Goal: Task Accomplishment & Management: Manage account settings

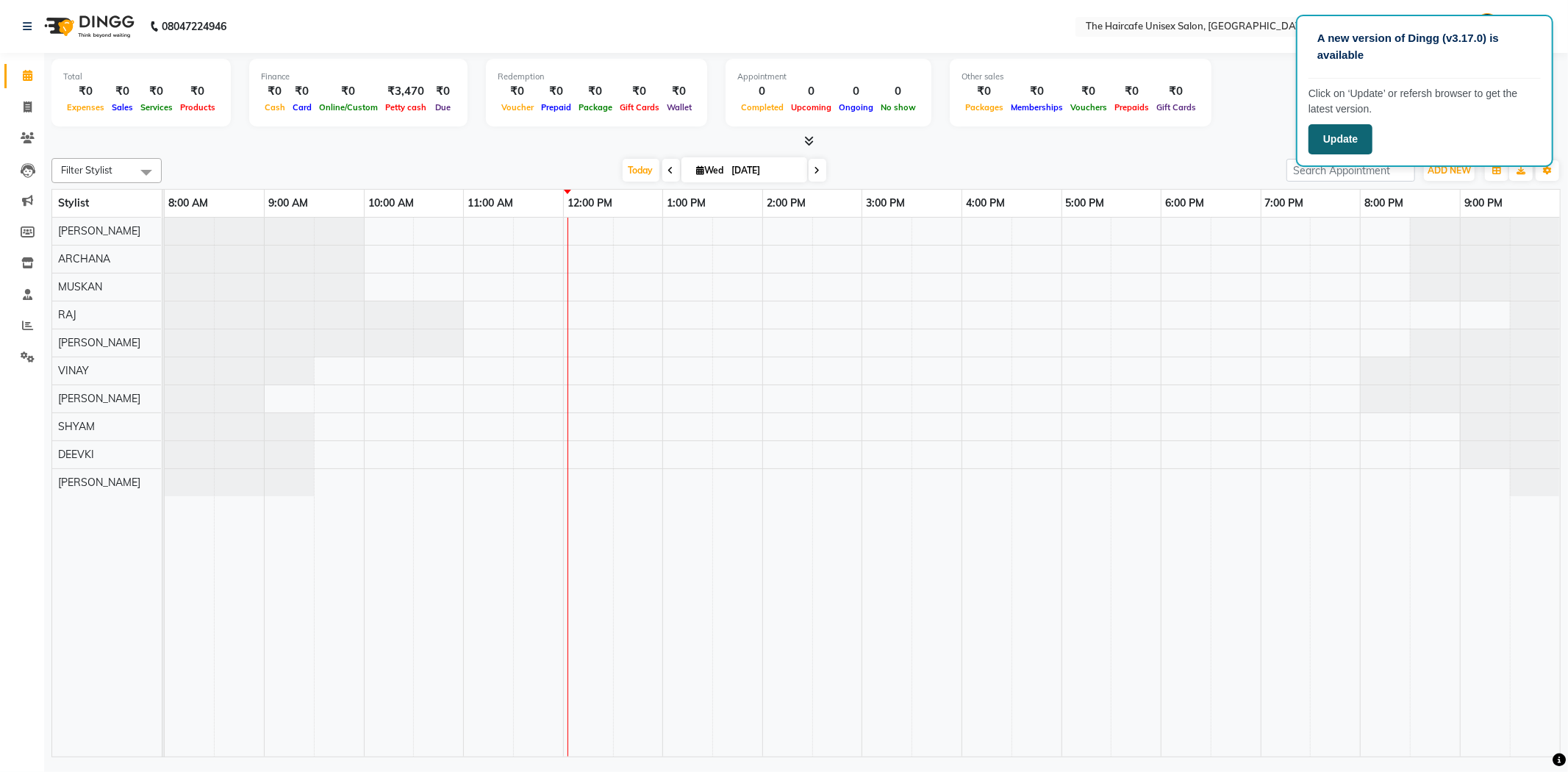
click at [1340, 147] on button "Update" at bounding box center [1340, 139] width 64 height 30
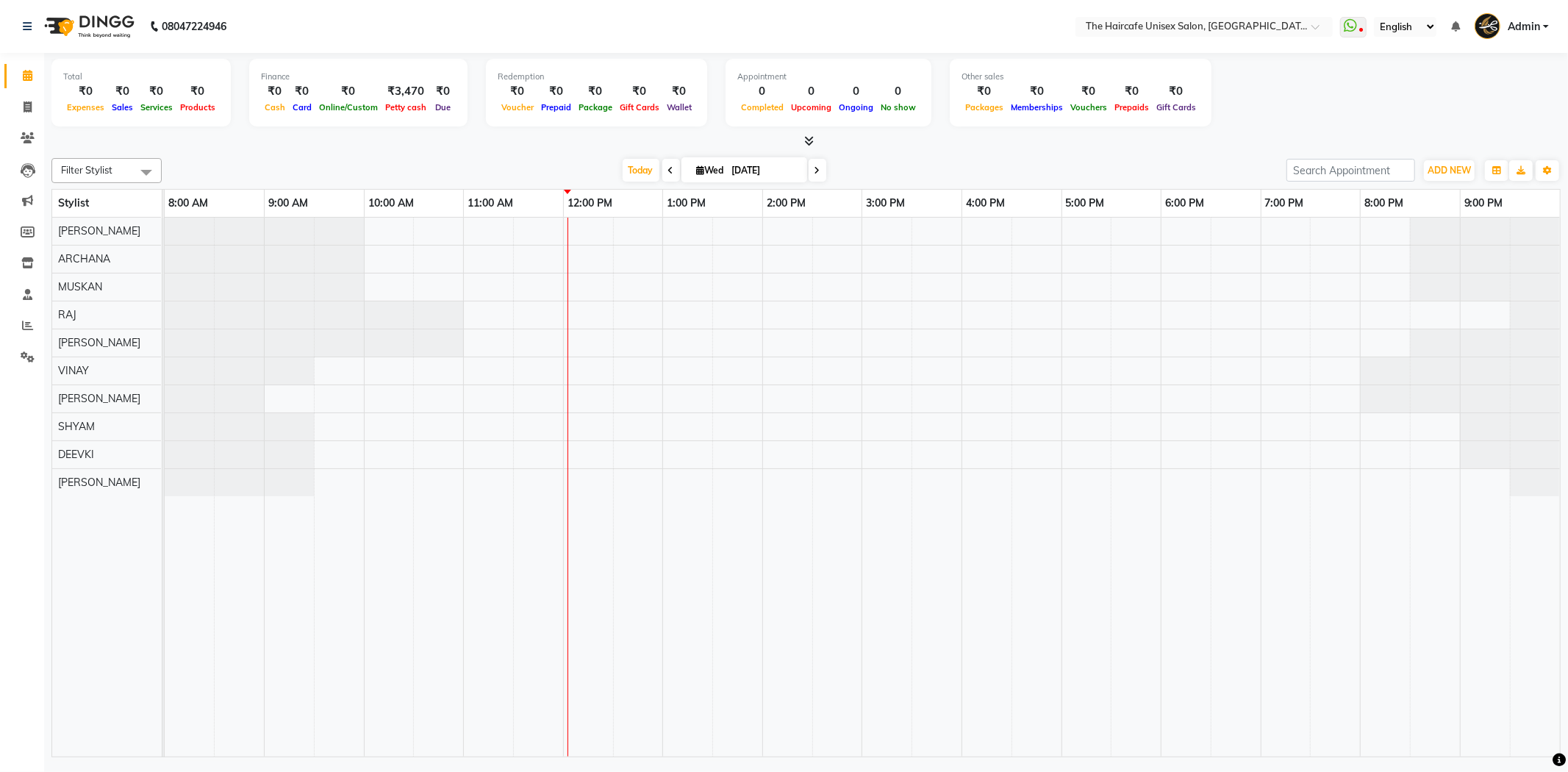
click at [17, 25] on div "08047224946" at bounding box center [125, 26] width 225 height 41
click at [28, 25] on icon at bounding box center [27, 26] width 9 height 11
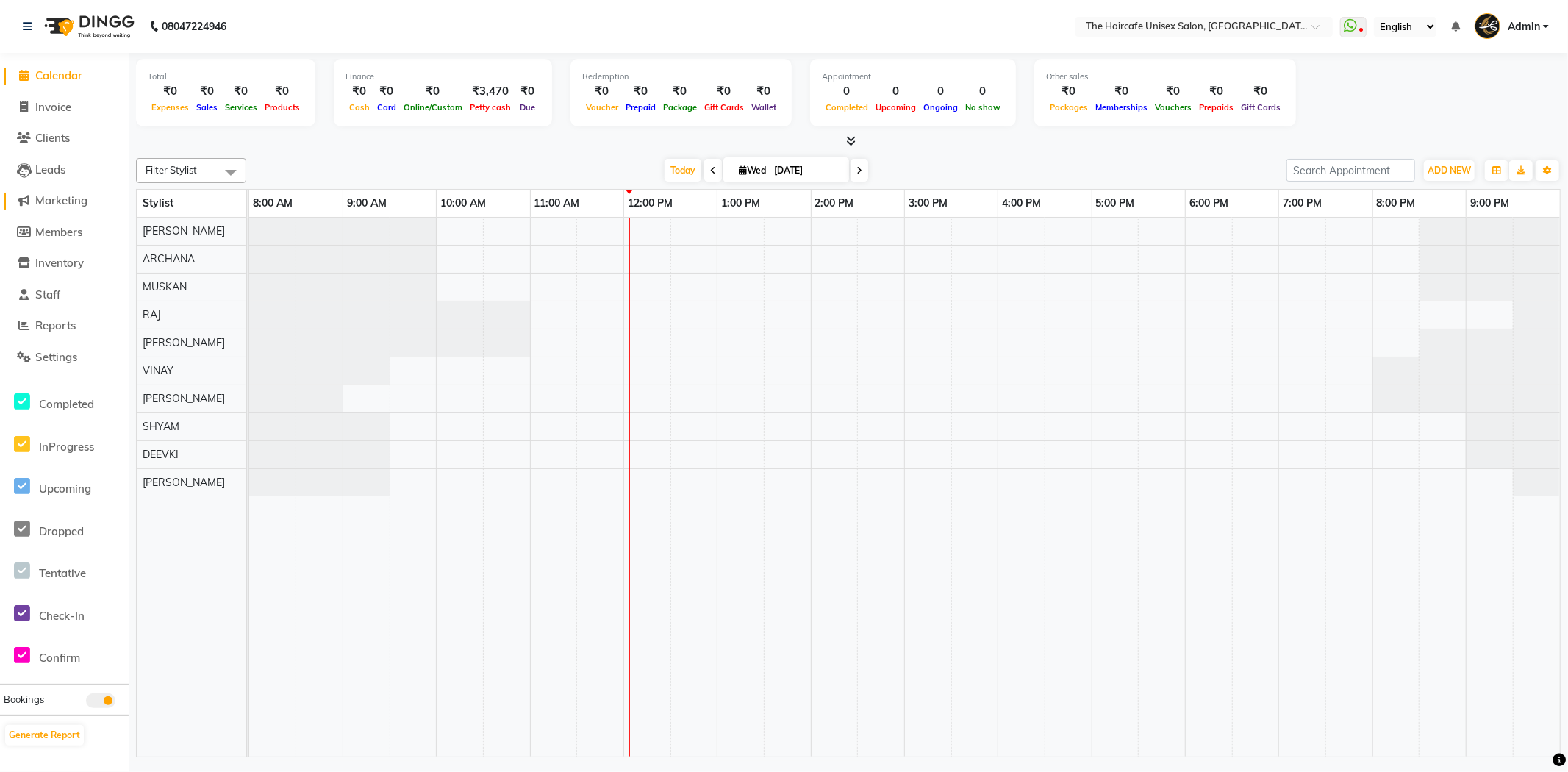
click at [65, 201] on span "Marketing" at bounding box center [61, 200] width 52 height 14
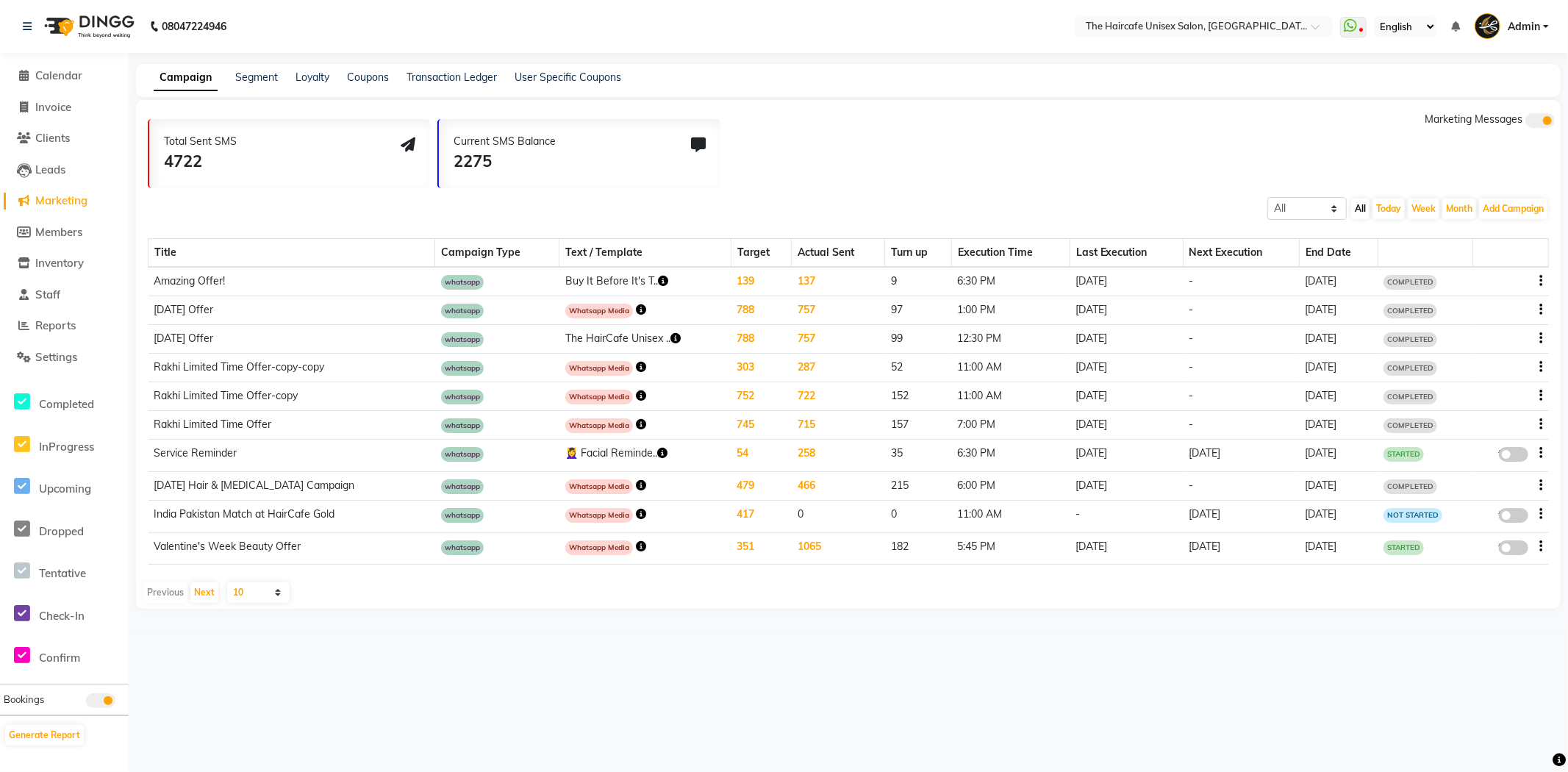
click at [1498, 221] on div "Title Campaign Type Text / Template Target Actual Sent Turn up Execution Time L…" at bounding box center [849, 399] width 1401 height 356
click at [1507, 211] on button "Add Campaign" at bounding box center [1512, 208] width 68 height 20
click at [1505, 279] on div "WhatsApp (Direct)" at bounding box center [1500, 276] width 124 height 22
select select "2"
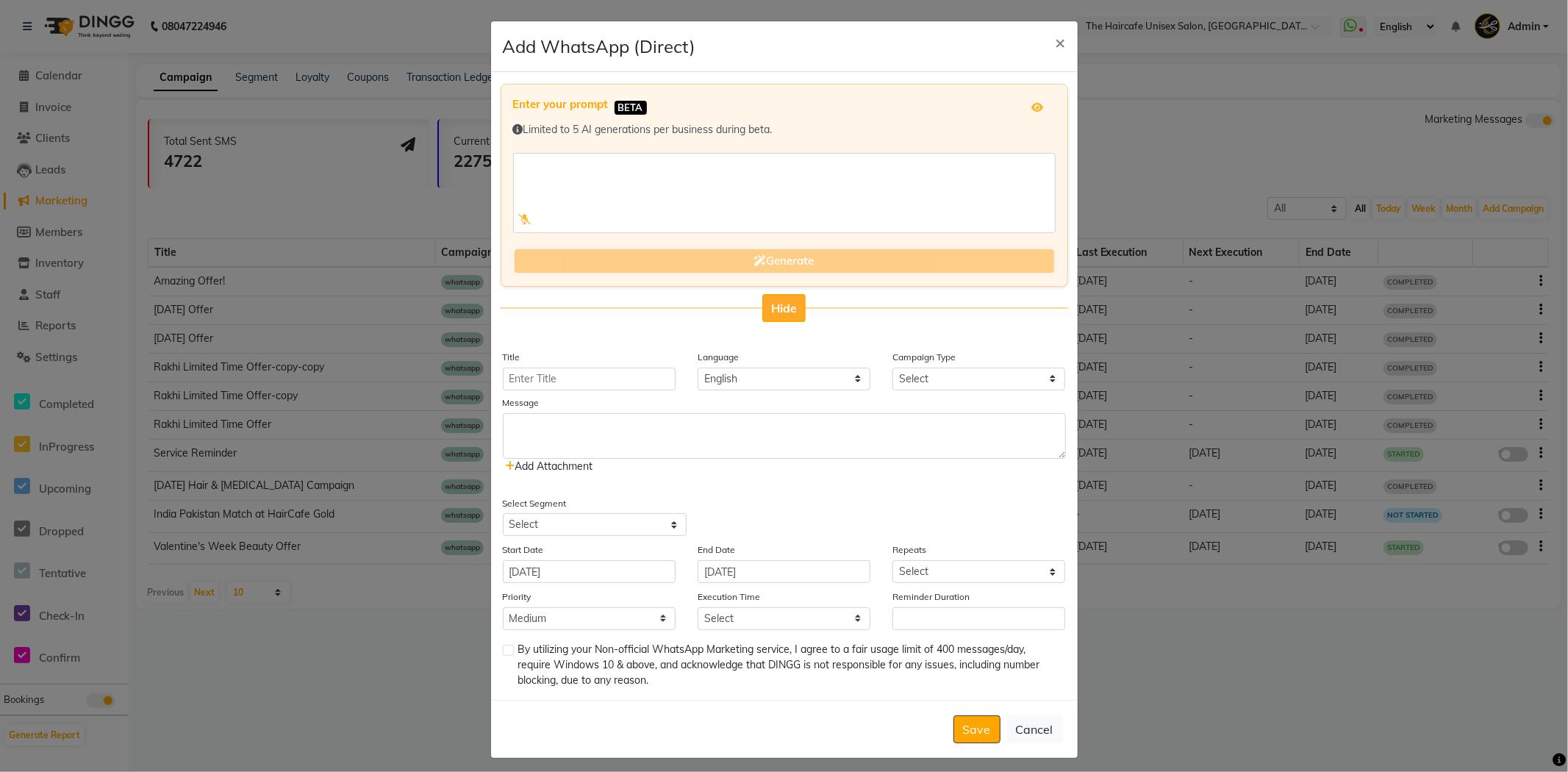
click at [784, 303] on span "Hide" at bounding box center [784, 308] width 26 height 15
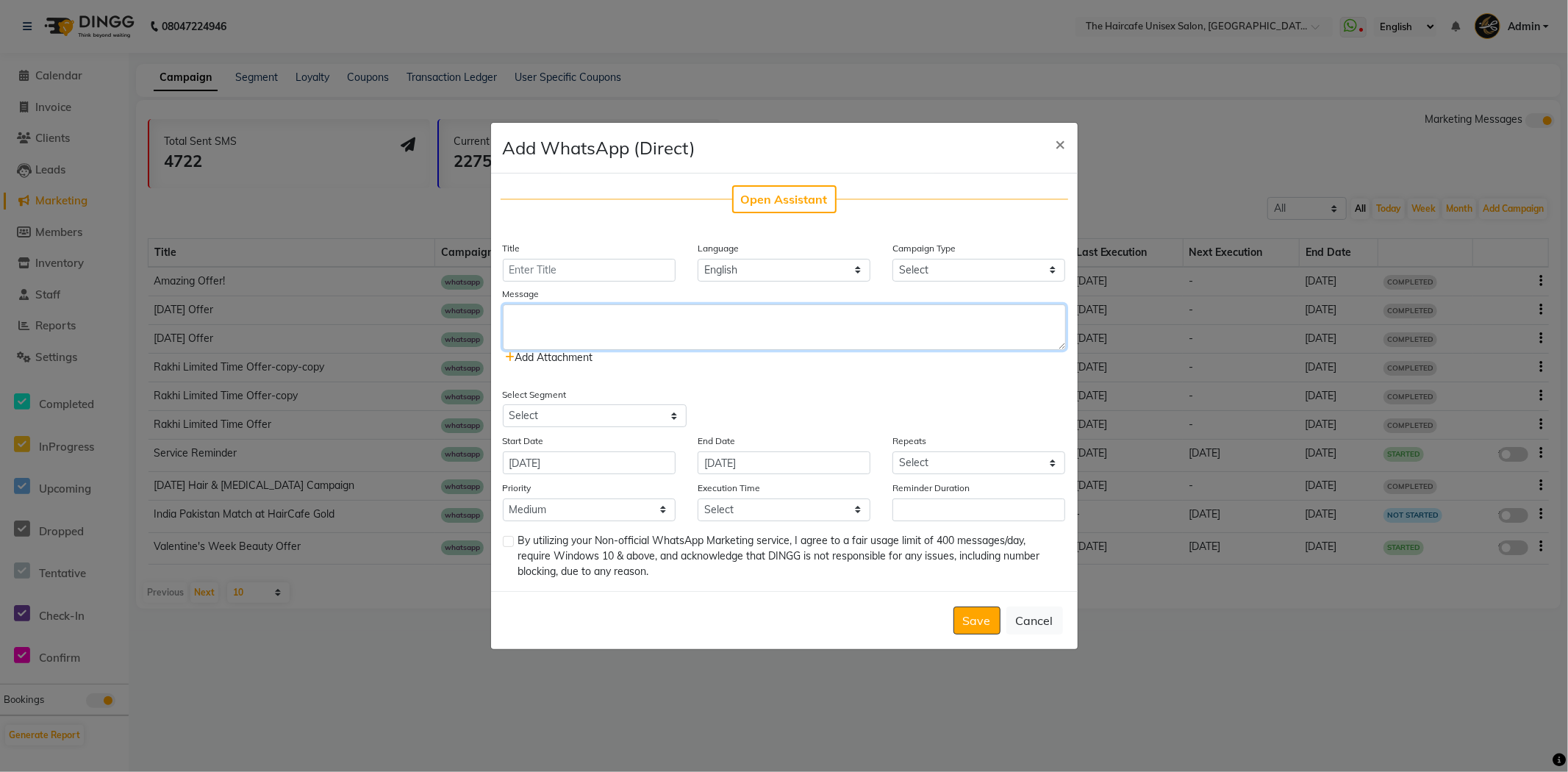
click at [672, 324] on textarea at bounding box center [785, 327] width 563 height 46
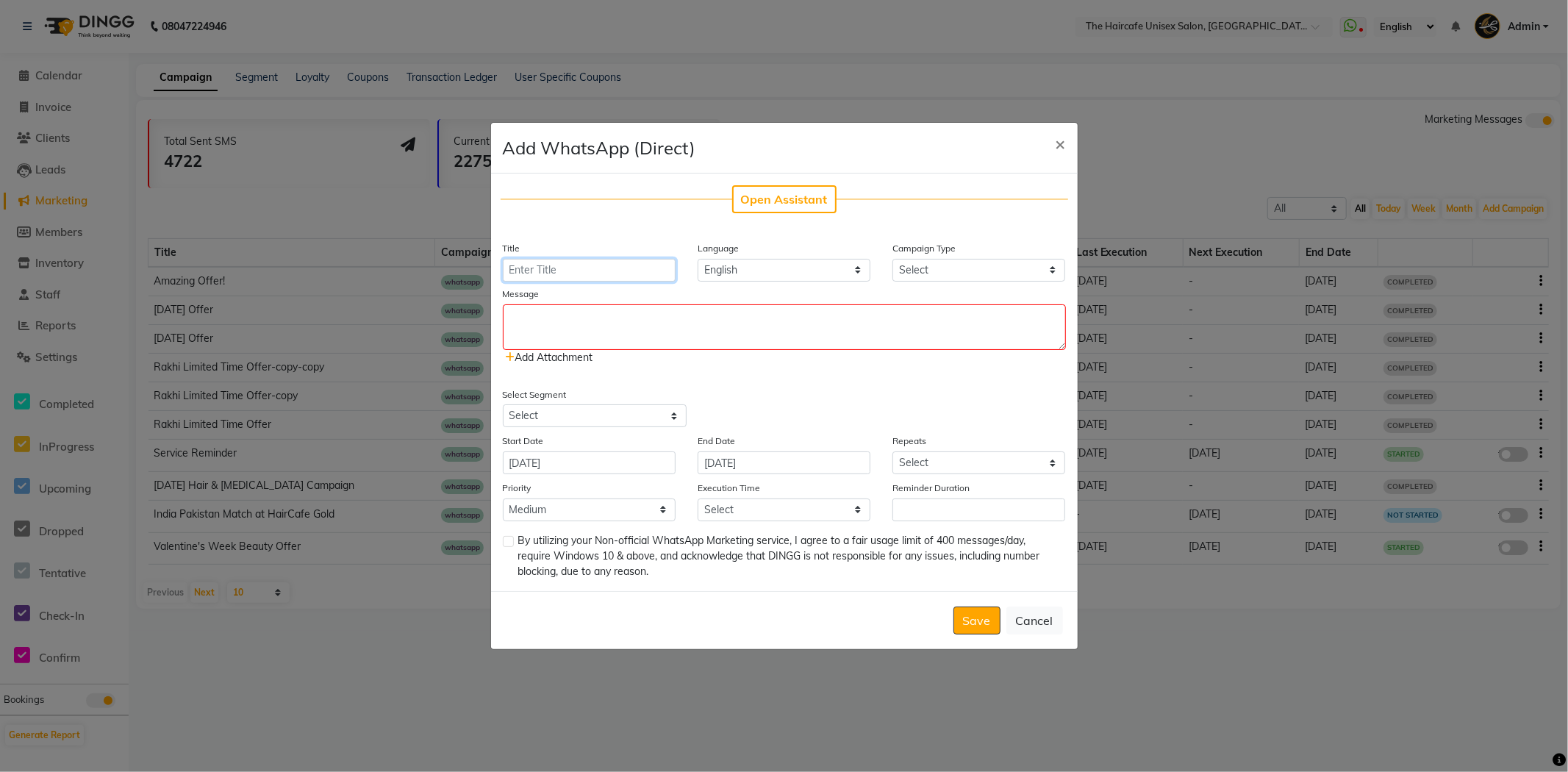
click at [619, 269] on input "Title" at bounding box center [590, 270] width 173 height 23
type input "oferr"
click at [913, 265] on select "Select Birthday Anniversary Promotional Service reminder" at bounding box center [978, 270] width 173 height 23
select select "3"
click at [892, 259] on select "Select Birthday Anniversary Promotional Service reminder" at bounding box center [978, 270] width 173 height 23
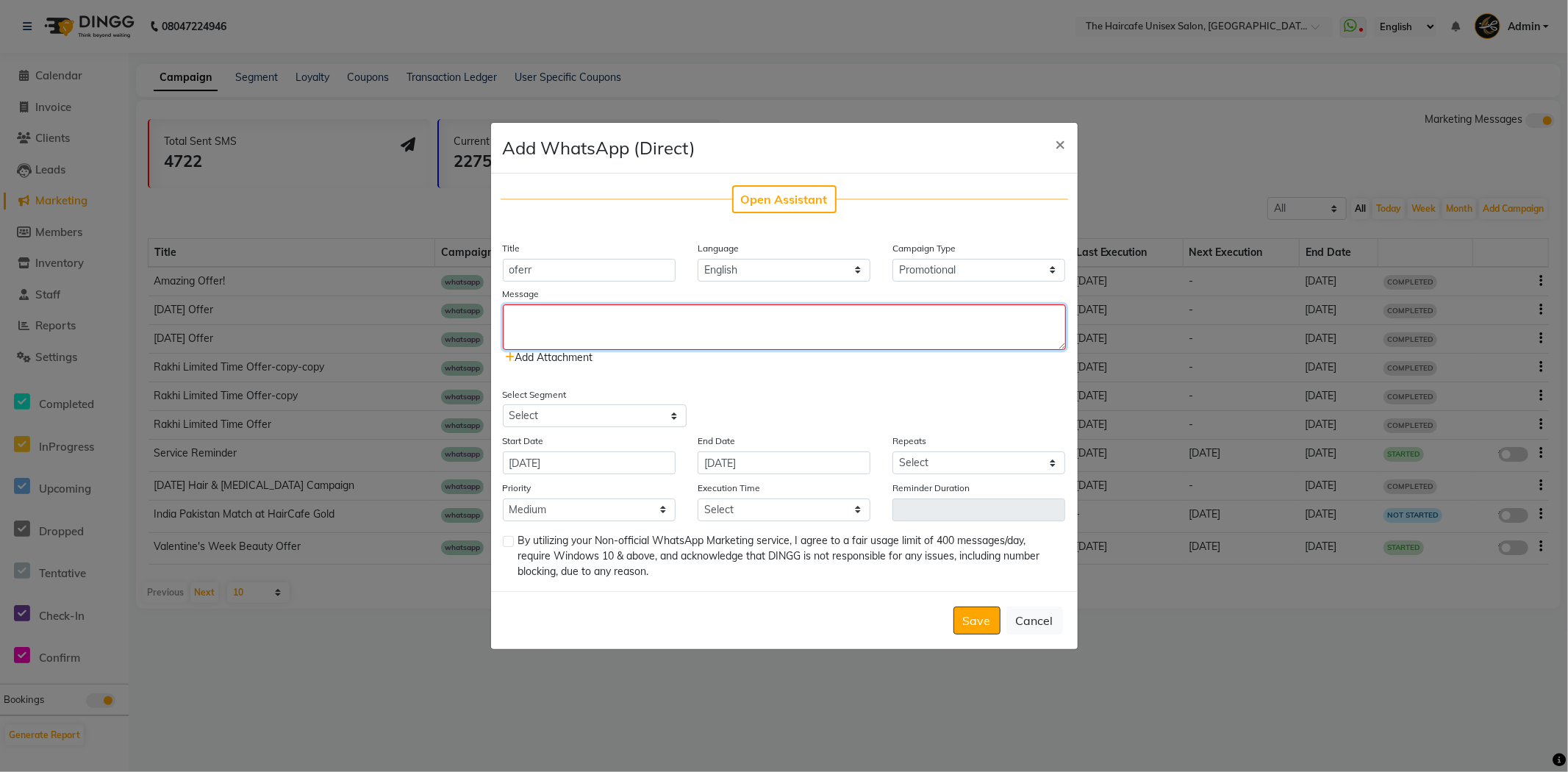
click at [767, 318] on textarea at bounding box center [785, 327] width 563 height 46
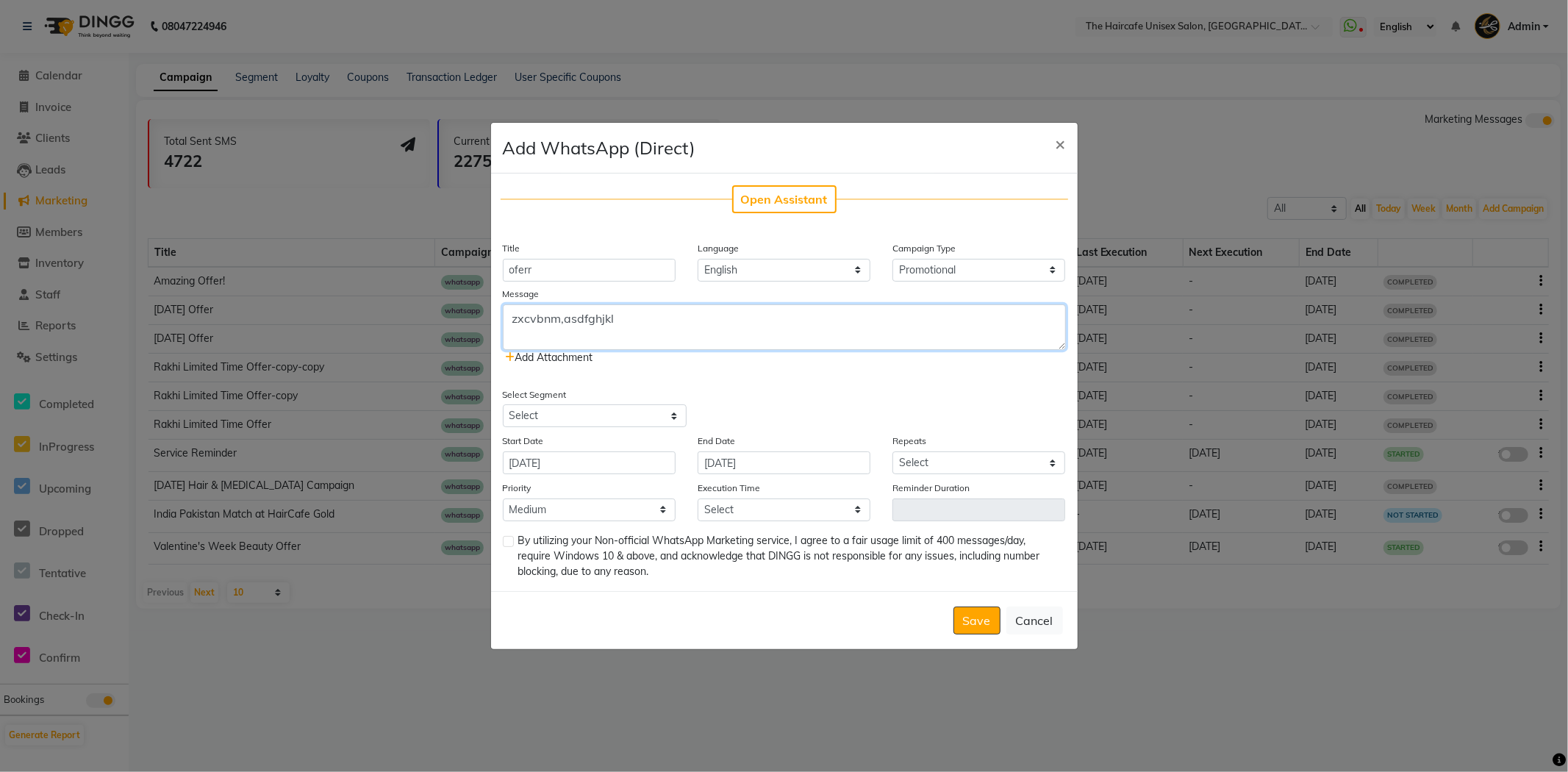
type textarea "zxcvbnm,asdfghjkl"
click at [579, 355] on span "Add Attachment" at bounding box center [549, 357] width 87 height 14
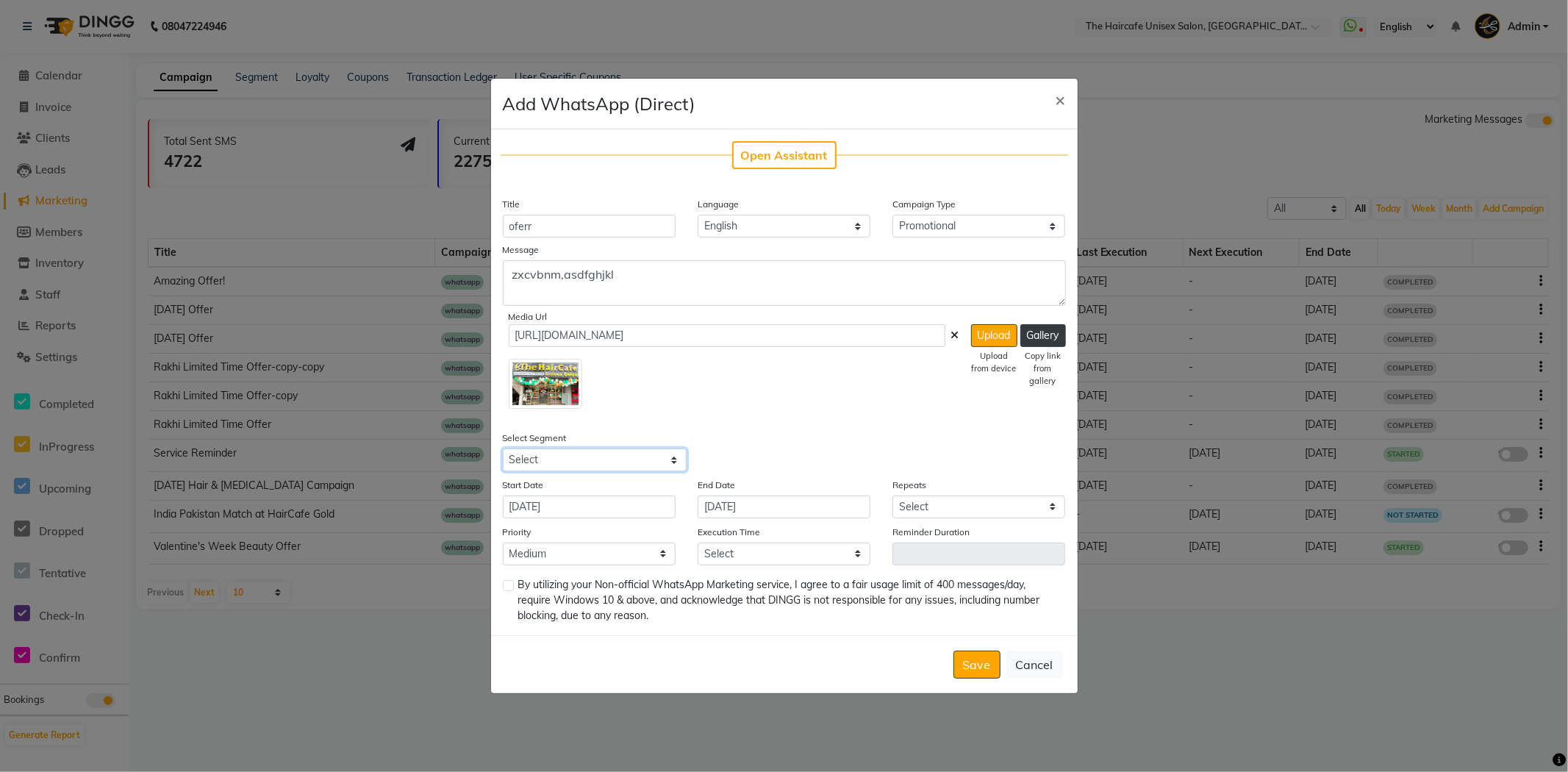
click at [593, 462] on select "Select All Customers All Male Customer All Female Customer All Members All Cust…" at bounding box center [595, 460] width 184 height 23
select select "34561"
click at [503, 448] on select "Select All Customers All Male Customer All Female Customer All Members All Cust…" at bounding box center [595, 460] width 184 height 23
drag, startPoint x: 598, startPoint y: 666, endPoint x: 626, endPoint y: 665, distance: 28.0
click at [626, 665] on div "Target Customers: 376 Save Cancel" at bounding box center [784, 664] width 586 height 58
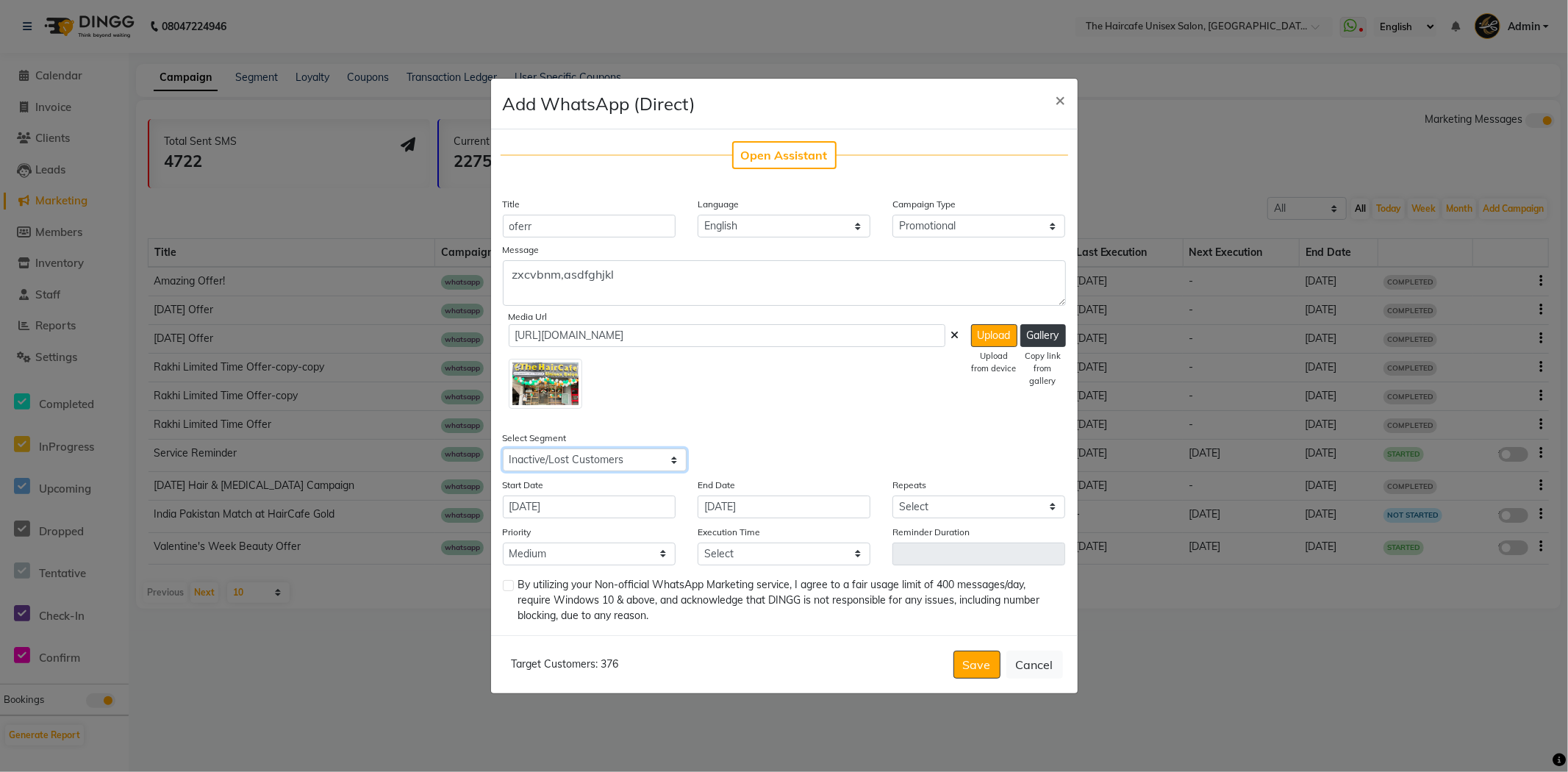
click at [656, 462] on select "Select All Customers All Male Customer All Female Customer All Members All Cust…" at bounding box center [595, 460] width 184 height 23
click at [503, 448] on select "Select All Customers All Male Customer All Female Customer All Members All Cust…" at bounding box center [595, 460] width 184 height 23
click at [619, 517] on input "[DATE]" at bounding box center [590, 507] width 173 height 23
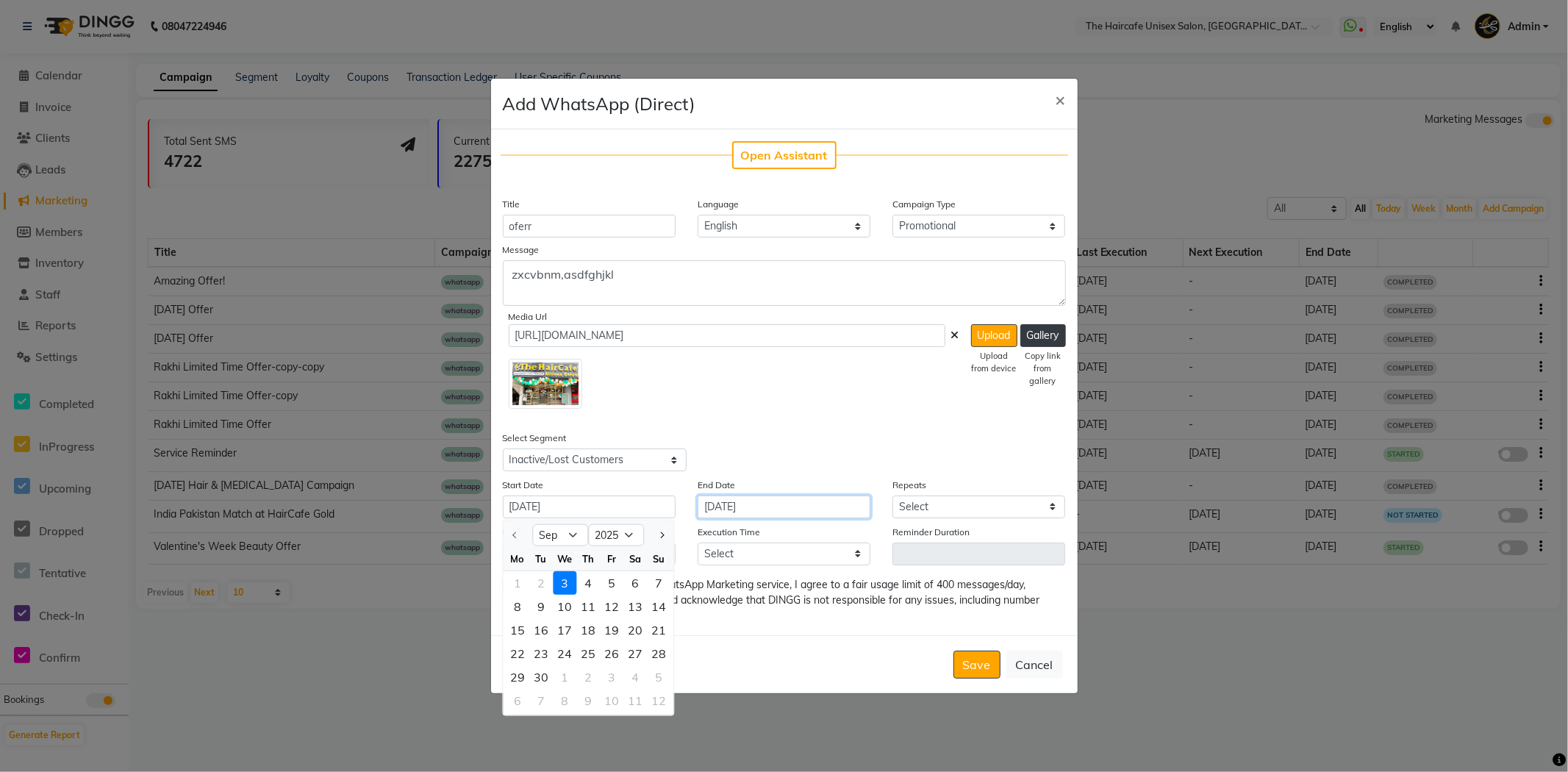
click at [789, 498] on input "[DATE]" at bounding box center [784, 507] width 173 height 23
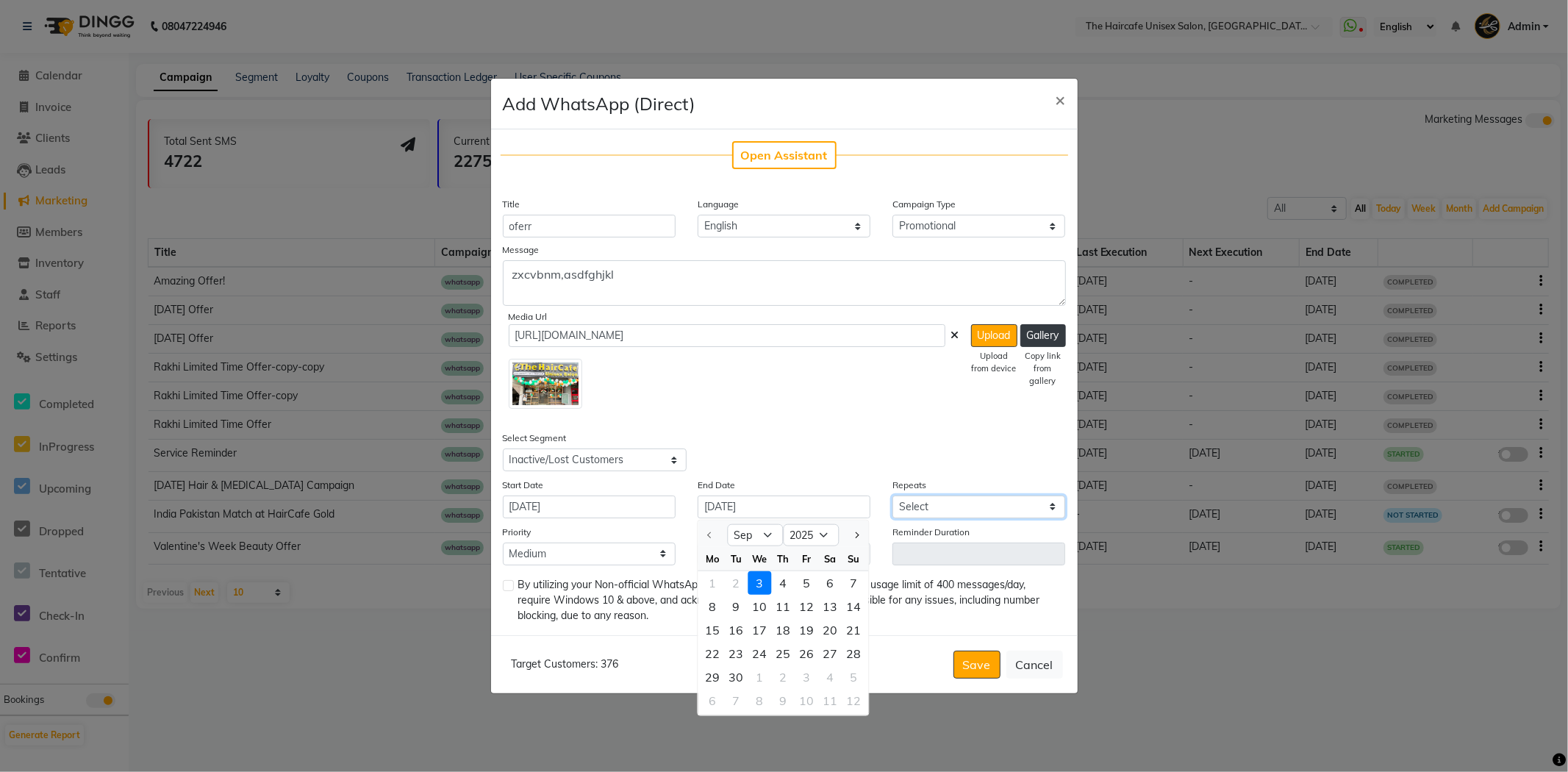
click at [933, 509] on select "Select Once Daily Alternate Day Weekly Monthly Yearly" at bounding box center [978, 507] width 173 height 23
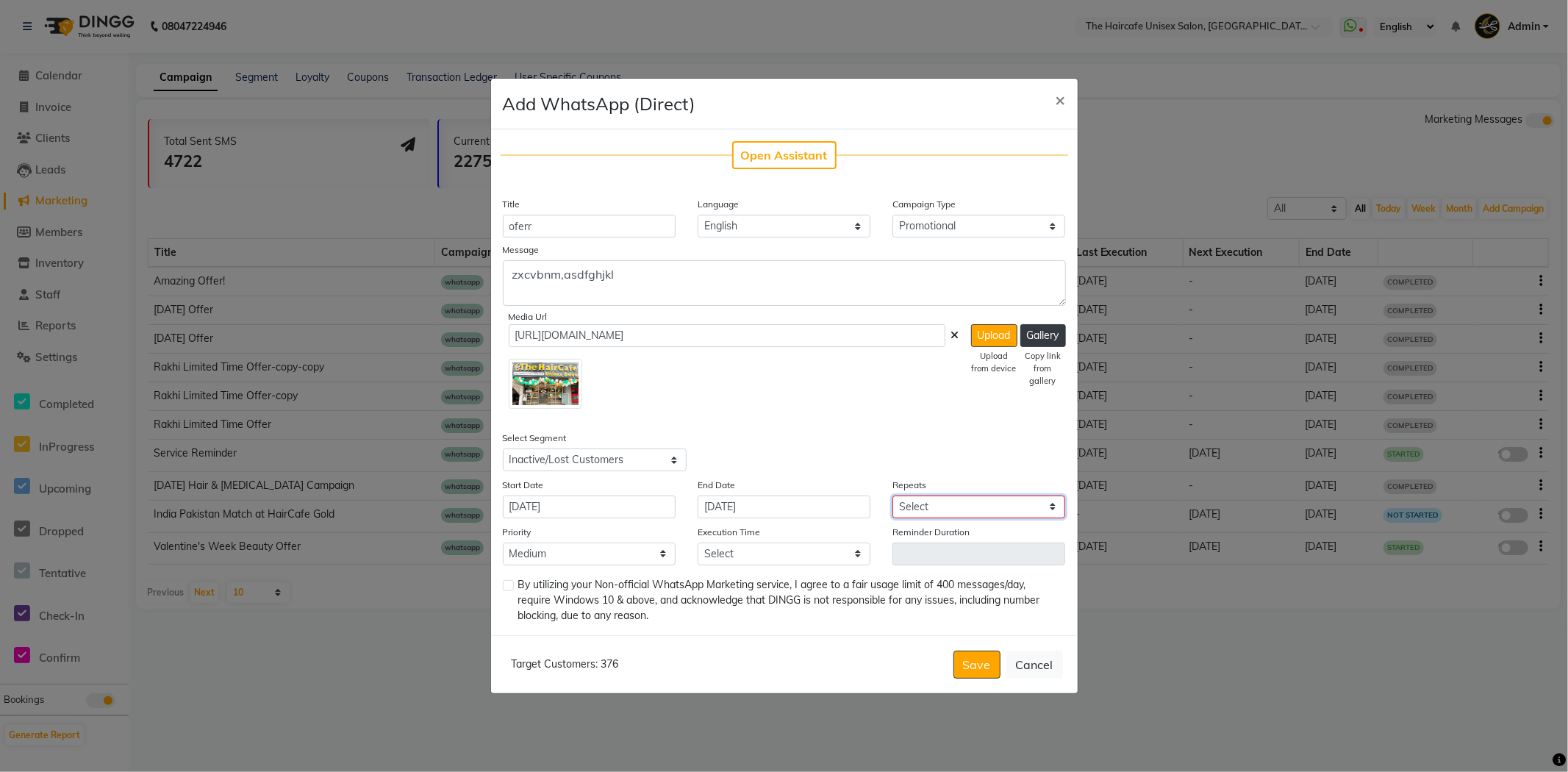
click at [933, 509] on select "Select Once Daily Alternate Day Weekly Monthly Yearly" at bounding box center [978, 507] width 173 height 23
select select "1"
click at [892, 496] on select "Select Once Daily Alternate Day Weekly Monthly Yearly" at bounding box center [978, 507] width 173 height 23
click at [827, 555] on select "Select 09:00 AM 09:30 AM 10:00 AM 10:30 AM 11:00 AM 11:30 AM 12:00 PM 12:30 PM …" at bounding box center [784, 553] width 173 height 23
select select "750"
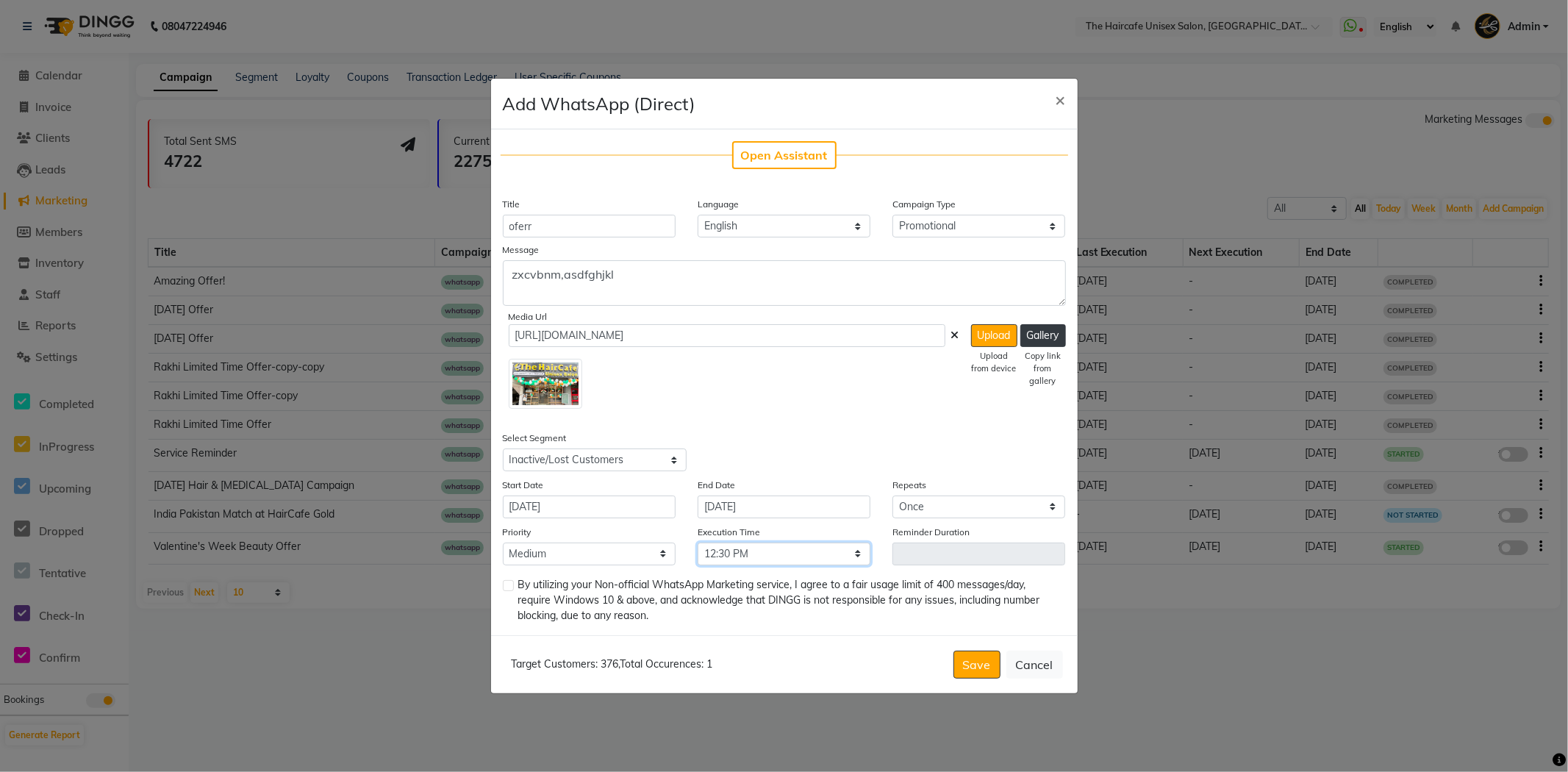
click at [698, 542] on select "Select 09:00 AM 09:30 AM 10:00 AM 10:30 AM 11:00 AM 11:30 AM 12:00 PM 12:30 PM …" at bounding box center [784, 553] width 173 height 23
click at [510, 589] on label at bounding box center [508, 585] width 11 height 11
click at [510, 589] on input "checkbox" at bounding box center [508, 586] width 10 height 10
checkbox input "true"
click at [973, 677] on button "Save" at bounding box center [977, 664] width 47 height 28
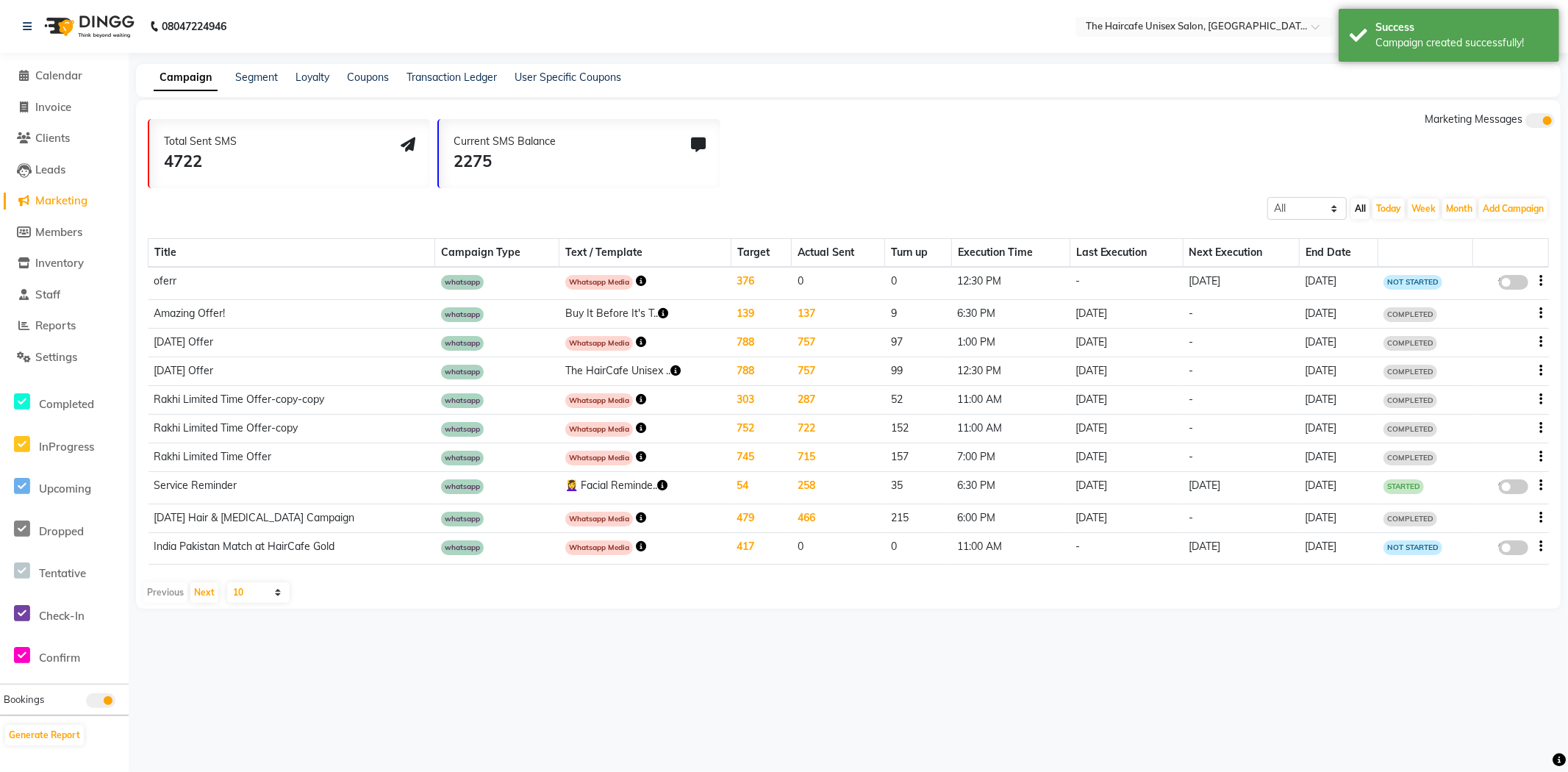
click at [1515, 281] on span at bounding box center [1513, 282] width 29 height 15
click at [1518, 285] on input "false" at bounding box center [1518, 285] width 0 height 0
select select "3"
select select "34561"
select select "1"
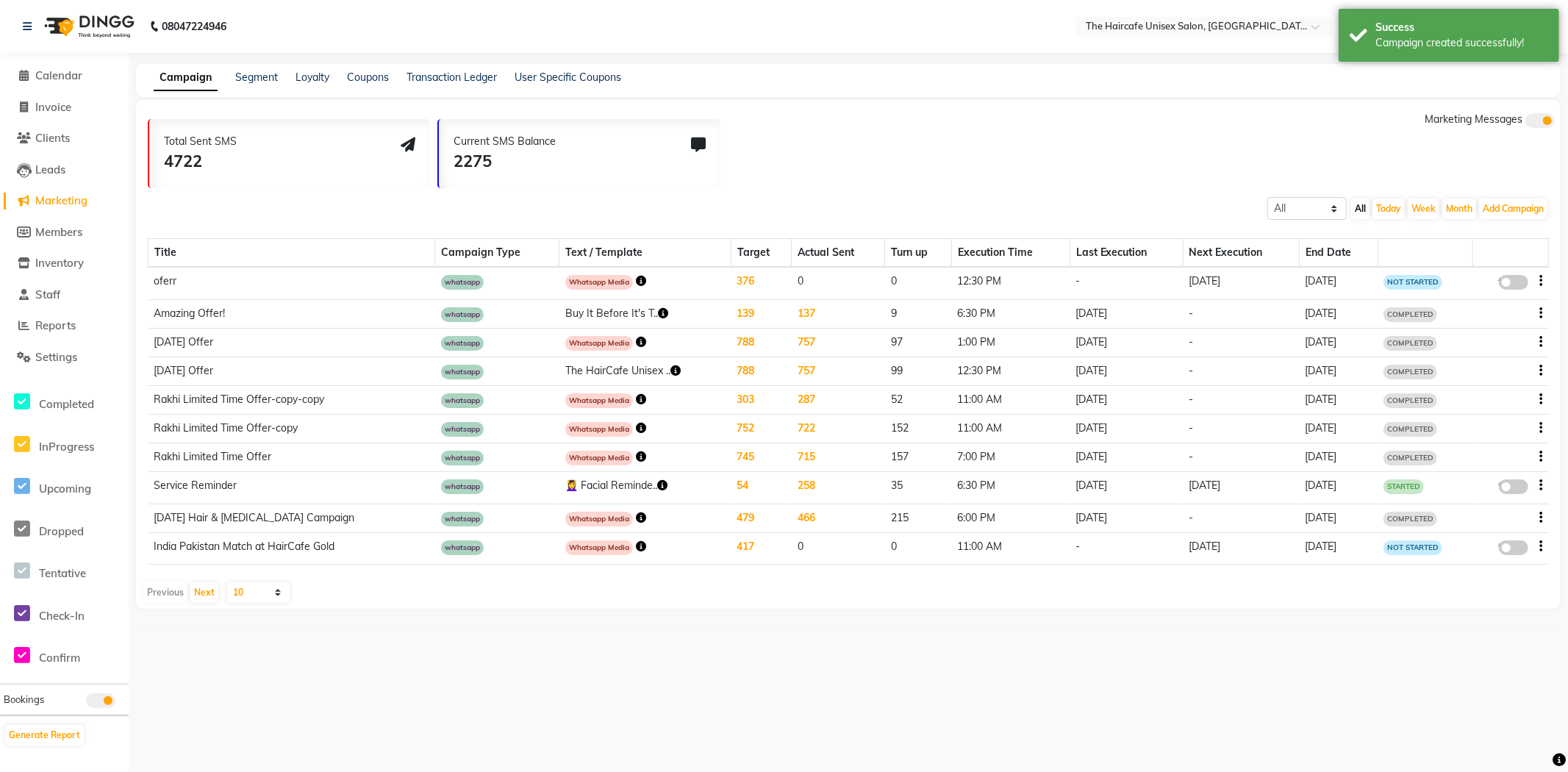
select select "2"
select select "750"
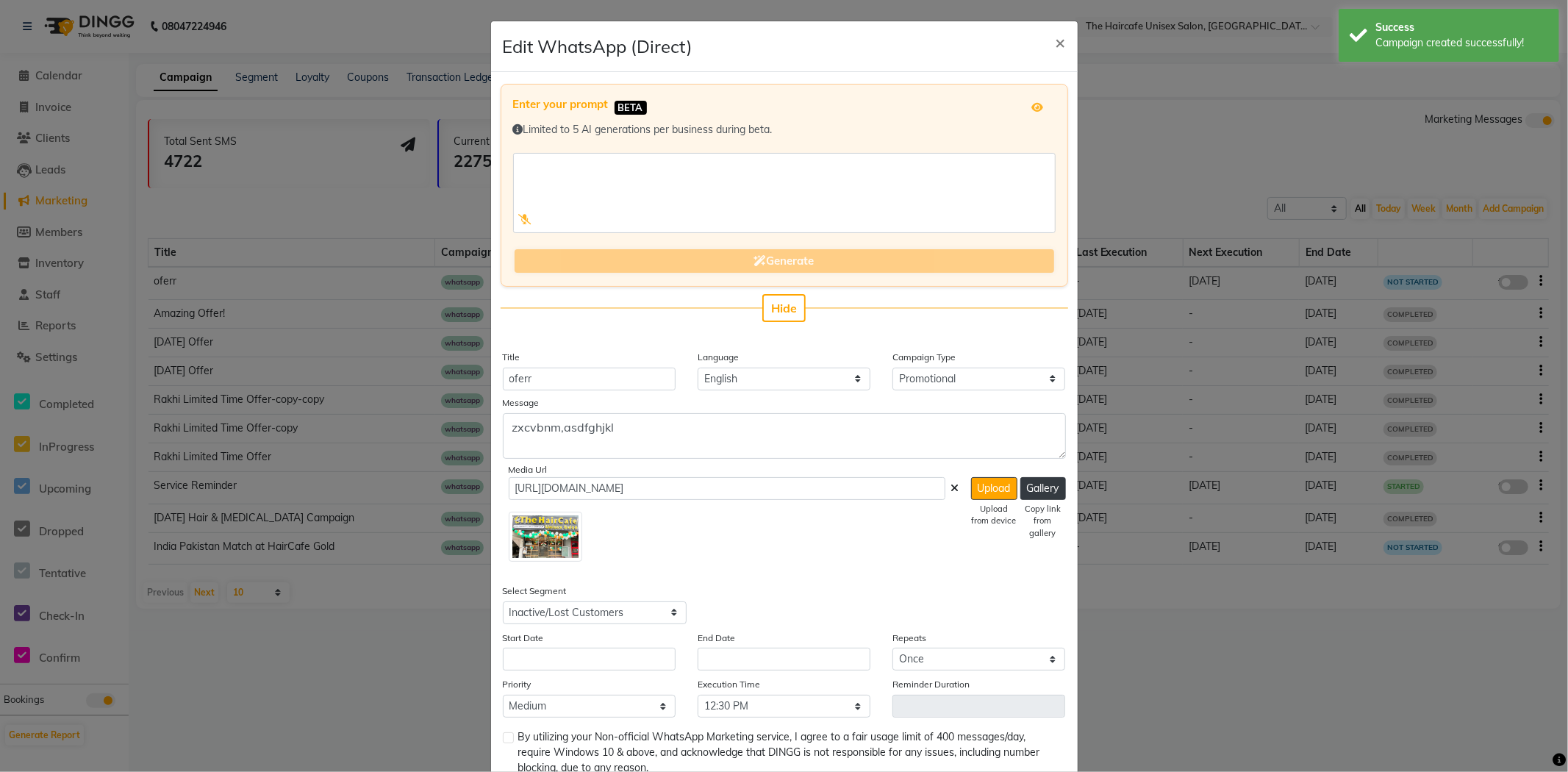
scroll to position [94, 0]
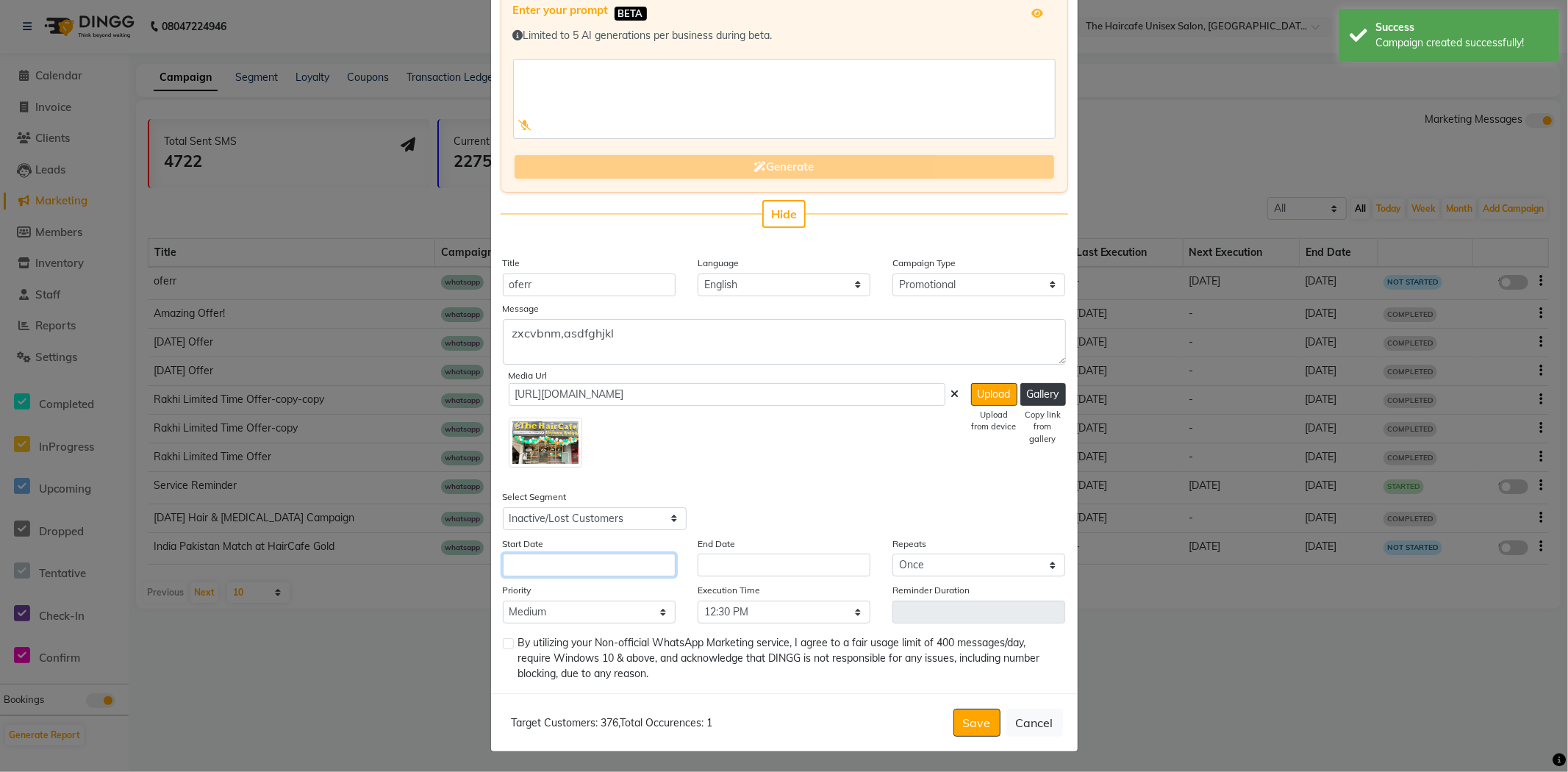
click at [623, 562] on input "text" at bounding box center [590, 565] width 173 height 23
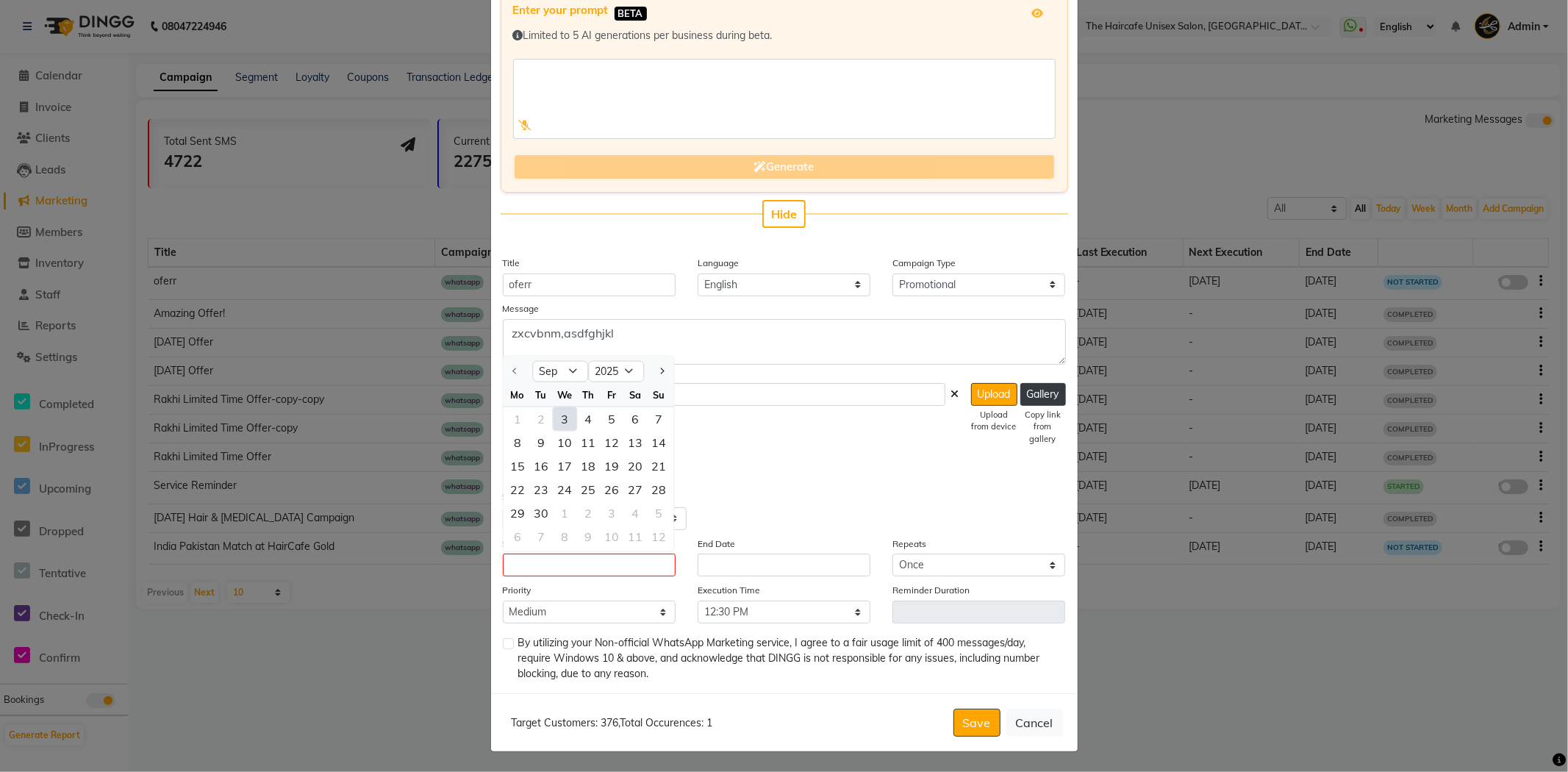
click at [553, 408] on div "3" at bounding box center [564, 418] width 23 height 23
type input "[DATE]"
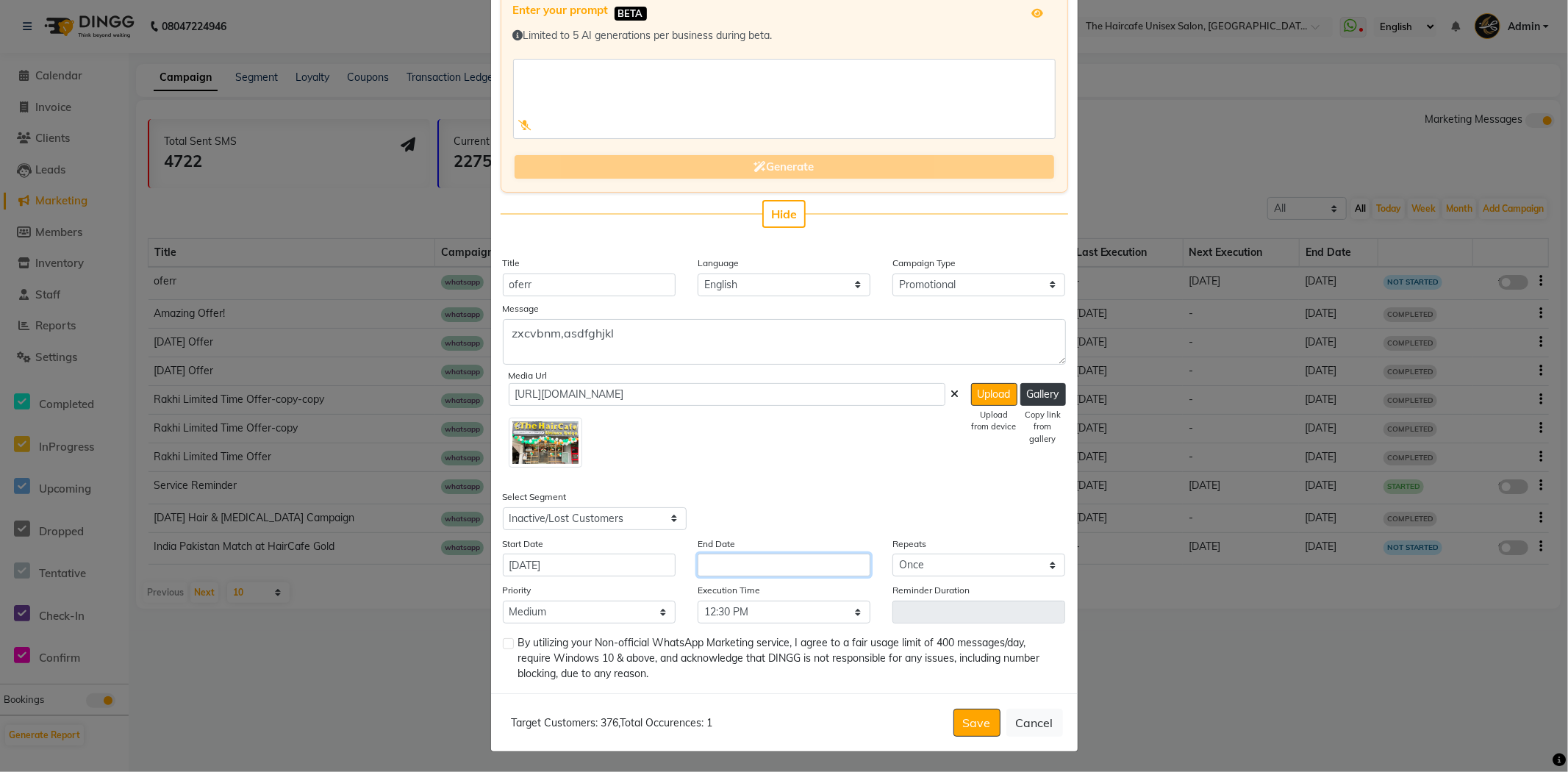
click at [707, 554] on input "text" at bounding box center [784, 565] width 173 height 23
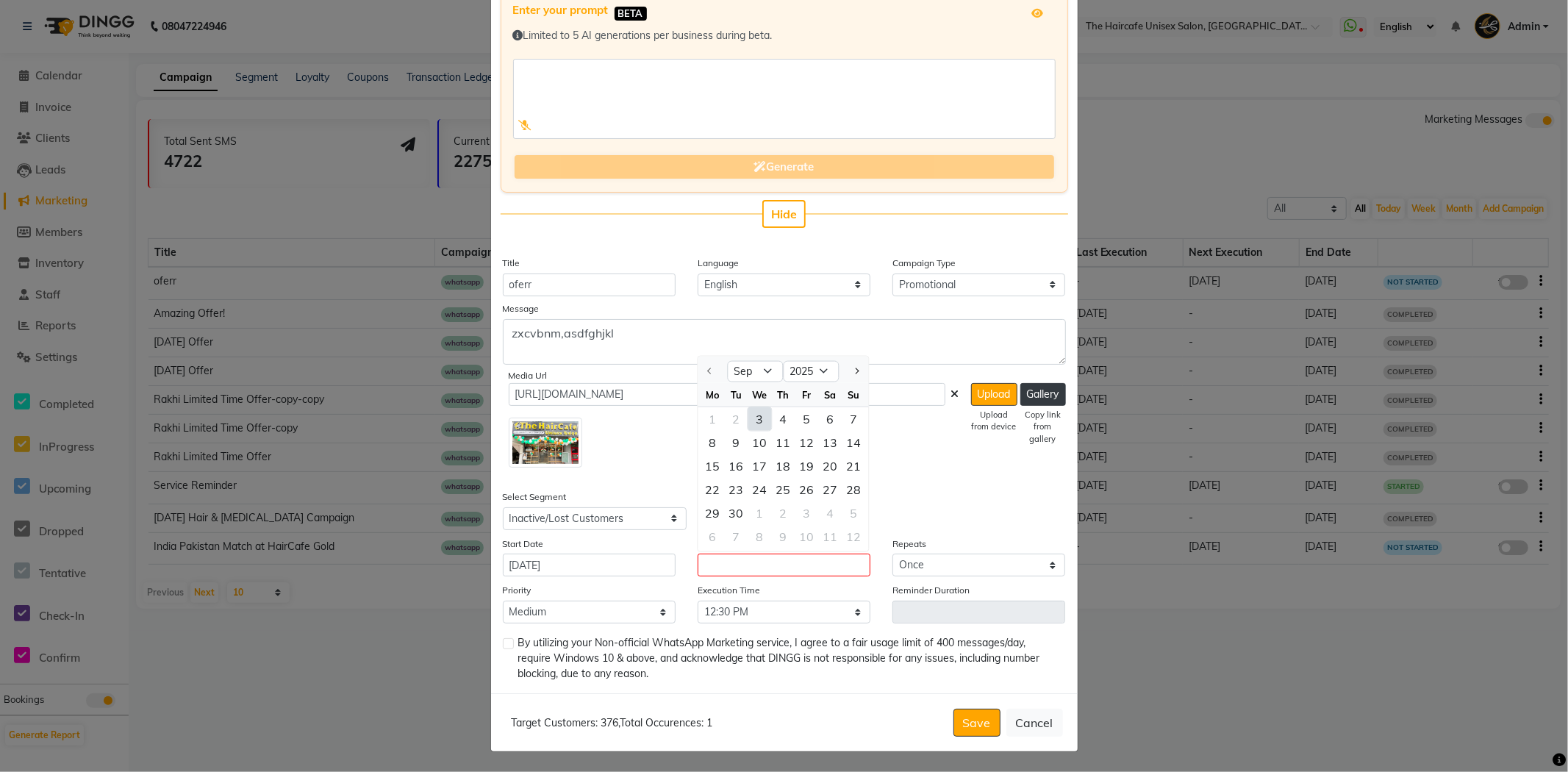
click at [757, 422] on div "3" at bounding box center [758, 418] width 23 height 23
type input "[DATE]"
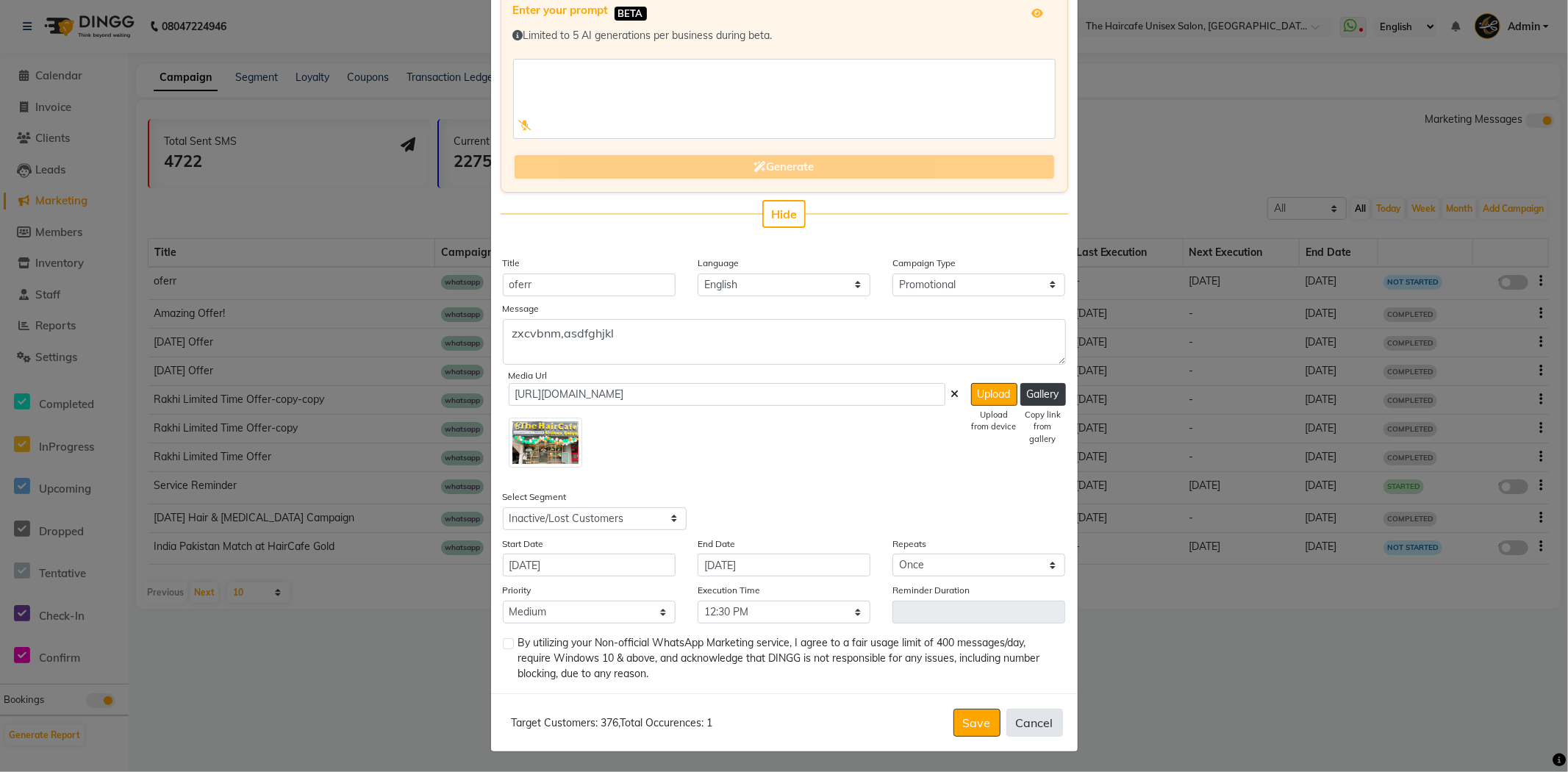
click at [1024, 722] on button "Cancel" at bounding box center [1034, 722] width 56 height 28
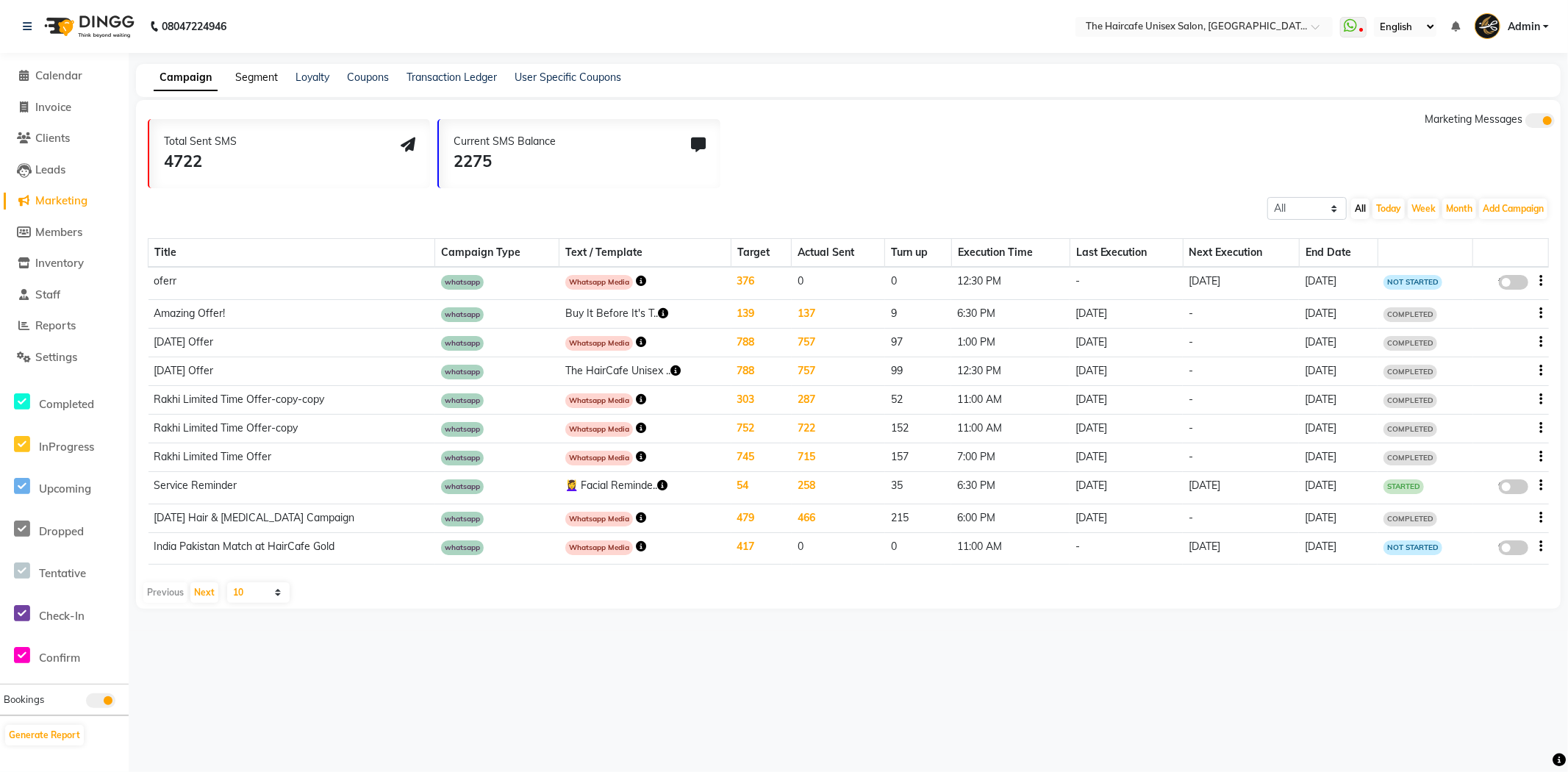
click at [262, 78] on link "Segment" at bounding box center [256, 77] width 43 height 14
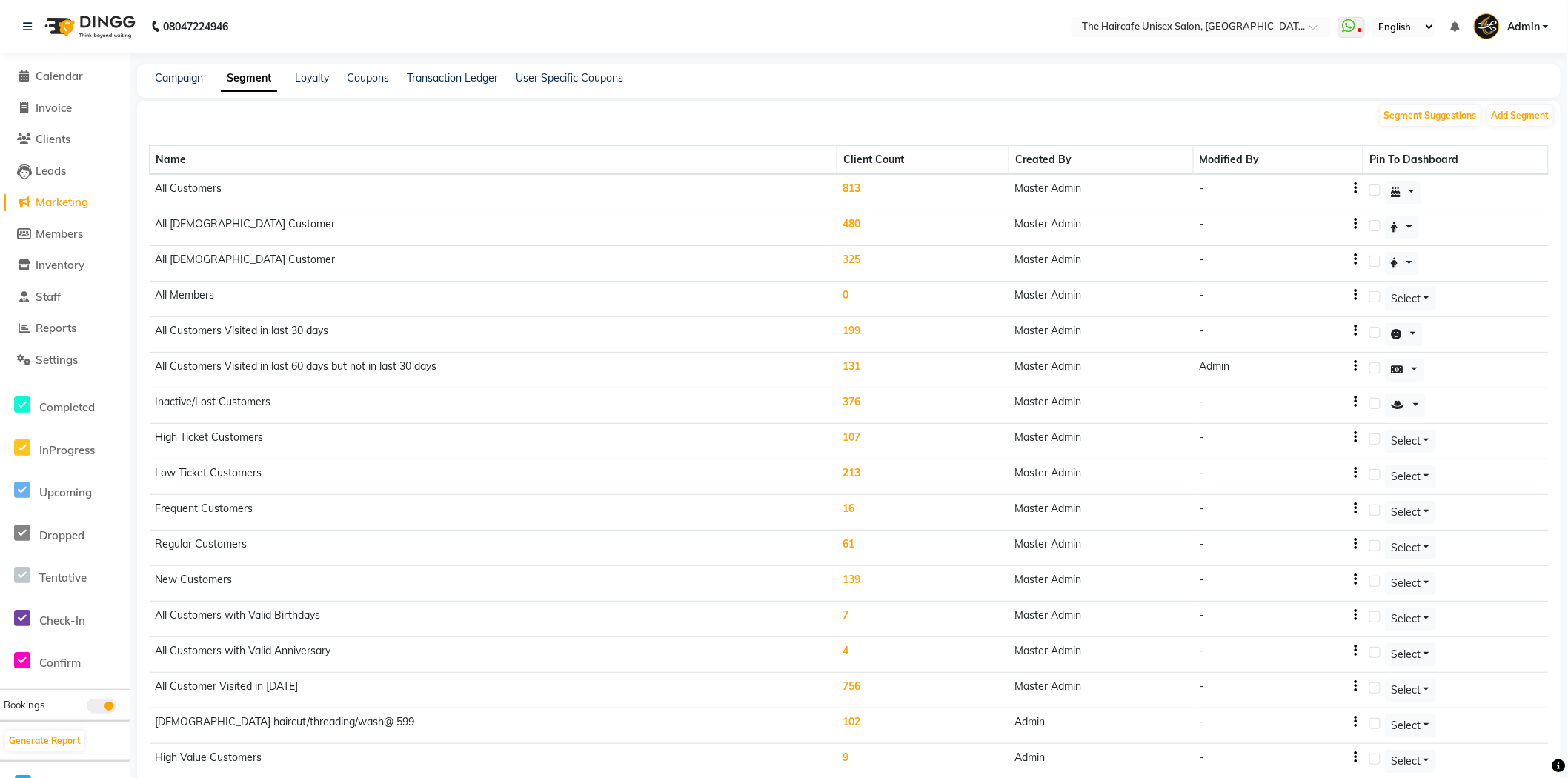
click at [857, 188] on td "813" at bounding box center [923, 192] width 172 height 36
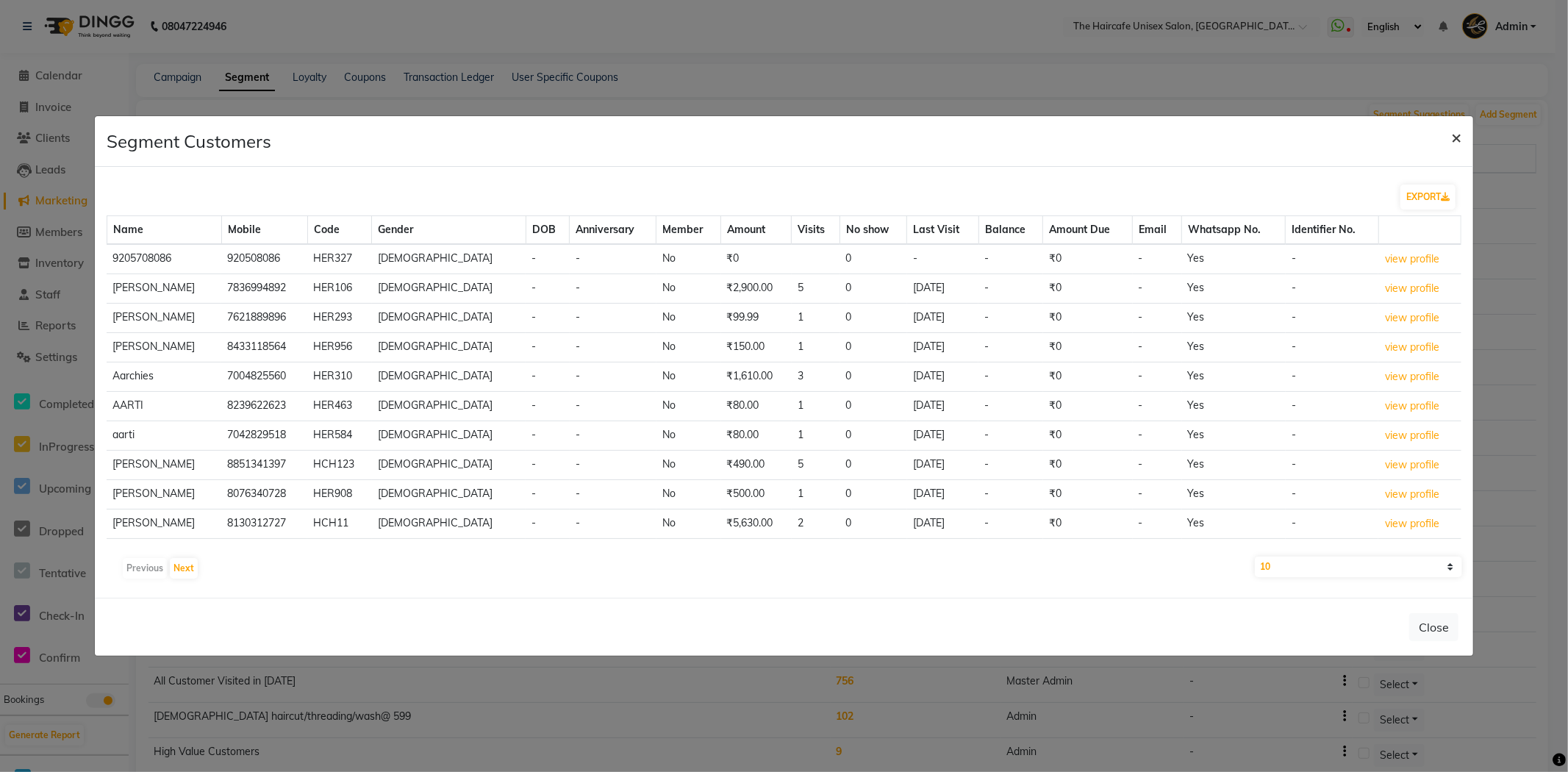
click at [1452, 135] on span "×" at bounding box center [1456, 136] width 11 height 22
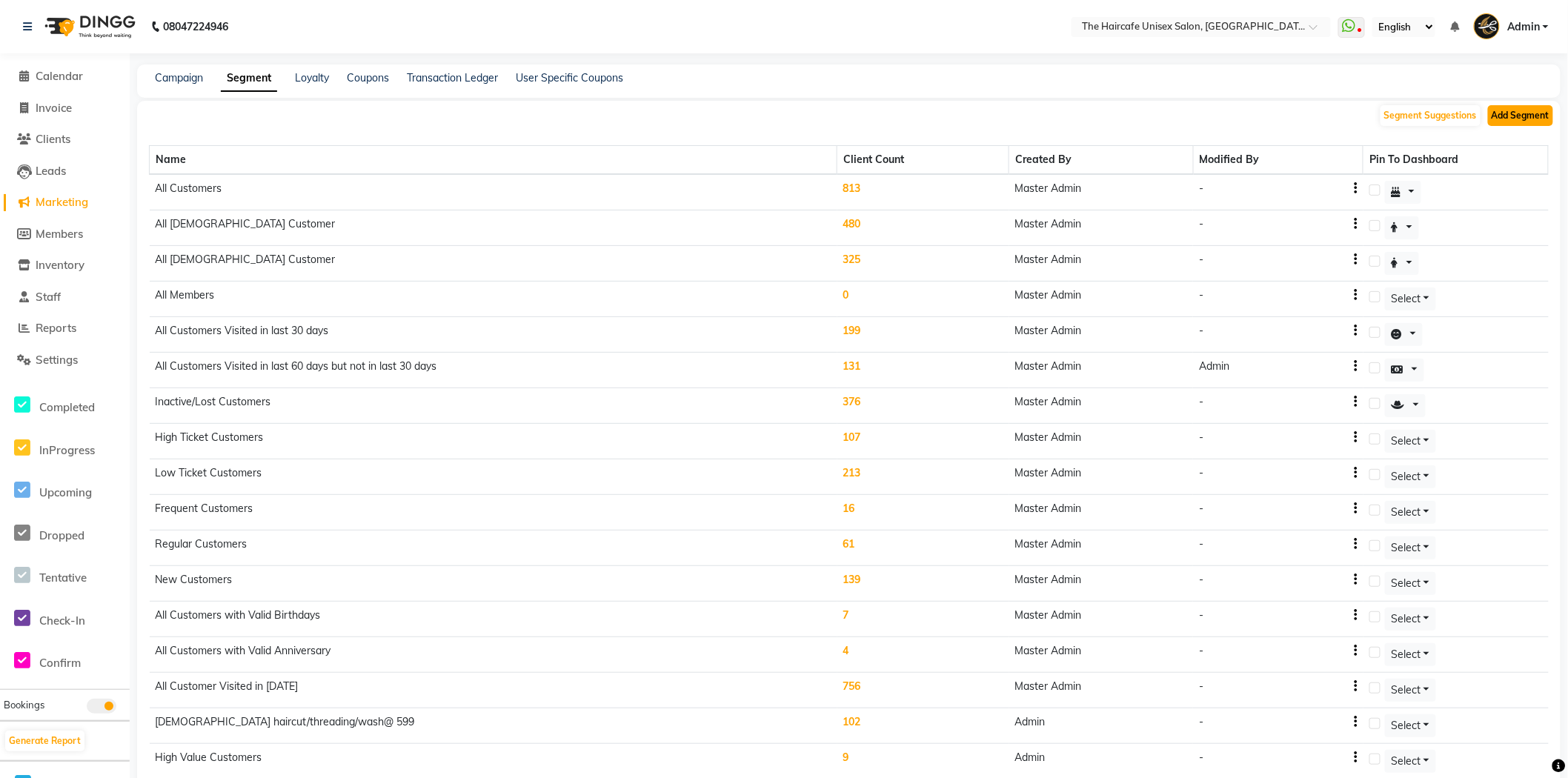
click at [1540, 120] on button "Add Segment" at bounding box center [1520, 115] width 65 height 20
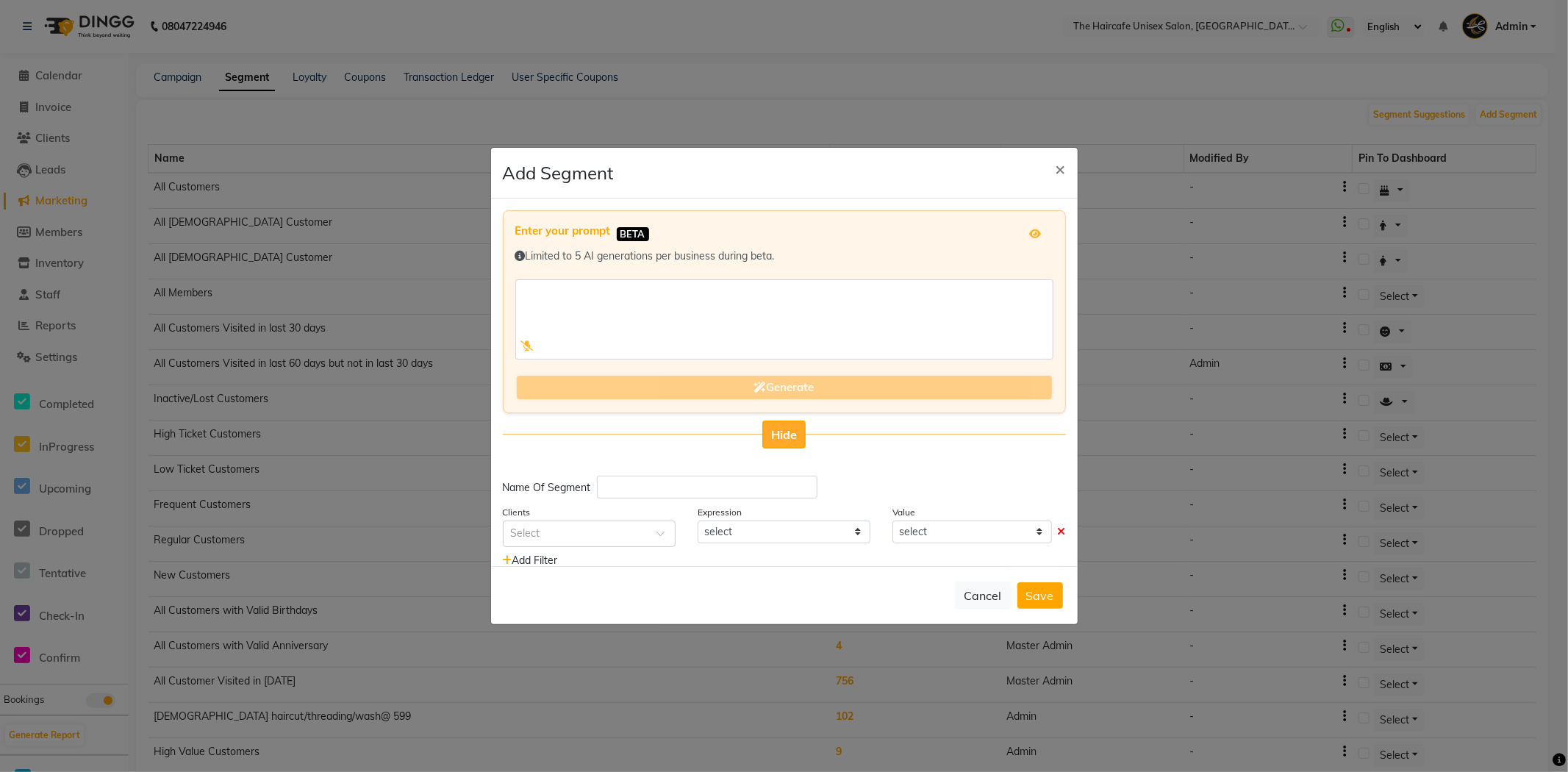
click at [780, 437] on span "Hide" at bounding box center [784, 435] width 26 height 15
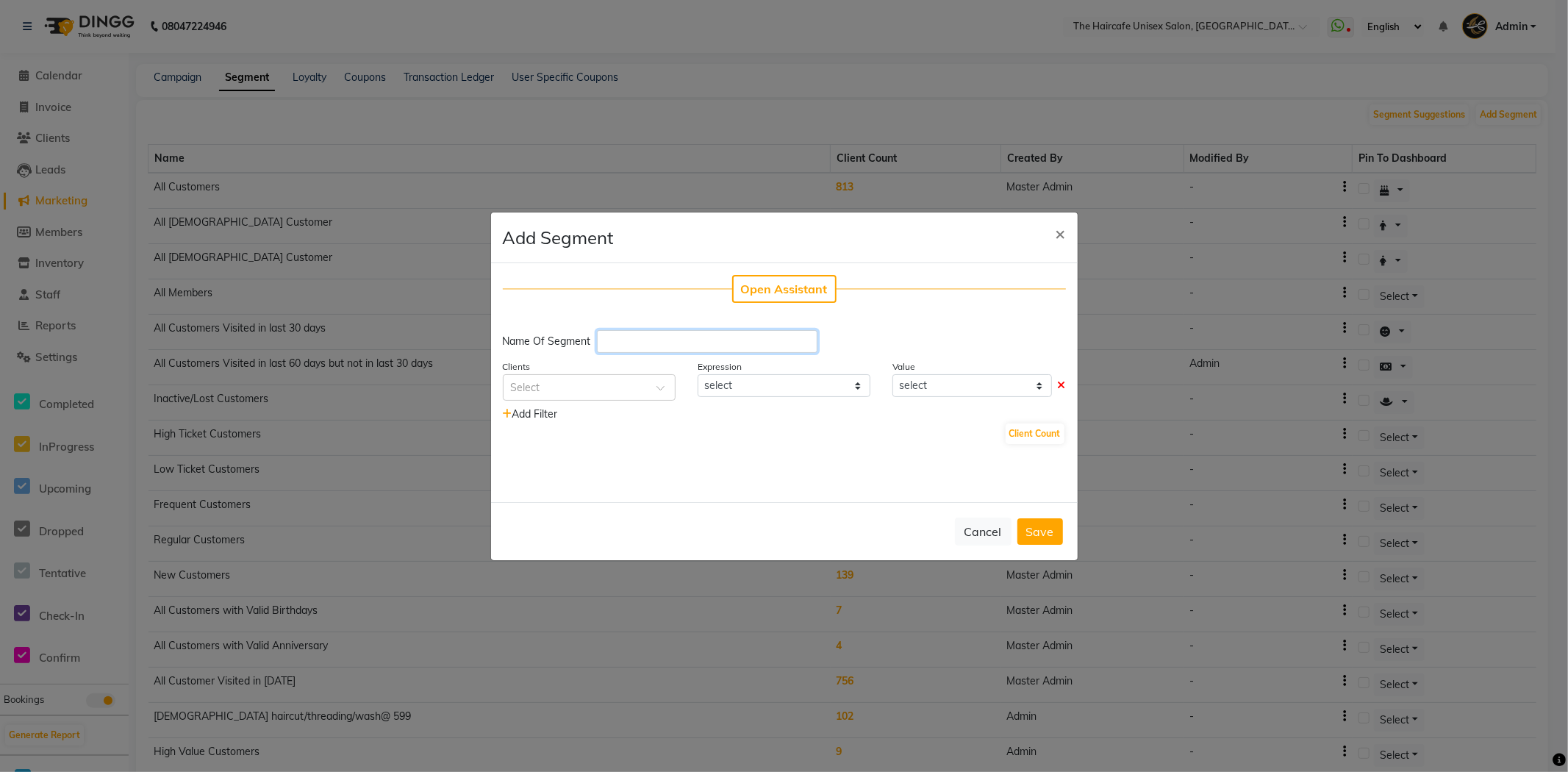
click at [698, 339] on input "text" at bounding box center [707, 341] width 221 height 23
type input "hair touch up"
click at [644, 378] on div at bounding box center [589, 386] width 171 height 16
type input "x"
type input "ser"
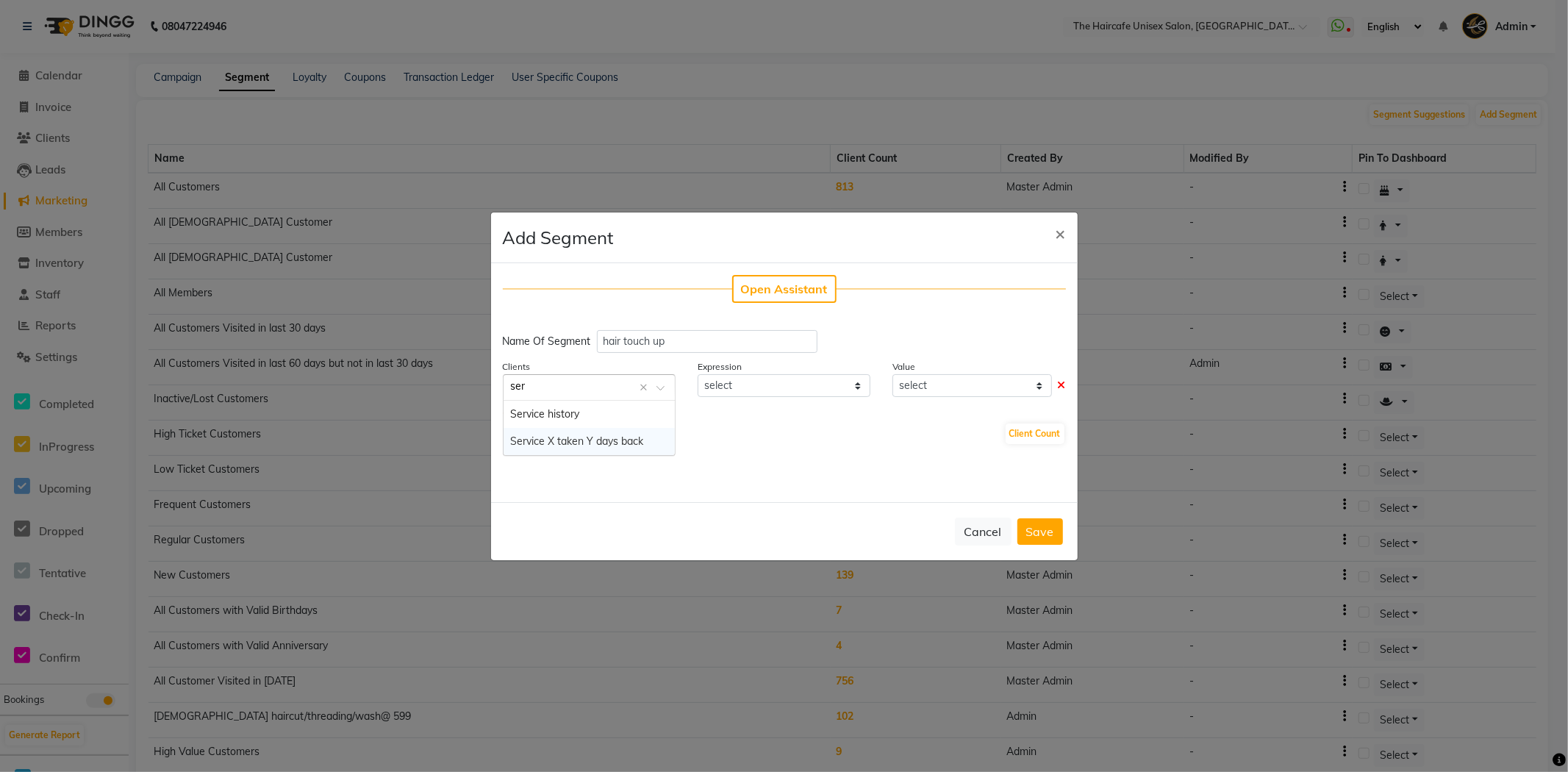
click at [614, 437] on span "Service X taken Y days back" at bounding box center [577, 441] width 133 height 14
click at [912, 388] on span "Select" at bounding box center [900, 387] width 29 height 14
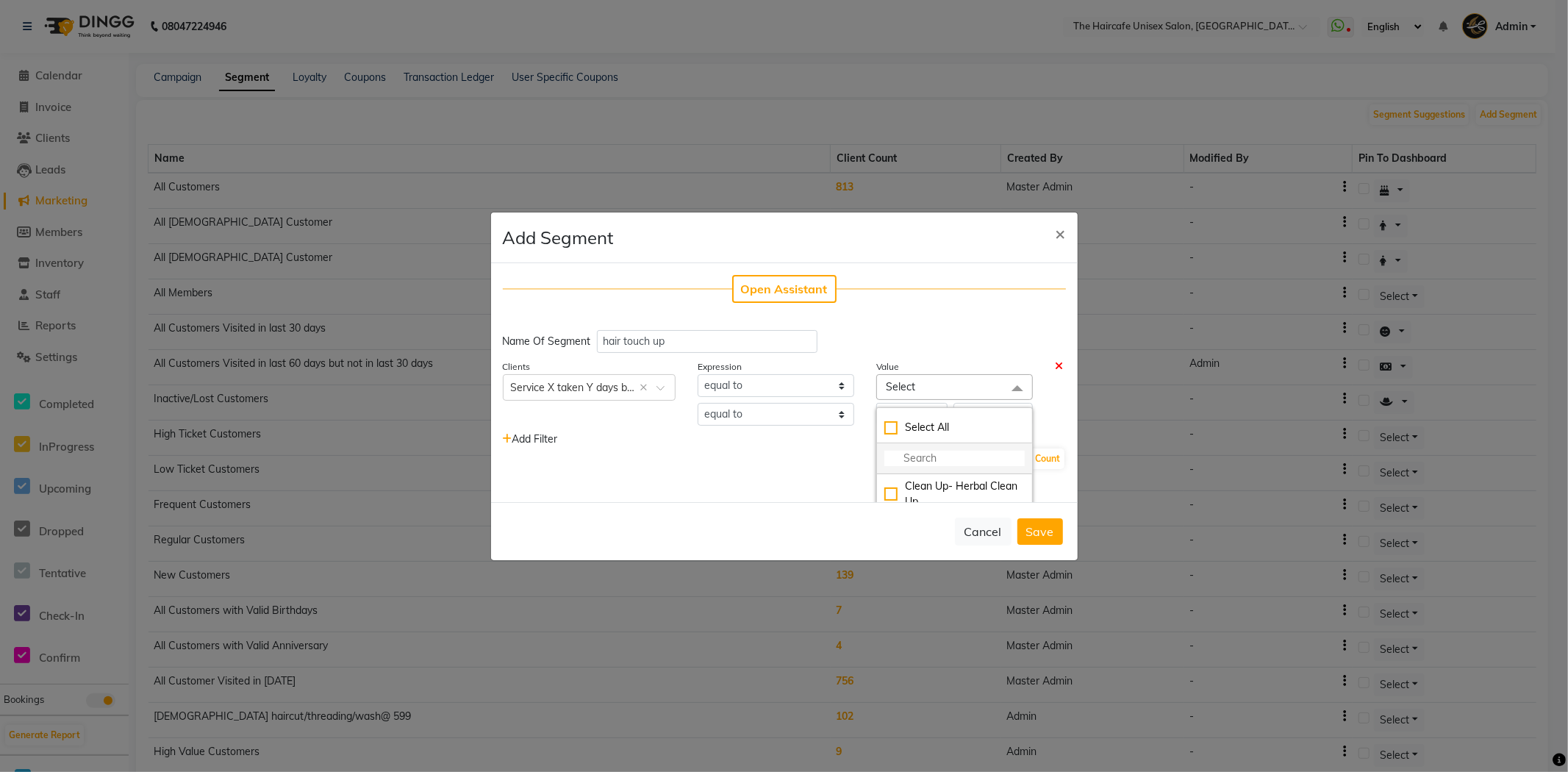
click at [913, 454] on input "multiselect-search" at bounding box center [954, 458] width 140 height 16
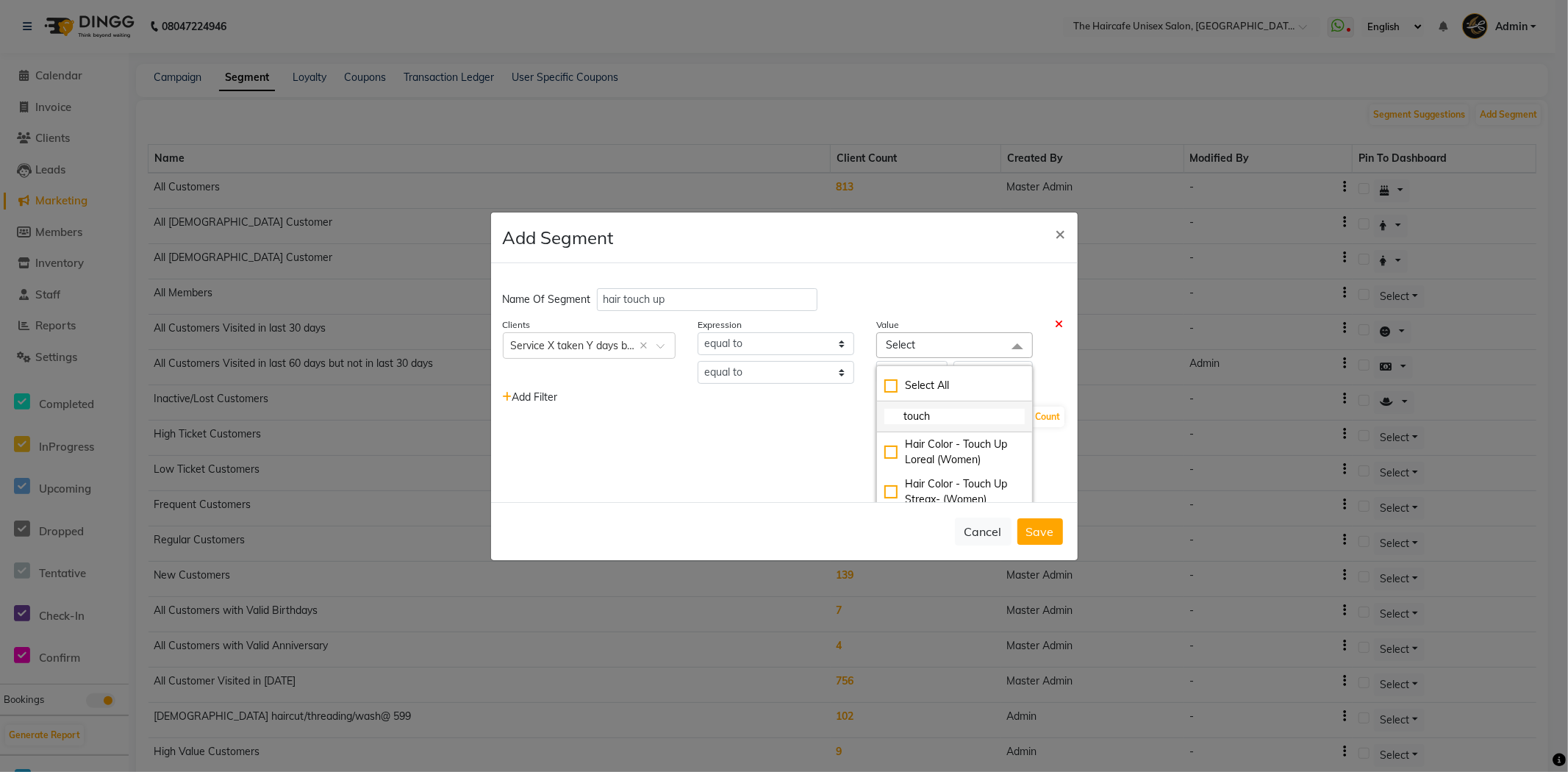
scroll to position [82, 0]
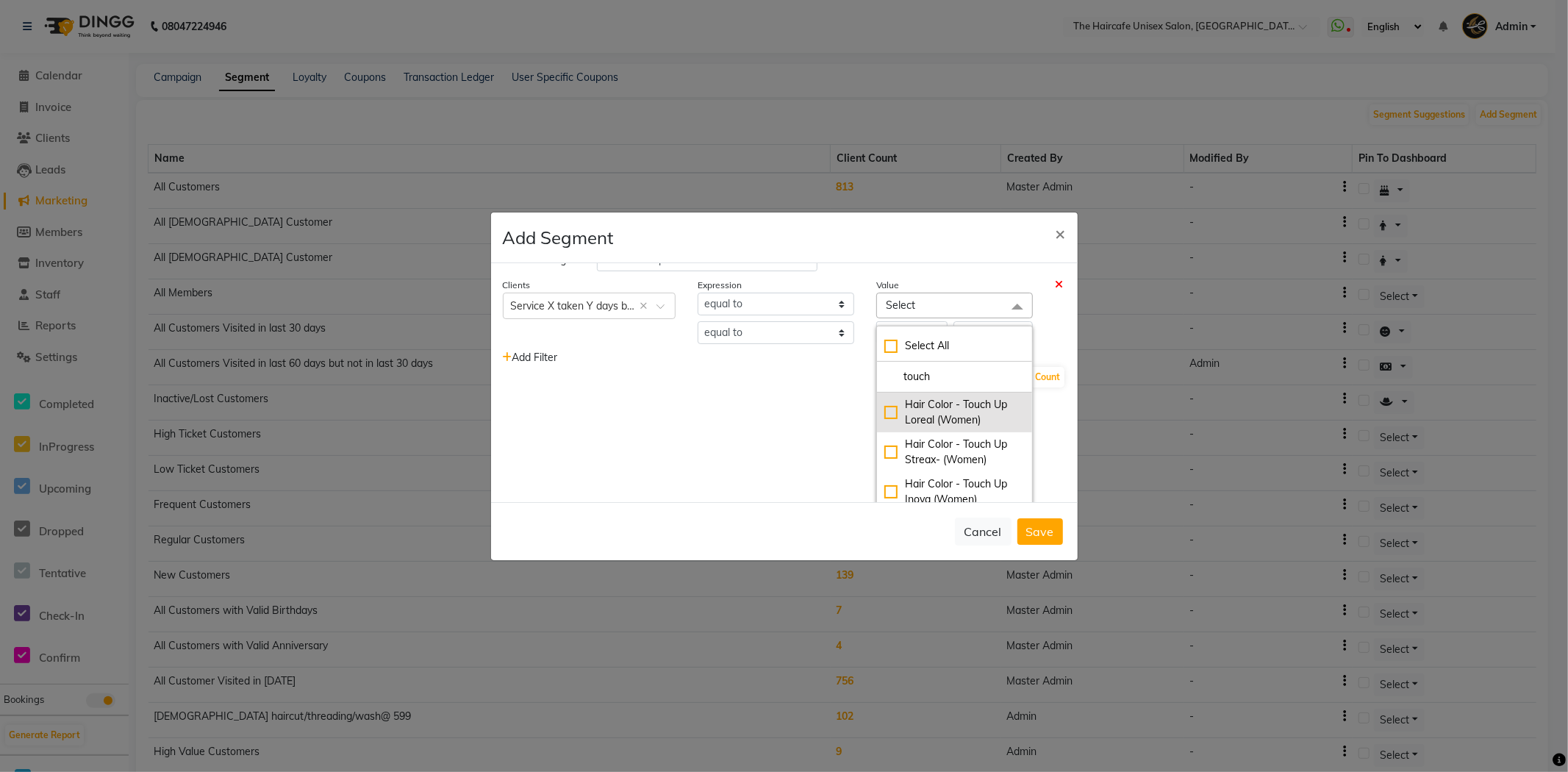
type input "touch"
click at [885, 410] on div "Hair Color - Touch Up Loreal (Women)" at bounding box center [954, 412] width 140 height 31
checkbox input "true"
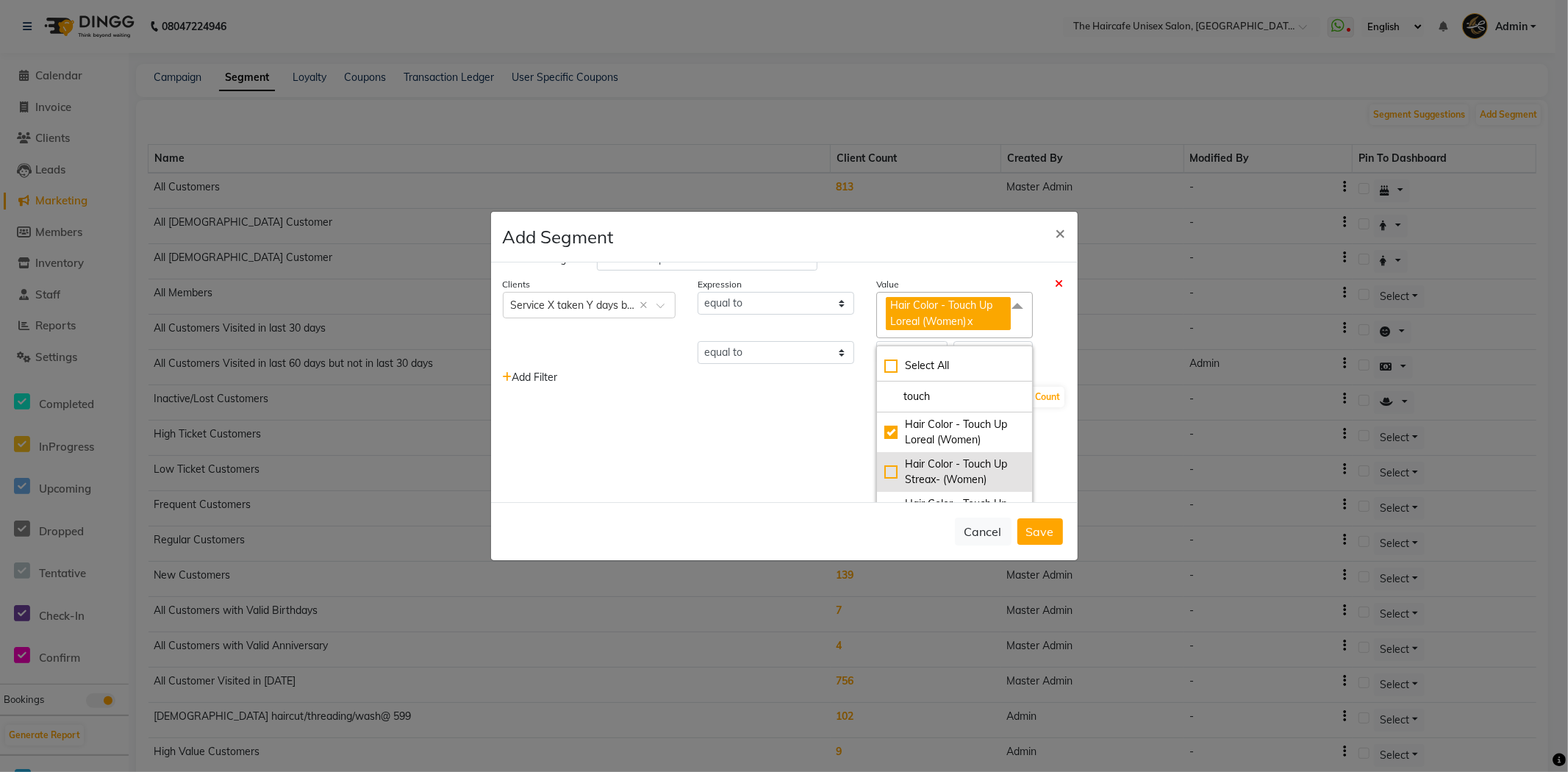
click at [885, 467] on div "Hair Color - Touch Up Streax- (Women)" at bounding box center [954, 472] width 140 height 31
checkbox input "true"
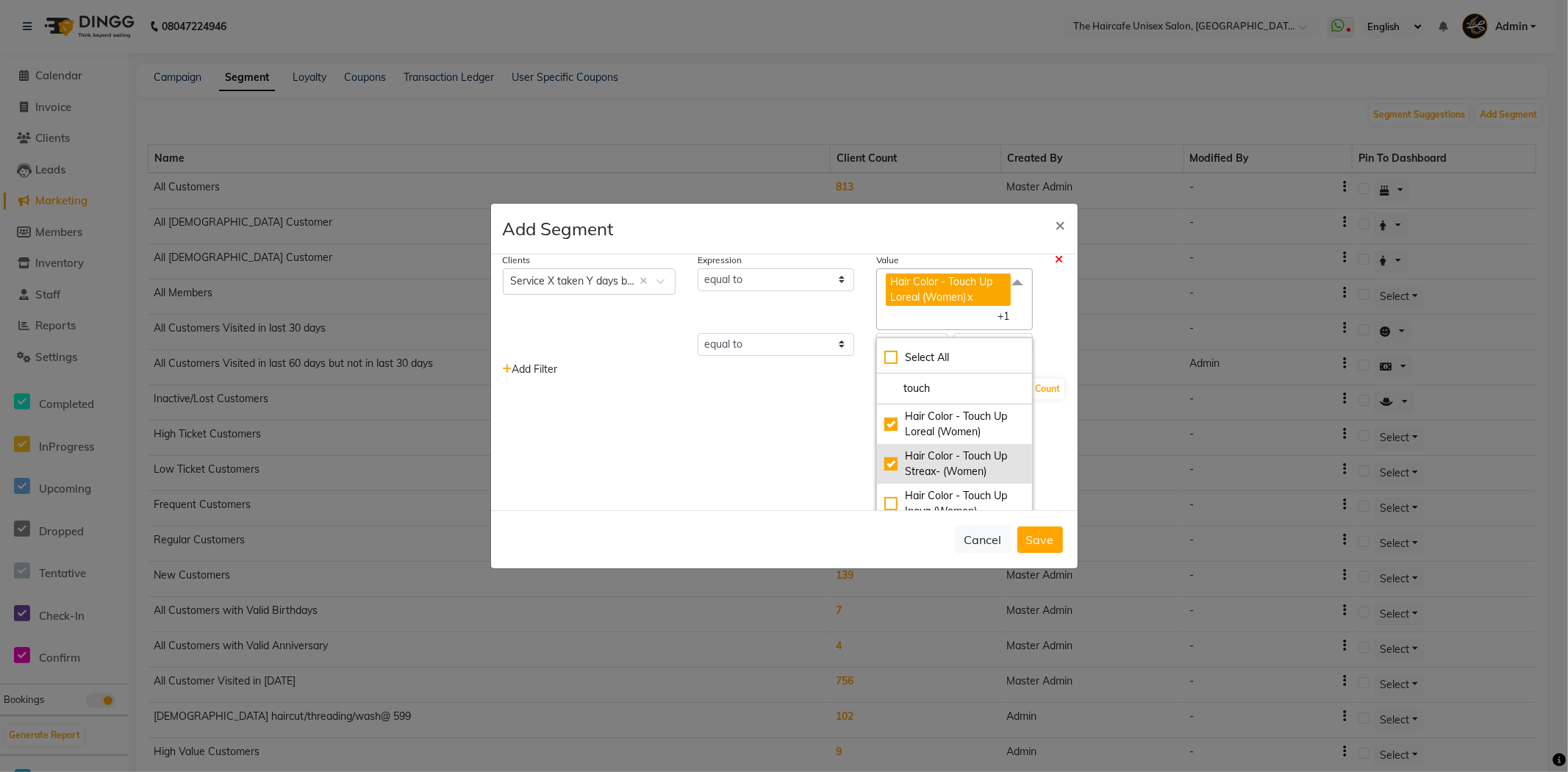
scroll to position [112, 0]
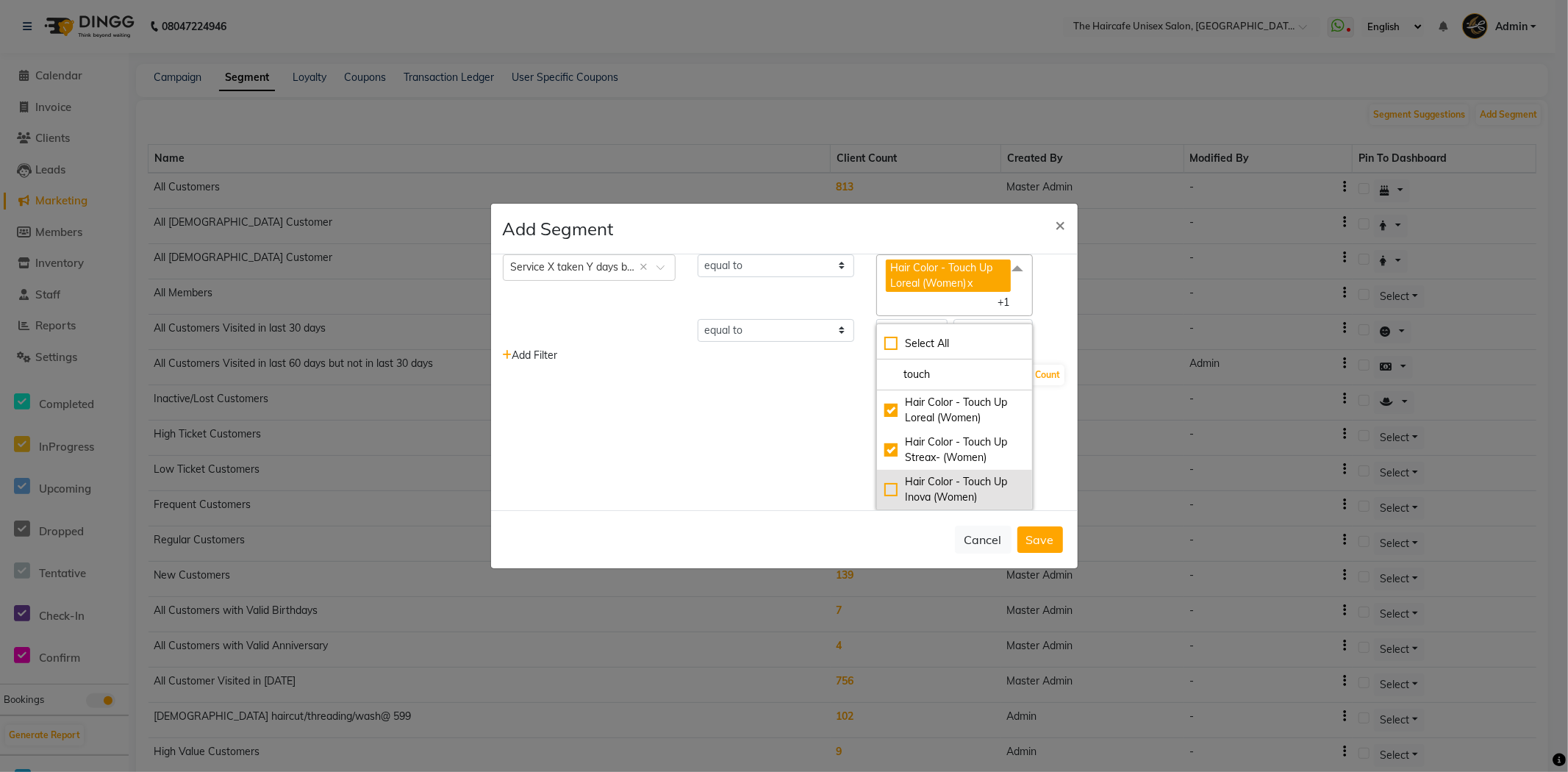
click at [885, 487] on div "Hair Color - Touch Up Inova (Women)" at bounding box center [954, 489] width 140 height 31
checkbox input "true"
click at [788, 464] on div "Open Assistant Name Of Segment hair touch up Clients Select × Service X taken Y…" at bounding box center [784, 382] width 586 height 256
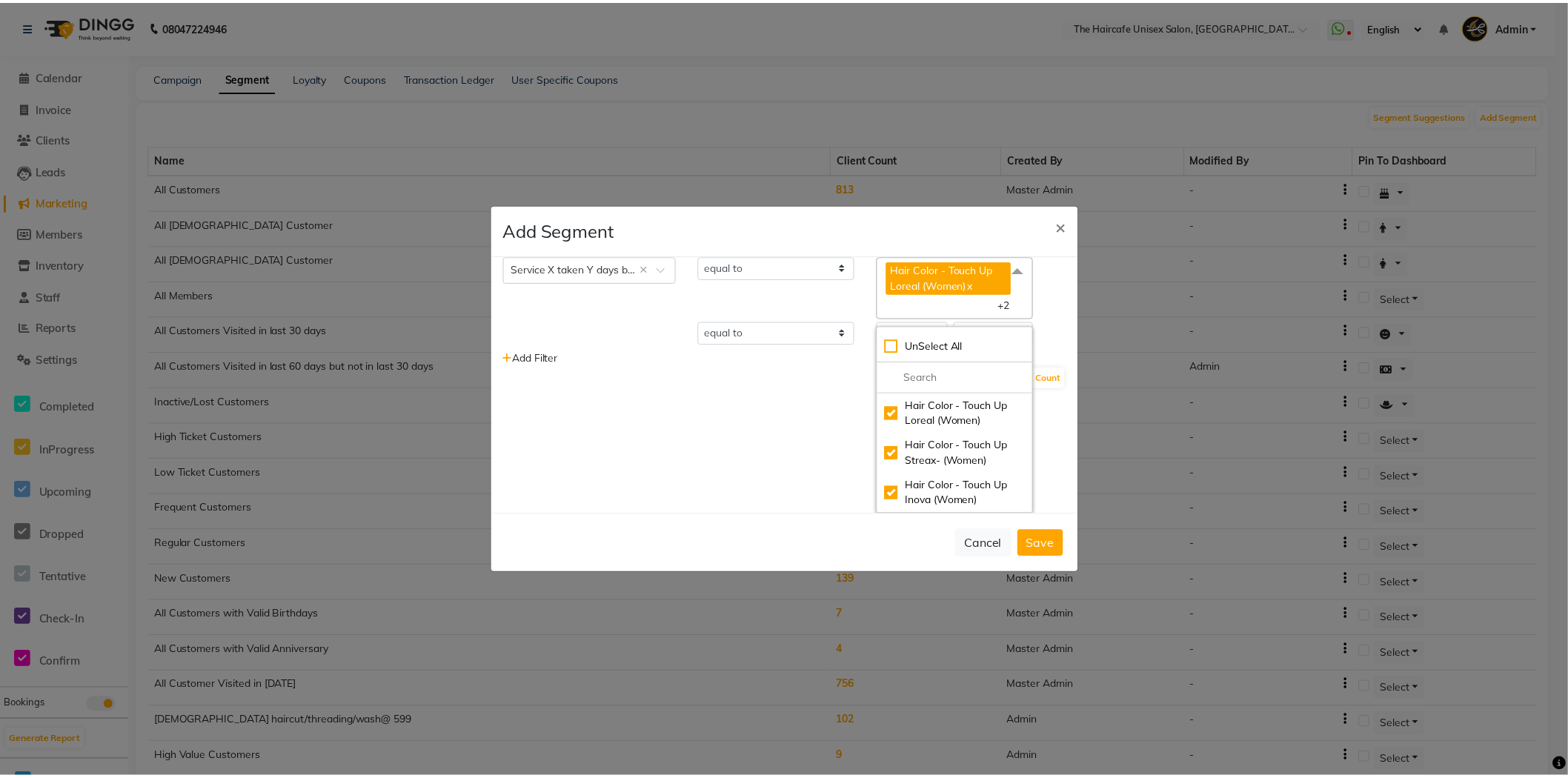
scroll to position [0, 0]
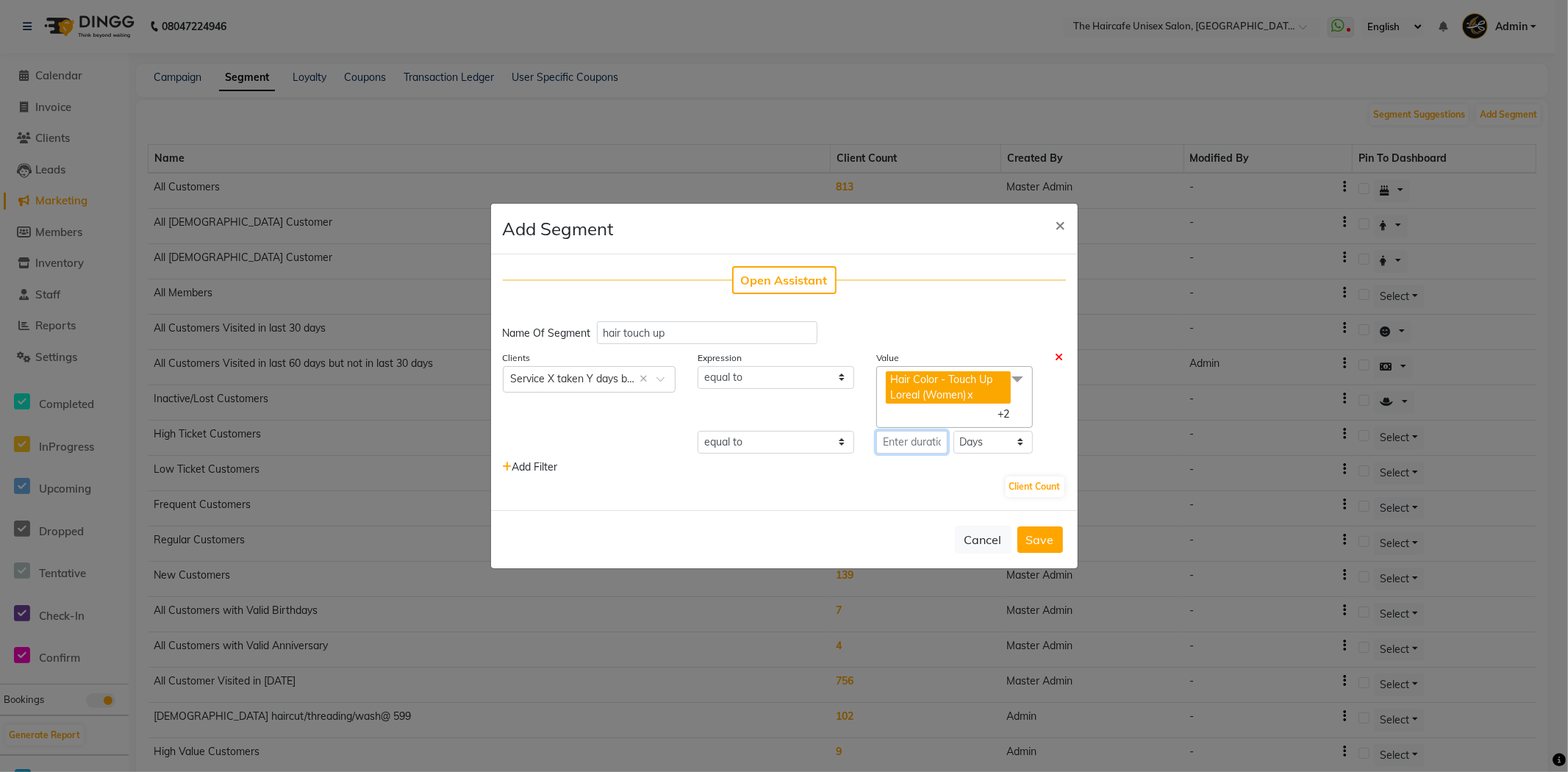
click at [907, 436] on input "number" at bounding box center [912, 442] width 71 height 23
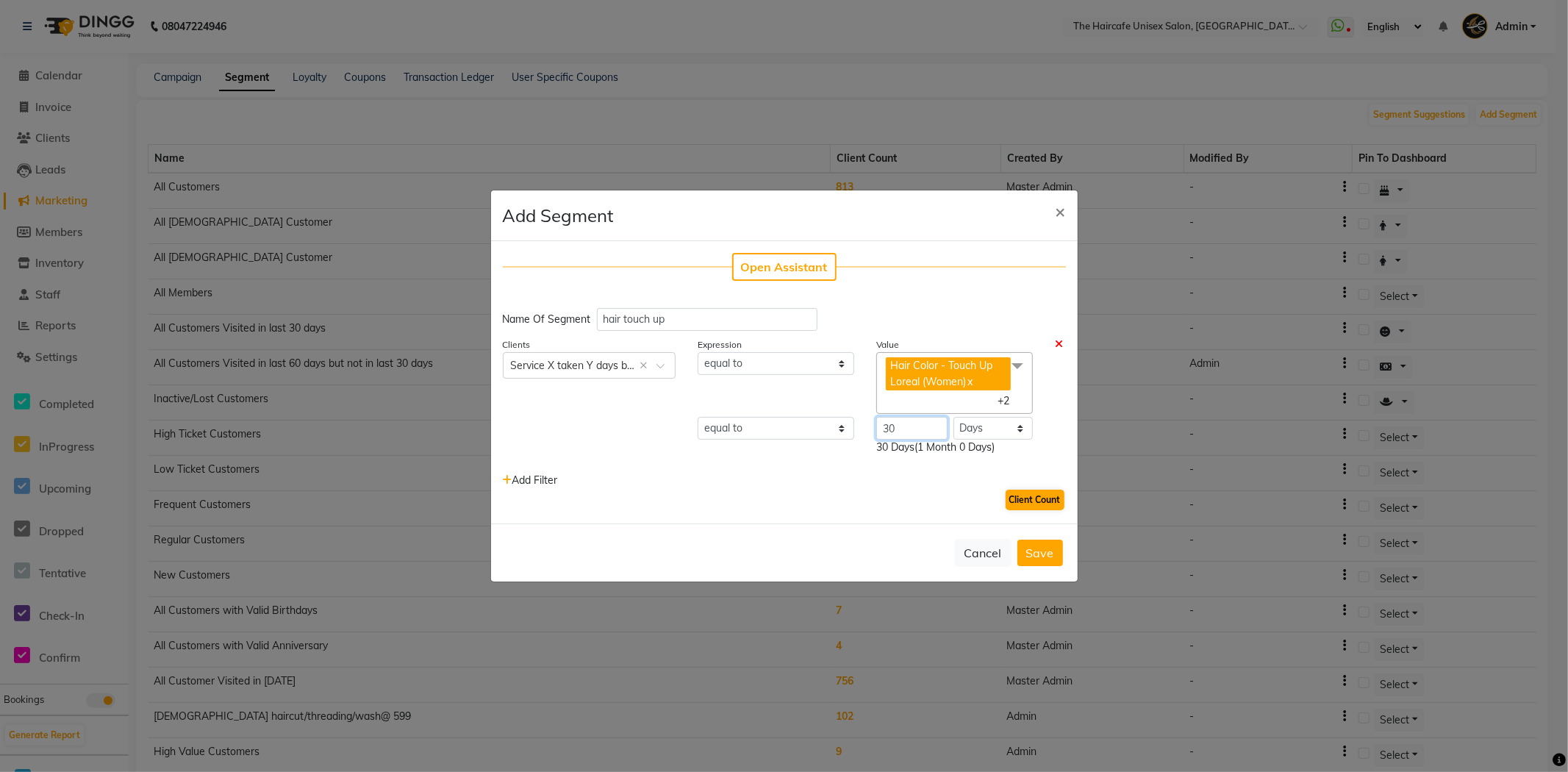
type input "30"
click at [1015, 502] on button "Client Count" at bounding box center [1035, 499] width 59 height 20
click at [804, 431] on select "equal to greater than greater than or equal to less than less than or equal to" at bounding box center [776, 428] width 156 height 23
select select ">="
click at [698, 417] on select "equal to greater than greater than or equal to less than less than or equal to" at bounding box center [776, 428] width 156 height 23
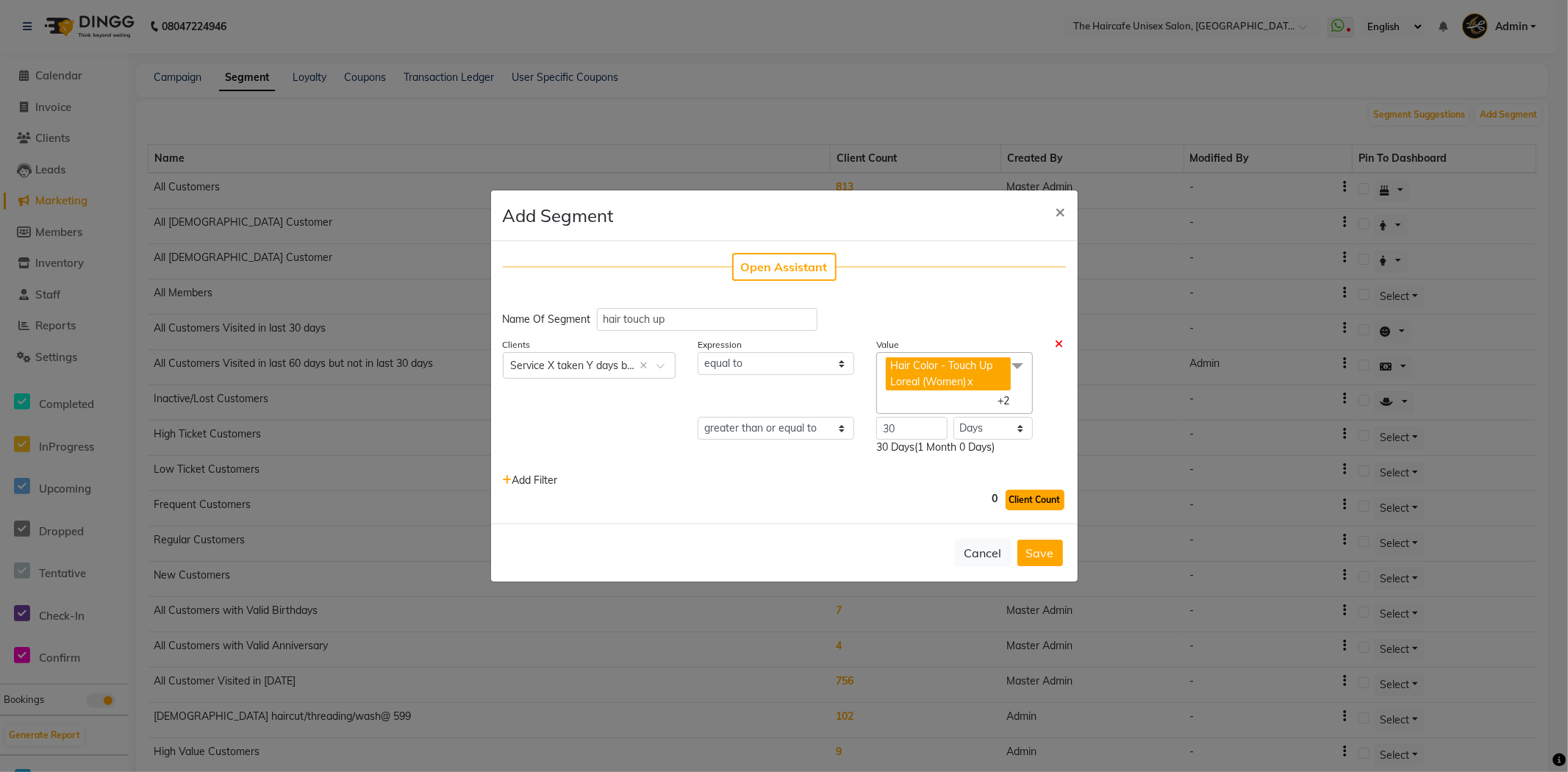
click at [1018, 496] on button "Client Count" at bounding box center [1035, 499] width 59 height 20
click at [1033, 550] on button "Save" at bounding box center [1040, 552] width 46 height 26
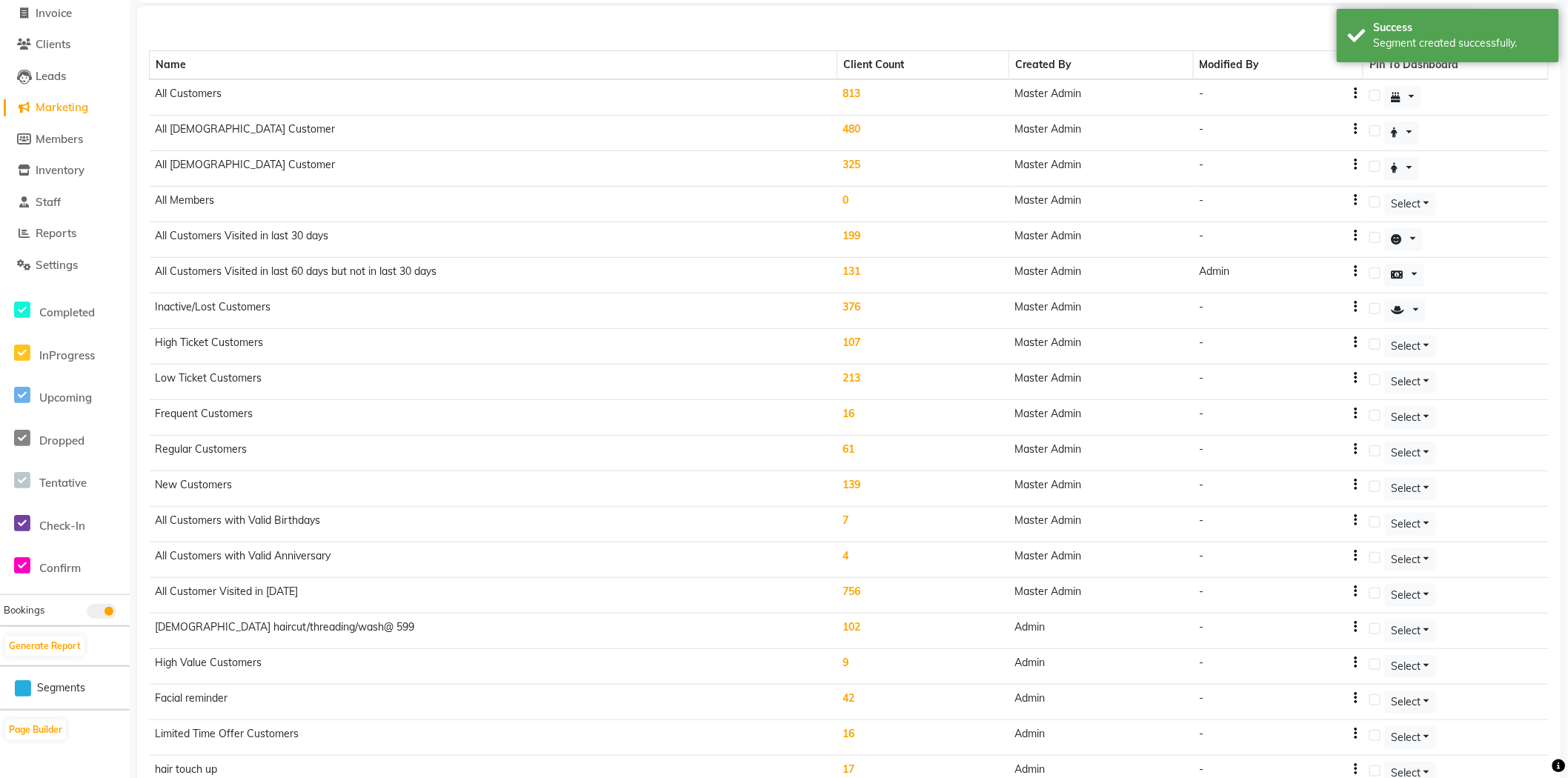
scroll to position [145, 0]
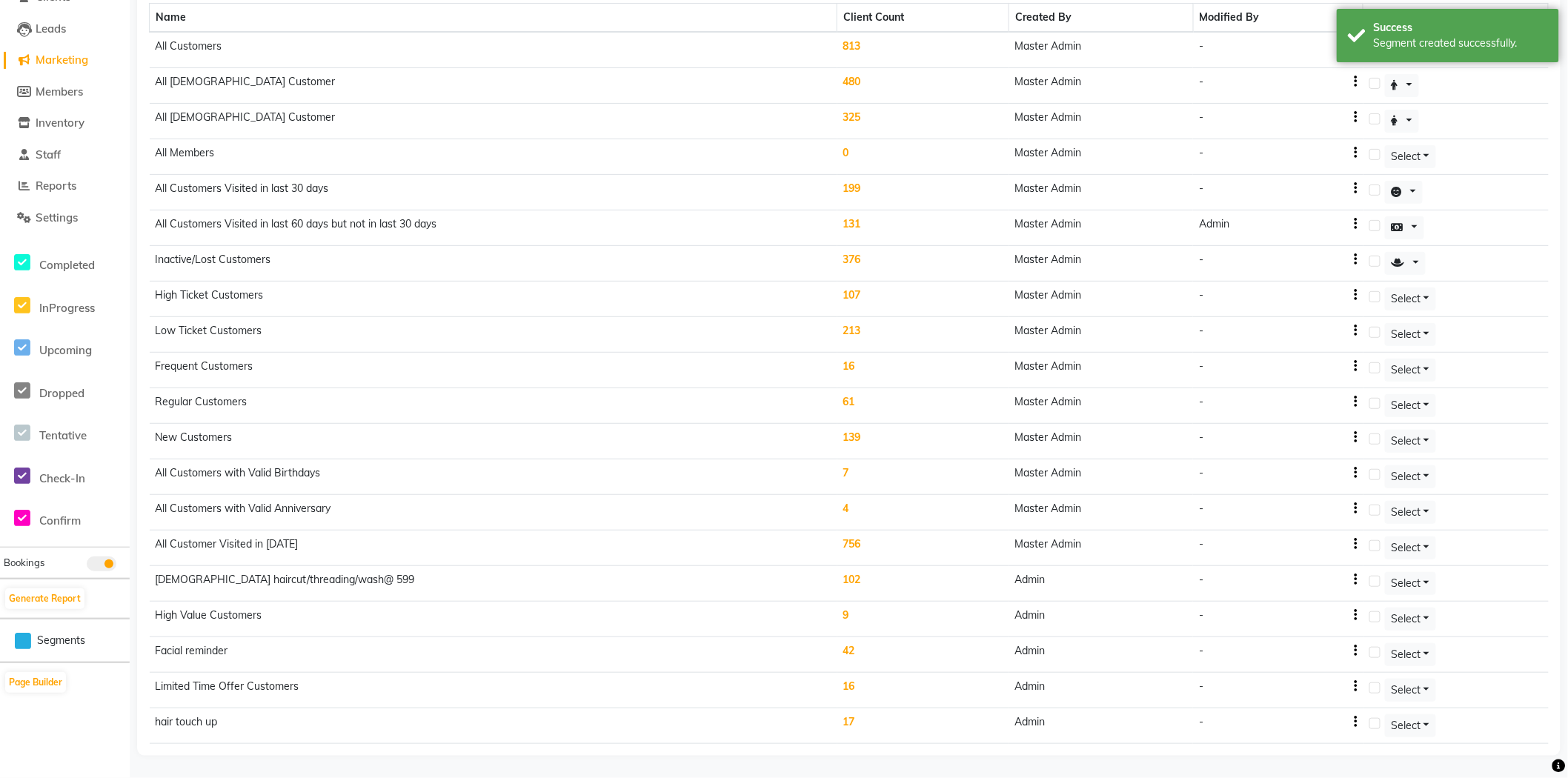
click at [856, 724] on td "17" at bounding box center [923, 726] width 172 height 36
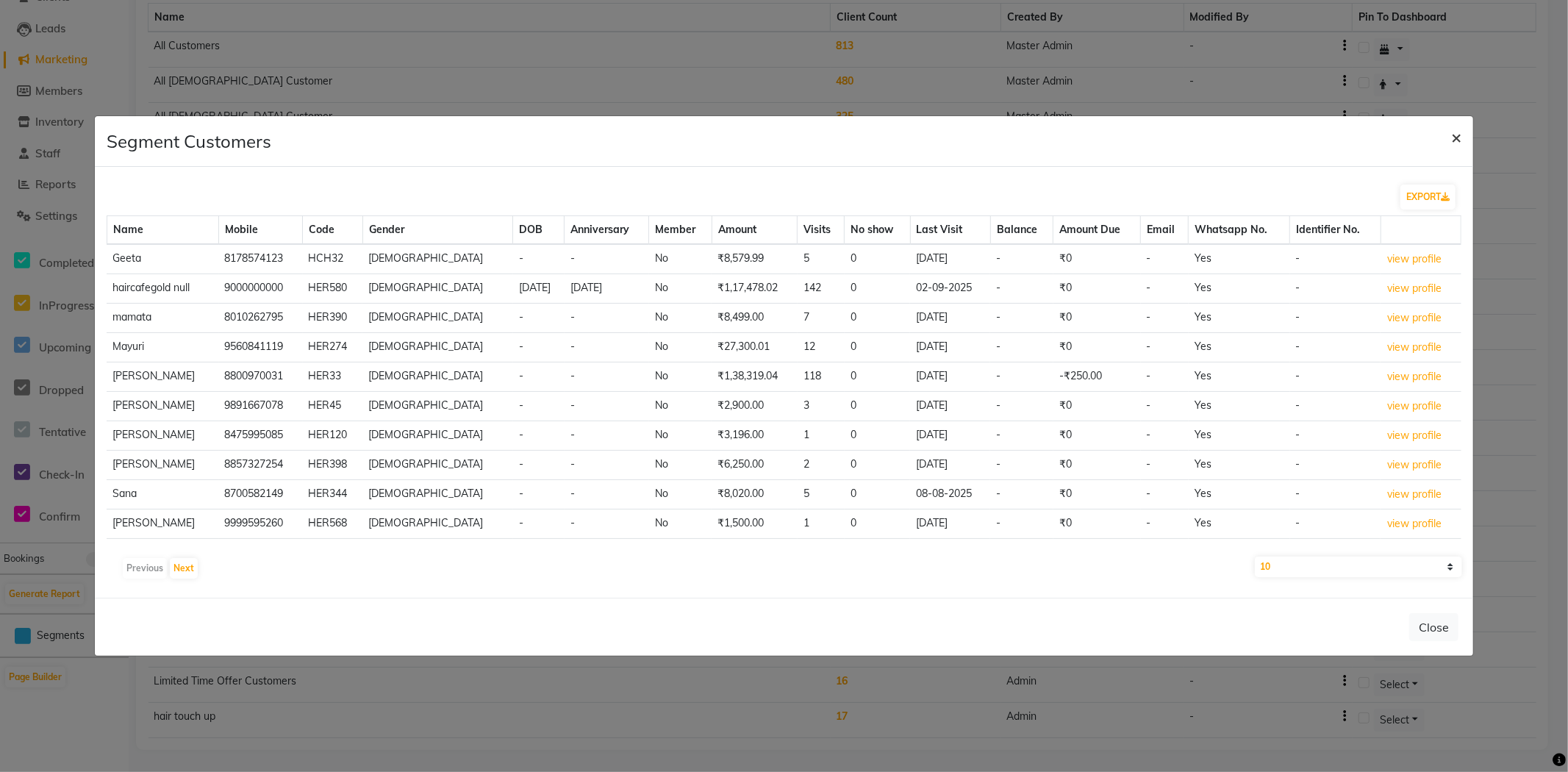
click at [1457, 138] on span "×" at bounding box center [1456, 136] width 11 height 22
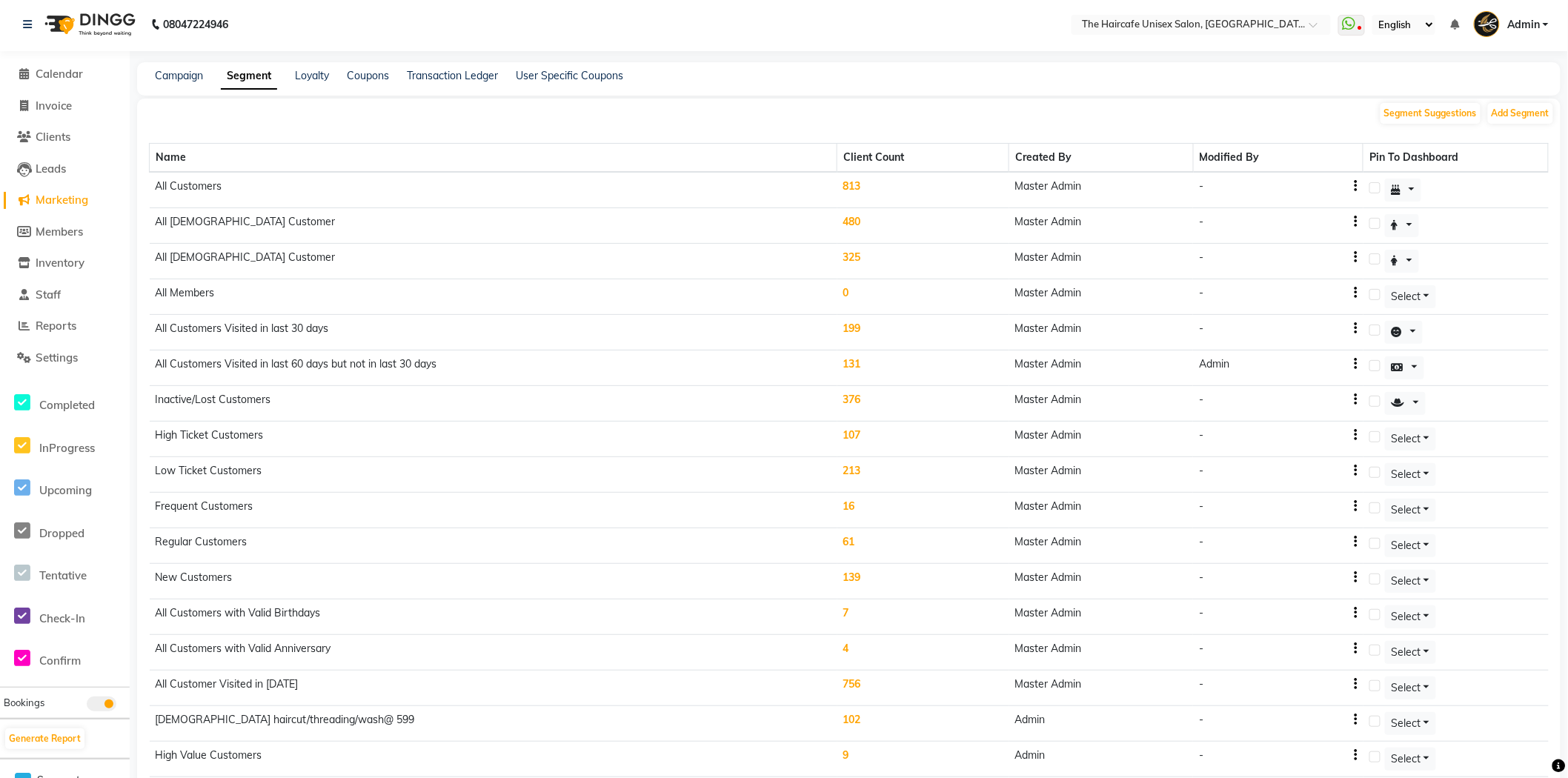
scroll to position [0, 0]
click at [316, 79] on link "Loyalty" at bounding box center [312, 78] width 34 height 14
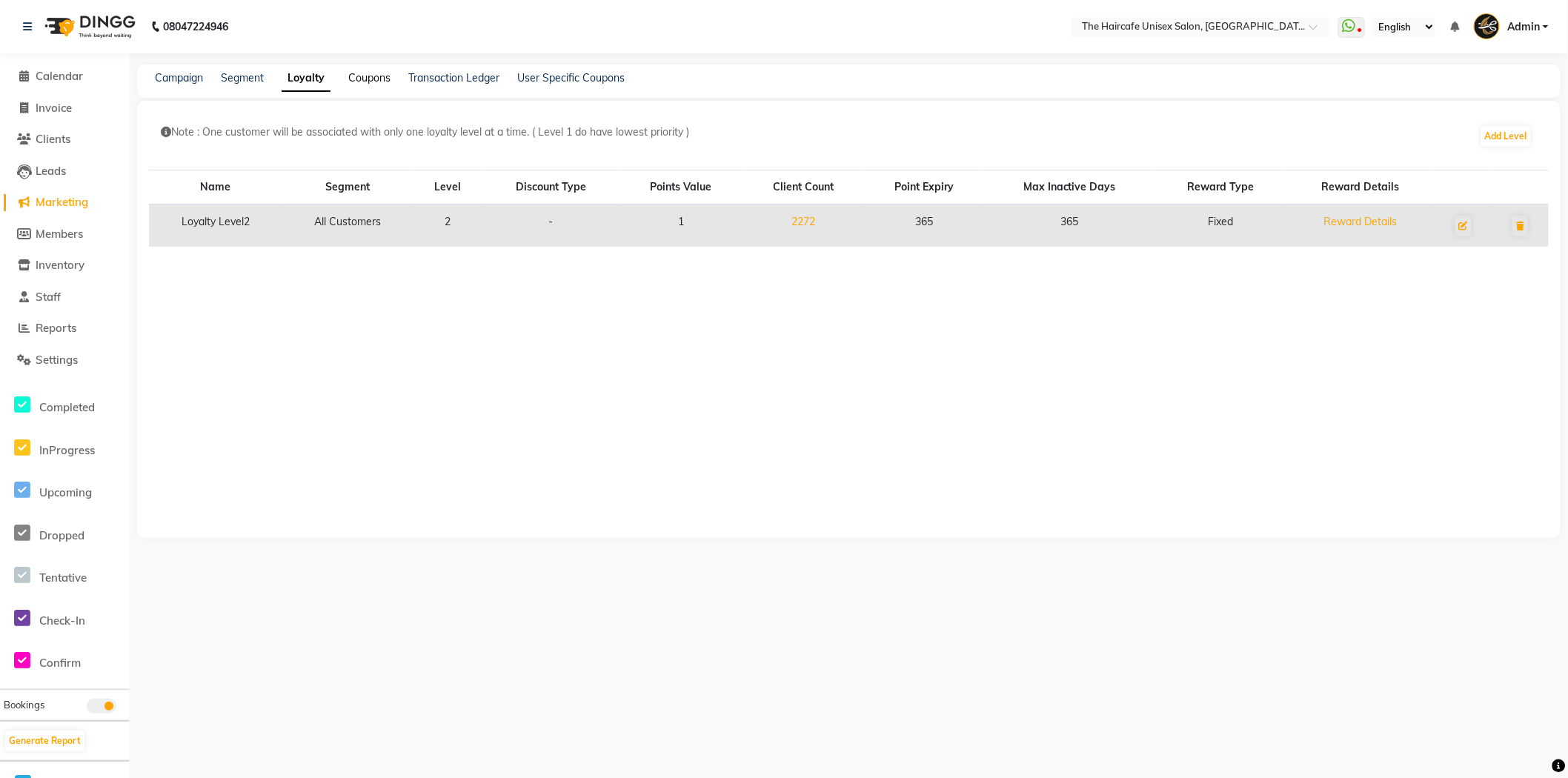
click at [362, 76] on link "Coupons" at bounding box center [369, 78] width 42 height 14
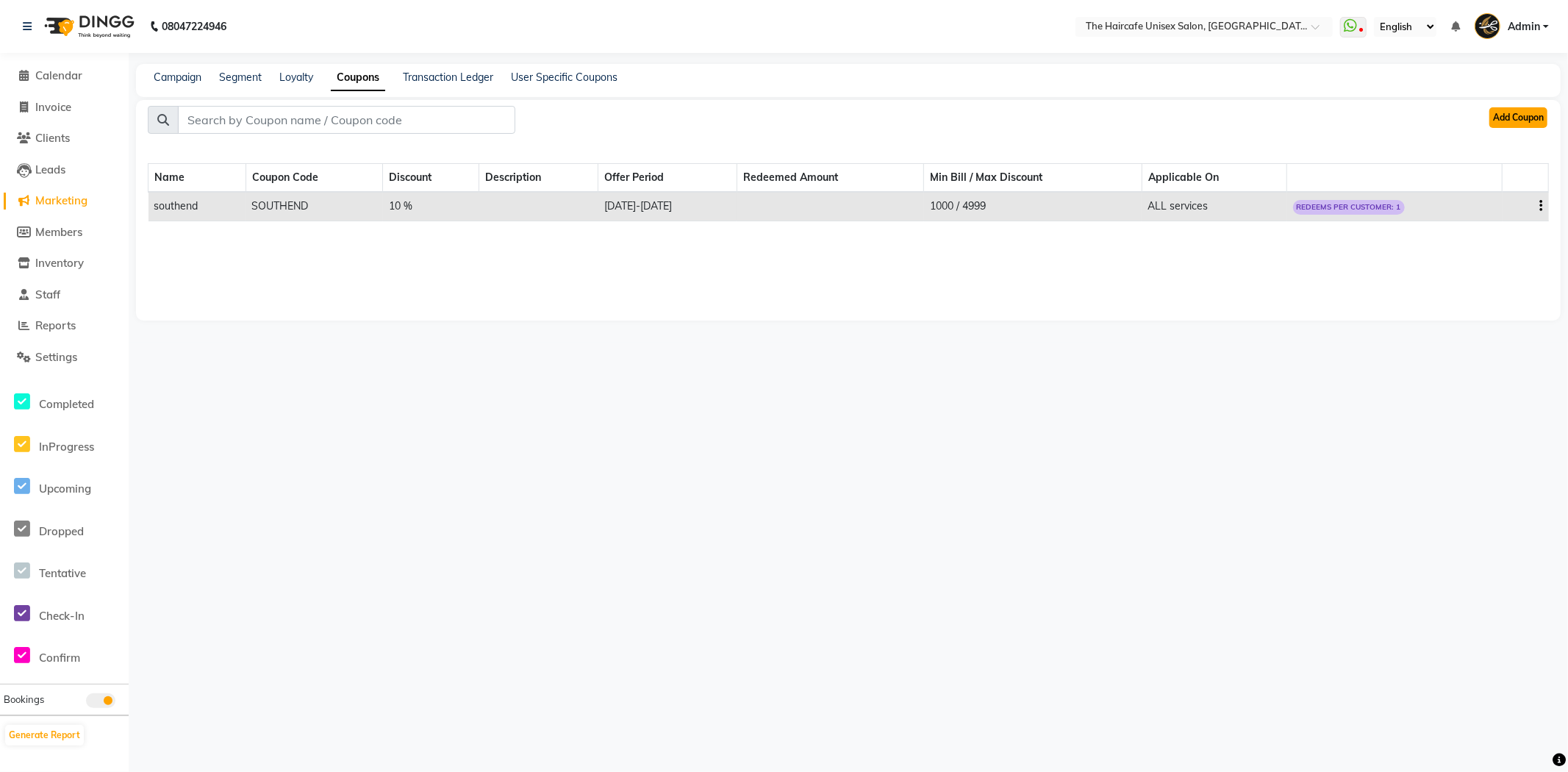
click at [1509, 122] on button "Add Coupon" at bounding box center [1518, 117] width 58 height 20
select select "ALL"
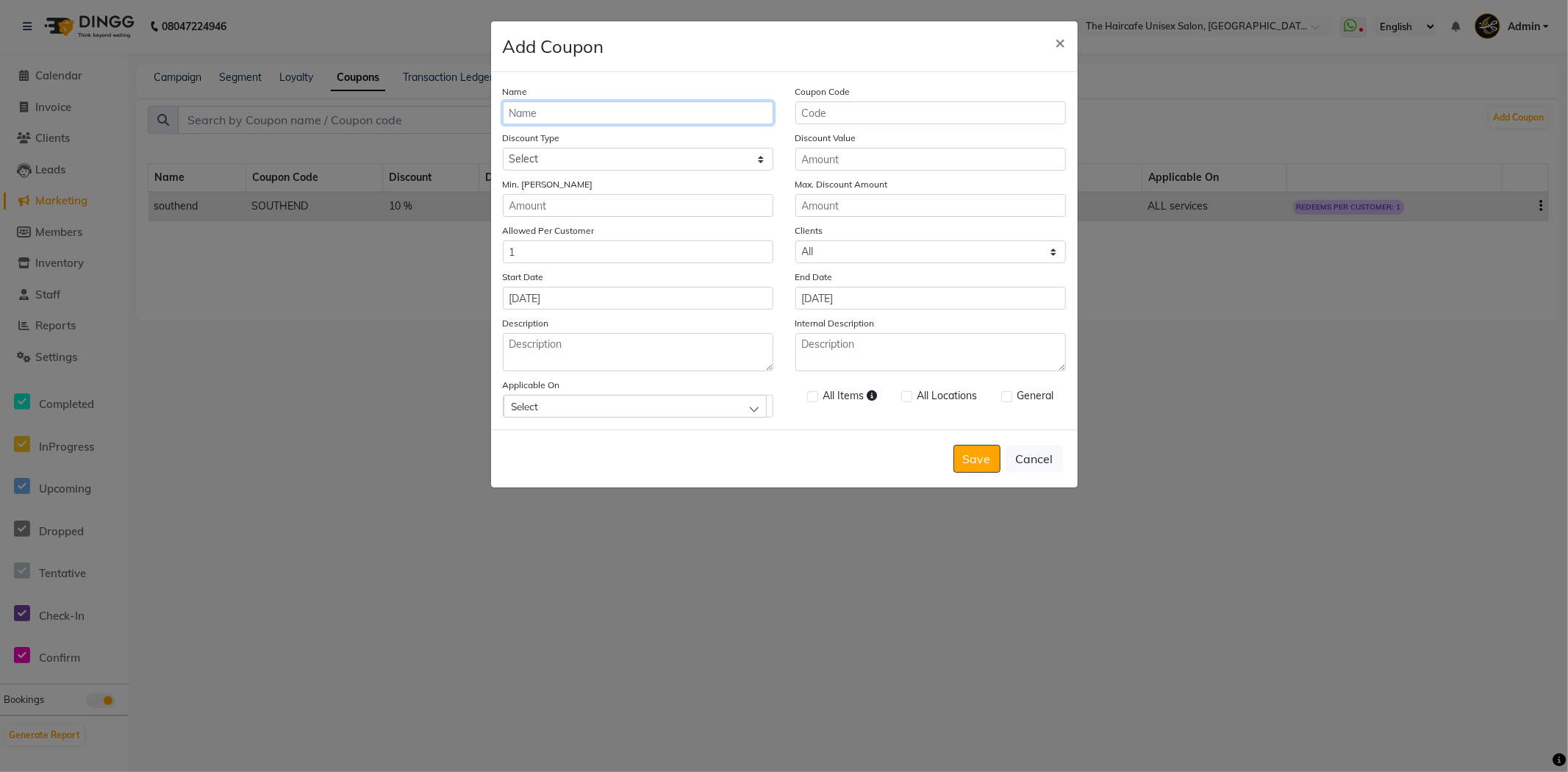
click at [683, 114] on input "Name" at bounding box center [638, 113] width 270 height 23
click at [905, 113] on input "Coupon Code" at bounding box center [930, 113] width 270 height 23
click at [677, 158] on select "Select Percentage Fixed" at bounding box center [638, 159] width 270 height 23
select select "PERCENTAGE"
click at [503, 148] on select "Select Percentage Fixed" at bounding box center [638, 159] width 270 height 23
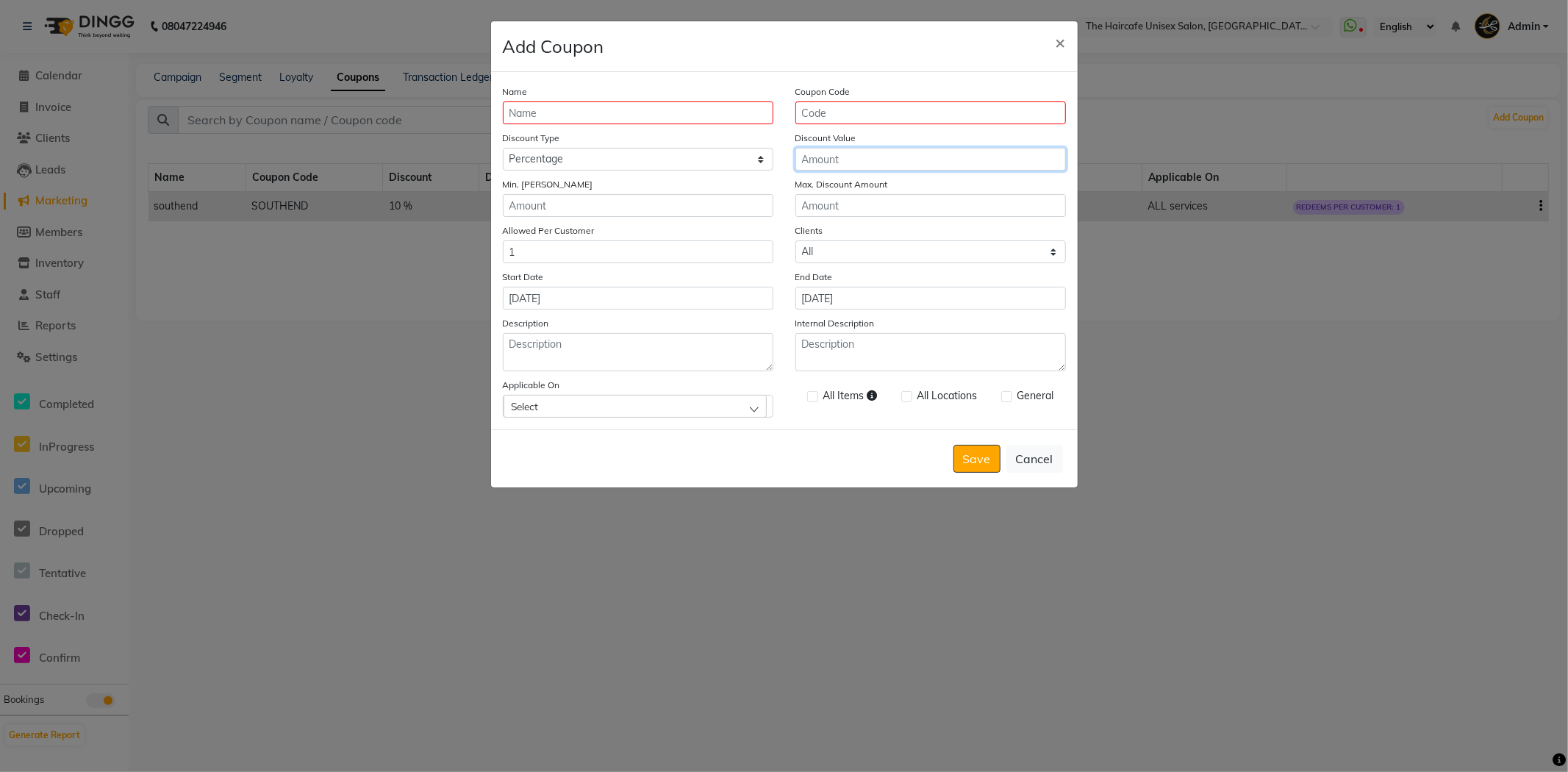
click at [836, 158] on input "Discount Value" at bounding box center [930, 159] width 270 height 23
type input "20"
click at [753, 201] on input "Min. Bill Amount" at bounding box center [638, 205] width 270 height 23
type input "0"
click at [828, 216] on input "Max. Discount Amount" at bounding box center [930, 205] width 270 height 23
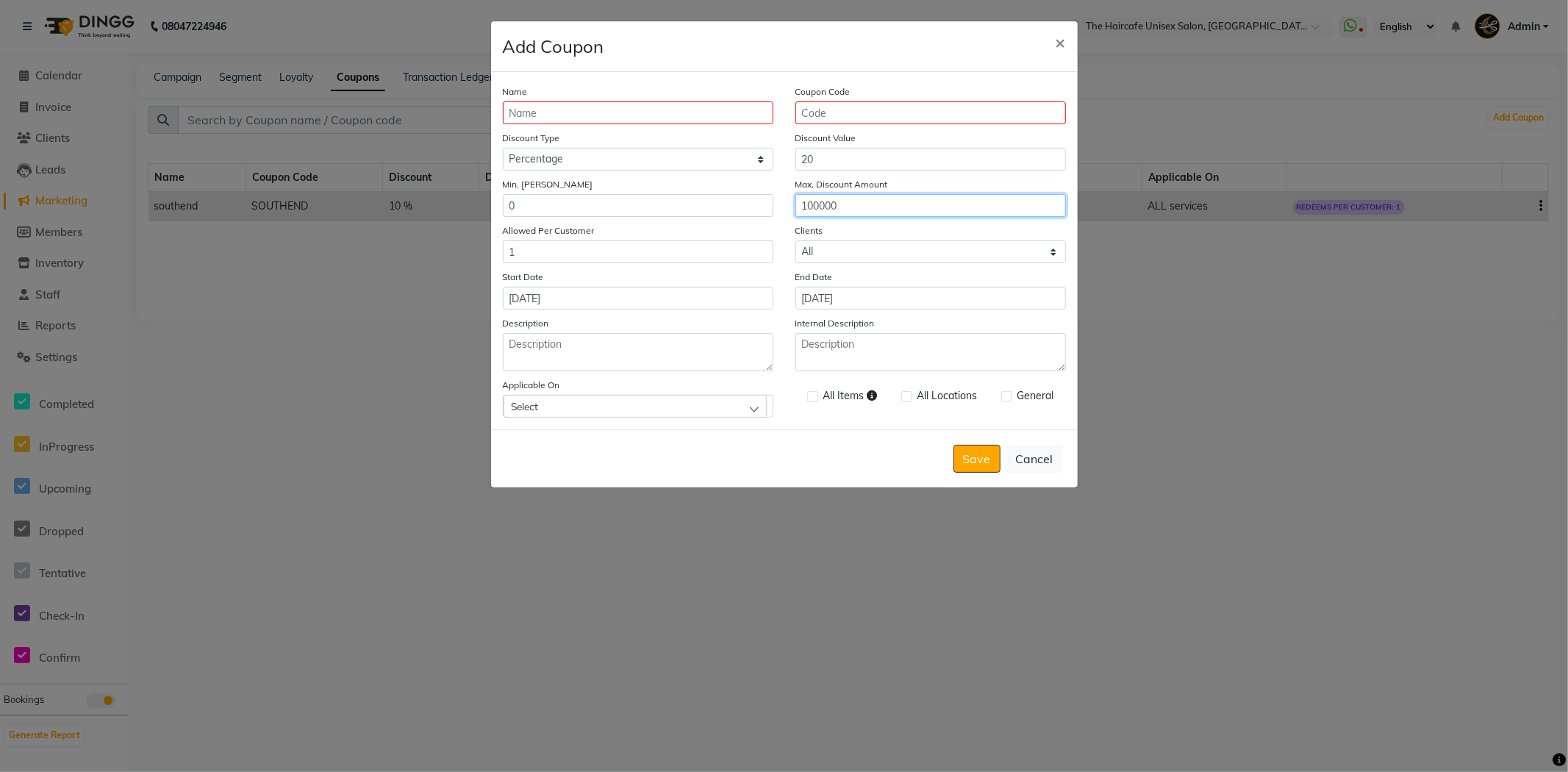
type input "100000"
click at [703, 298] on input "[DATE]" at bounding box center [638, 298] width 270 height 23
select select "9"
select select "2025"
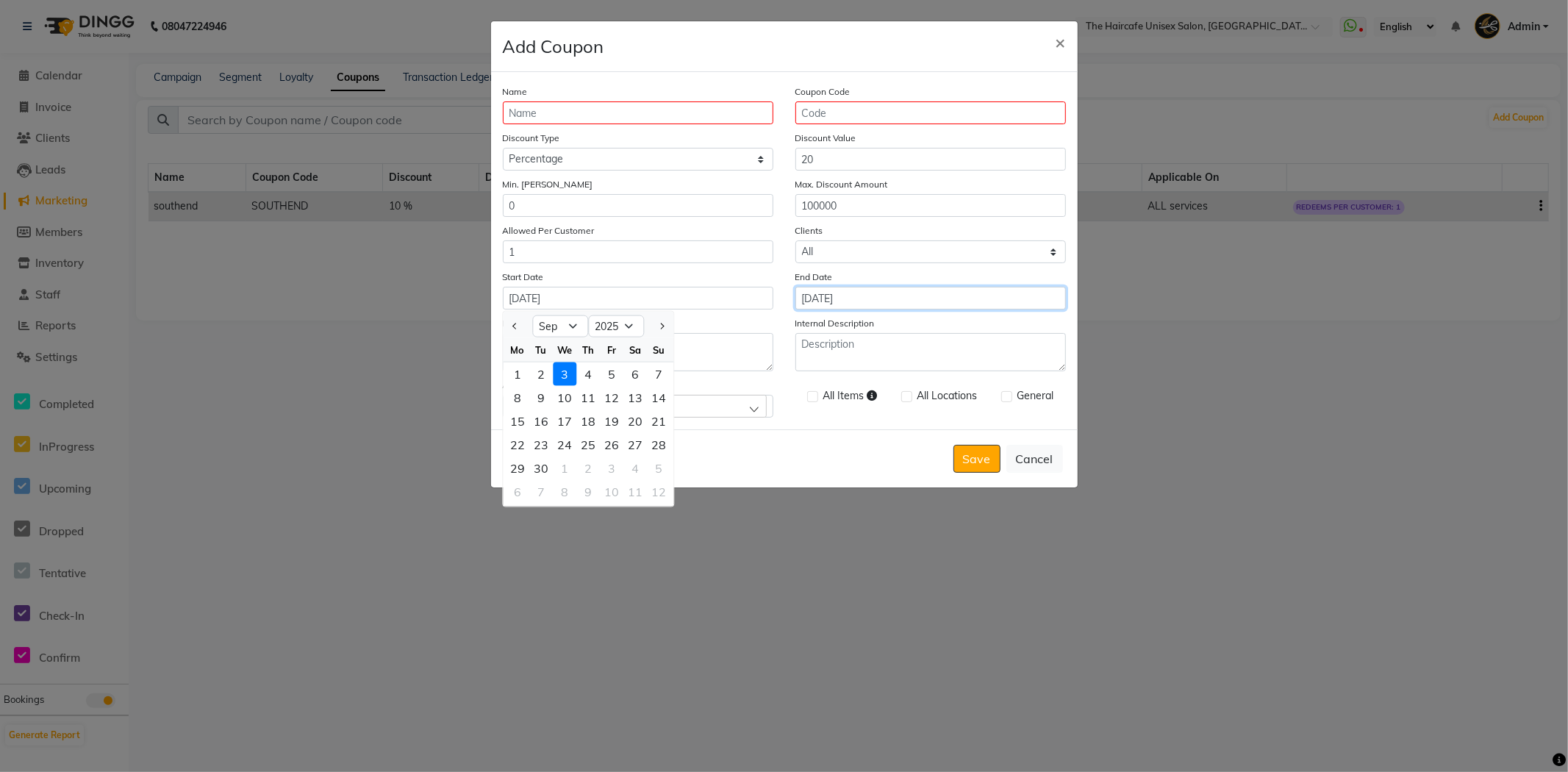
click at [882, 291] on input "[DATE]" at bounding box center [930, 298] width 270 height 23
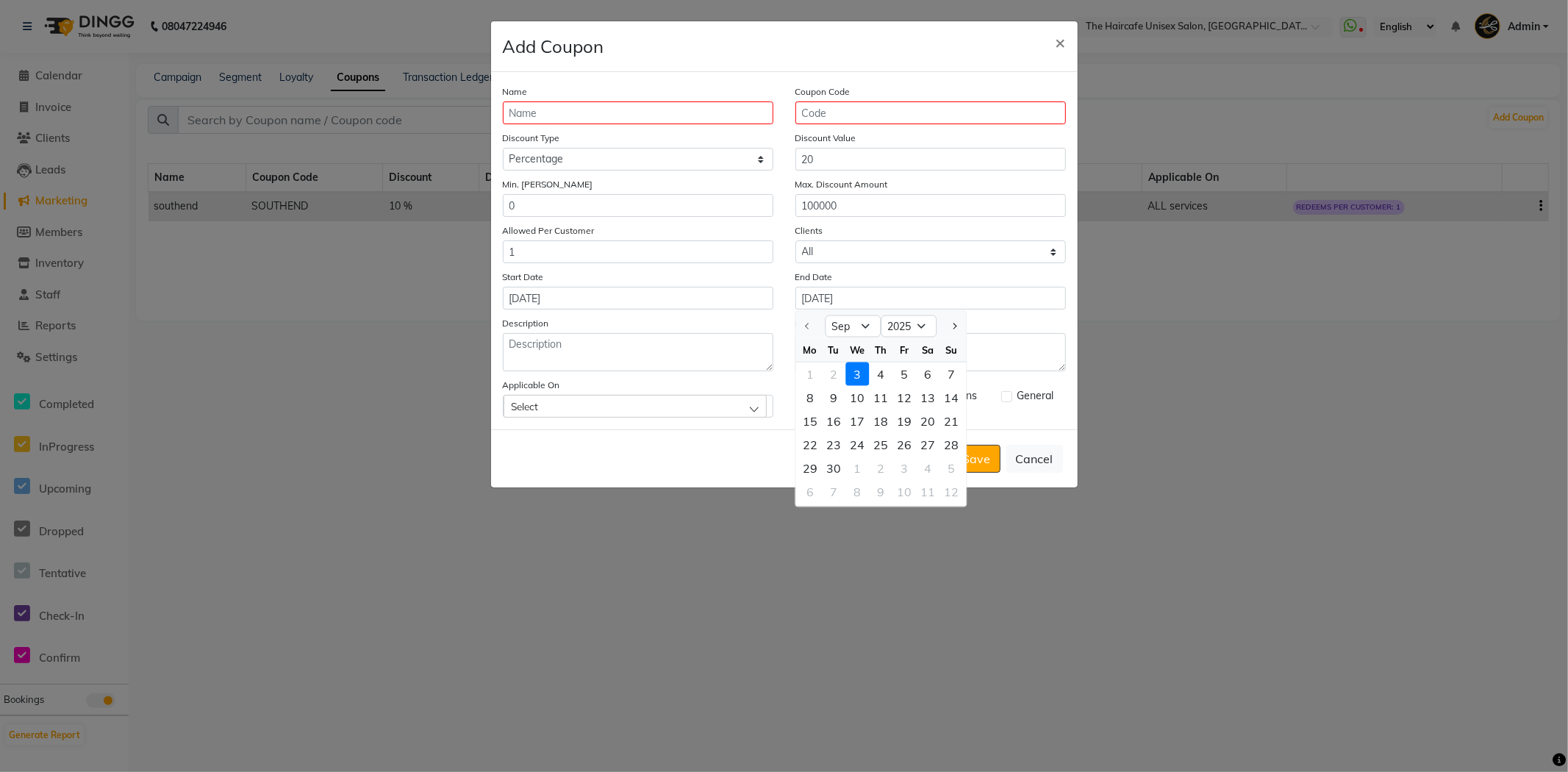
click at [787, 318] on div "Internal Description" at bounding box center [930, 343] width 293 height 56
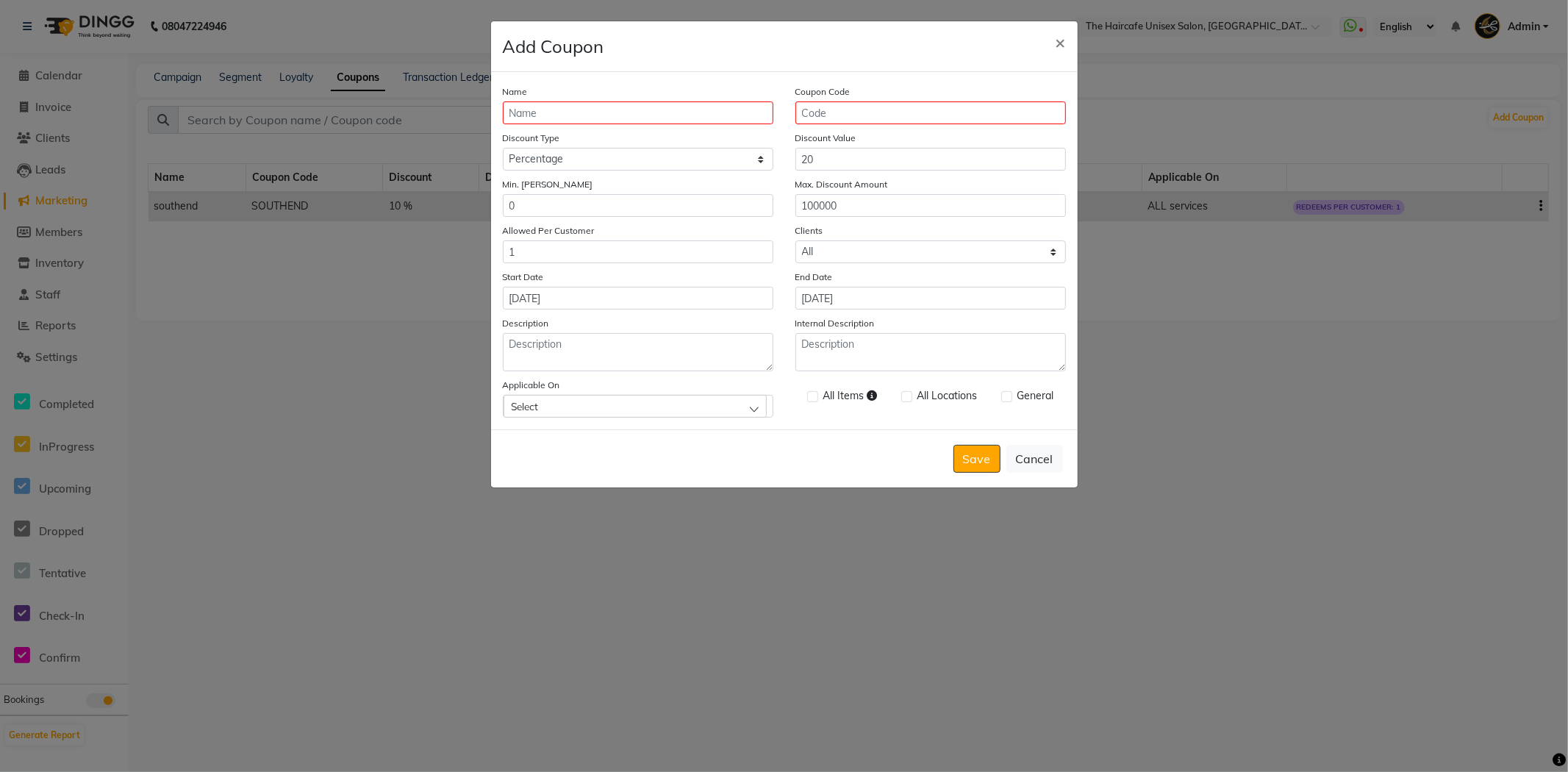
click at [697, 419] on div "Name Coupon Code Discount Type Select Percentage Fixed Discount Value 20 Min. B…" at bounding box center [784, 251] width 586 height 357
click at [700, 406] on div "Select" at bounding box center [635, 406] width 263 height 22
click at [515, 210] on label "Services" at bounding box center [536, 210] width 52 height 14
checkbox input "true"
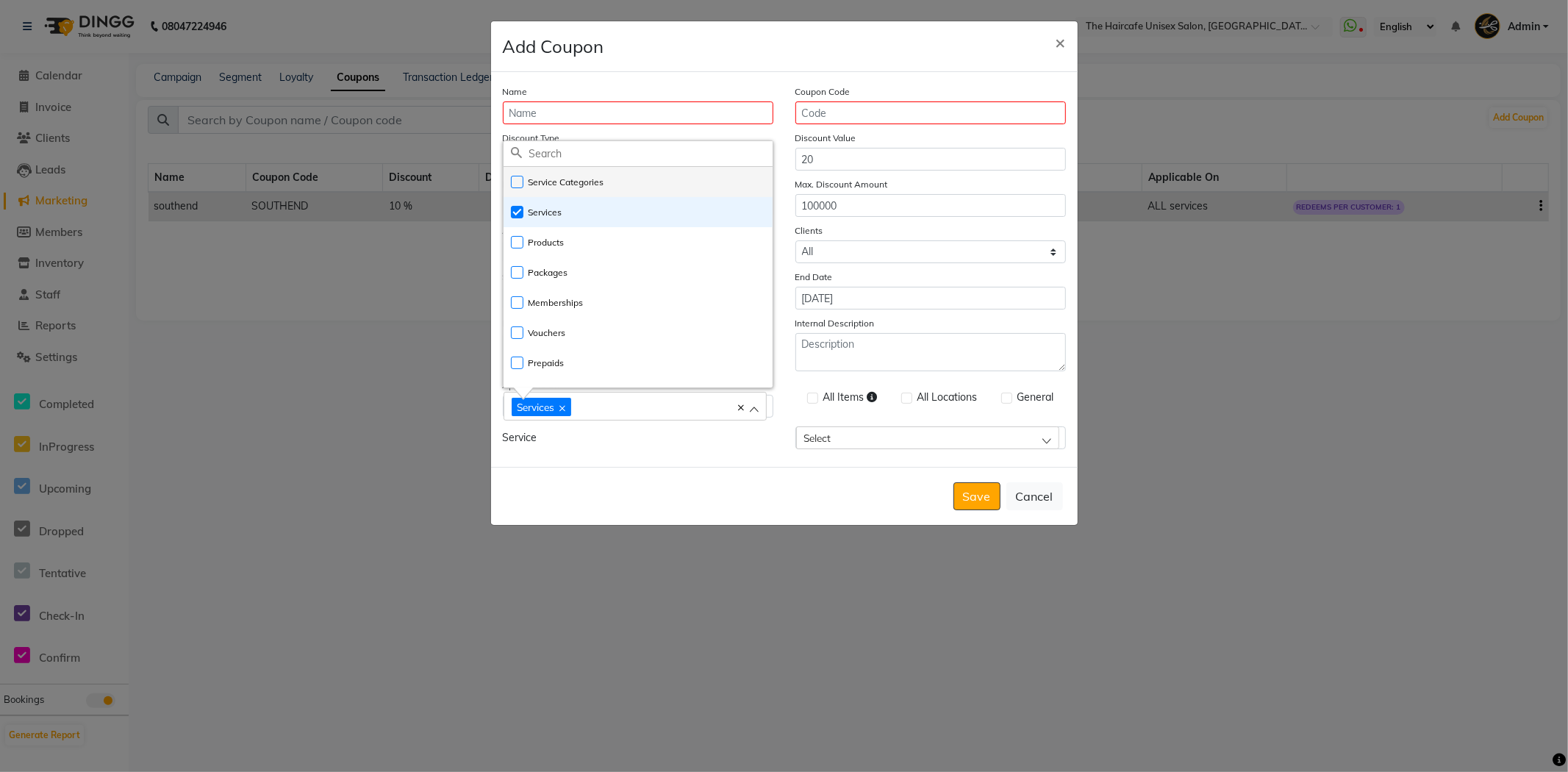
click at [515, 182] on label "Service Categories" at bounding box center [557, 182] width 93 height 14
checkbox input "true"
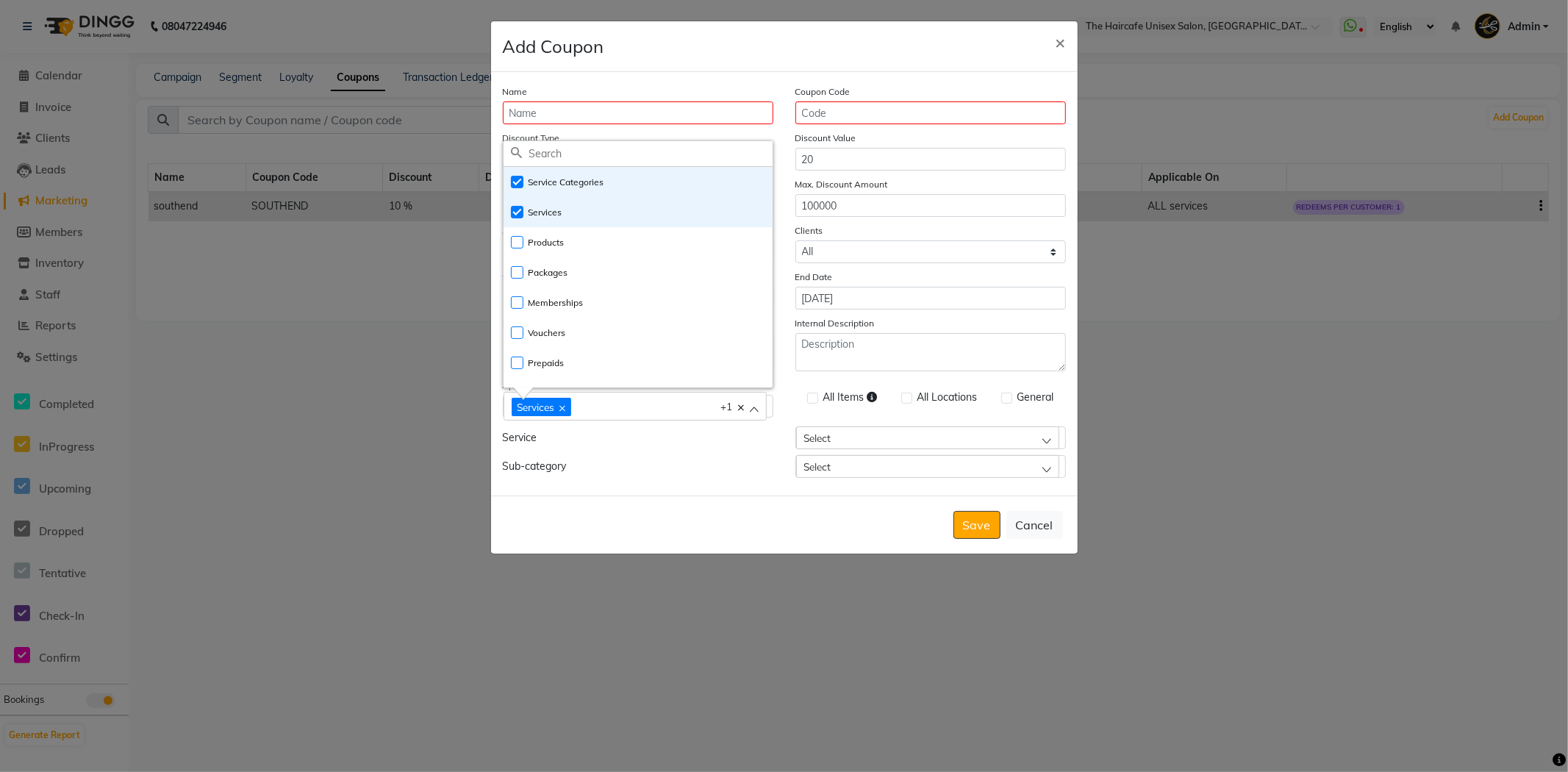
click at [729, 482] on div "Name Coupon Code Discount Type Select Percentage Fixed Discount Value 20 Min. B…" at bounding box center [784, 284] width 586 height 424
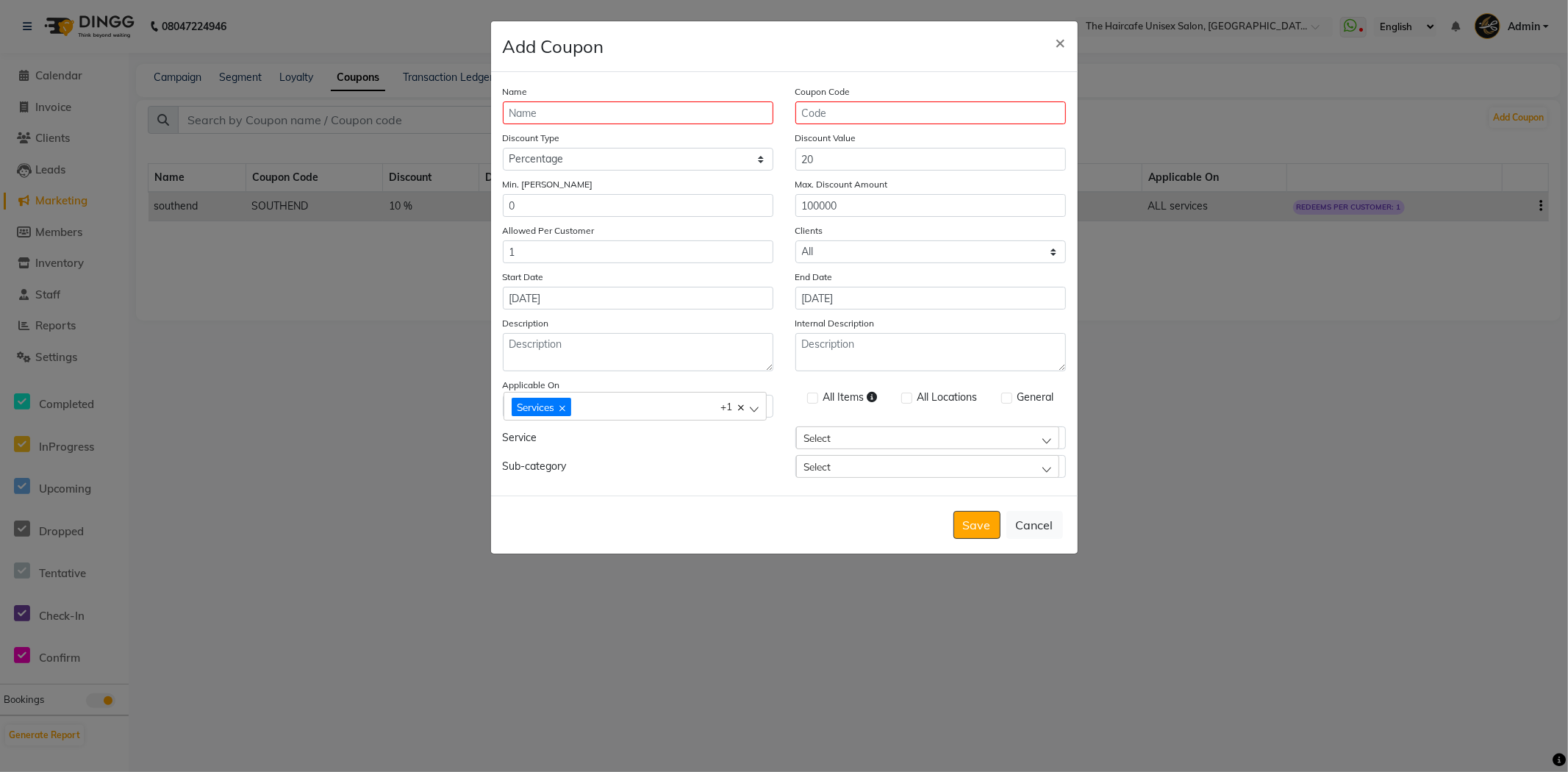
click at [813, 393] on label at bounding box center [813, 398] width 11 height 11
click at [813, 394] on input "checkbox" at bounding box center [812, 399] width 10 height 10
checkbox input "true"
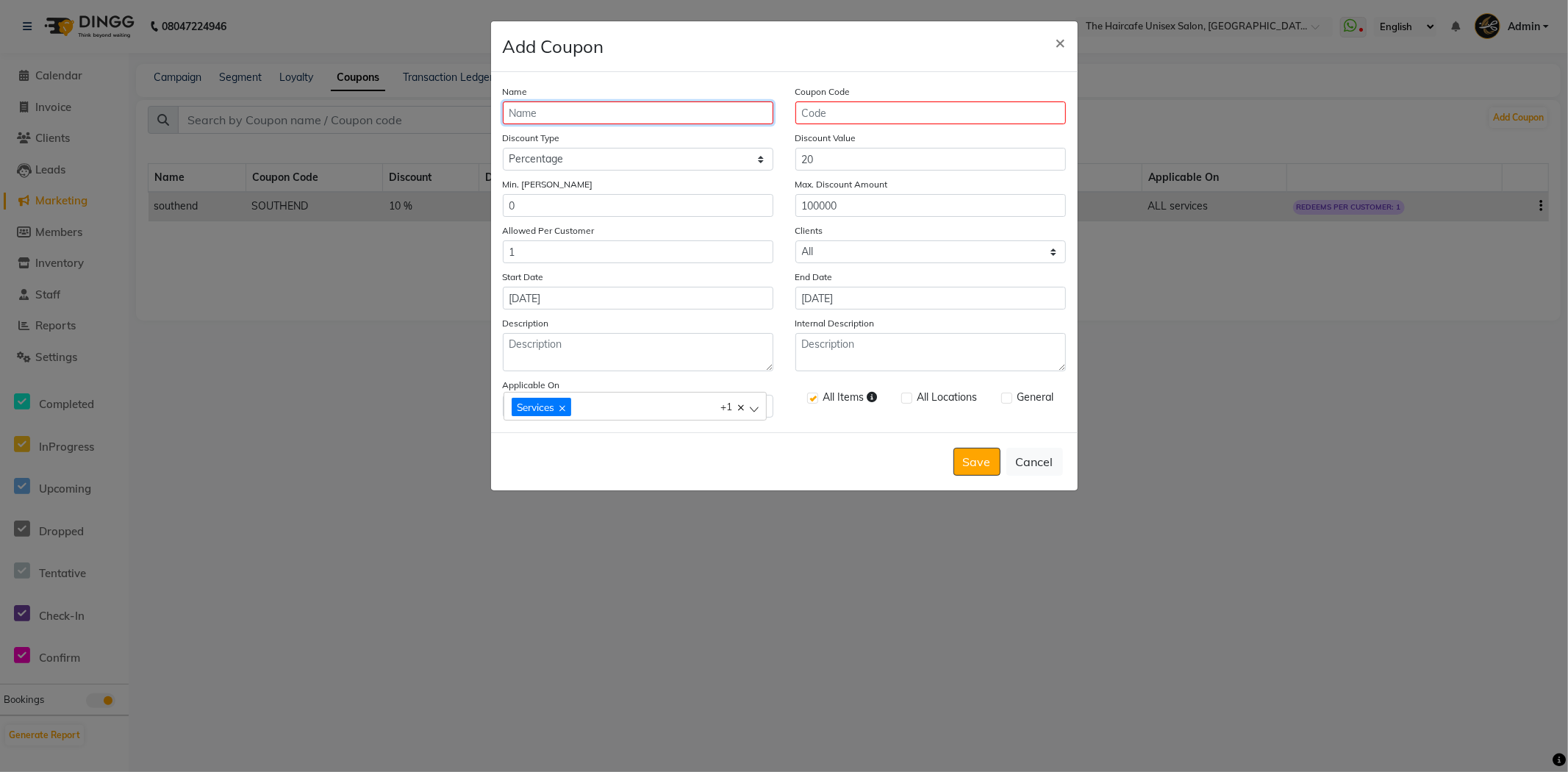
click at [704, 114] on input "Name" at bounding box center [638, 113] width 270 height 23
type input "southend"
click at [843, 116] on input "Coupon Code" at bounding box center [930, 113] width 270 height 23
type input "HAIRCAFE20"
click at [967, 458] on button "Save" at bounding box center [977, 461] width 47 height 28
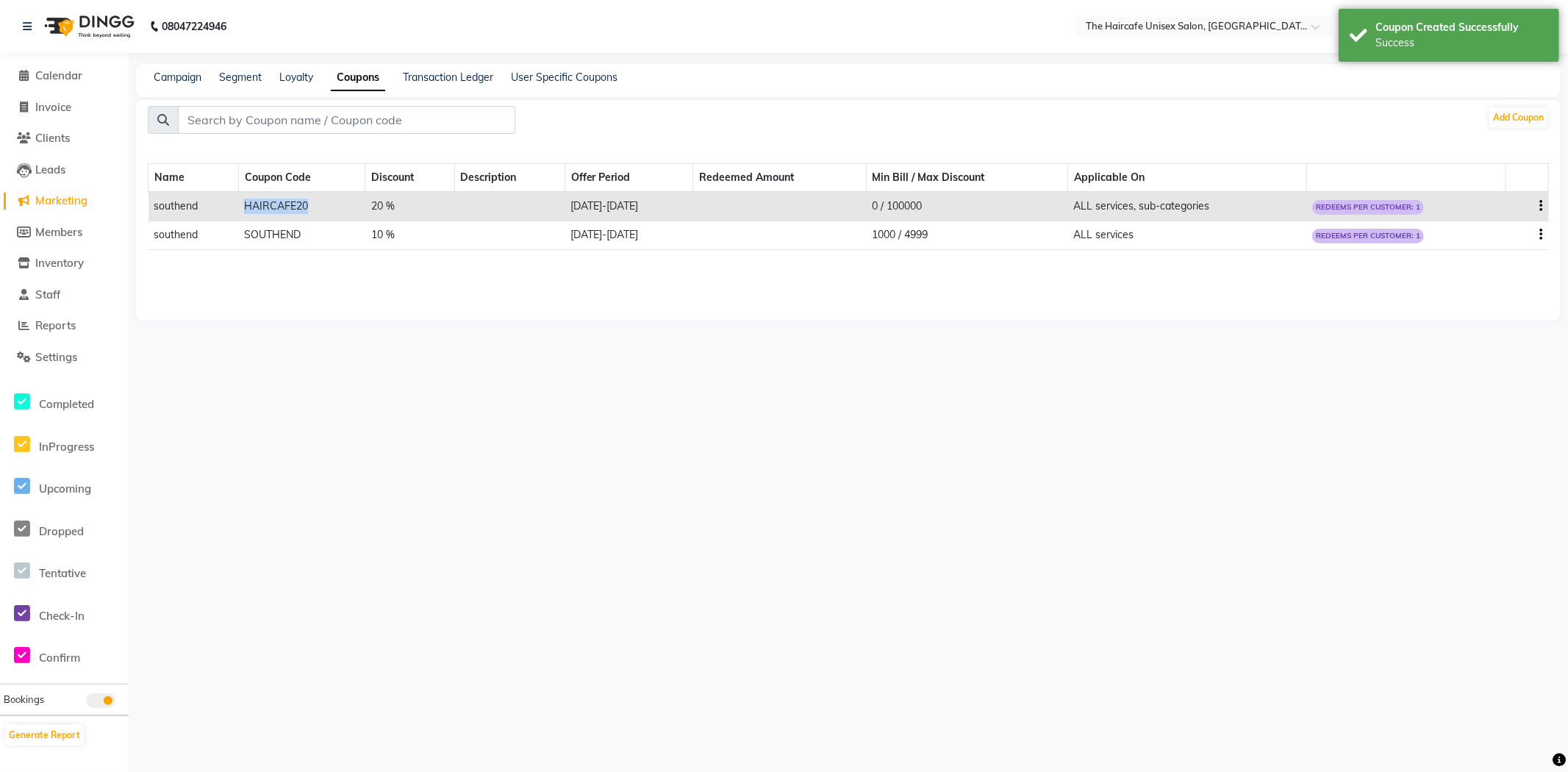
drag, startPoint x: 238, startPoint y: 204, endPoint x: 328, endPoint y: 207, distance: 90.0
click at [328, 207] on td "HAIRCAFE20" at bounding box center [301, 206] width 127 height 29
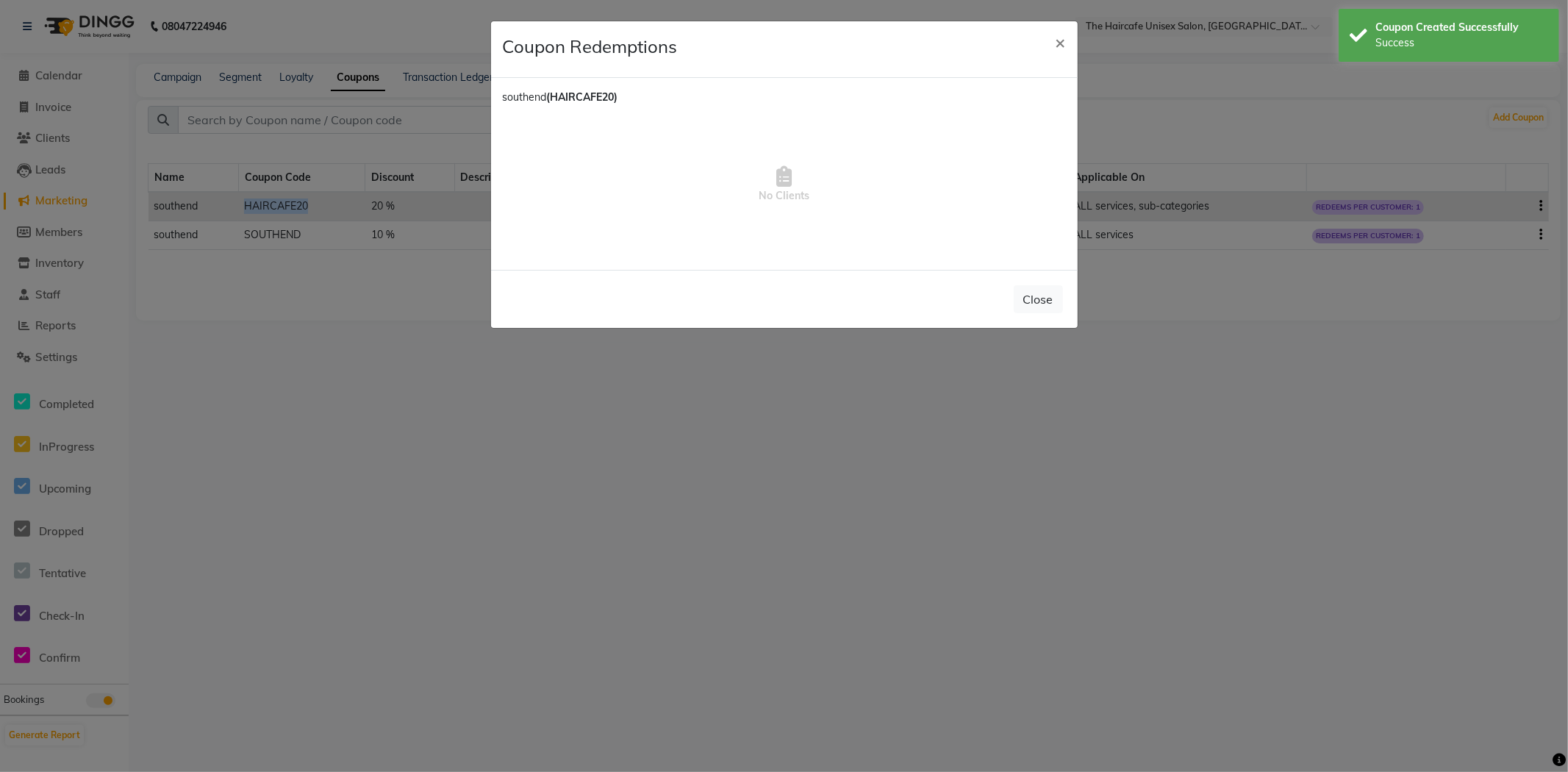
copy td "HAIRCAFE20"
click at [1057, 47] on span "×" at bounding box center [1061, 41] width 11 height 22
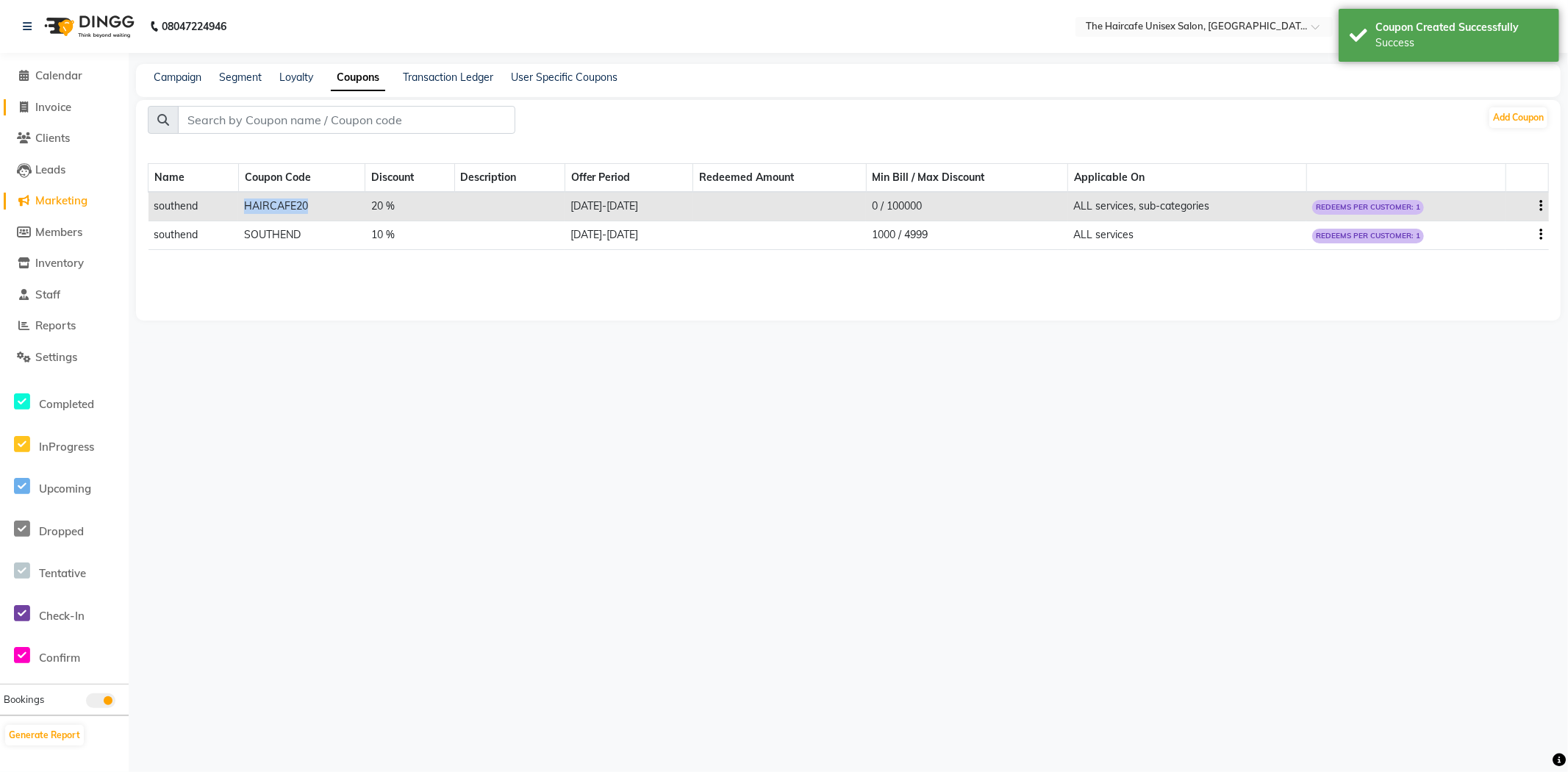
click at [67, 104] on span "Invoice" at bounding box center [53, 107] width 36 height 14
select select "service"
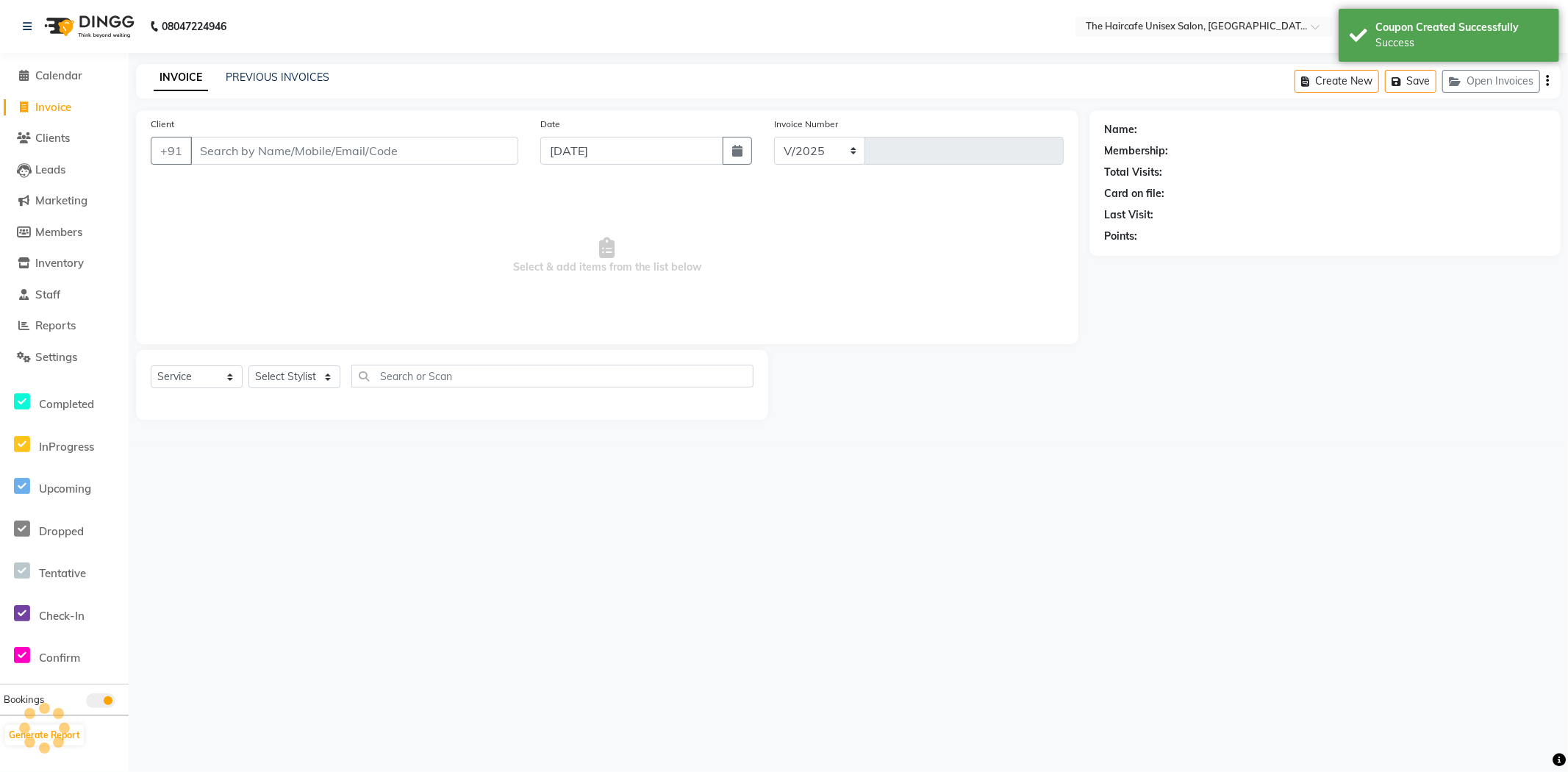
select select "7412"
type input "1589"
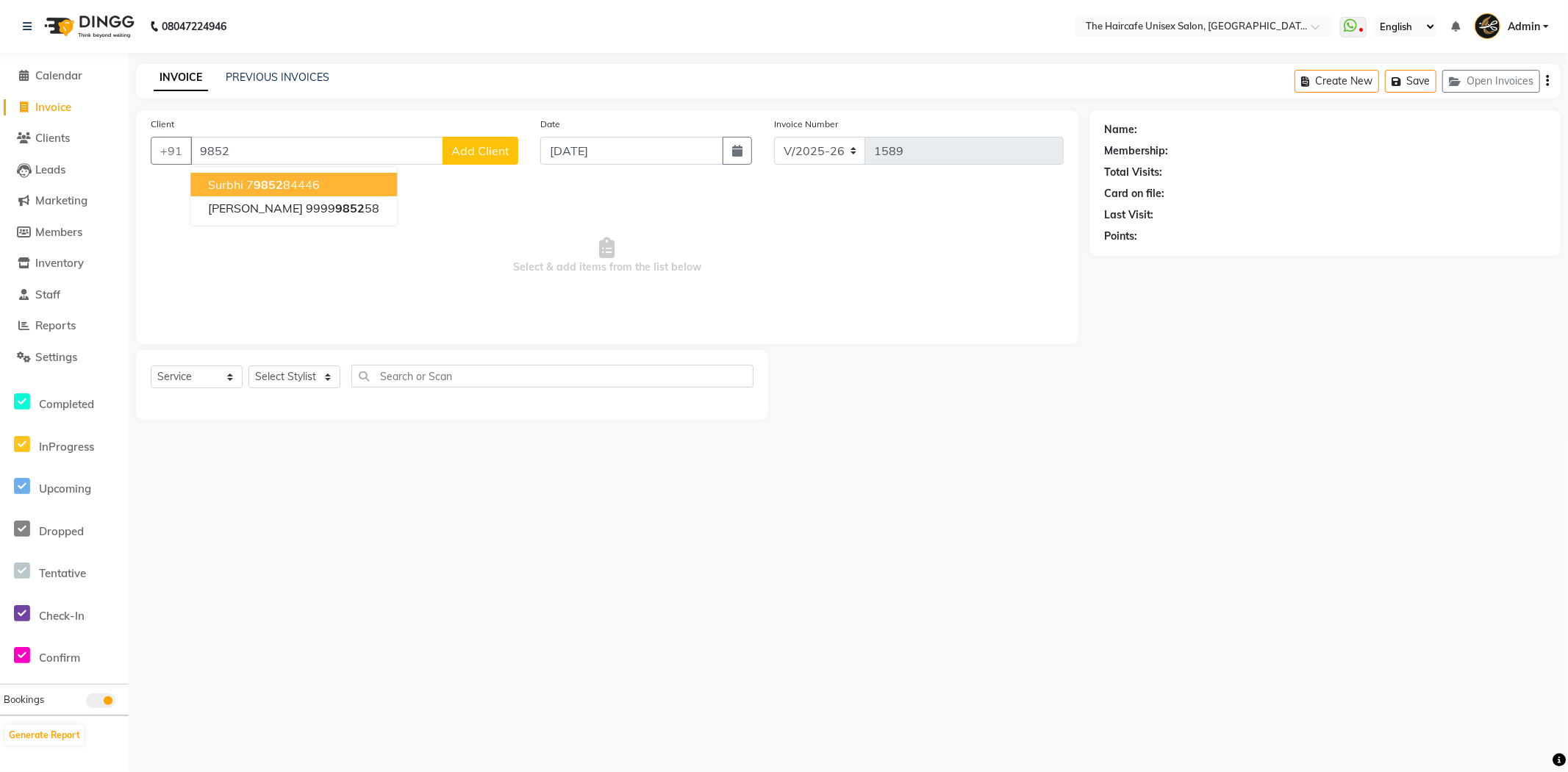
click at [252, 188] on ngb-highlight "7 9852 84446" at bounding box center [283, 185] width 74 height 15
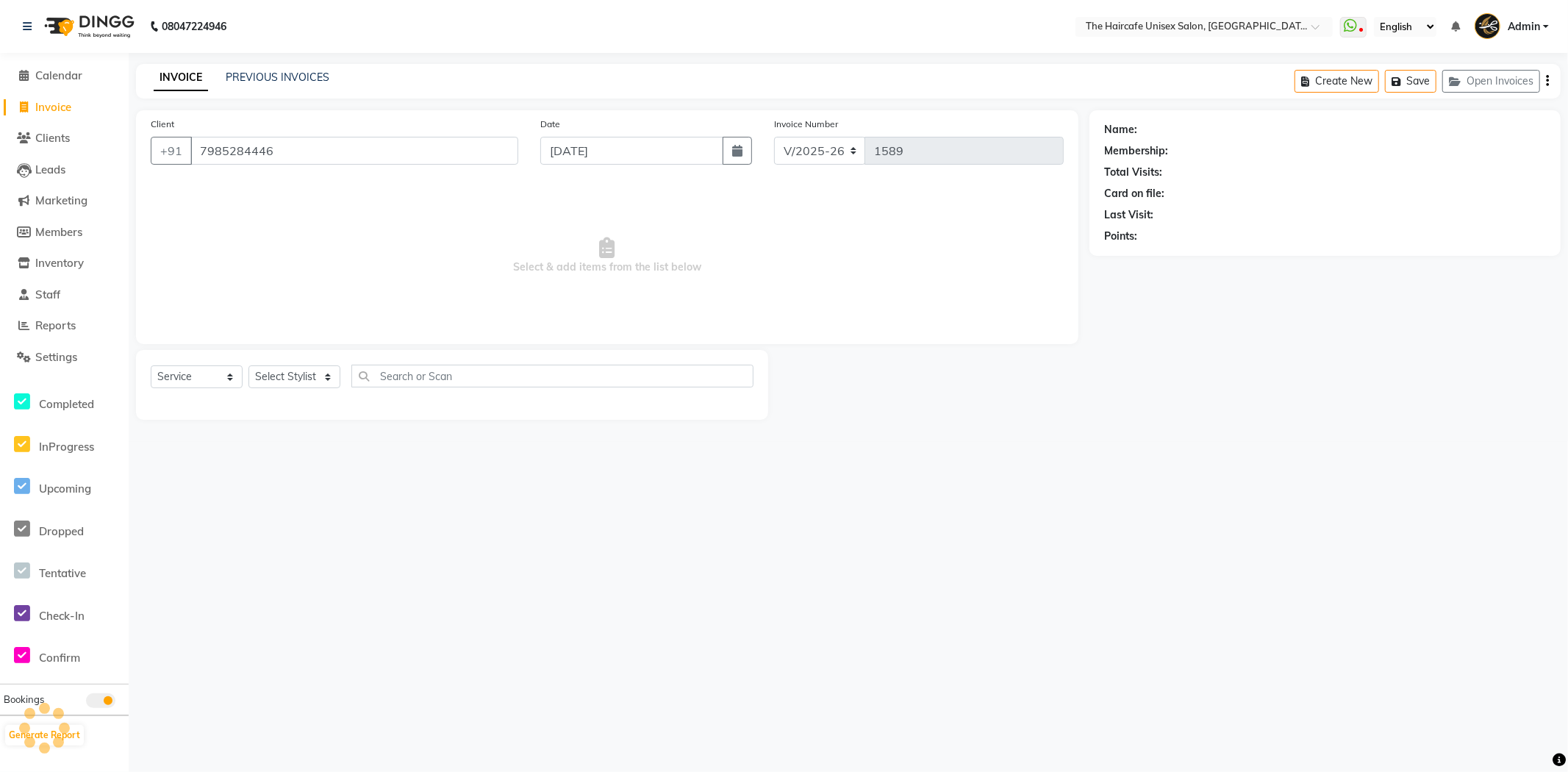
type input "7985284446"
select select "1: Object"
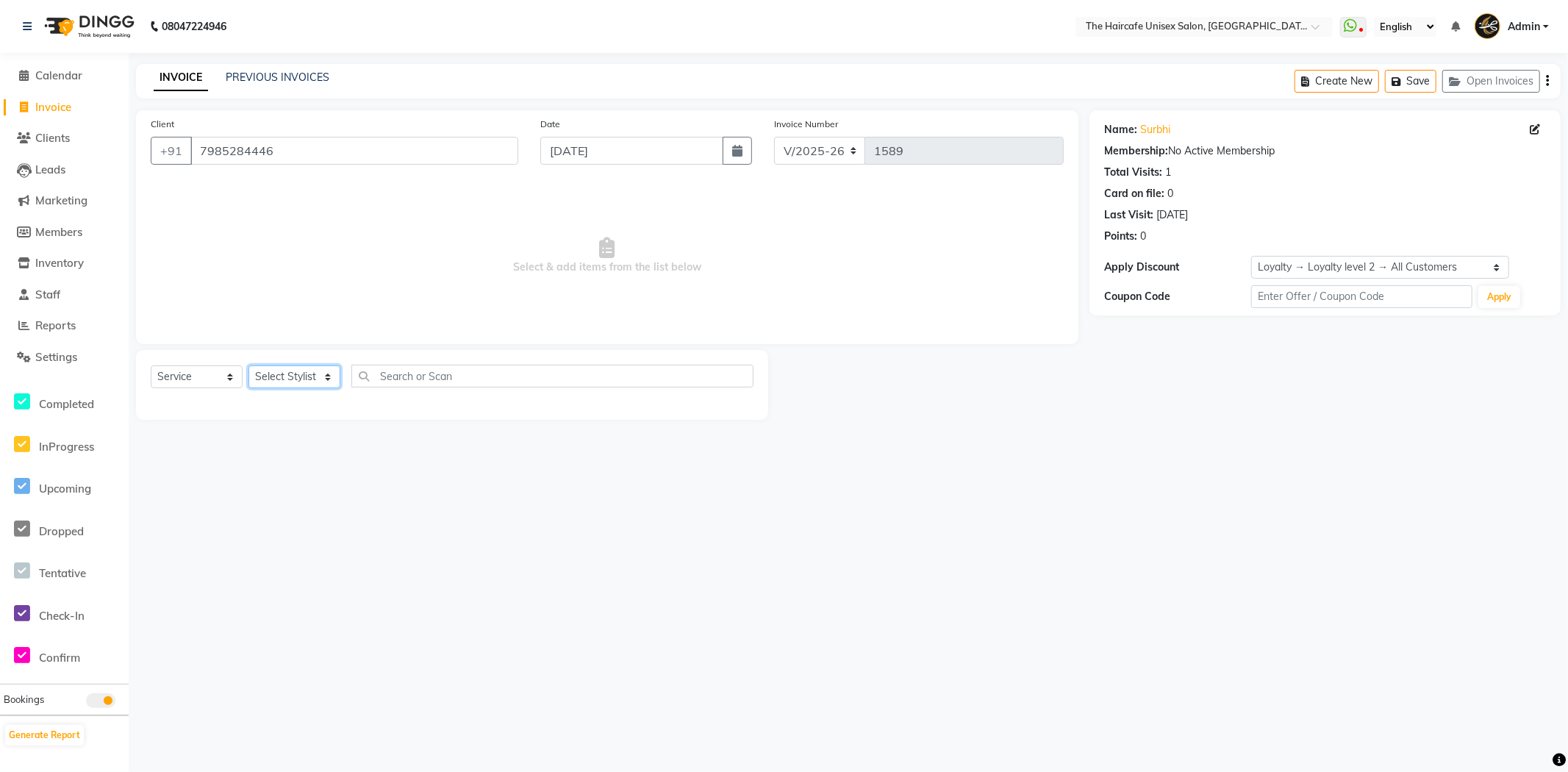
click at [283, 375] on select "Select Stylist AFTAB ARCHANA DEEVKI MAHESH VERMA MUSKAN RAJ SHYAM SHYAM JI SURE…" at bounding box center [294, 376] width 92 height 23
select select "64976"
click at [249, 366] on select "Select Stylist AFTAB ARCHANA DEEVKI MAHESH VERMA MUSKAN RAJ SHYAM SHYAM JI SURE…" at bounding box center [294, 376] width 92 height 23
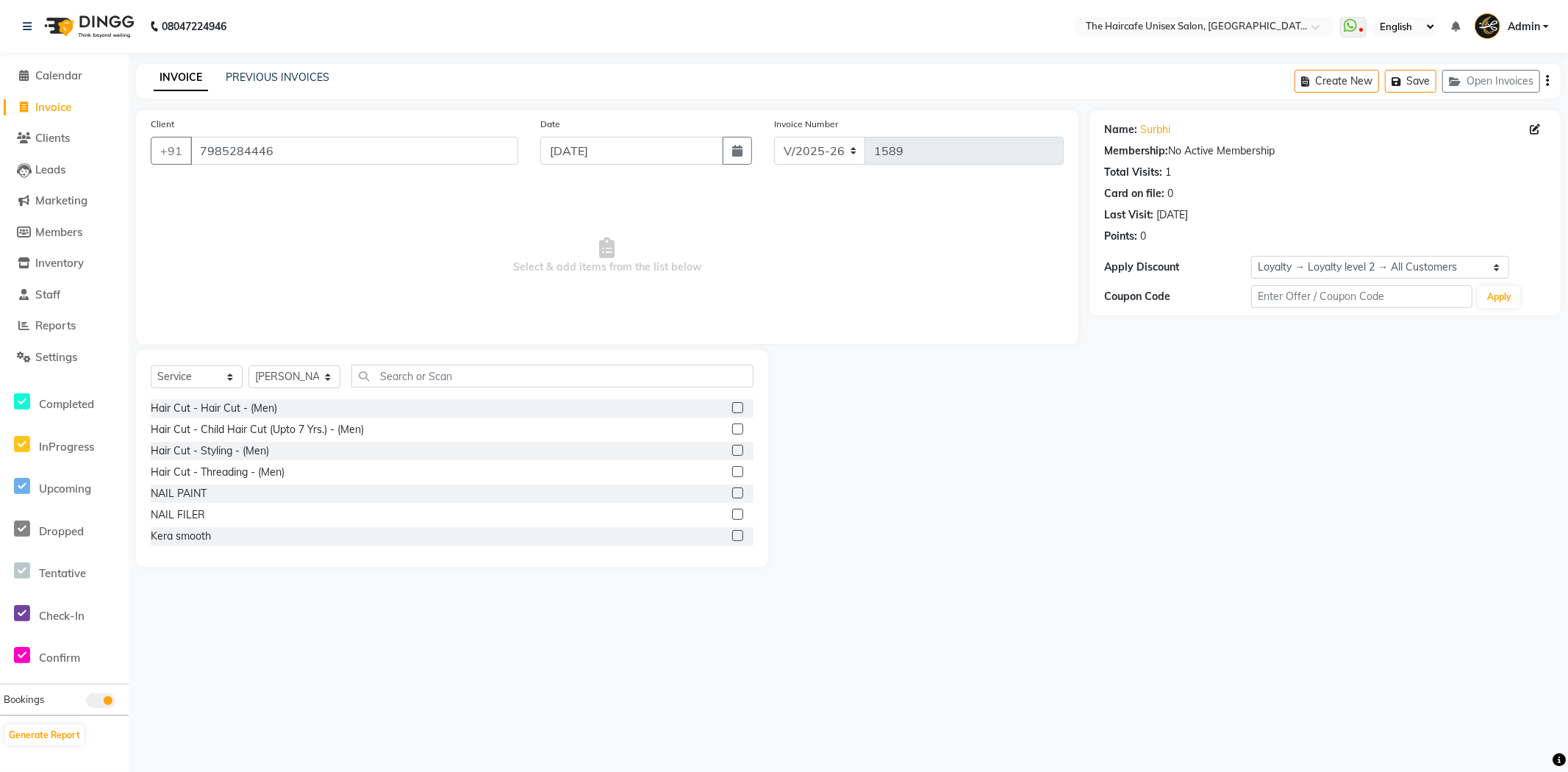
click at [732, 412] on label at bounding box center [737, 407] width 11 height 11
click at [732, 412] on input "checkbox" at bounding box center [737, 408] width 10 height 10
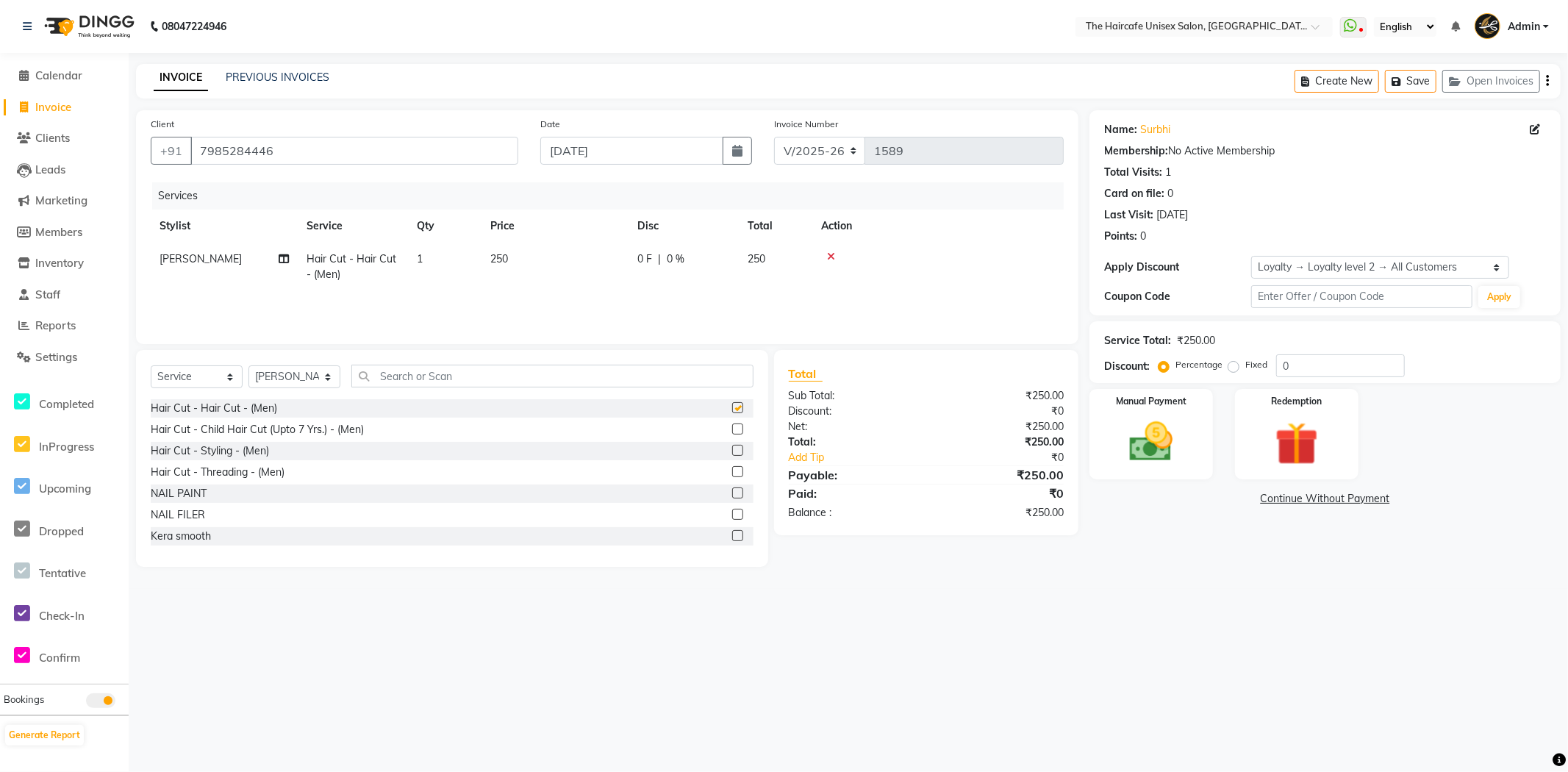
checkbox input "false"
click at [1302, 290] on input "text" at bounding box center [1361, 297] width 222 height 23
paste input "HAIRCAFE20"
type input "HAIRCAFE20"
click at [1501, 304] on button "Apply" at bounding box center [1499, 297] width 42 height 22
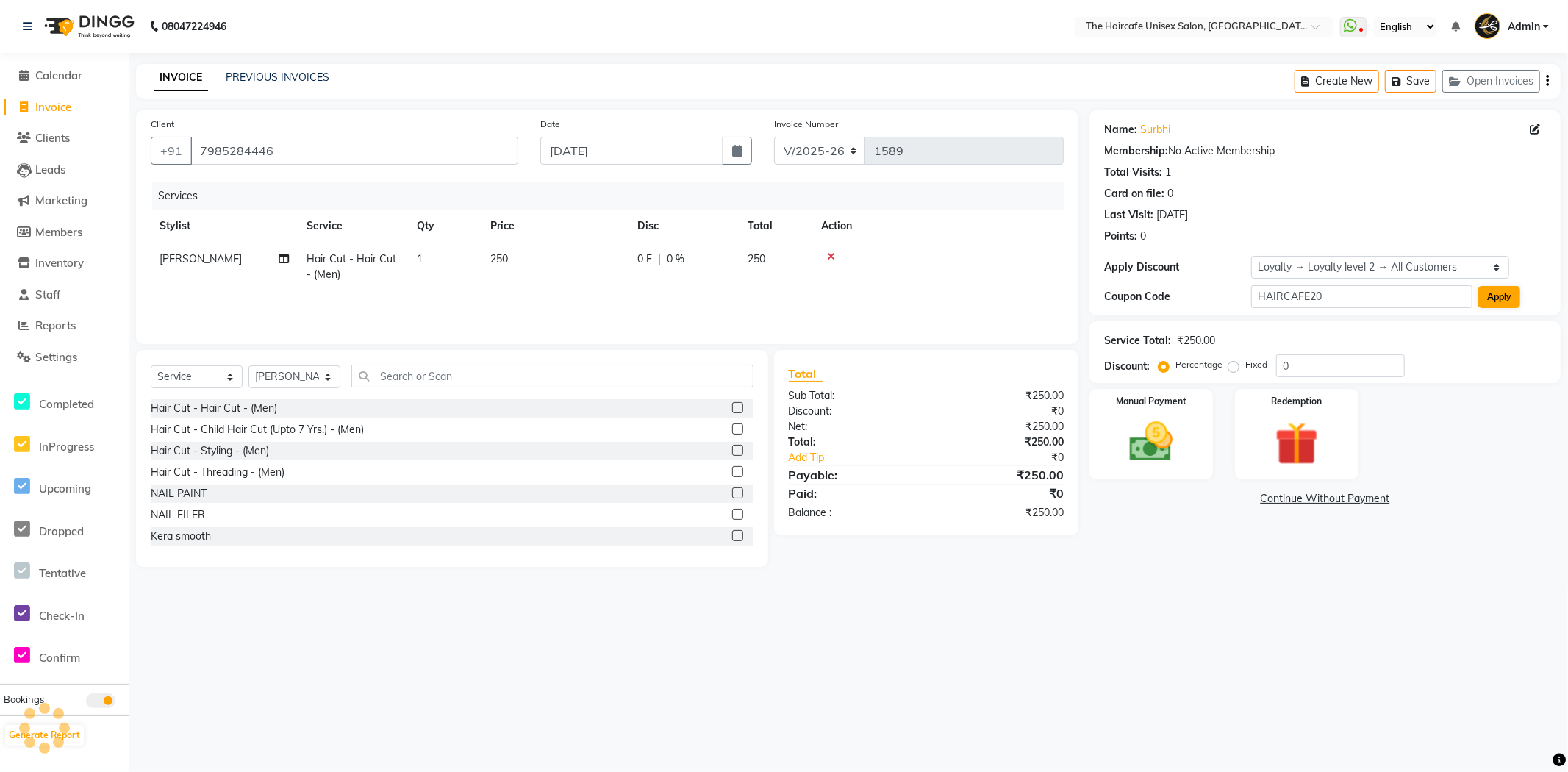
select select "0:"
type input "20"
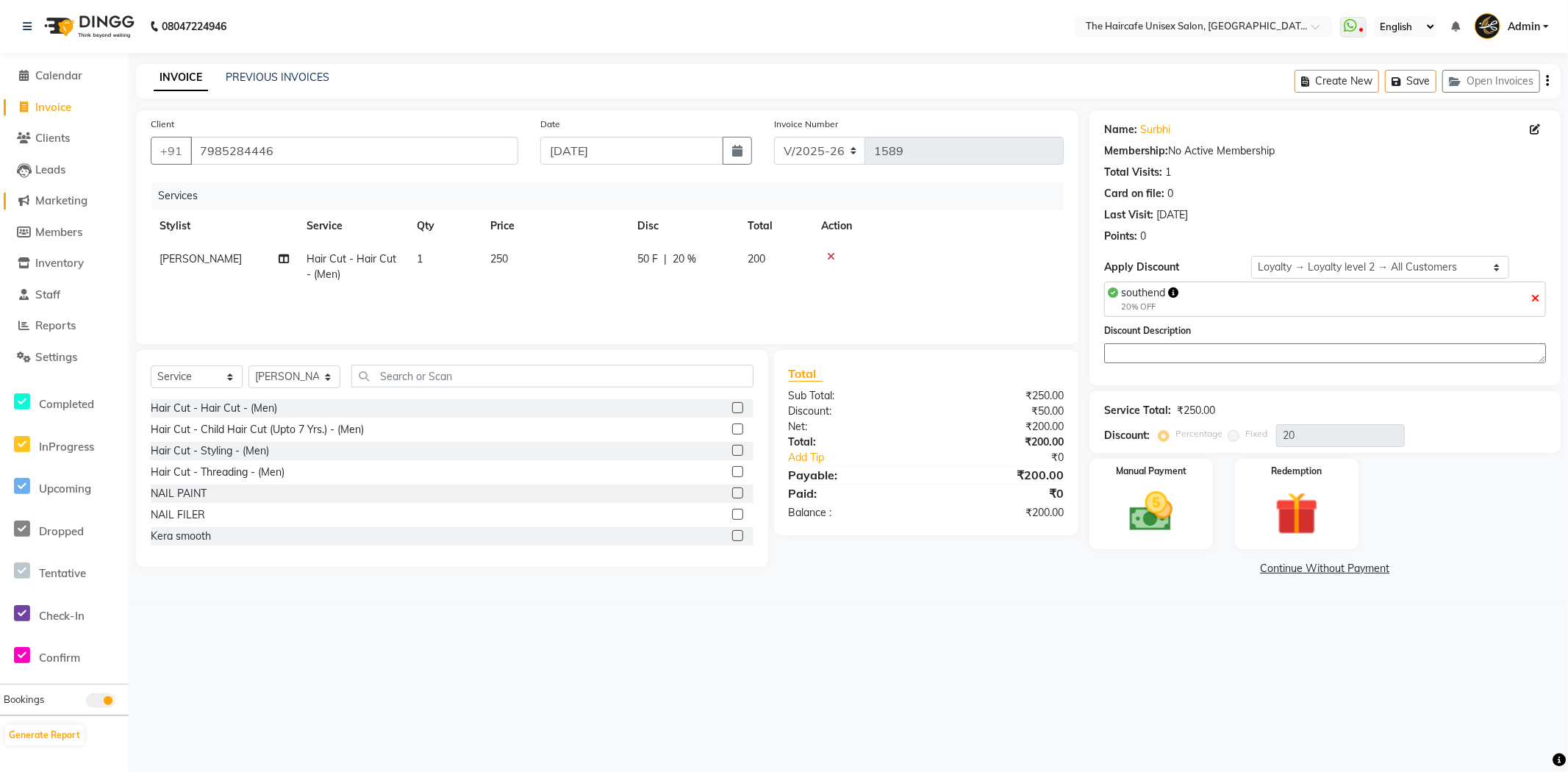
click at [78, 204] on span "Marketing" at bounding box center [61, 200] width 52 height 14
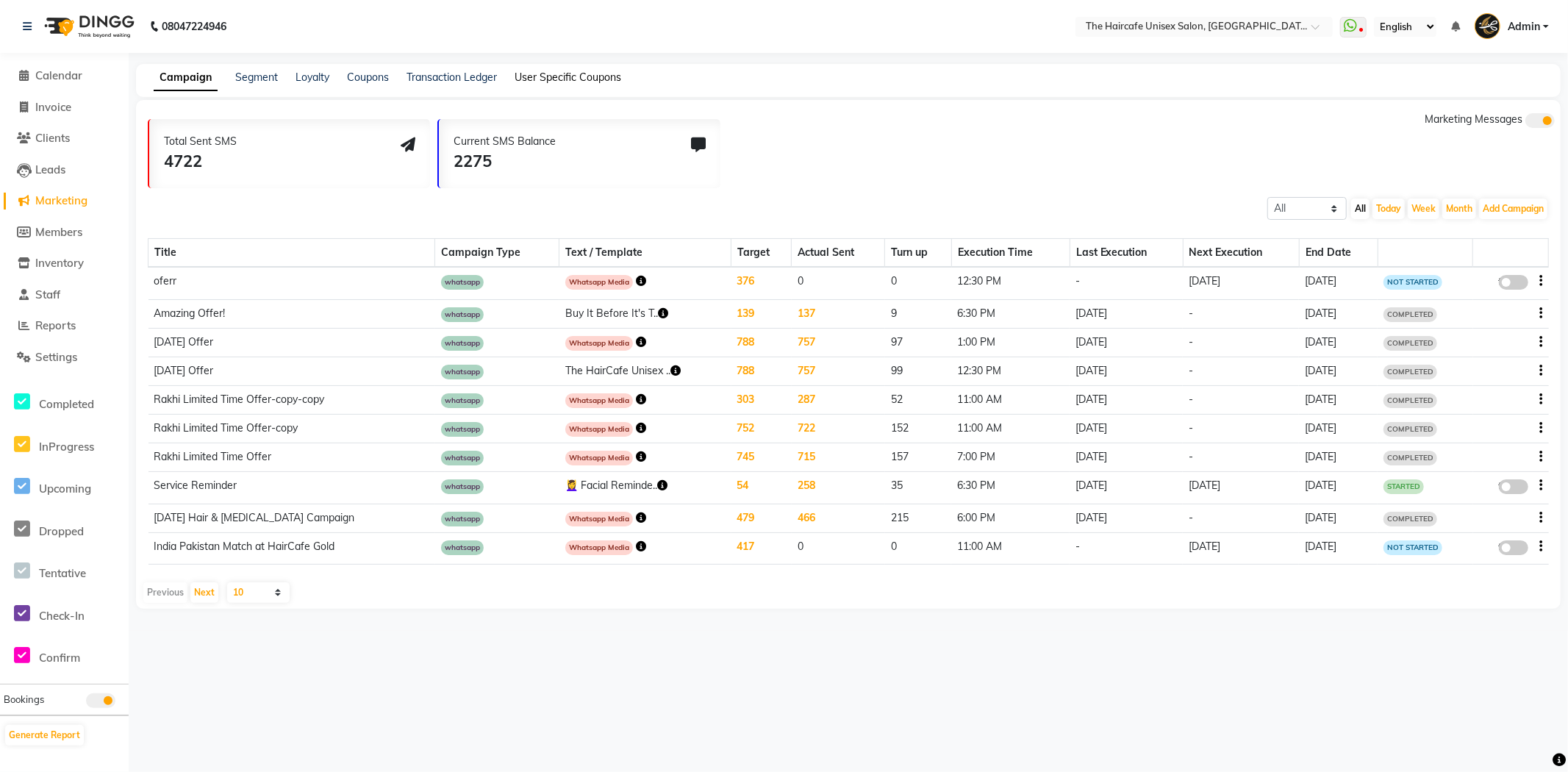
click at [581, 79] on link "User Specific Coupons" at bounding box center [568, 77] width 107 height 14
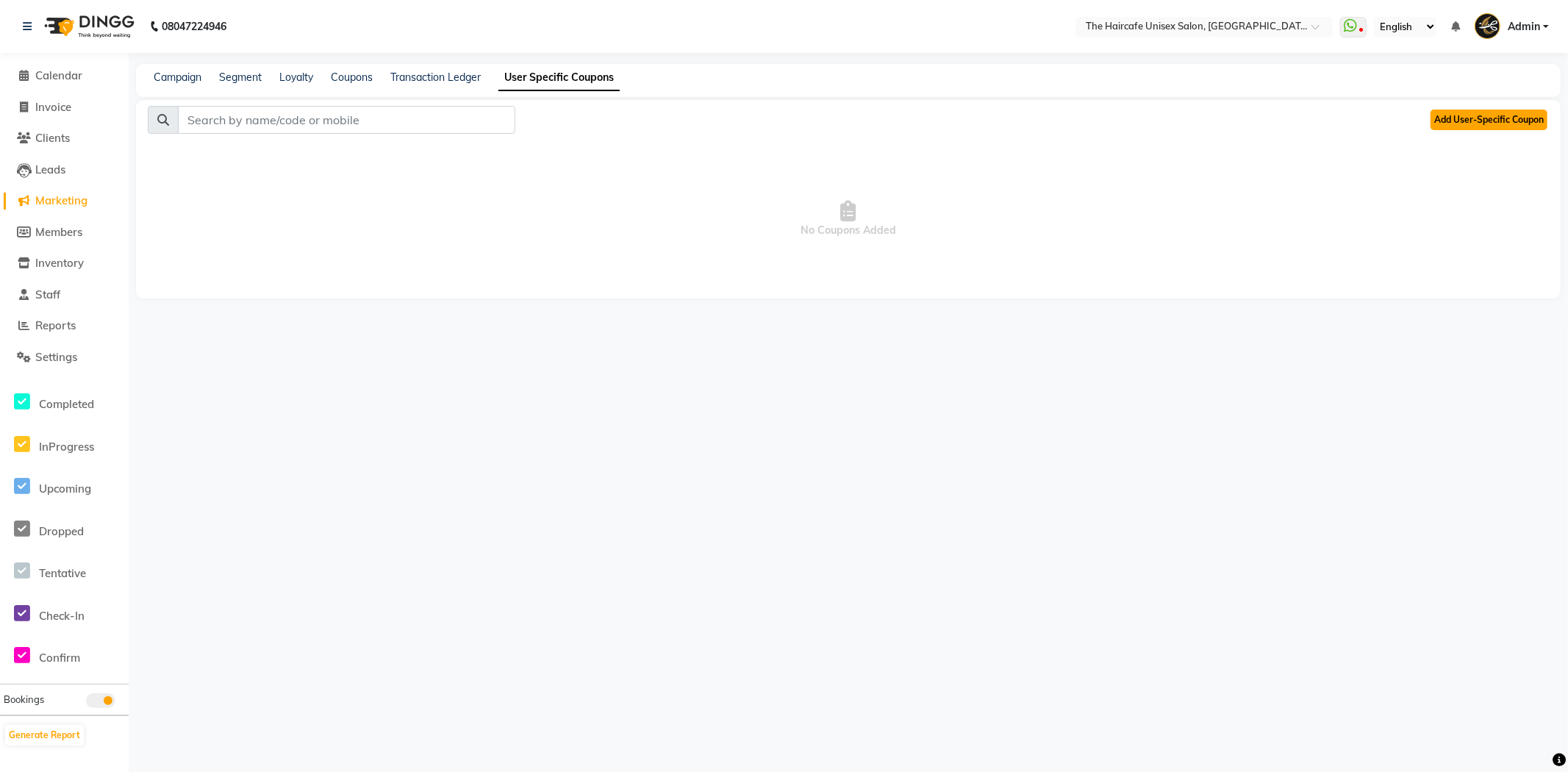
click at [1461, 122] on button "Add User-Specific Coupon" at bounding box center [1489, 119] width 117 height 20
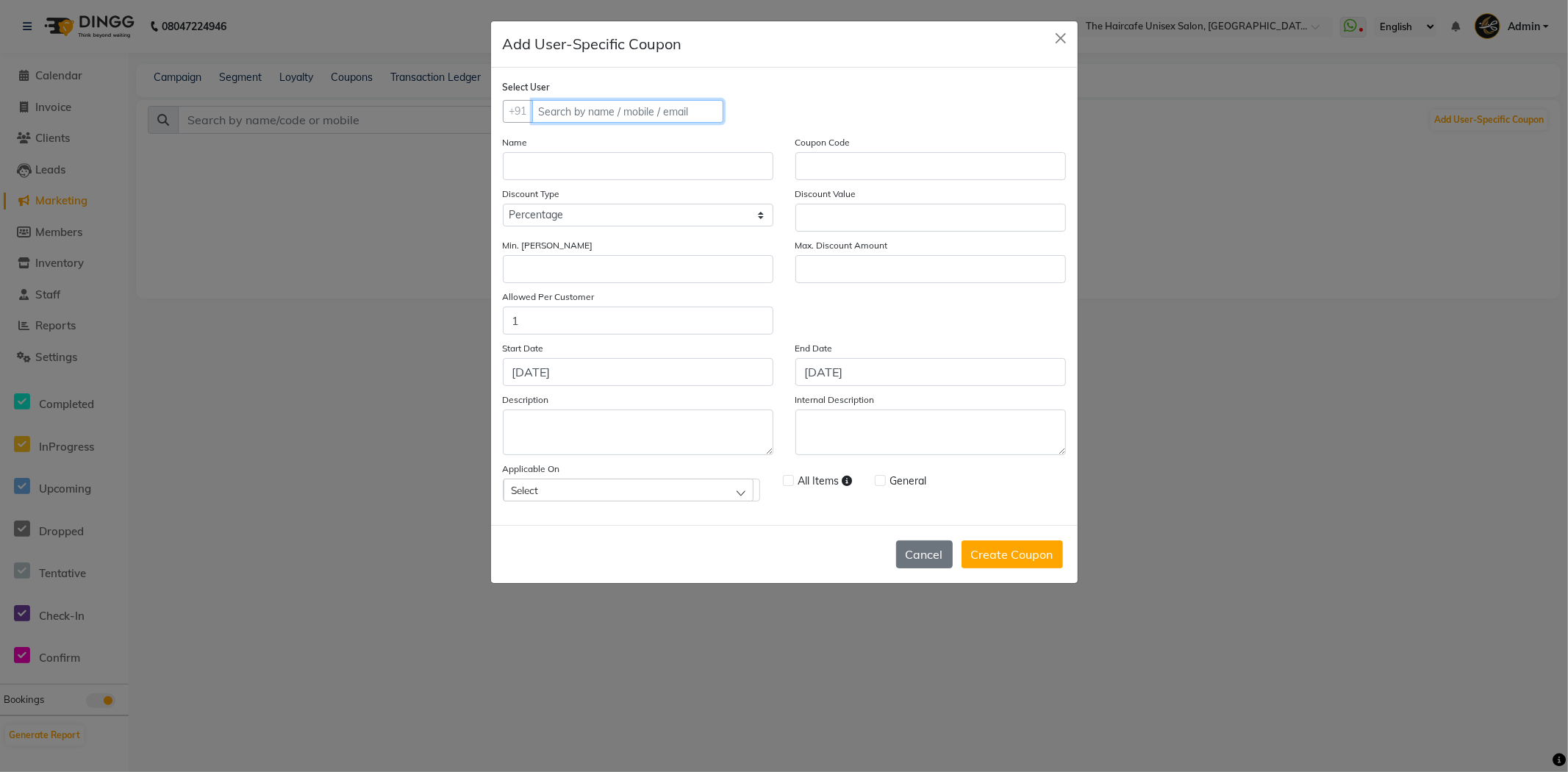
click at [667, 104] on input "text" at bounding box center [628, 111] width 191 height 23
click at [568, 170] on input at bounding box center [638, 166] width 270 height 28
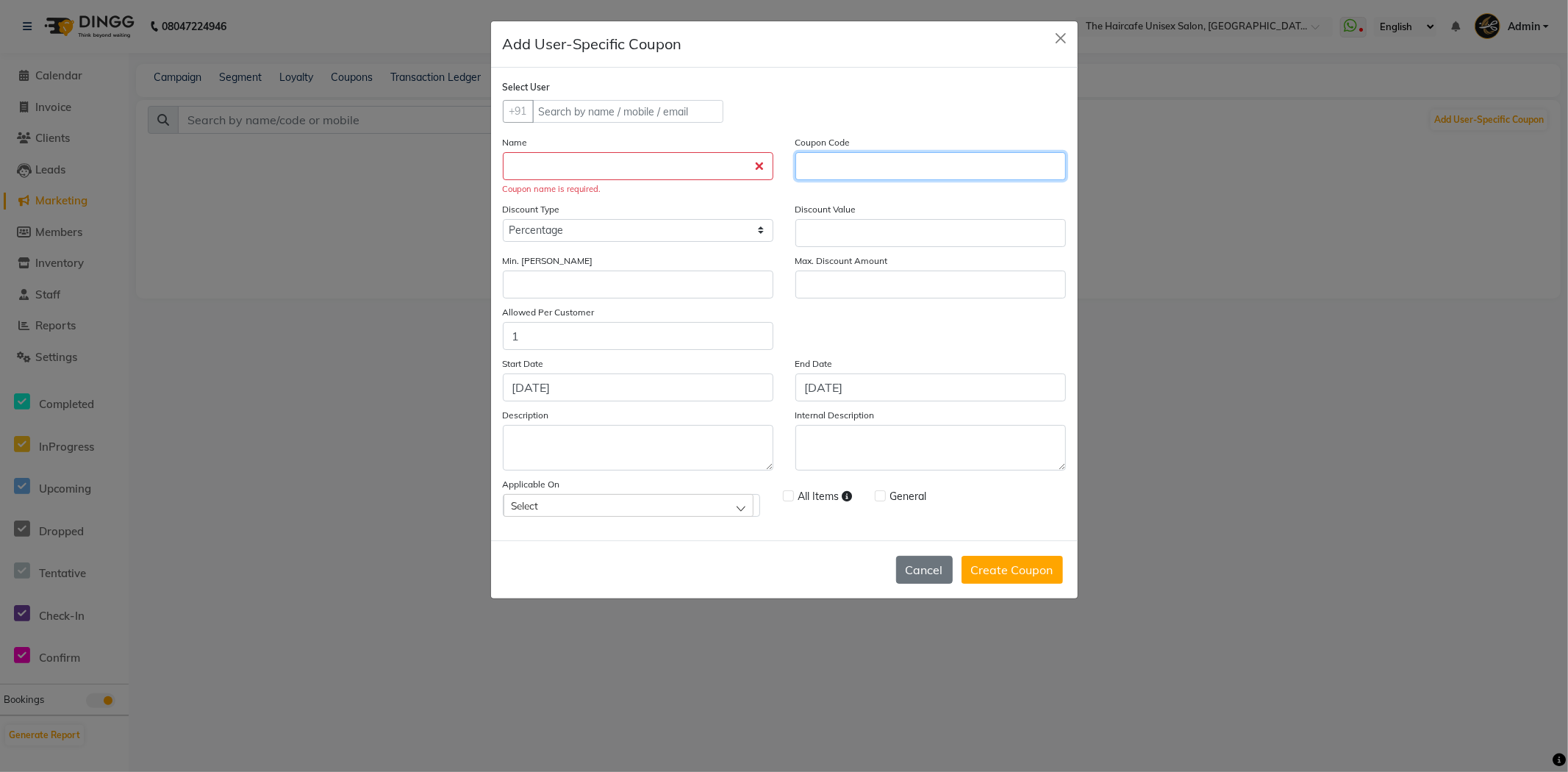
click at [825, 160] on input at bounding box center [930, 166] width 270 height 28
click at [1061, 38] on button "Close" at bounding box center [1060, 38] width 22 height 22
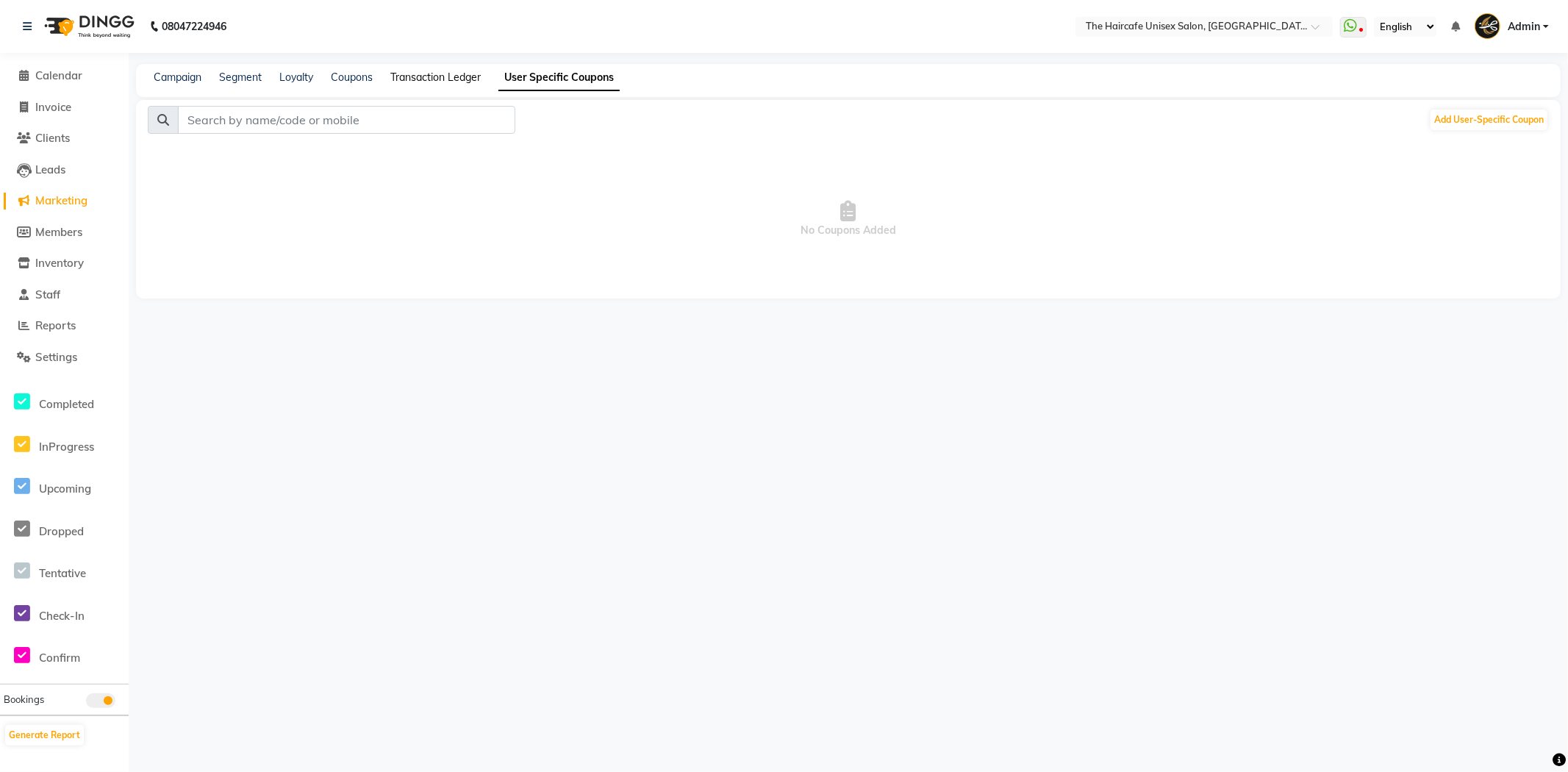
click at [412, 74] on link "Transaction Ledger" at bounding box center [436, 77] width 90 height 14
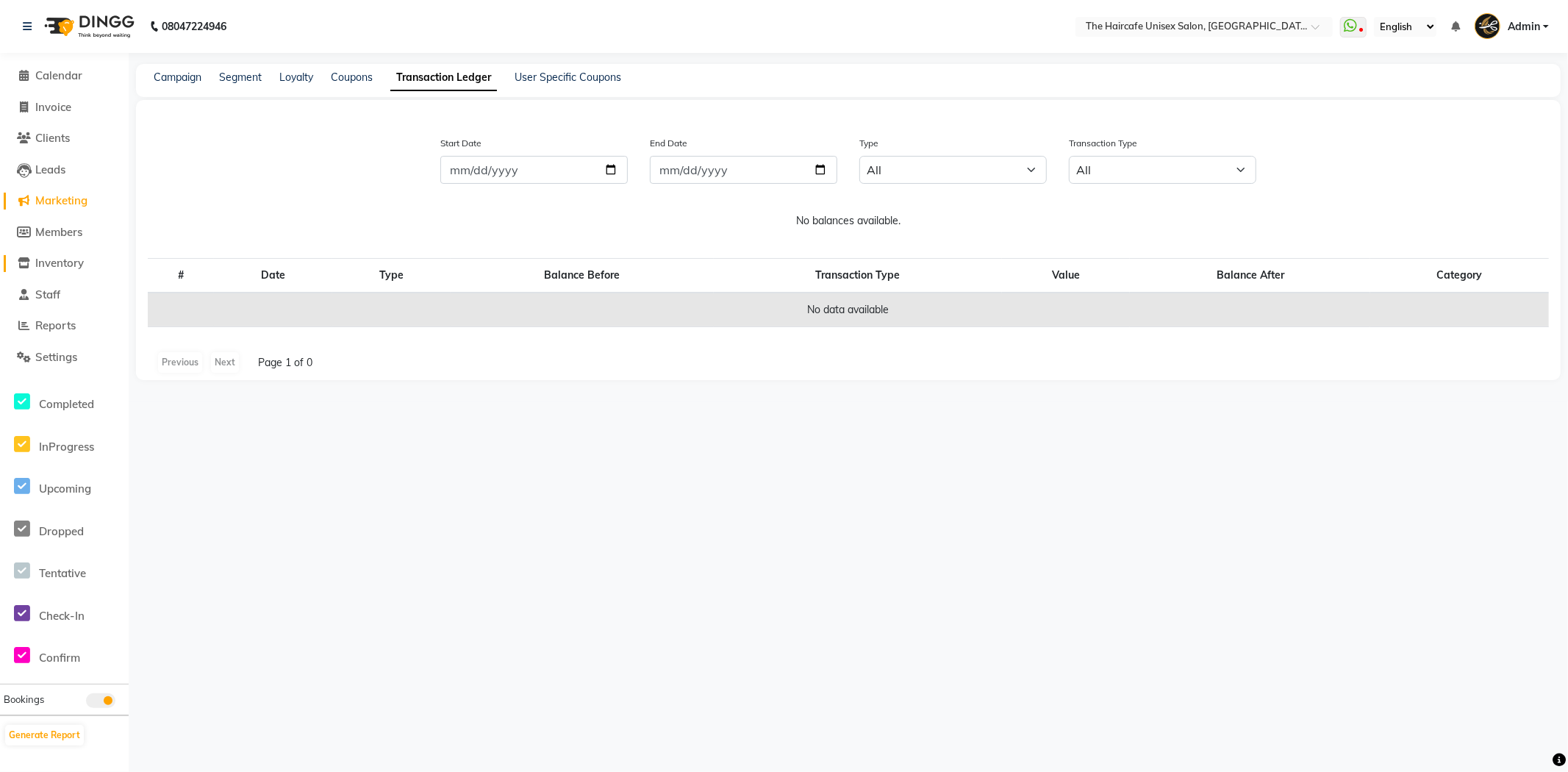
click at [42, 267] on span "Inventory" at bounding box center [59, 263] width 49 height 14
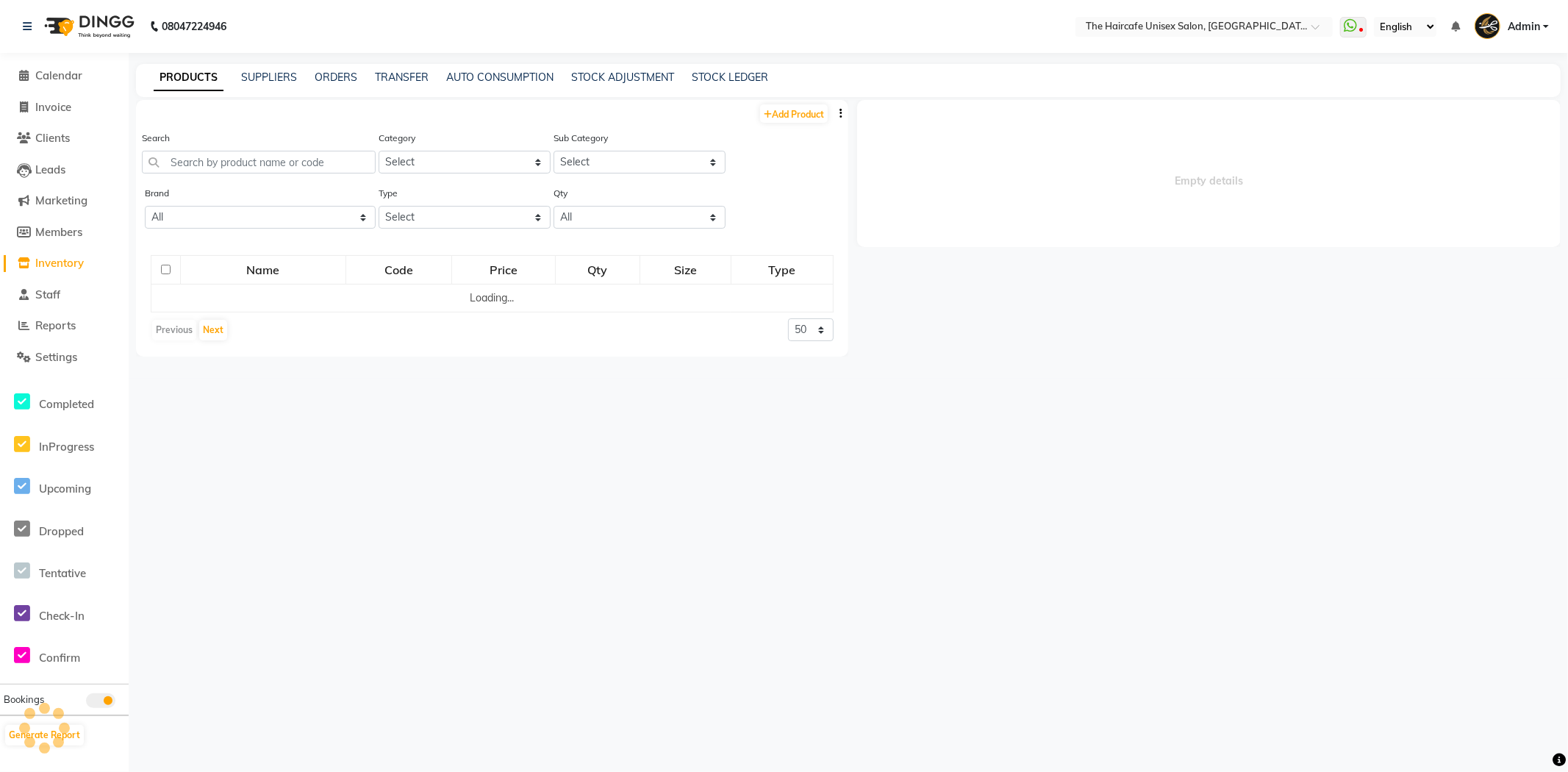
select select
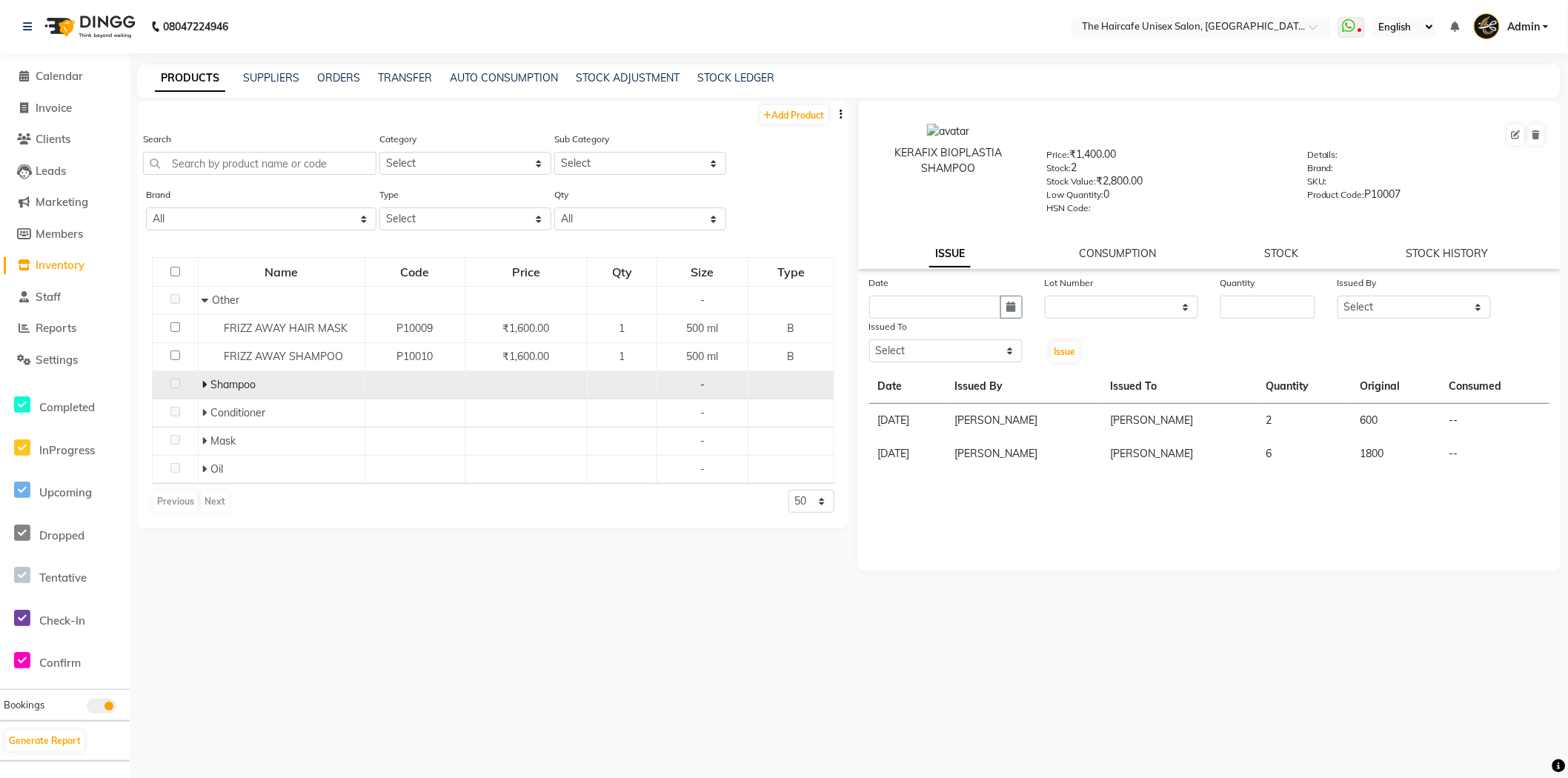
click at [293, 385] on div "Shampoo" at bounding box center [280, 384] width 158 height 16
click at [247, 385] on span "Shampoo" at bounding box center [233, 384] width 45 height 14
click at [208, 386] on span at bounding box center [206, 384] width 9 height 14
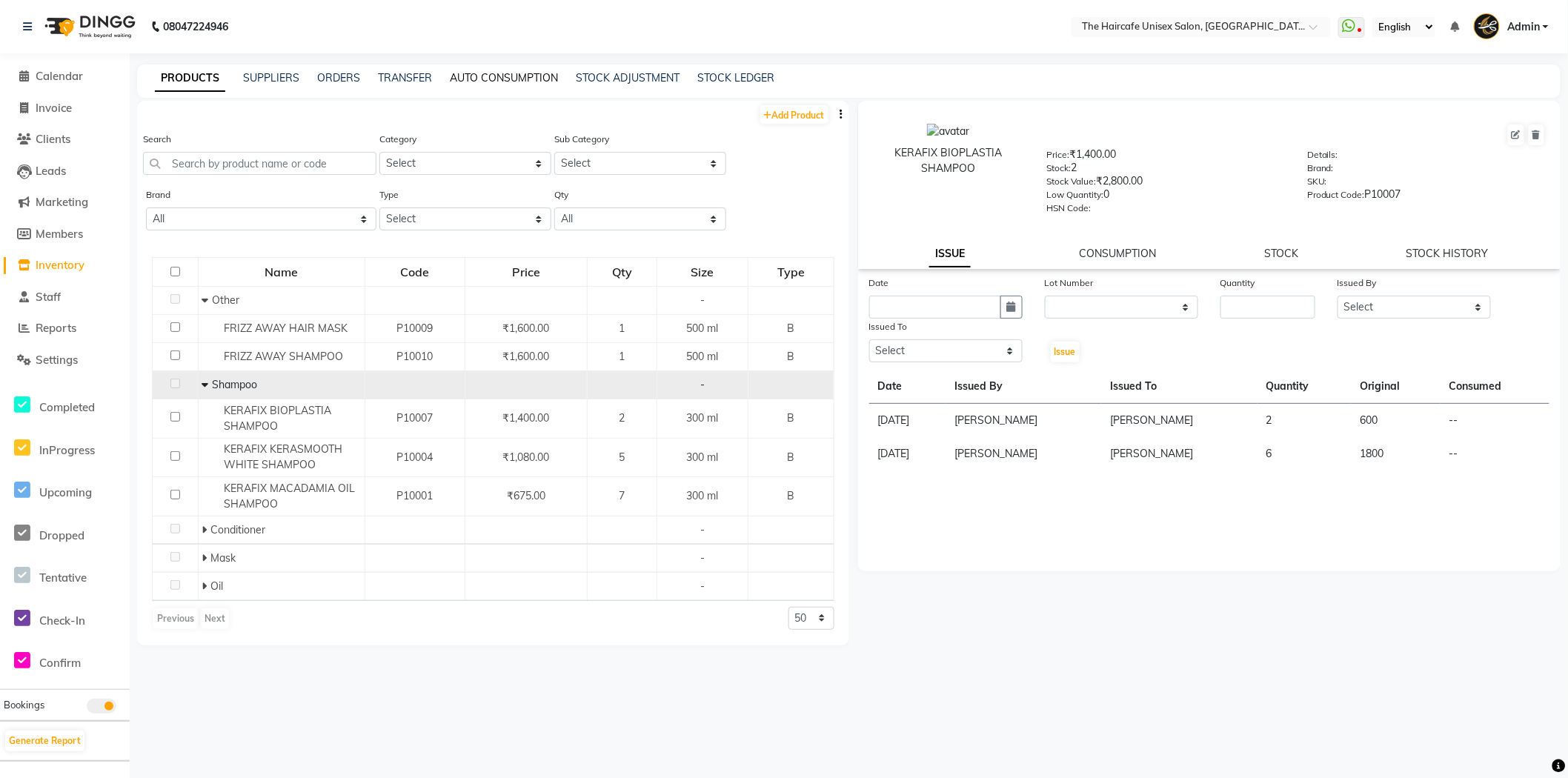
click at [494, 71] on link "AUTO CONSUMPTION" at bounding box center [503, 78] width 108 height 14
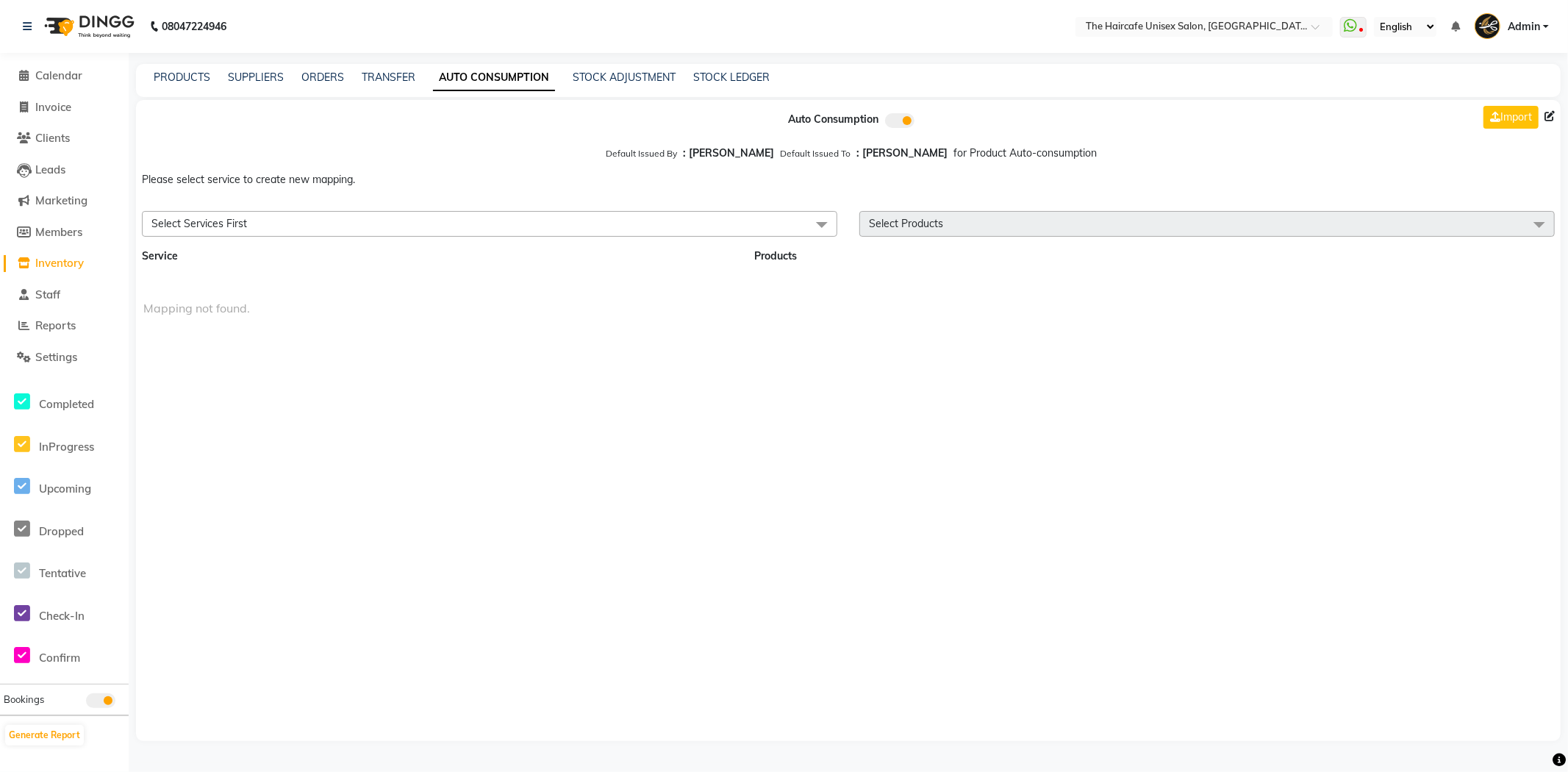
click at [493, 224] on span "Select Services First" at bounding box center [490, 224] width 695 height 26
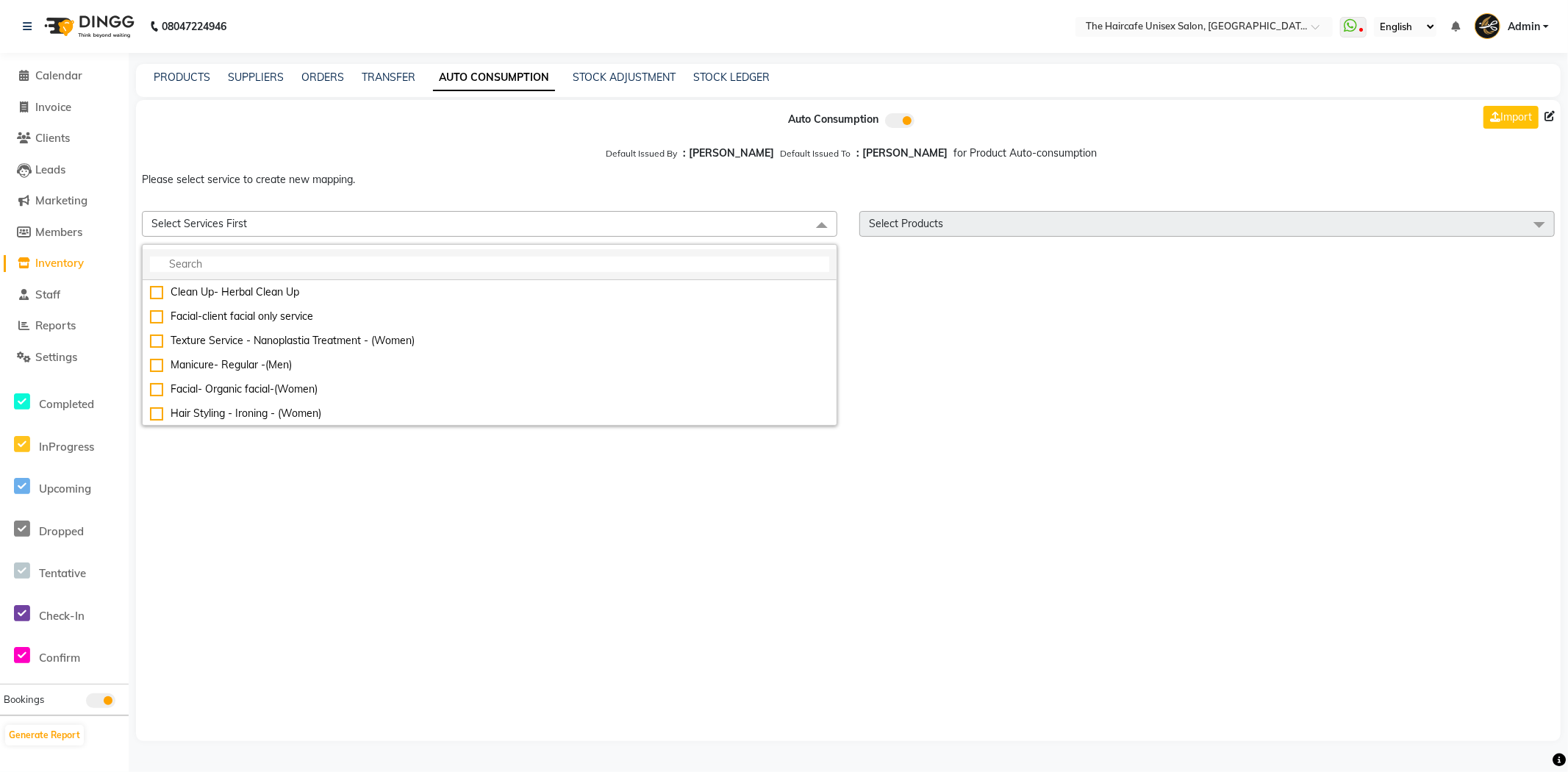
click at [439, 261] on input "multiselect-search" at bounding box center [490, 264] width 679 height 16
type input "H"
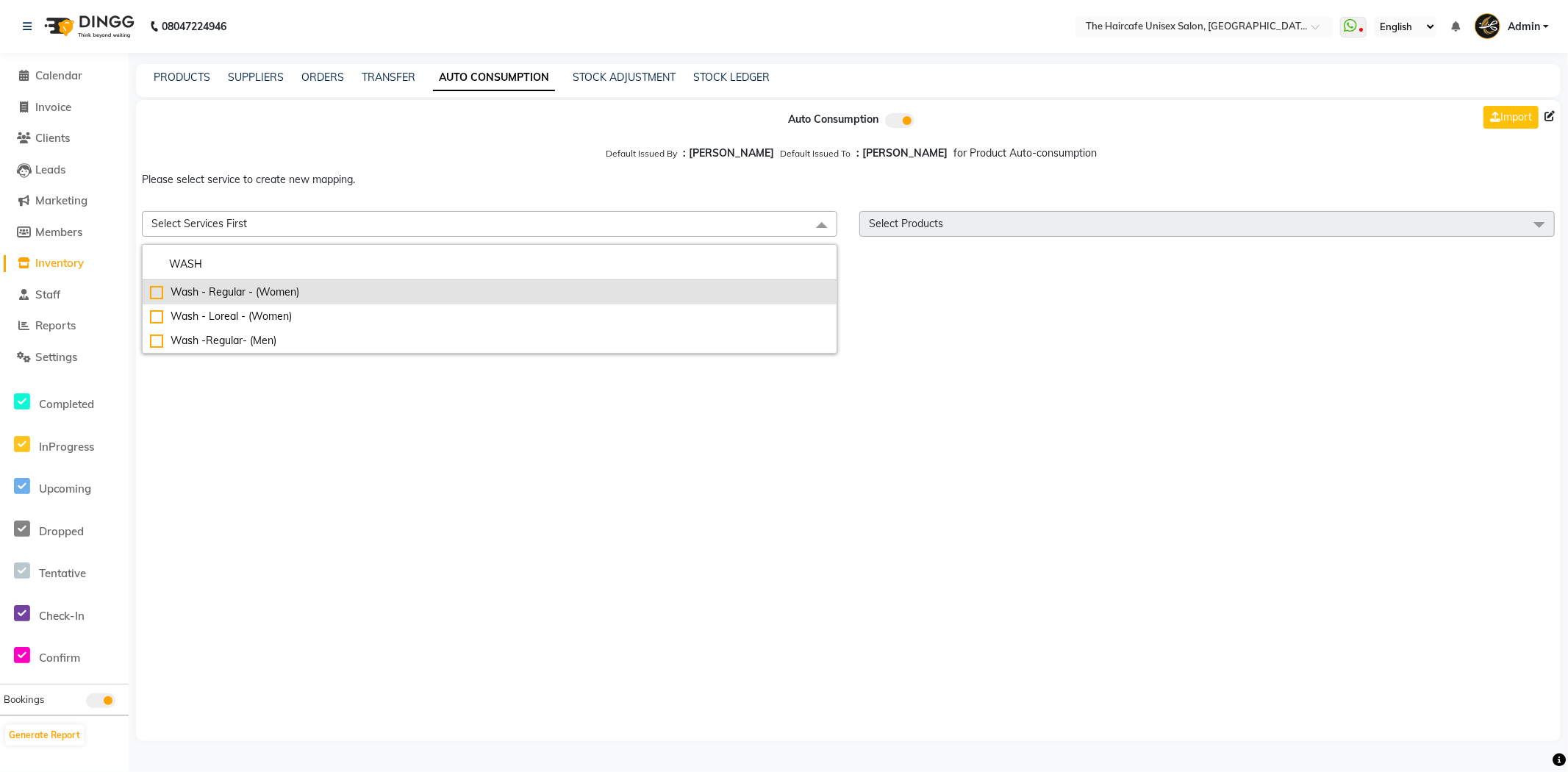
type input "WASH"
click at [156, 287] on div "Wash - Regular - (Women)" at bounding box center [490, 292] width 679 height 16
checkbox input "true"
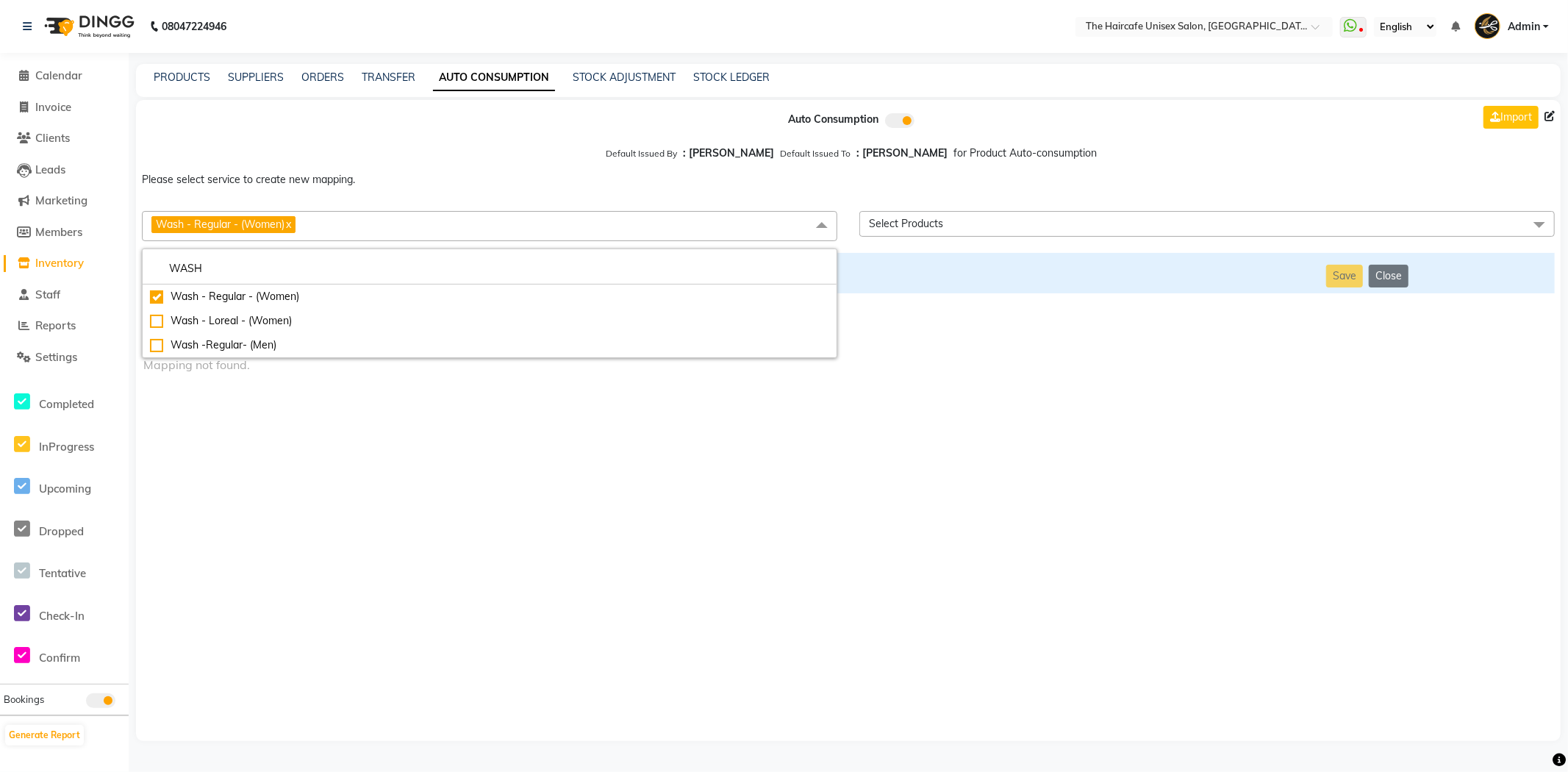
click at [954, 219] on span "Select Products" at bounding box center [1207, 224] width 695 height 26
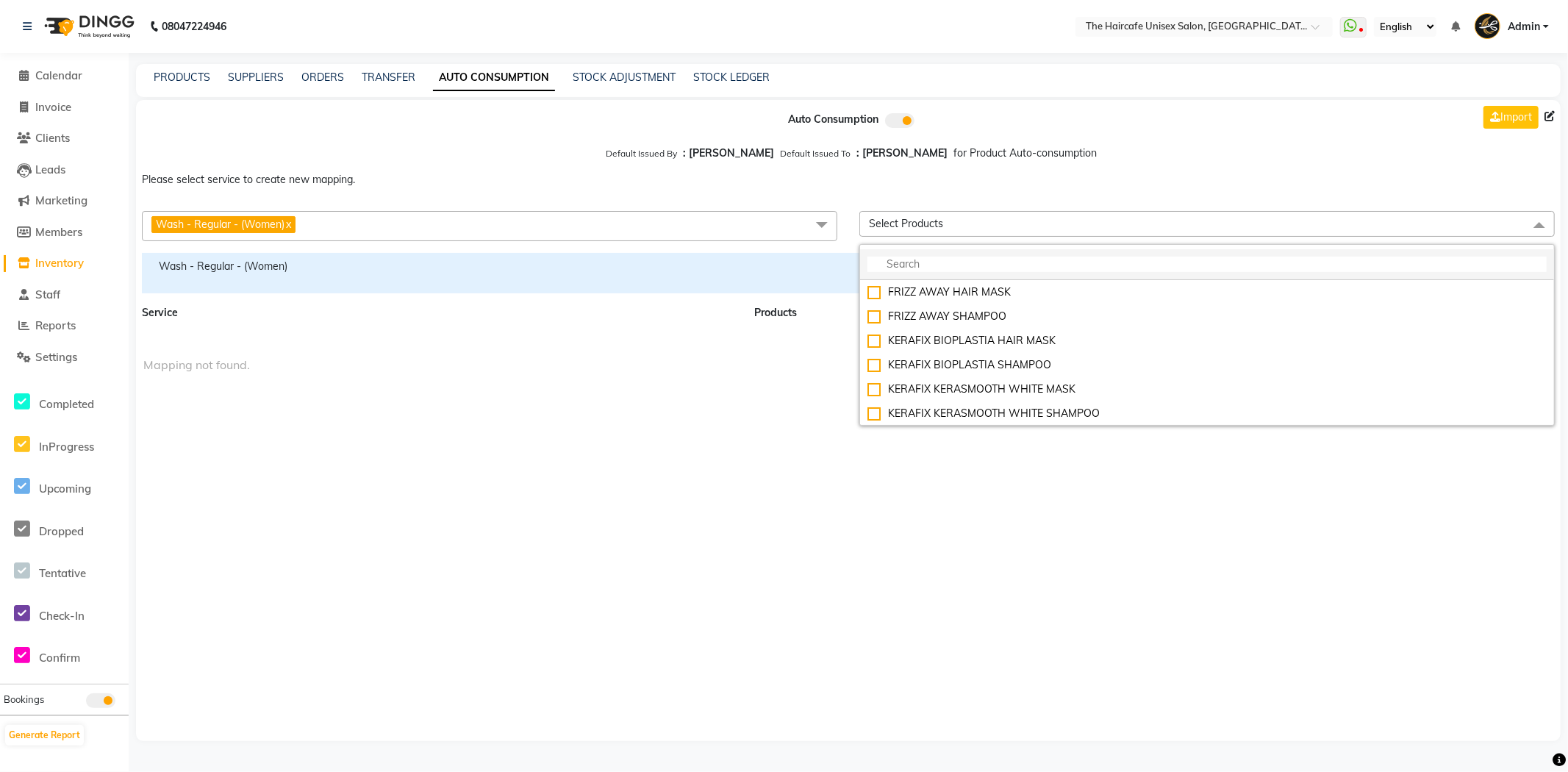
click at [954, 262] on input "multiselect-search" at bounding box center [1207, 264] width 679 height 16
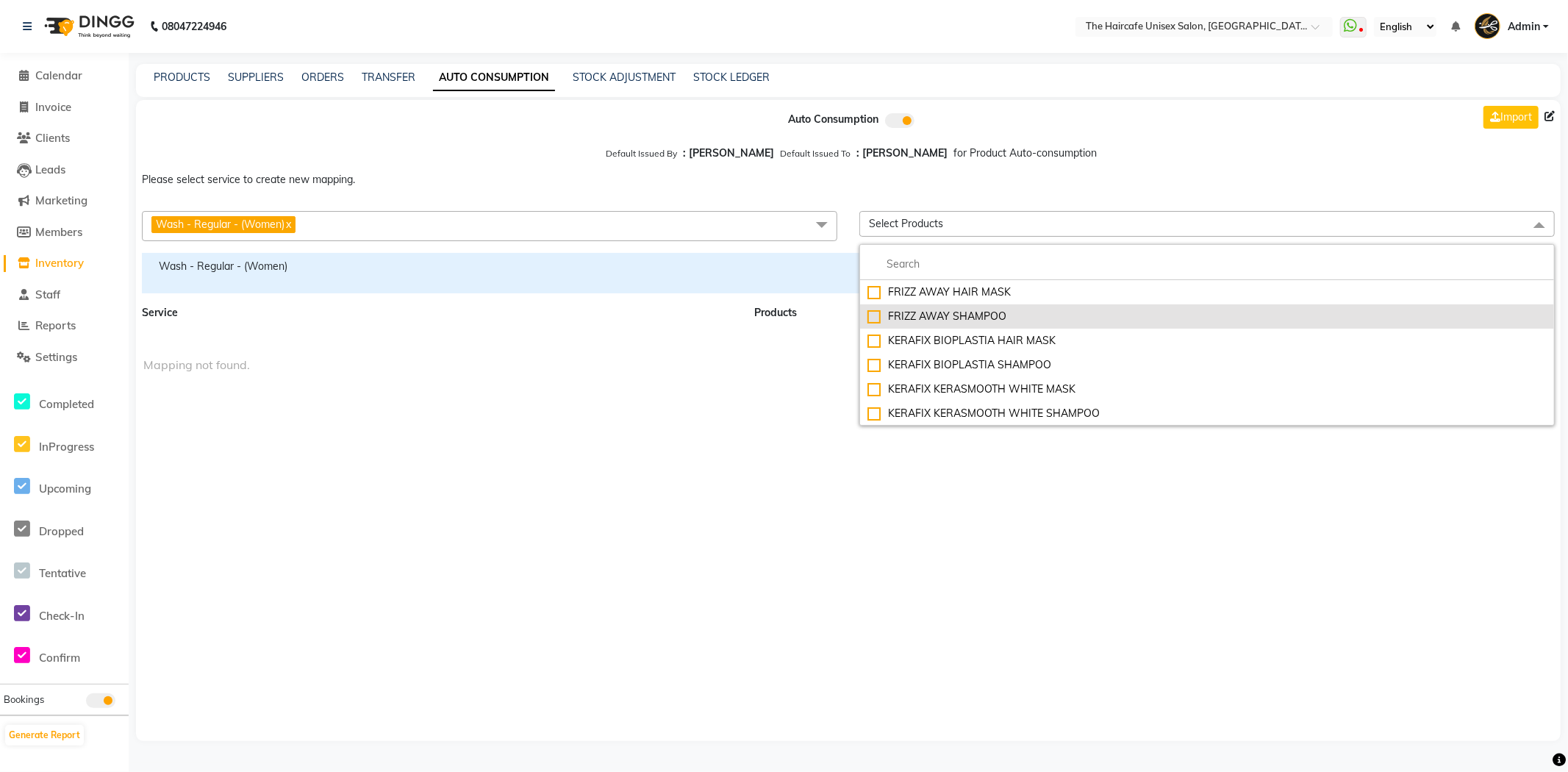
click at [868, 317] on div "FRIZZ AWAY SHAMPOO" at bounding box center [1207, 316] width 679 height 16
checkbox input "true"
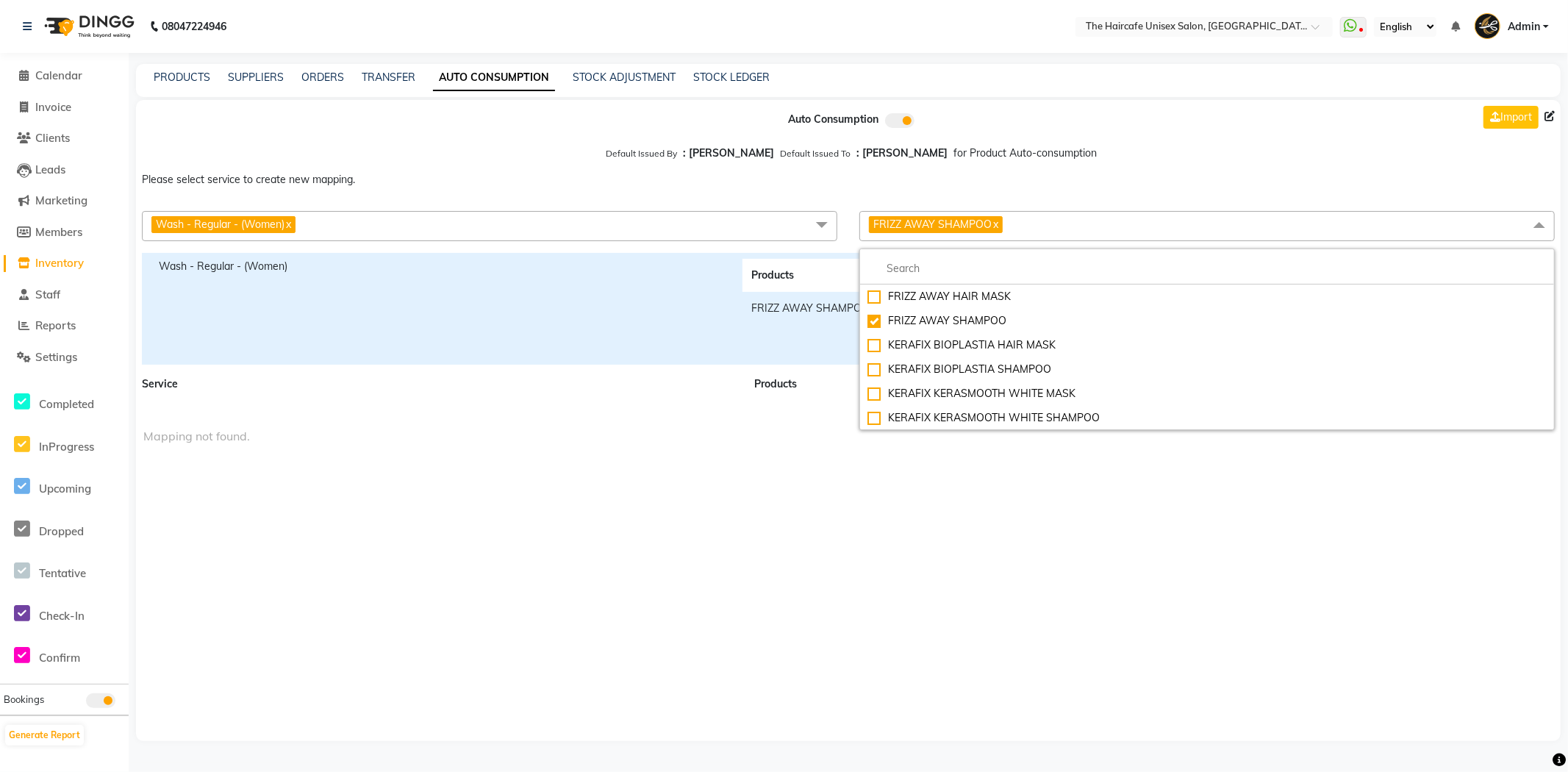
click at [651, 324] on div "Wash - Regular - (Women)" at bounding box center [439, 309] width 583 height 100
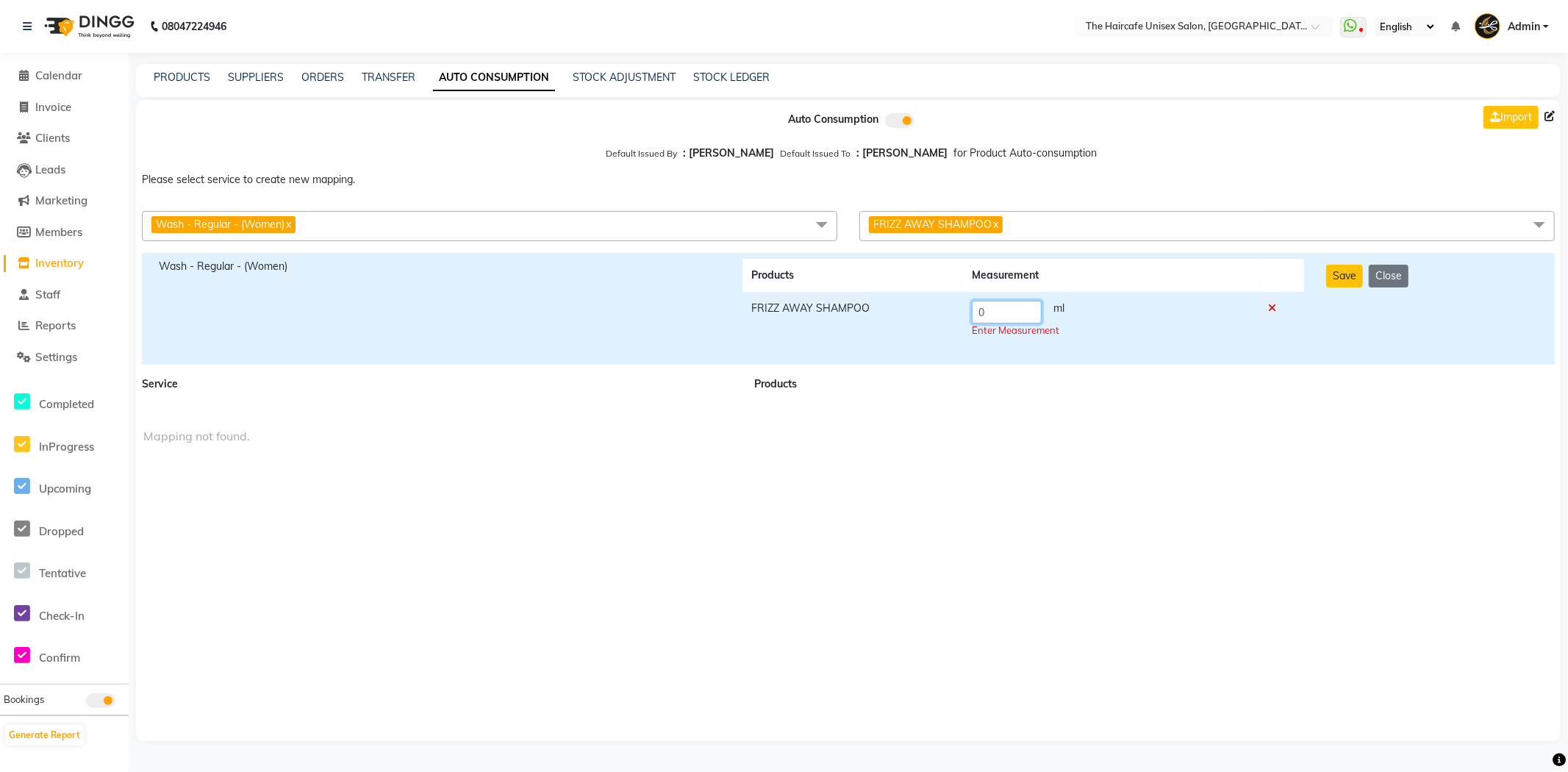
click at [1031, 309] on input "0" at bounding box center [1006, 312] width 70 height 23
type input "10"
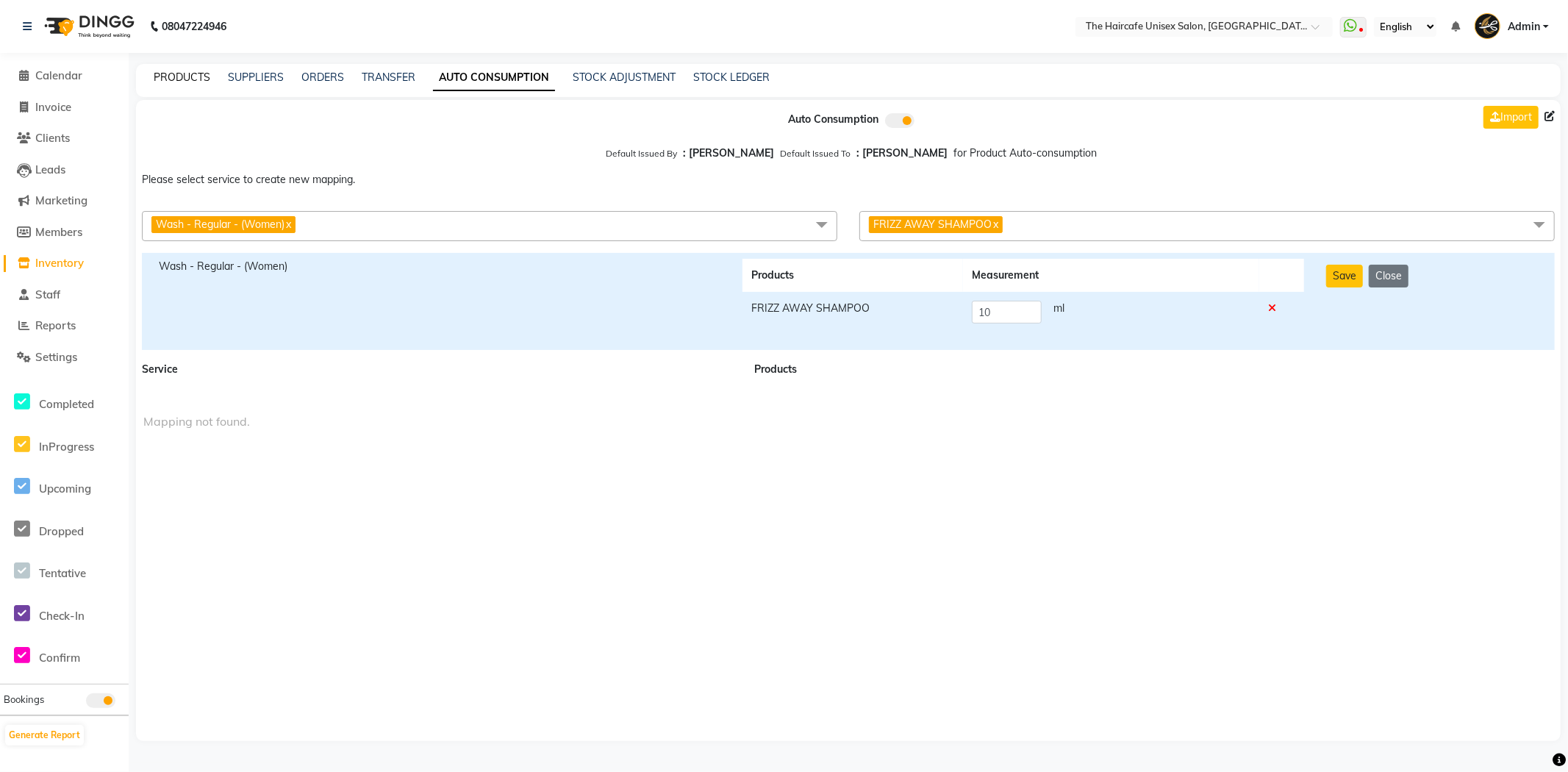
click at [179, 81] on link "PRODUCTS" at bounding box center [182, 77] width 56 height 14
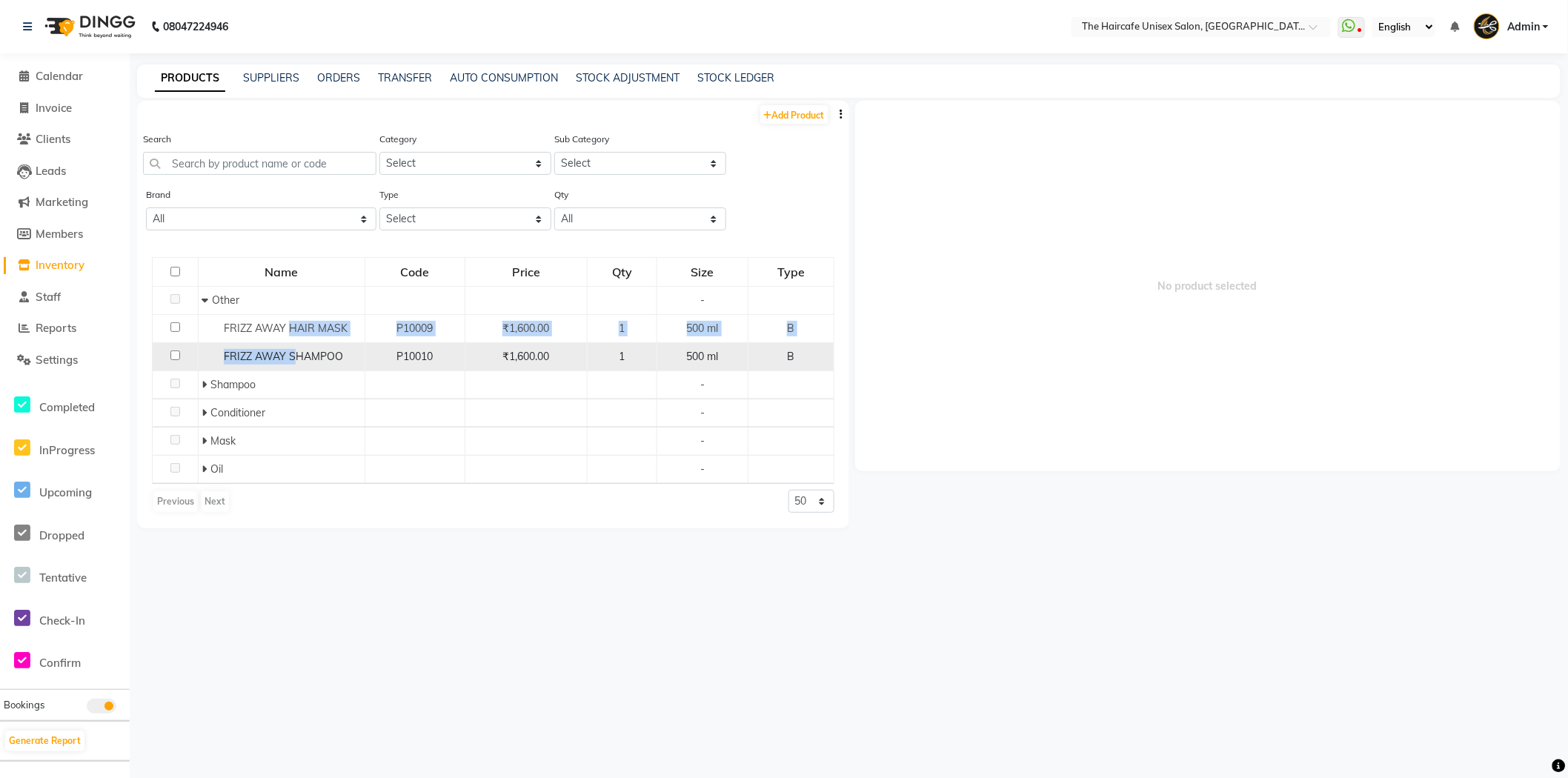
drag, startPoint x: 290, startPoint y: 333, endPoint x: 295, endPoint y: 351, distance: 18.7
click at [295, 351] on tbody "Other - FRIZZ AWAY HAIR MASK P10009 ₹1,600.00 1 500 ml B FRIZZ AWAY SHAMPOO P10…" at bounding box center [494, 385] width 682 height 197
click at [295, 351] on span "FRIZZ AWAY SHAMPOO" at bounding box center [284, 356] width 120 height 14
select select
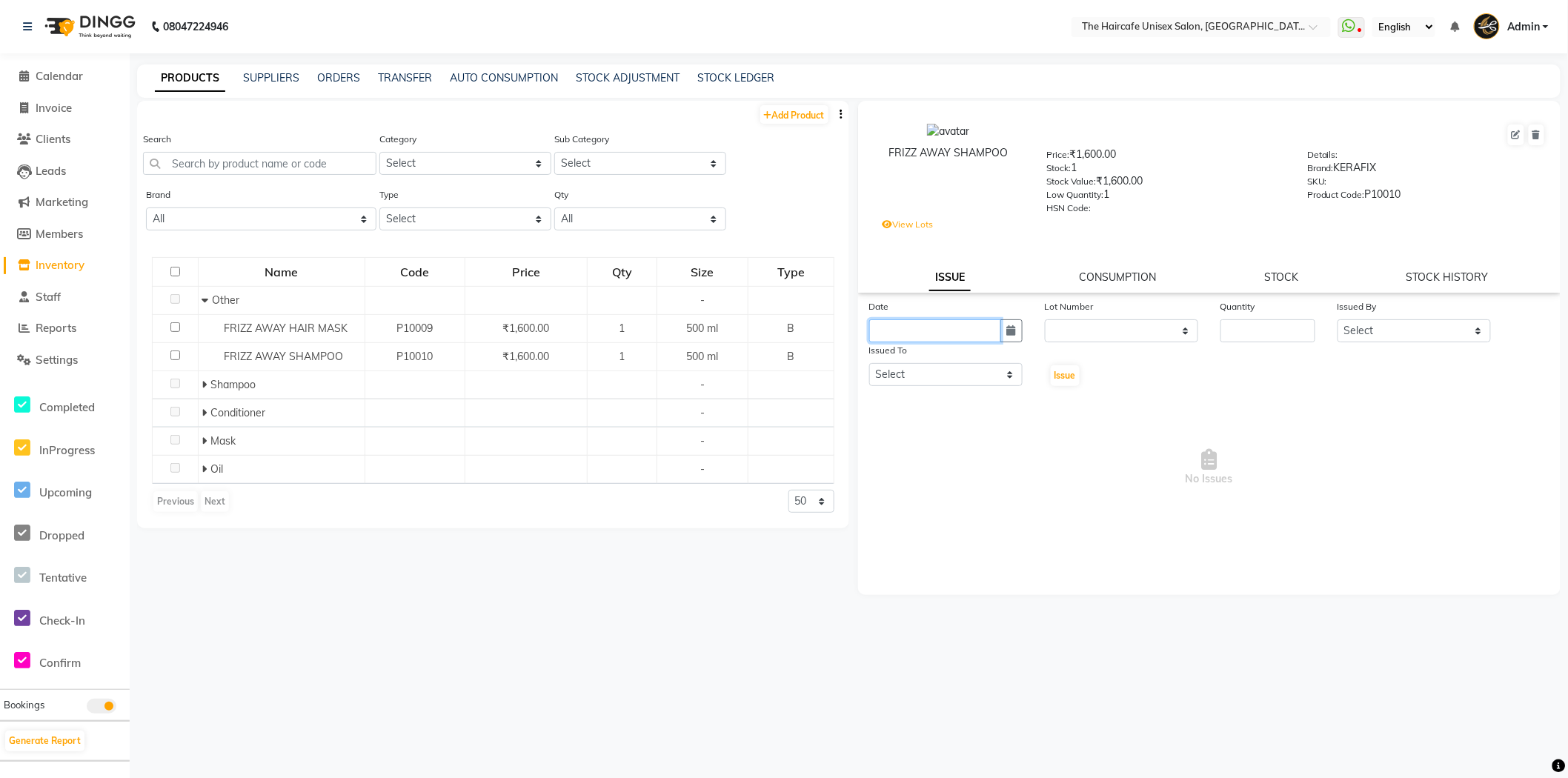
click at [983, 329] on input "text" at bounding box center [935, 331] width 132 height 23
select select "9"
select select "2025"
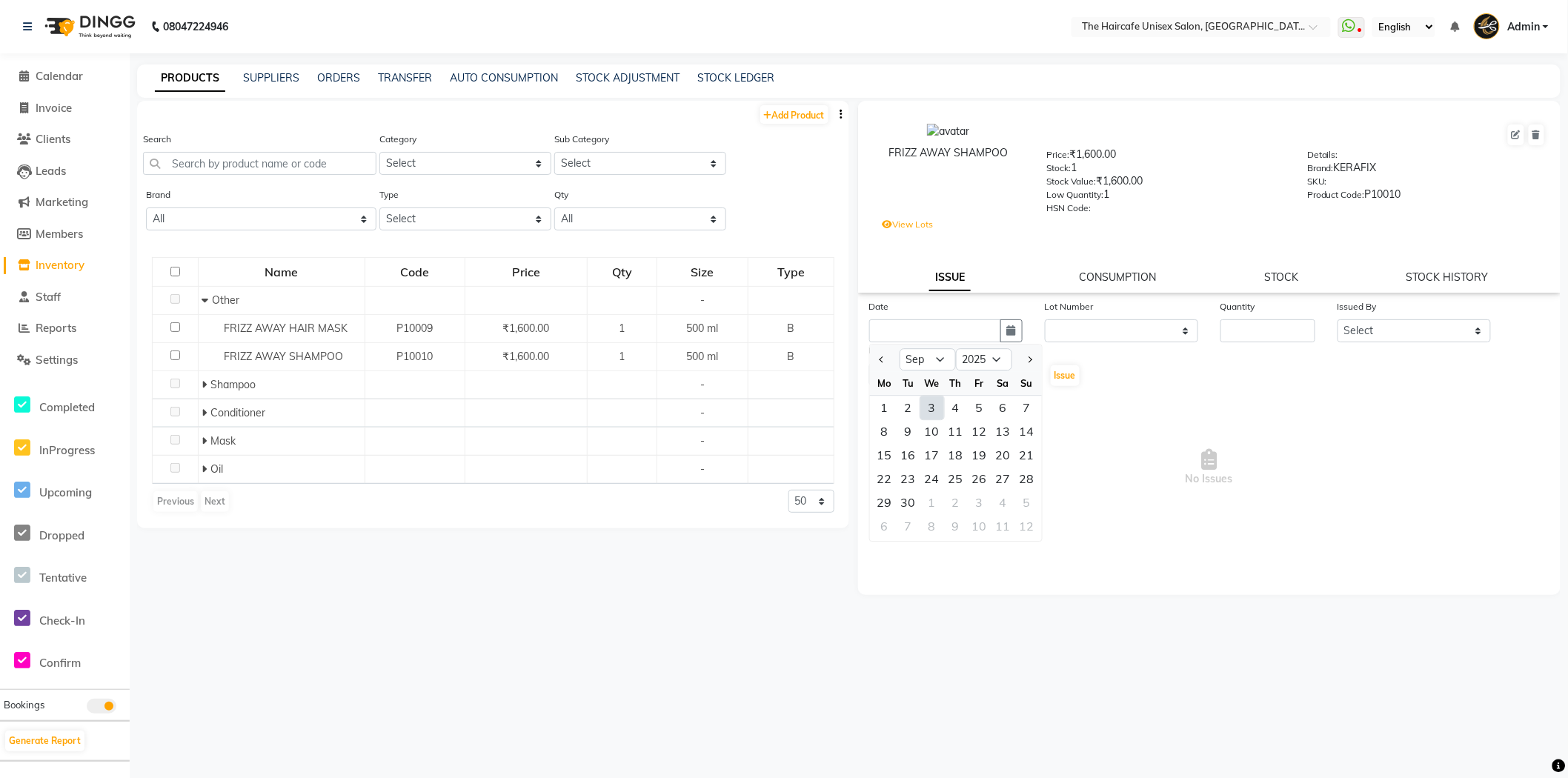
click at [925, 409] on div "3" at bounding box center [932, 407] width 23 height 23
type input "[DATE]"
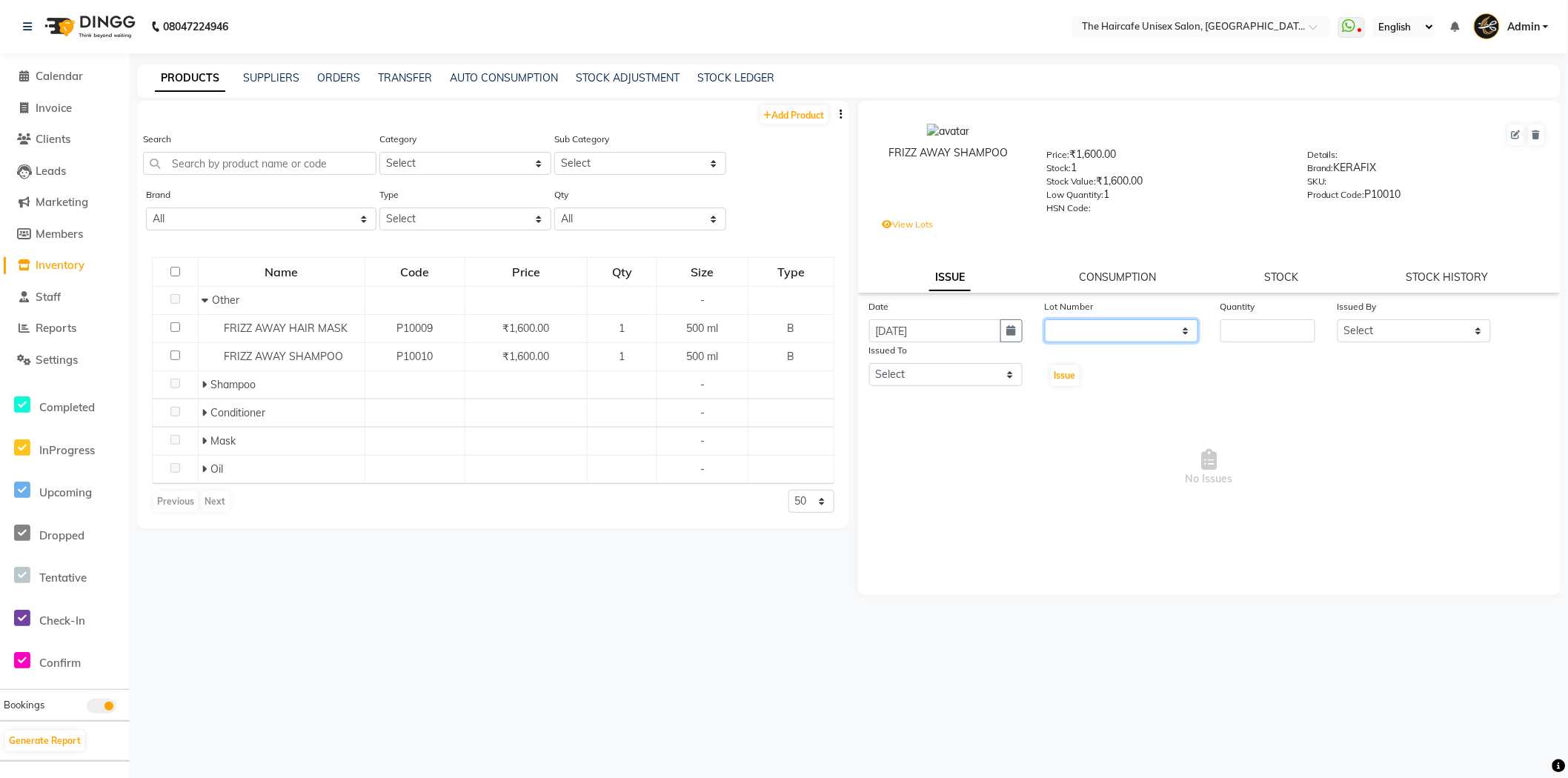
click at [1082, 325] on select "None / 2028-01-21" at bounding box center [1121, 331] width 154 height 23
select select "88762"
click at [1045, 320] on select "None / 2028-01-21" at bounding box center [1121, 331] width 154 height 23
click at [1240, 327] on input "number" at bounding box center [1267, 331] width 95 height 23
type input "1"
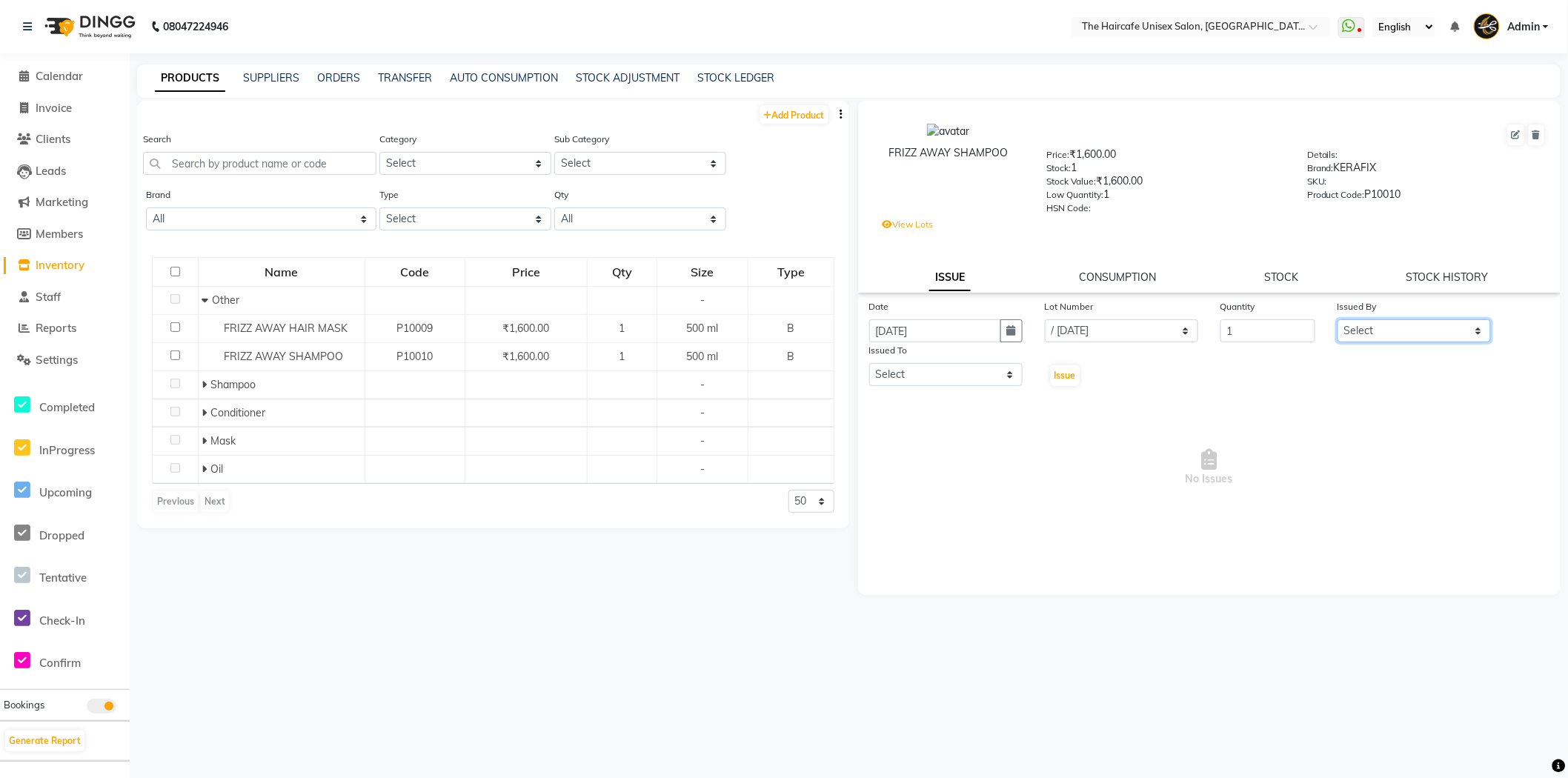
click at [1371, 334] on select "Select AFTAB ARCHANA DEEVKI MAHESH VERMA MUSKAN RAJ SHYAM SHYAM JI SURENDER SIN…" at bounding box center [1414, 331] width 154 height 23
select select "64975"
click at [1338, 320] on select "Select AFTAB ARCHANA DEEVKI MAHESH VERMA MUSKAN RAJ SHYAM SHYAM JI SURENDER SIN…" at bounding box center [1414, 331] width 154 height 23
click at [988, 376] on select "Select AFTAB ARCHANA DEEVKI MAHESH VERMA MUSKAN RAJ SHYAM SHYAM JI SURENDER SIN…" at bounding box center [946, 375] width 154 height 23
select select "87982"
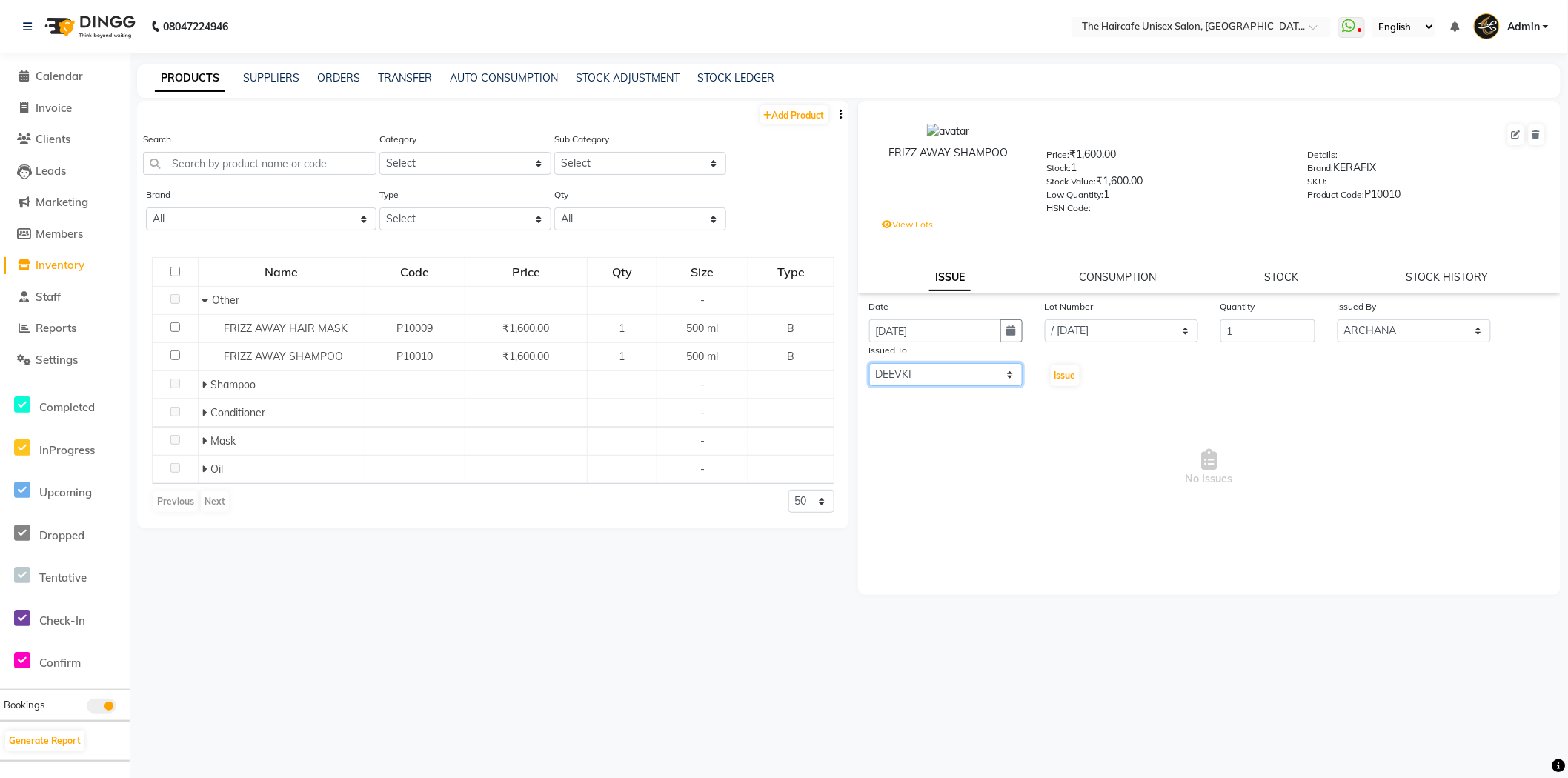
click at [869, 364] on select "Select AFTAB ARCHANA DEEVKI MAHESH VERMA MUSKAN RAJ SHYAM SHYAM JI SURENDER SIN…" at bounding box center [946, 375] width 154 height 23
click at [1120, 286] on div "FRIZZ AWAY SHAMPOO Price: ₹1,600.00 Stock: 1 Stock Value: ₹1,600.00 Low Quantit…" at bounding box center [1209, 197] width 703 height 192
click at [1122, 276] on link "CONSUMPTION" at bounding box center [1118, 277] width 77 height 14
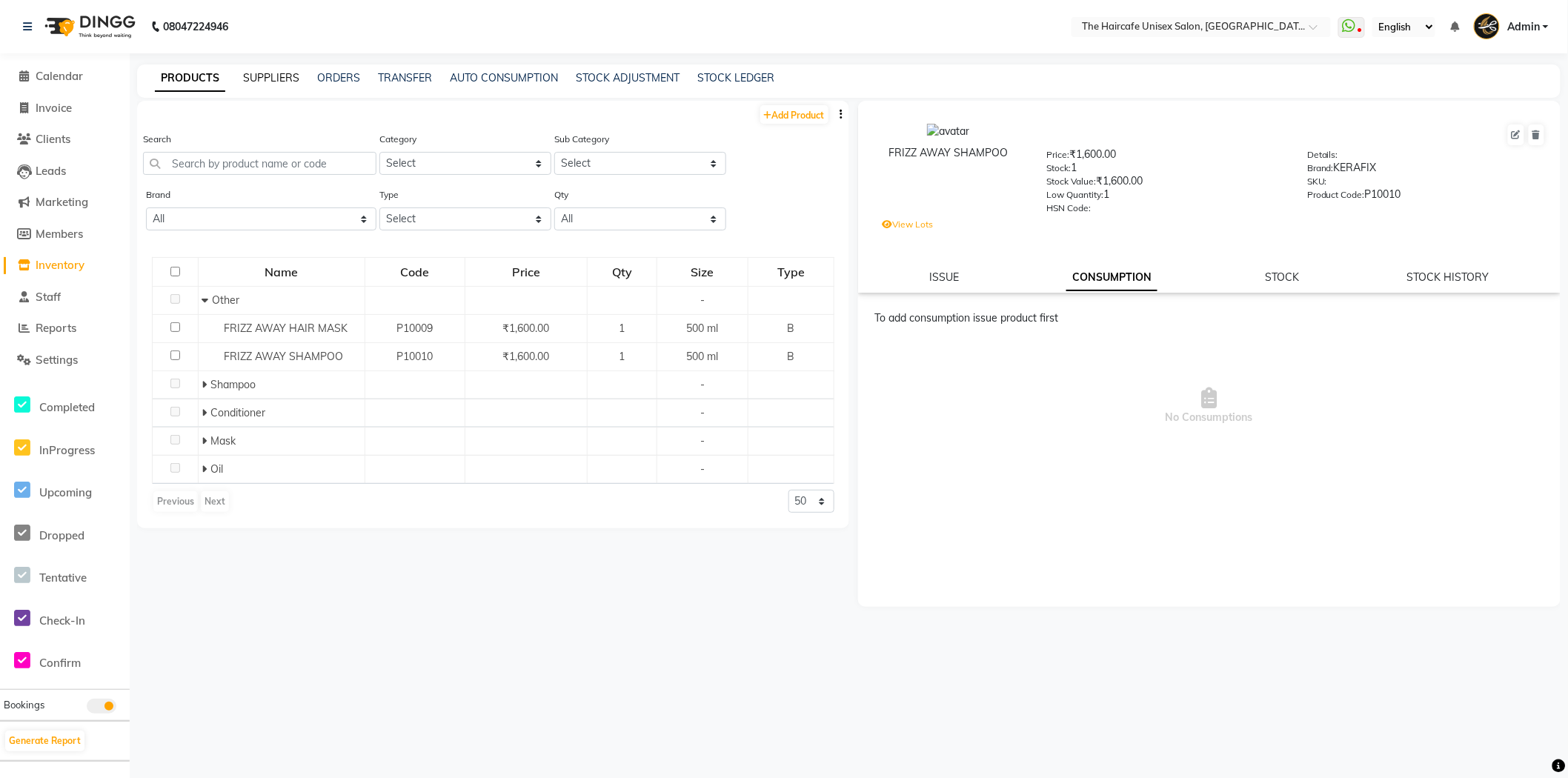
click at [285, 82] on link "SUPPLIERS" at bounding box center [271, 78] width 56 height 14
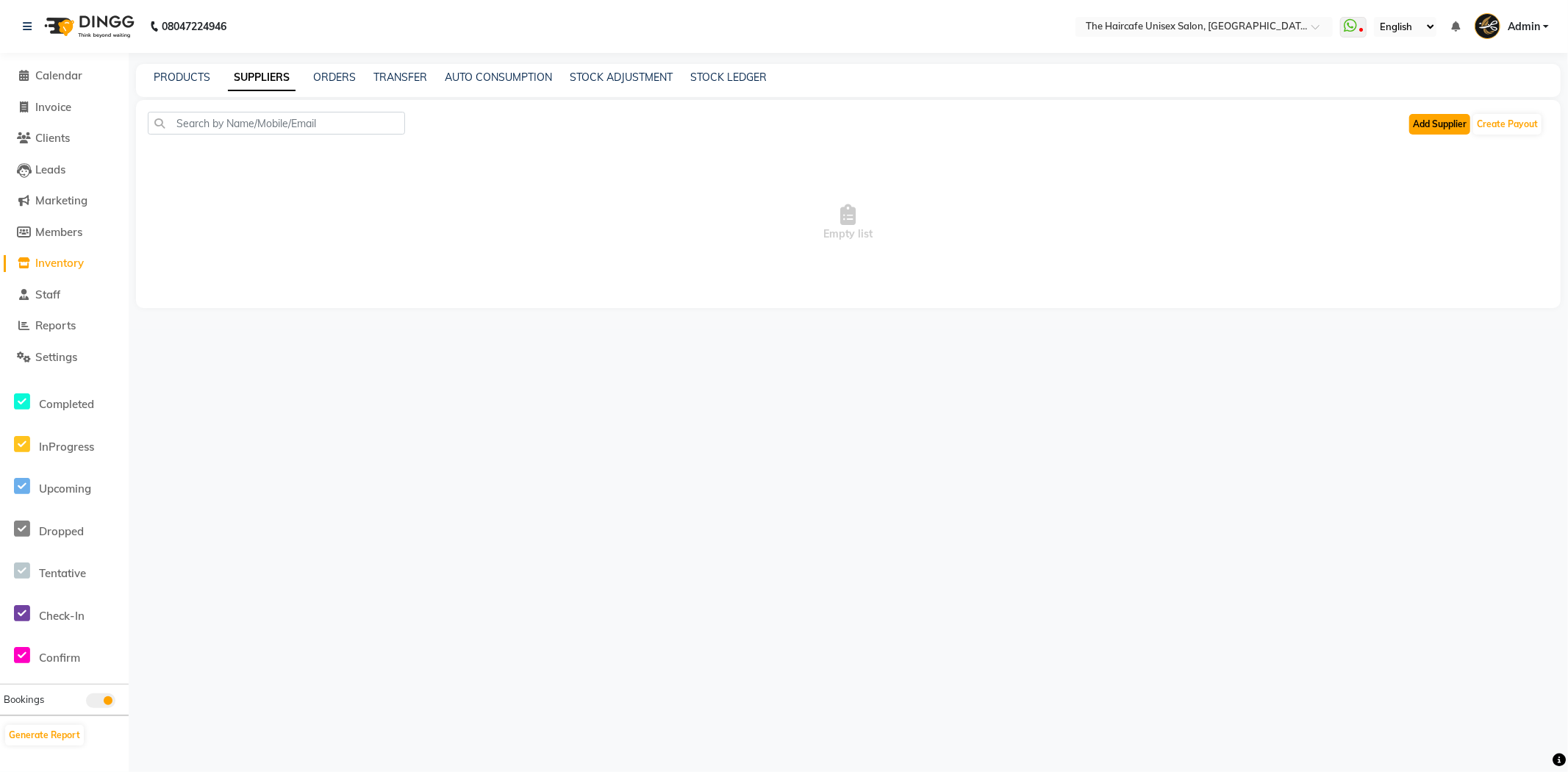
click at [1422, 121] on button "Add Supplier" at bounding box center [1439, 124] width 61 height 20
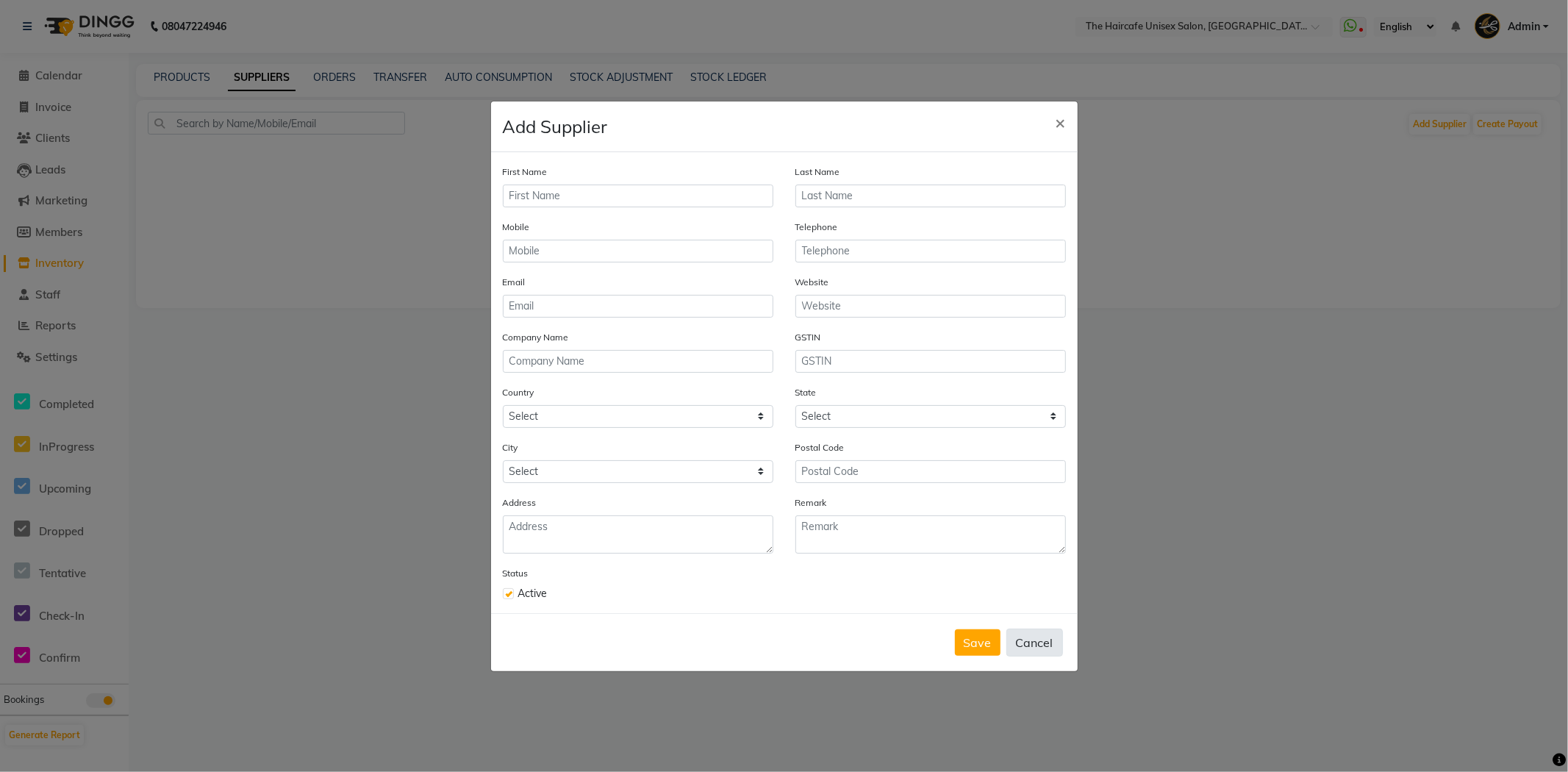
click at [1024, 648] on button "Cancel" at bounding box center [1034, 642] width 56 height 28
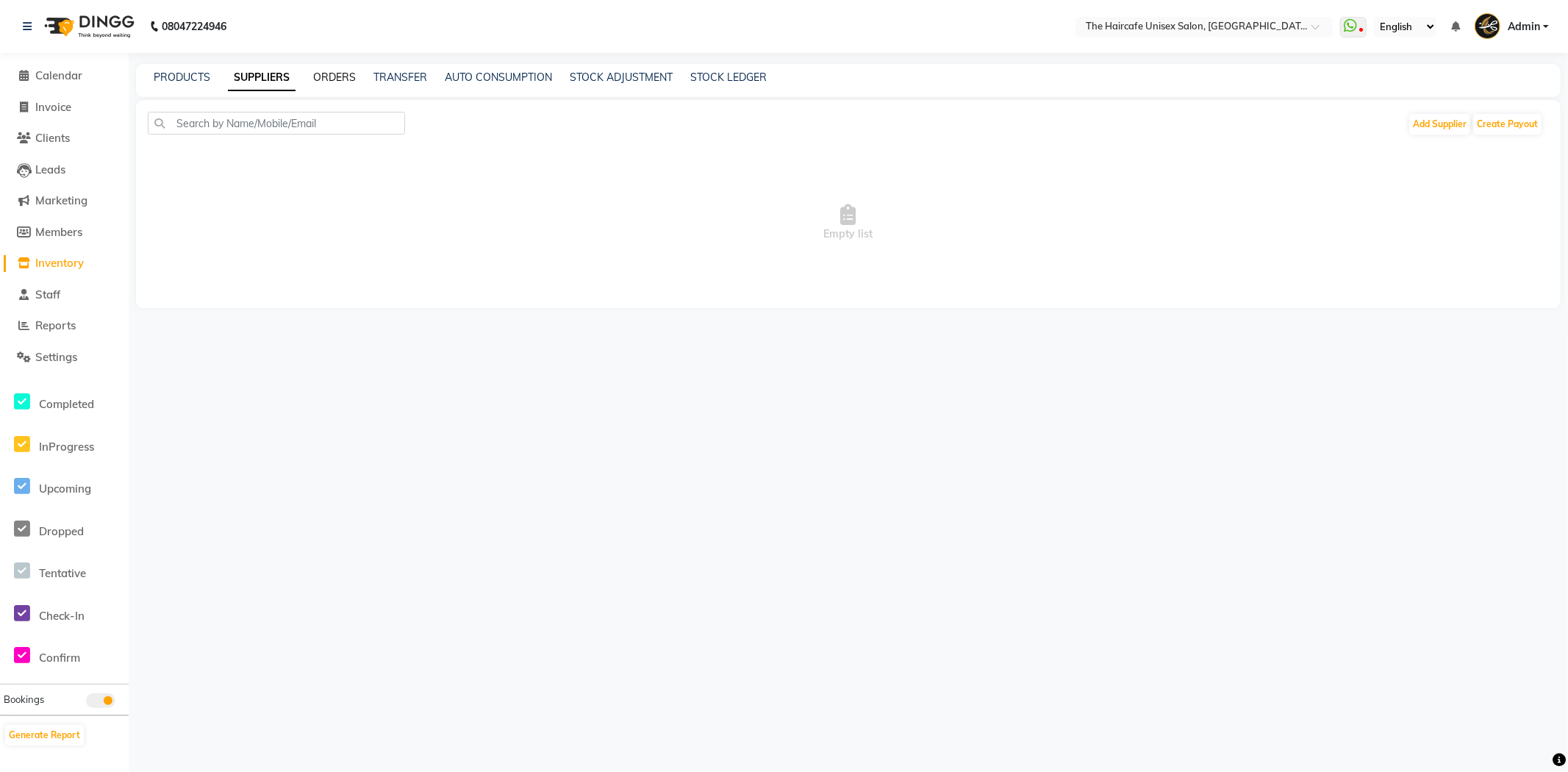
click at [342, 77] on link "ORDERS" at bounding box center [334, 77] width 43 height 14
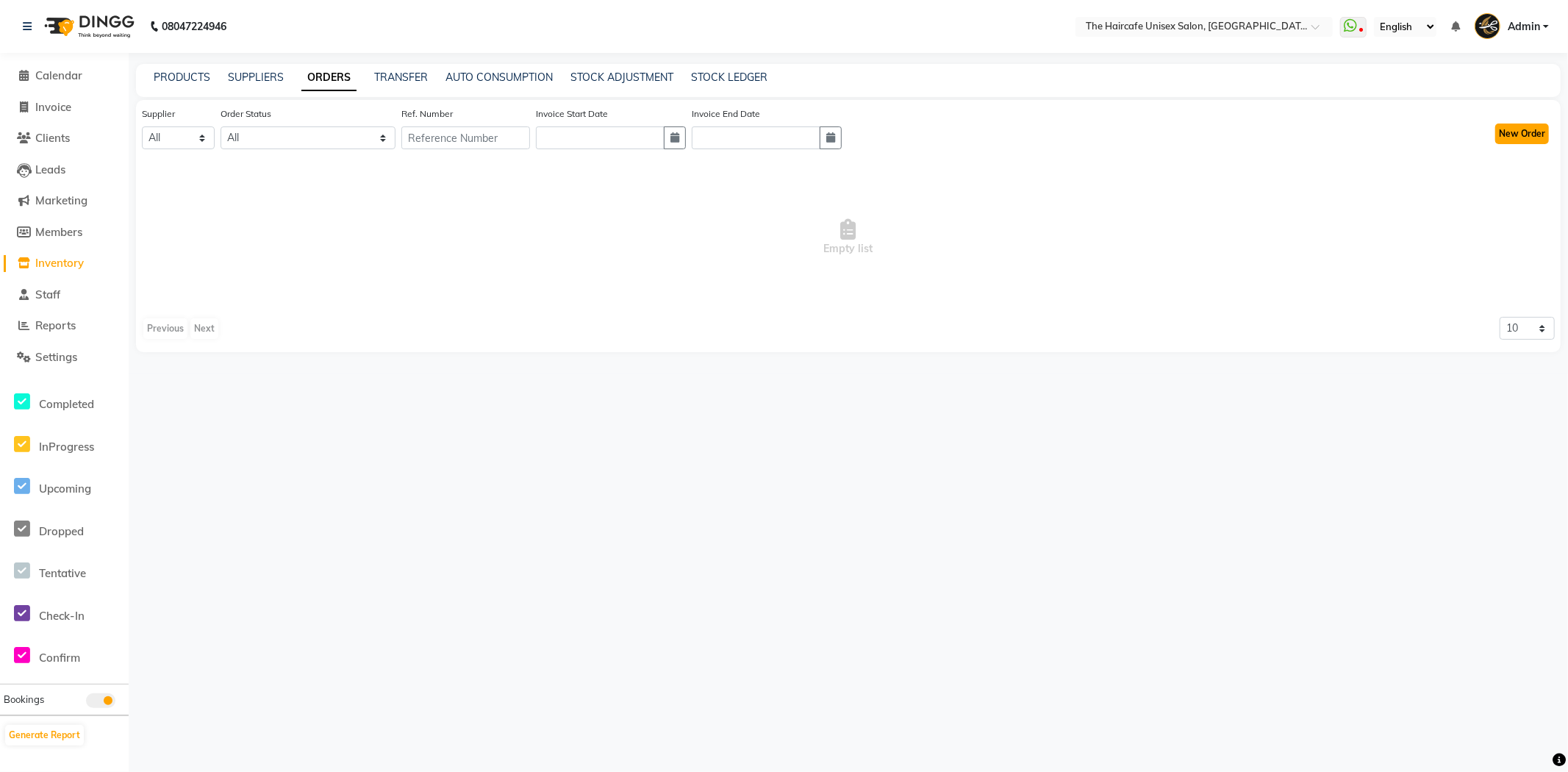
click at [1509, 137] on button "New Order" at bounding box center [1521, 133] width 53 height 20
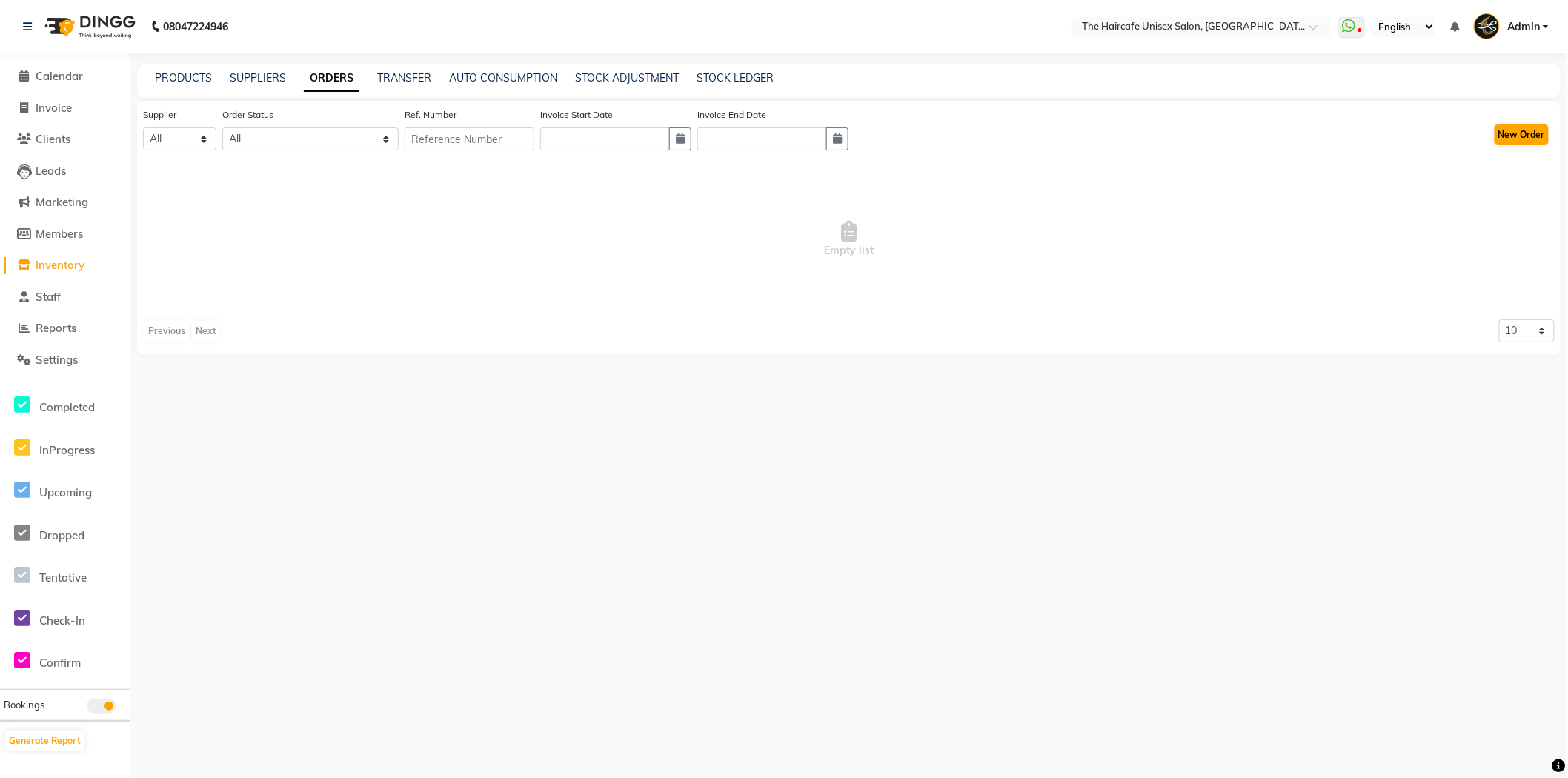
select select "true"
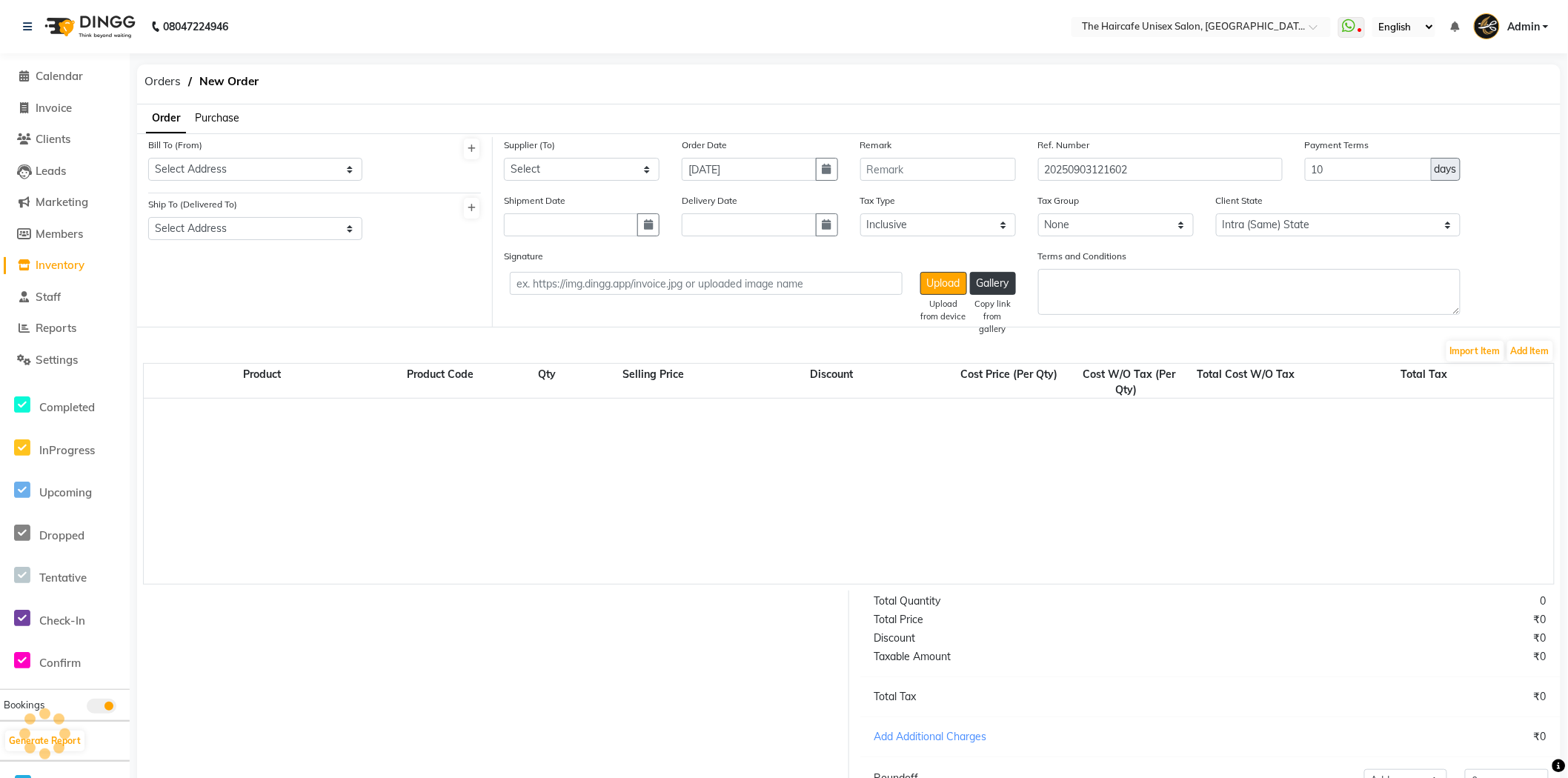
select select "3274"
click at [233, 164] on select "Select Address" at bounding box center [255, 169] width 214 height 23
click at [471, 151] on icon at bounding box center [472, 149] width 8 height 9
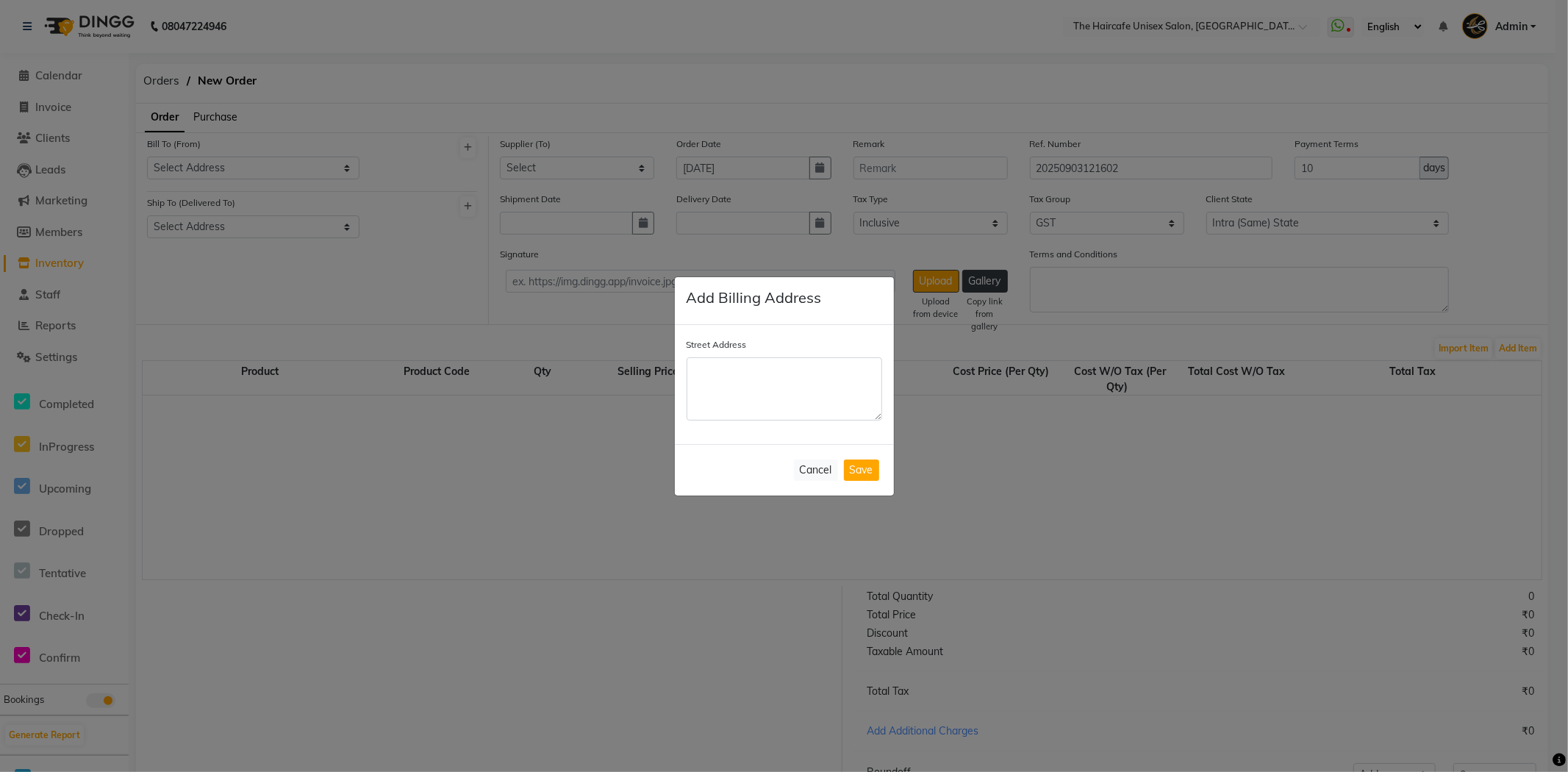
click at [738, 401] on textarea "Street Address" at bounding box center [784, 389] width 195 height 63
type textarea "Haircafe"
click at [875, 472] on button "Save" at bounding box center [861, 470] width 35 height 21
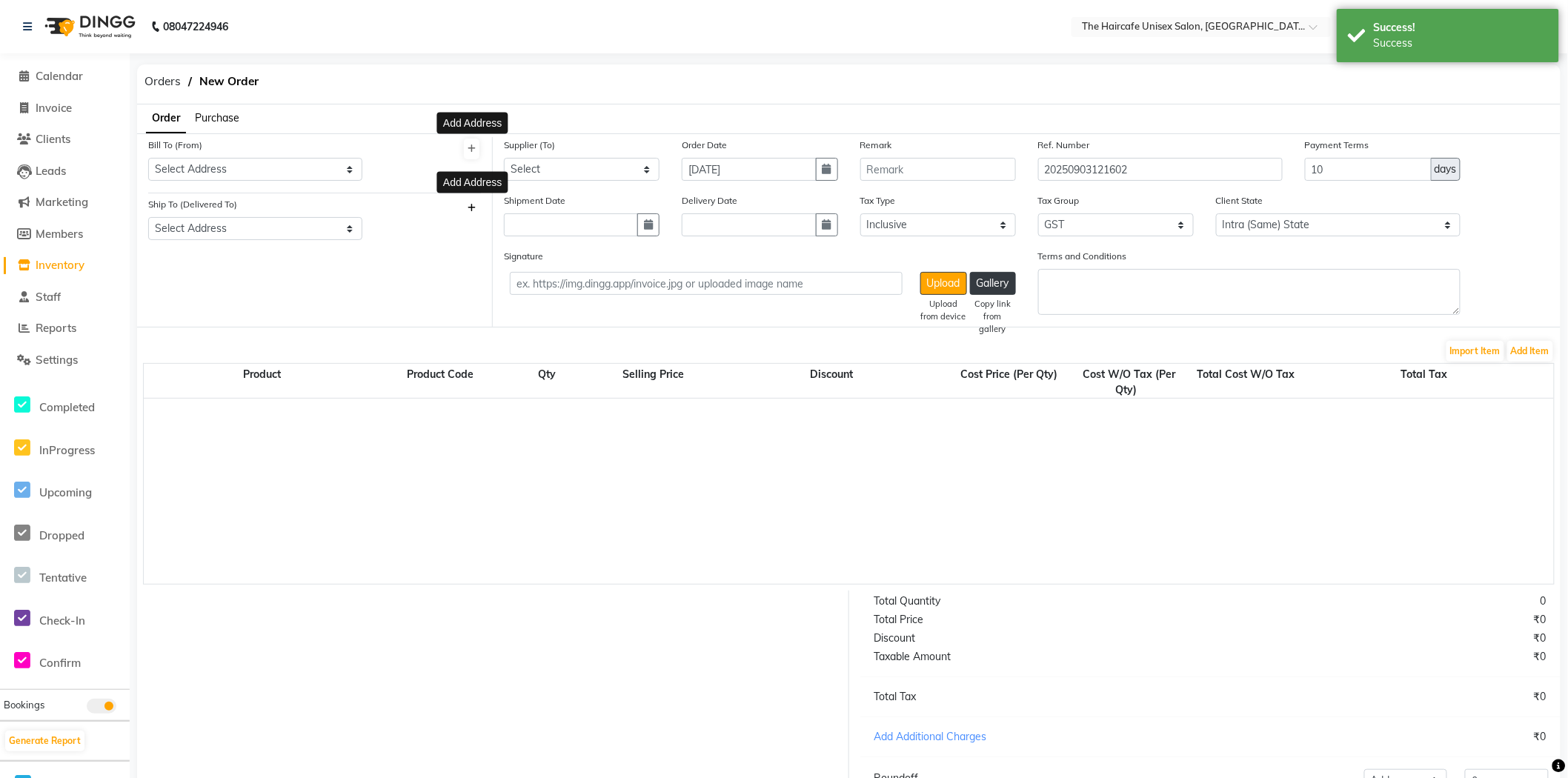
click at [475, 206] on icon at bounding box center [472, 208] width 8 height 9
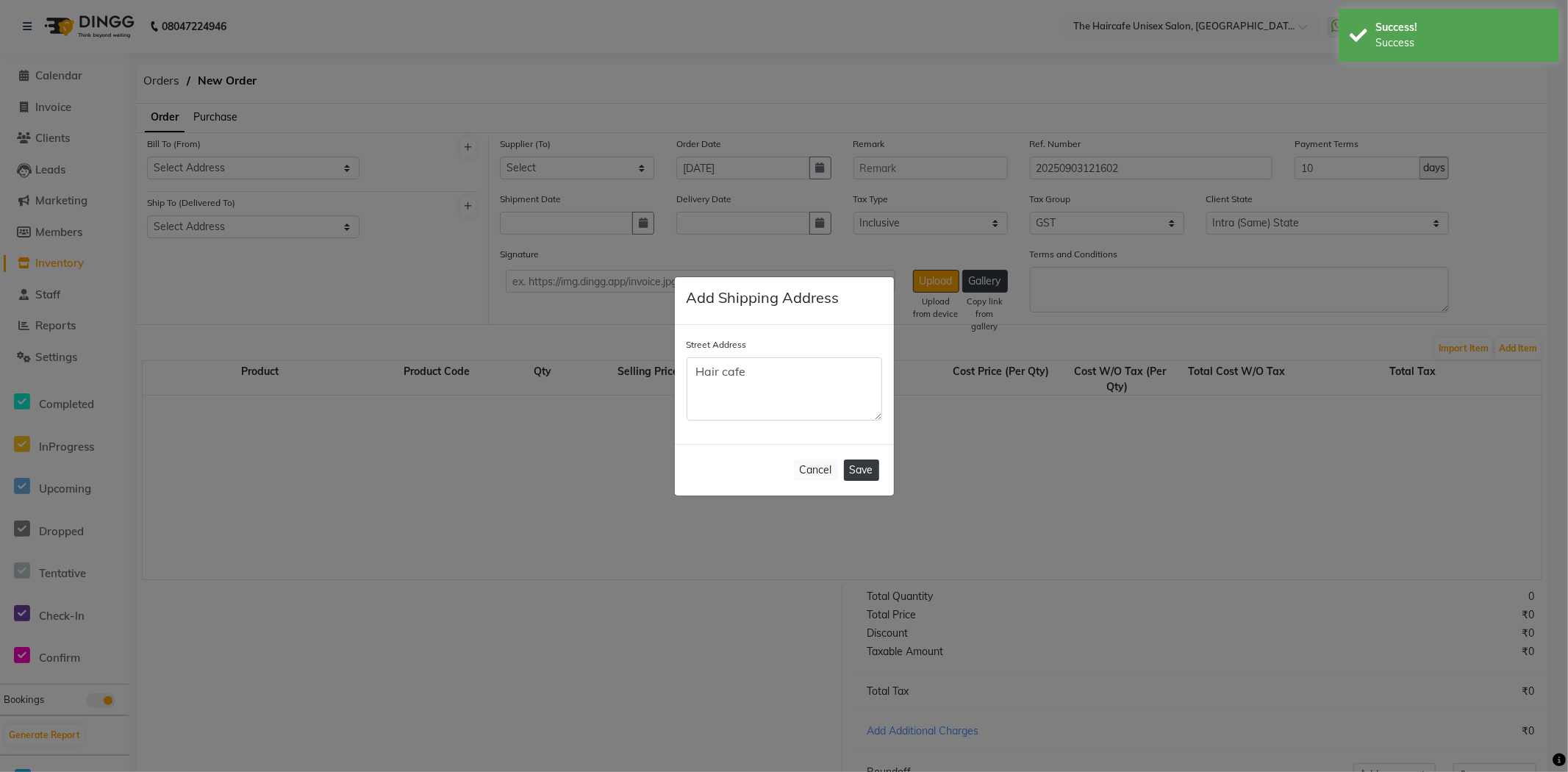
type textarea "Hair cafe"
click at [855, 474] on button "Save" at bounding box center [861, 470] width 35 height 21
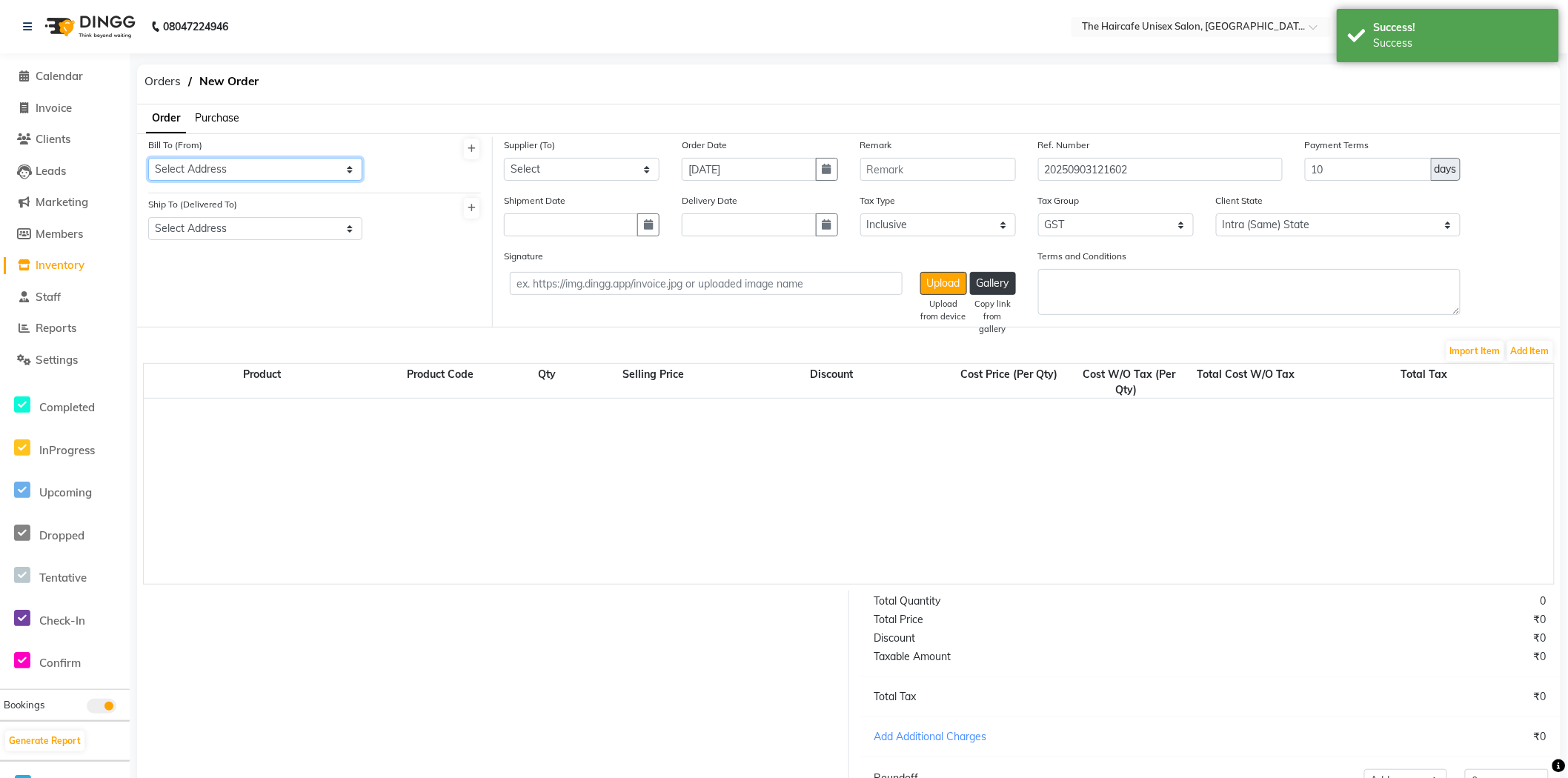
click at [325, 161] on select "Select Address Haircafe" at bounding box center [255, 169] width 214 height 23
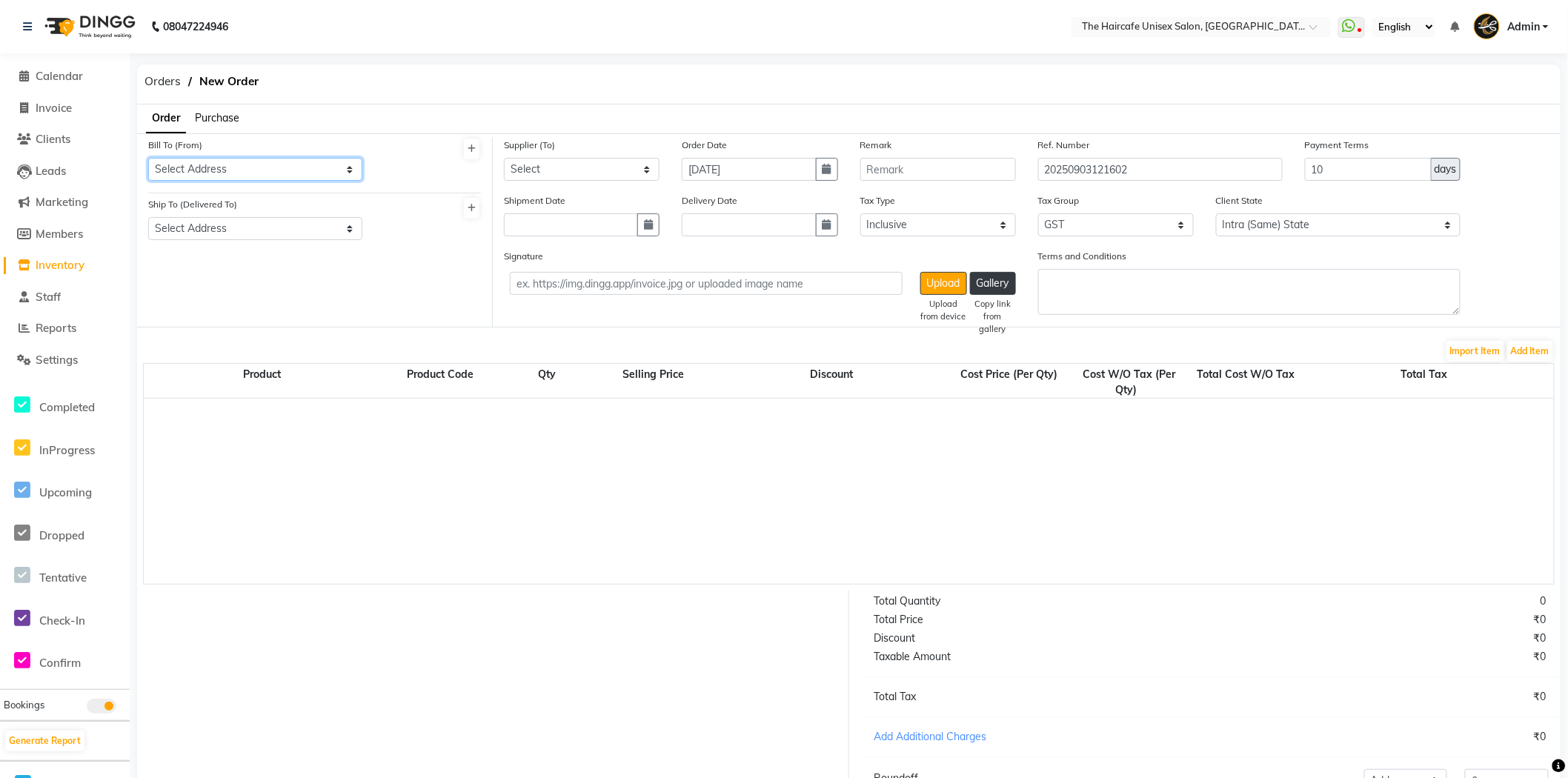
select select "1716"
click at [148, 157] on select "Select Address Haircafe" at bounding box center [255, 169] width 214 height 23
click at [294, 226] on select "Select Address Hair cafe" at bounding box center [255, 229] width 214 height 23
select select "1717"
click at [148, 217] on select "Select Address Hair cafe" at bounding box center [255, 229] width 214 height 23
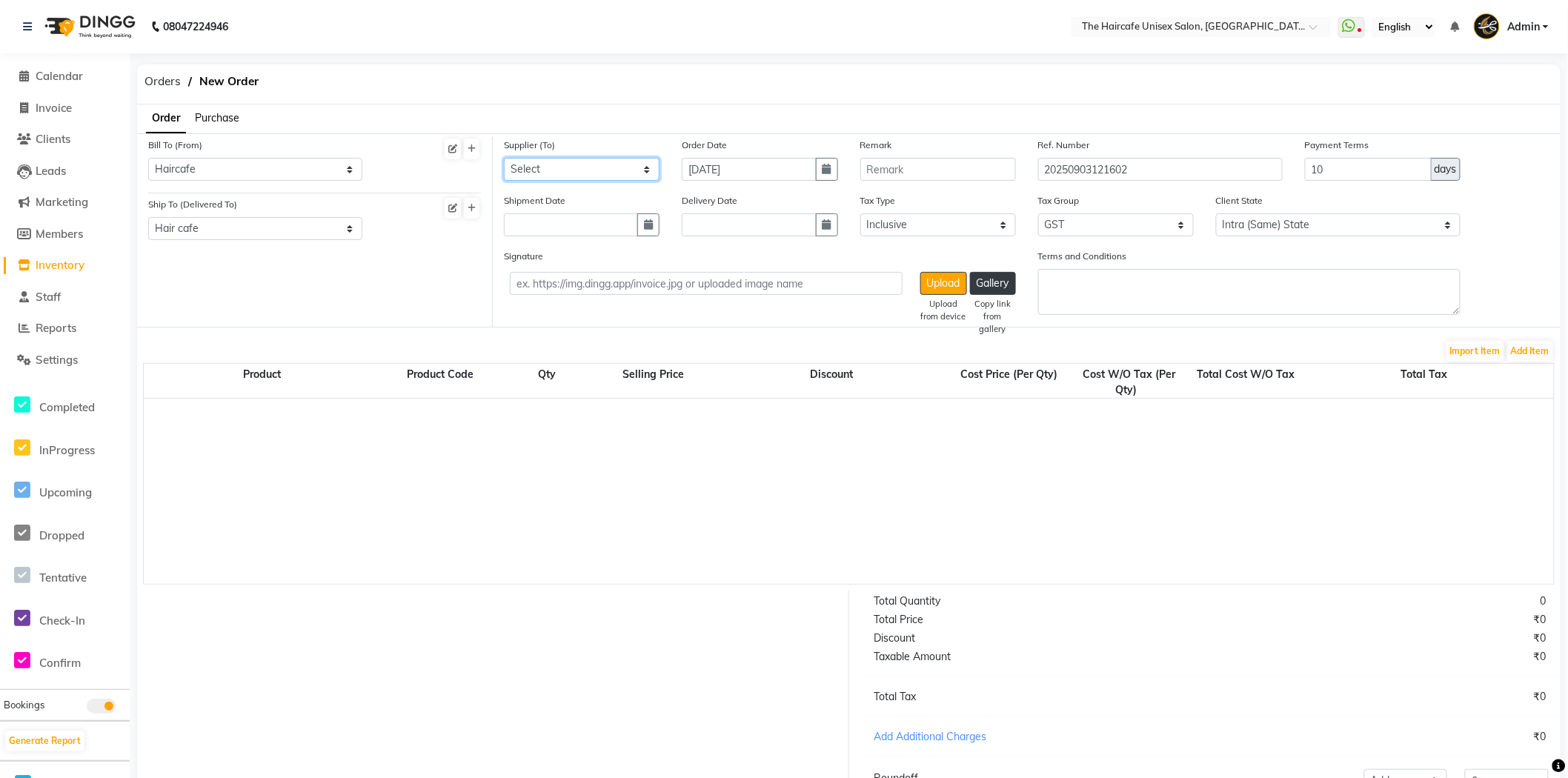
click at [531, 168] on select "Select" at bounding box center [582, 169] width 156 height 23
click at [572, 226] on input "text" at bounding box center [571, 225] width 134 height 23
select select "9"
select select "2025"
click at [561, 305] on div "3" at bounding box center [566, 302] width 23 height 23
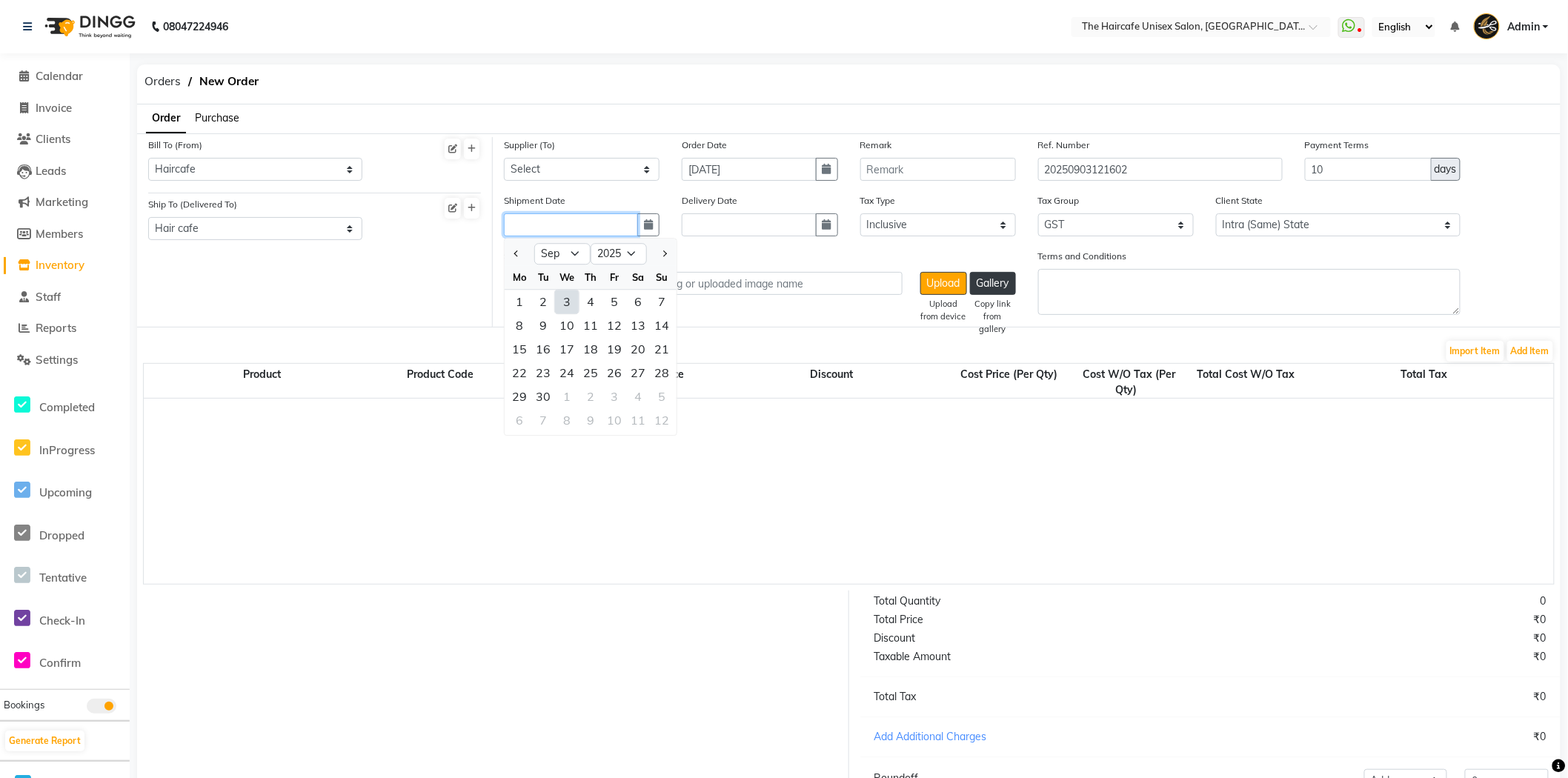
type input "[DATE]"
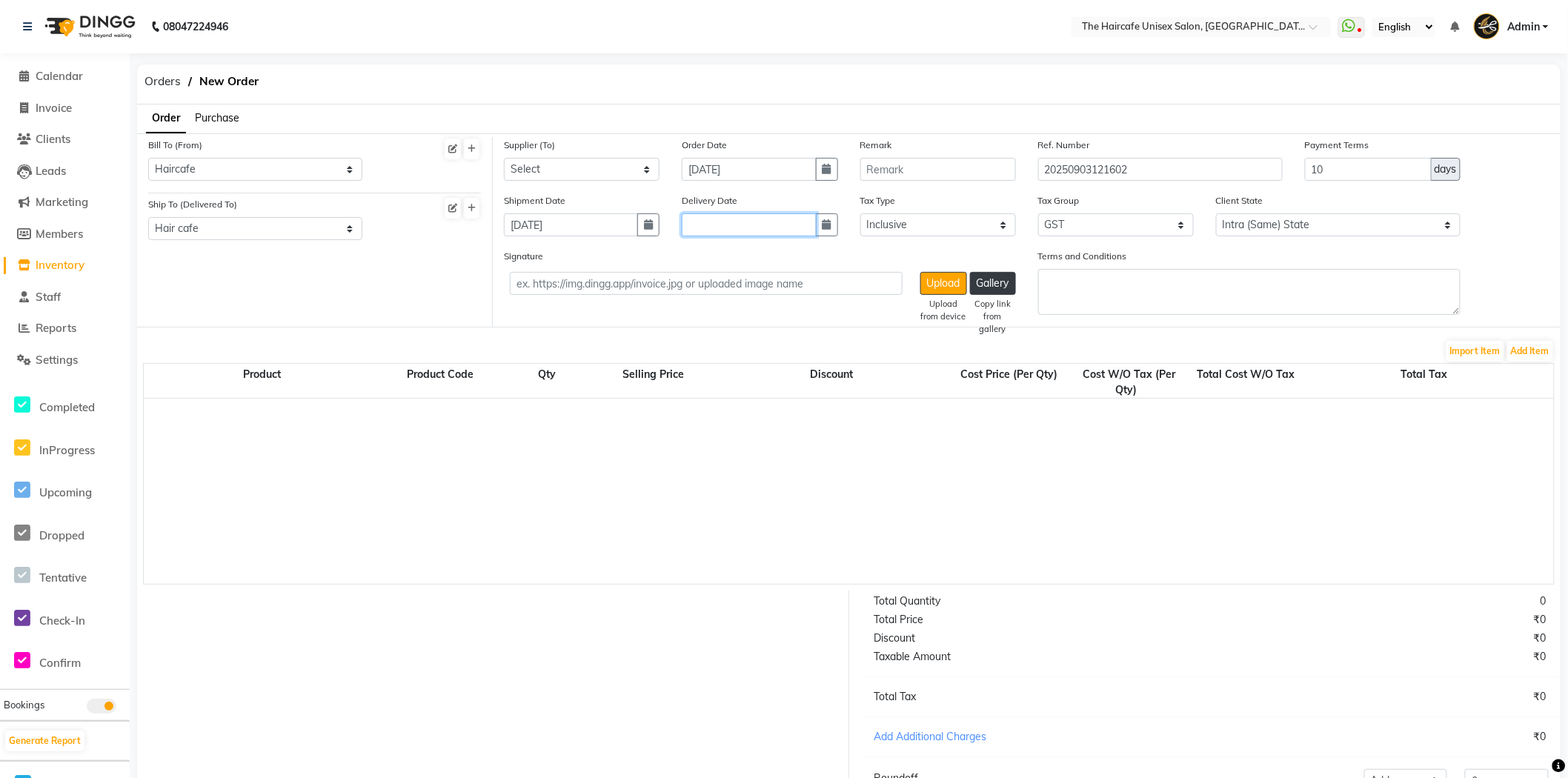
click at [714, 213] on input "text" at bounding box center [749, 225] width 134 height 23
select select "9"
select select "2025"
click at [742, 294] on div "3" at bounding box center [744, 302] width 23 height 23
type input "[DATE]"
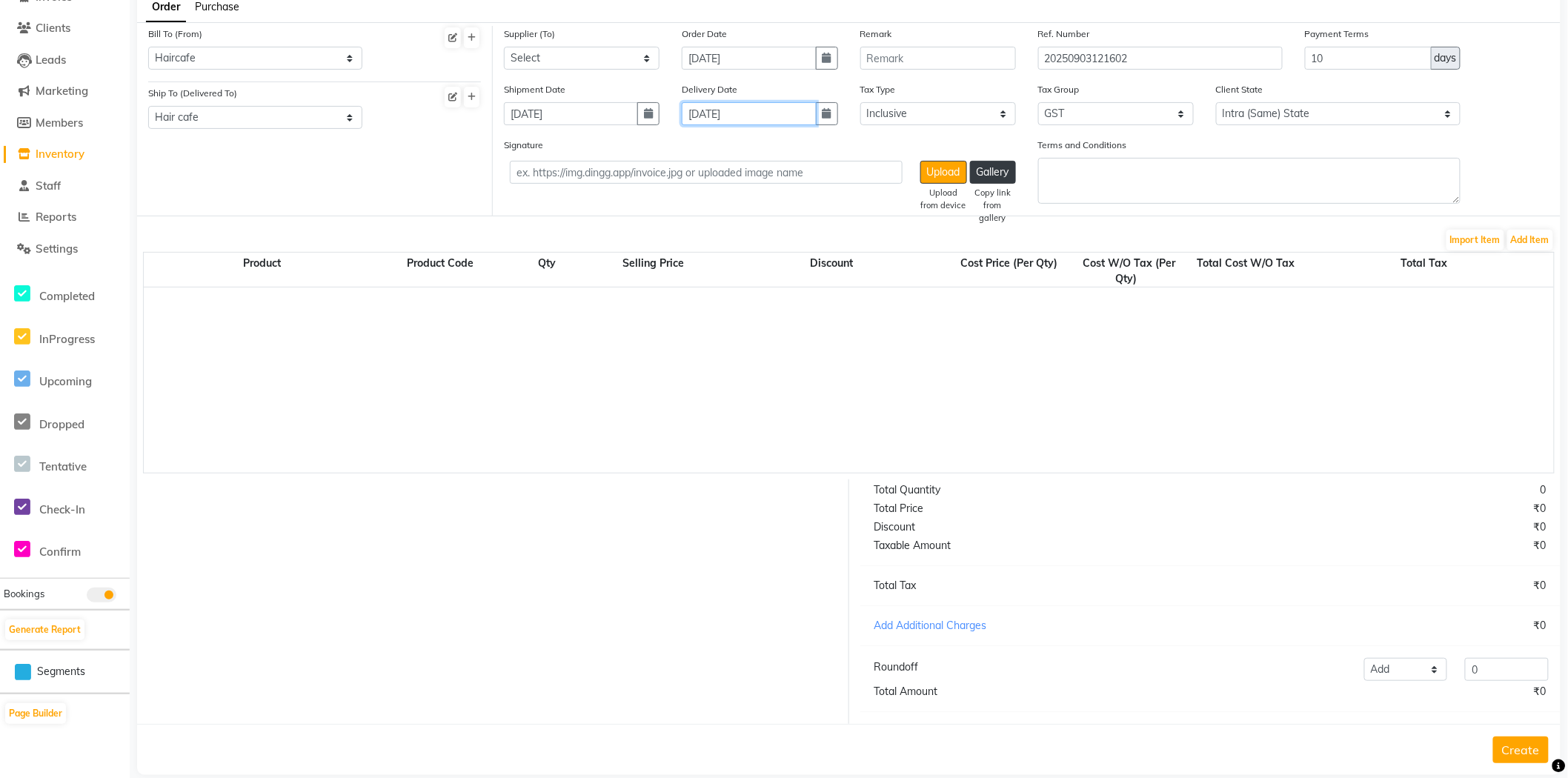
scroll to position [113, 0]
click at [1534, 239] on button "Add Item" at bounding box center [1530, 238] width 46 height 20
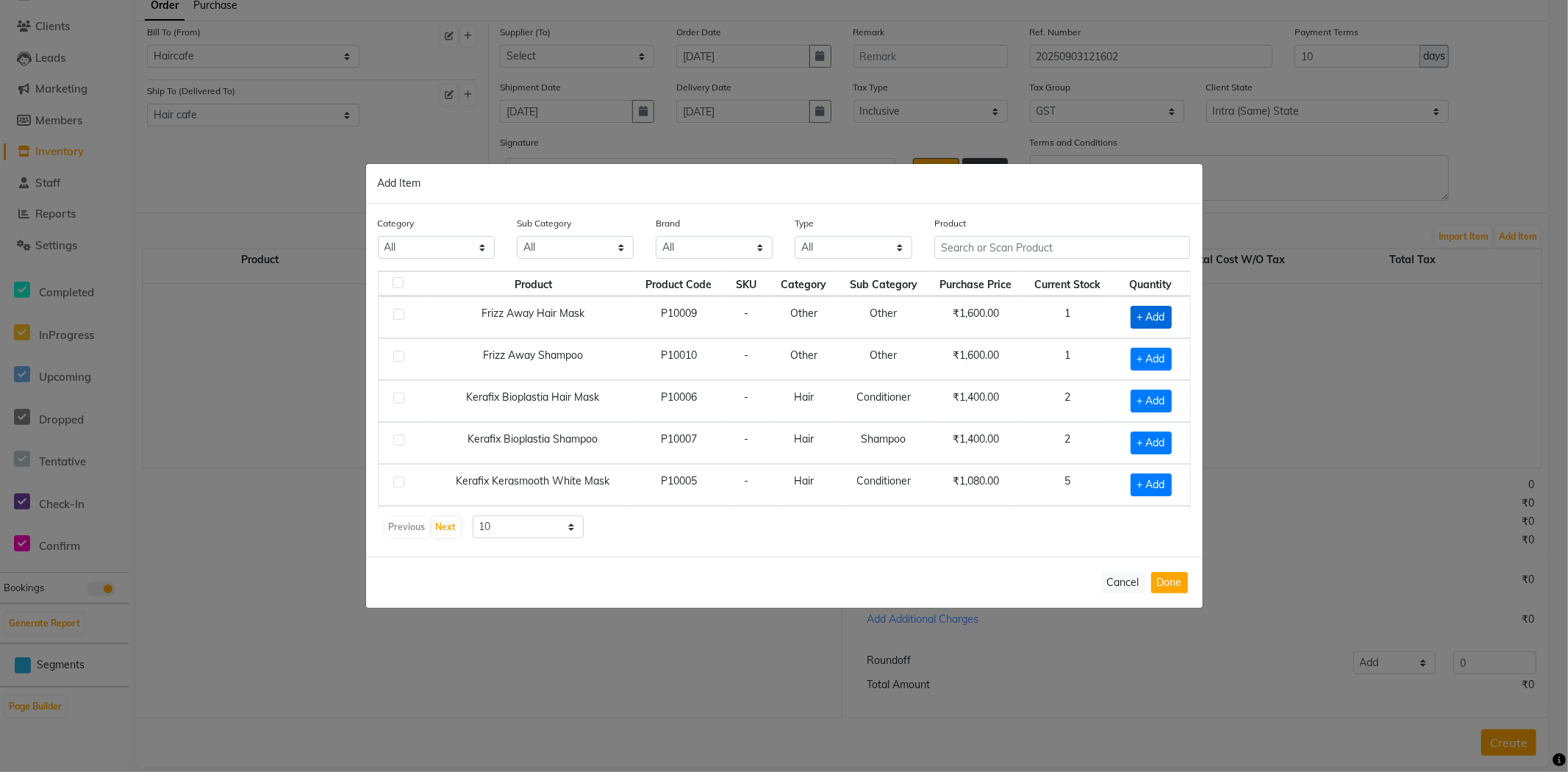
click at [1150, 310] on span "+ Add" at bounding box center [1150, 317] width 41 height 23
checkbox input "true"
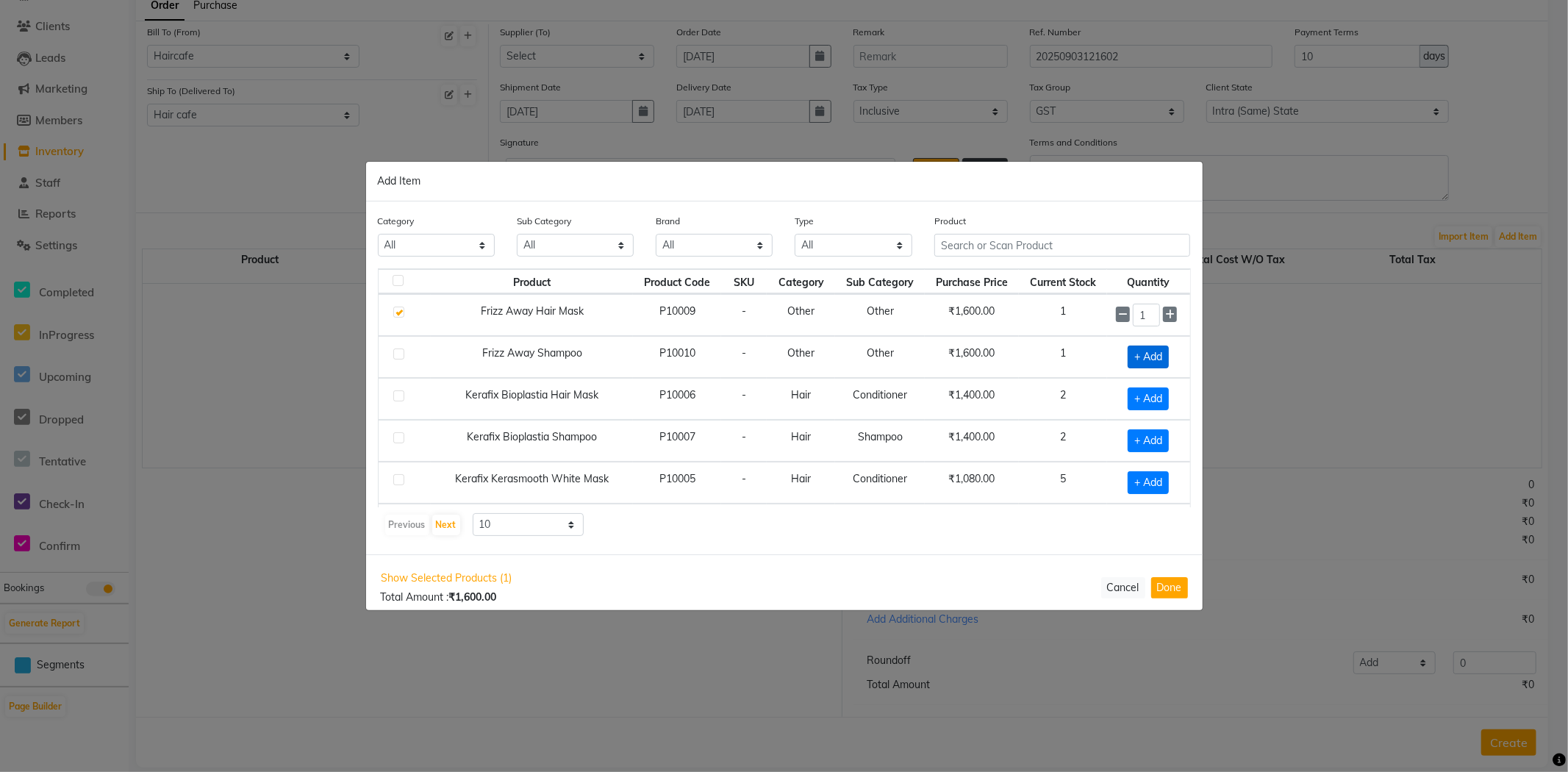
click at [1144, 348] on span "+ Add" at bounding box center [1148, 357] width 41 height 23
checkbox input "true"
click at [1139, 397] on span "+ Add" at bounding box center [1148, 399] width 41 height 23
checkbox input "true"
click at [1164, 584] on button "Done" at bounding box center [1169, 587] width 37 height 21
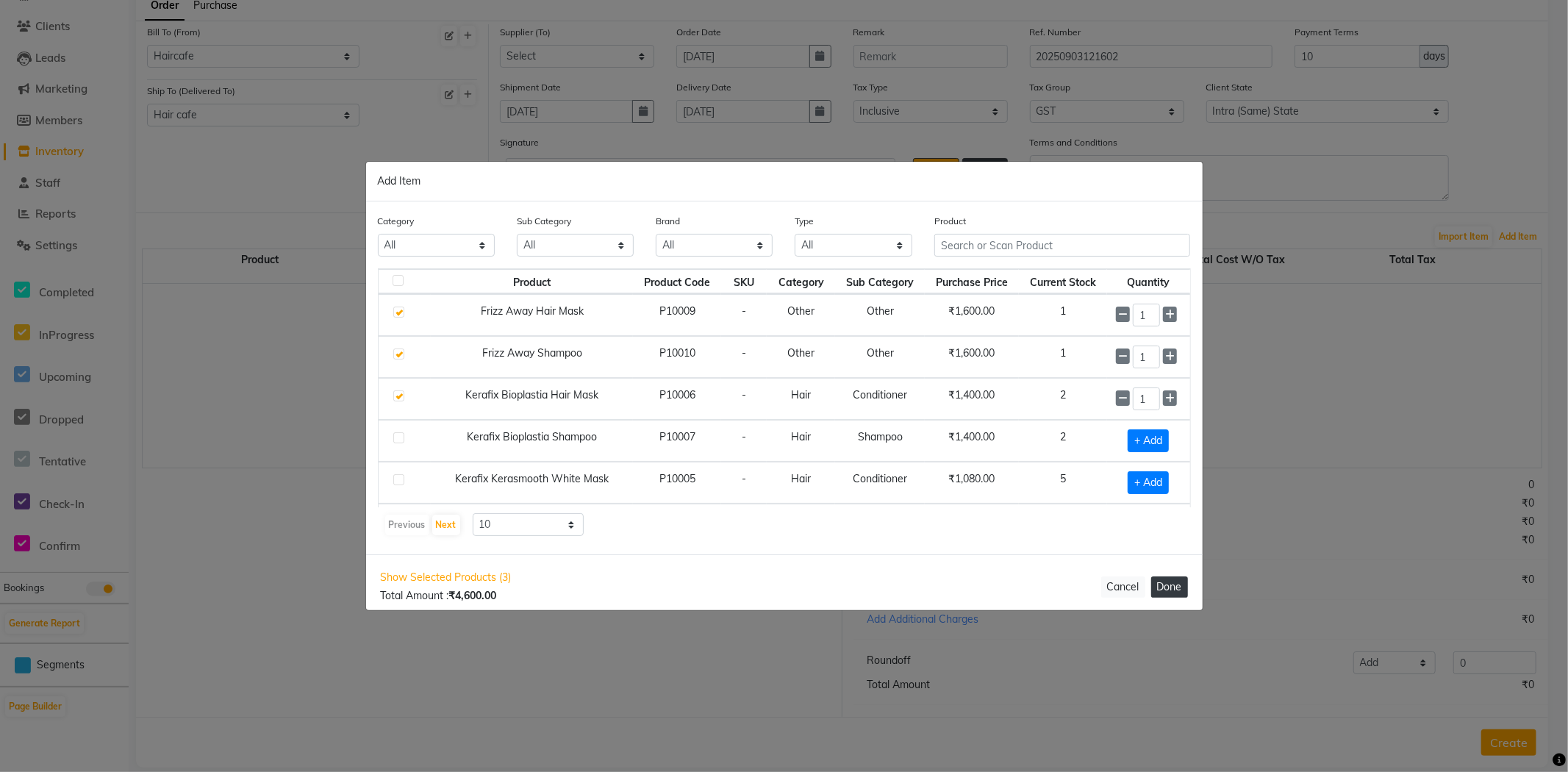
select select "3274"
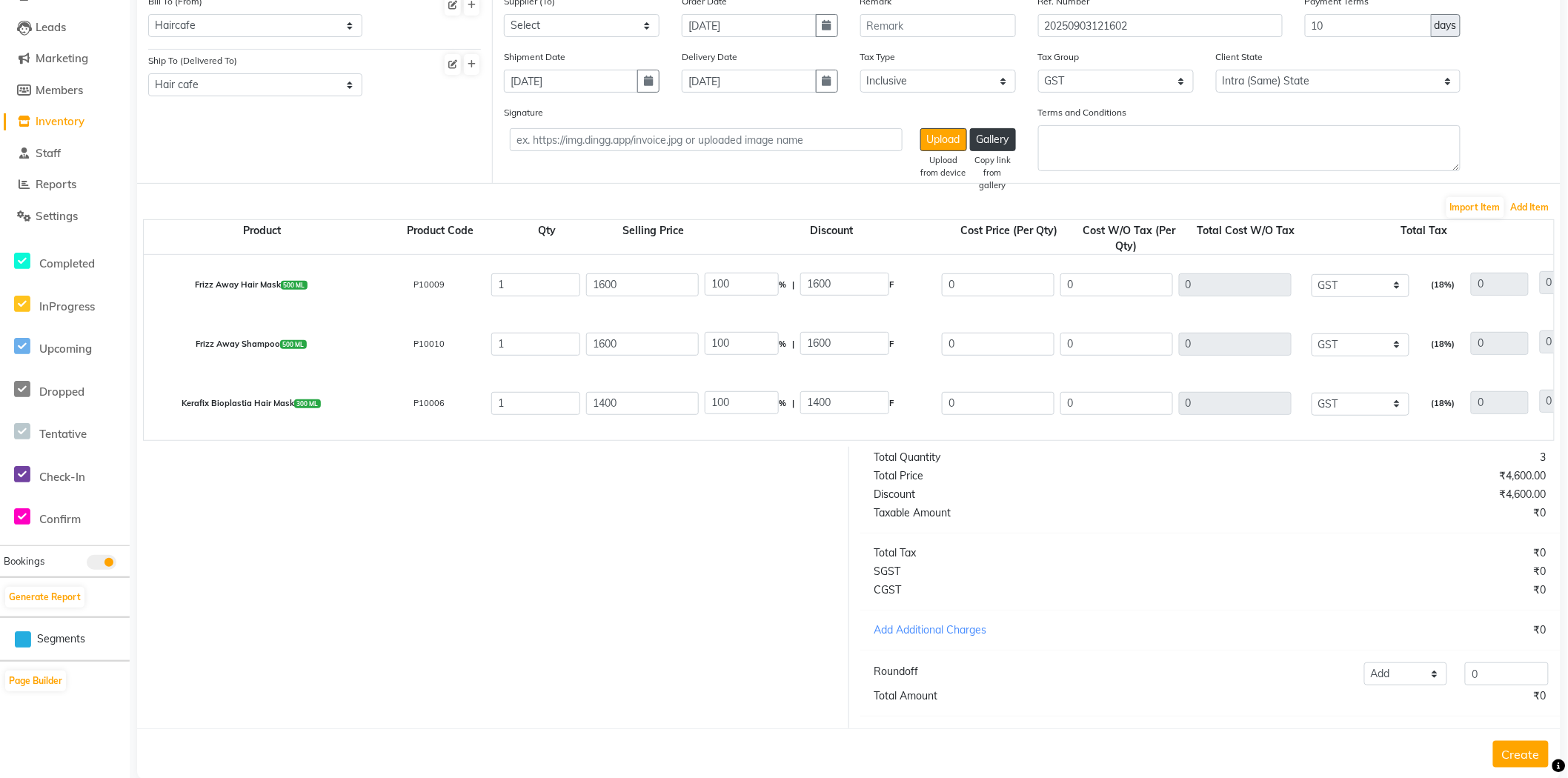
scroll to position [183, 0]
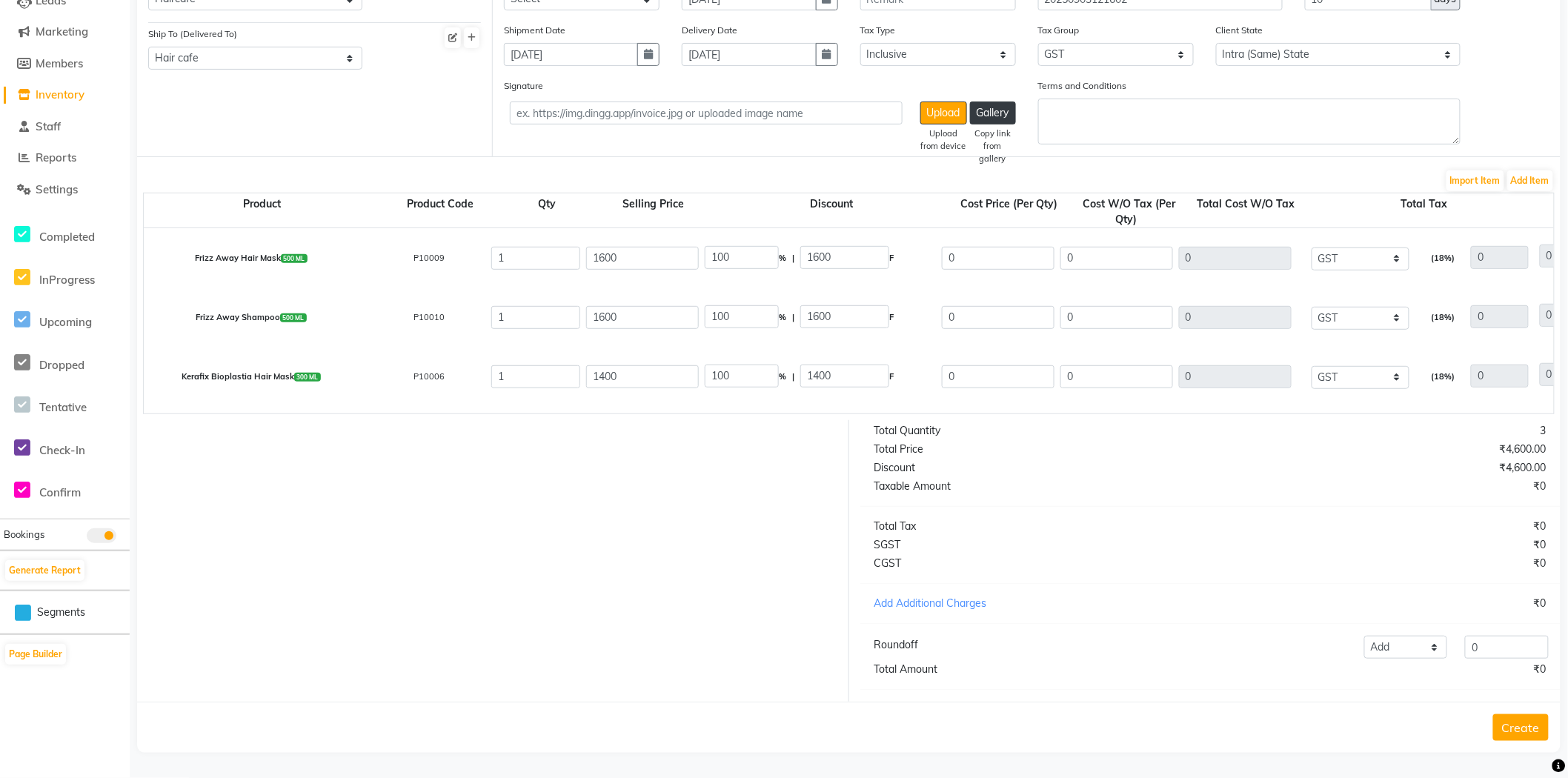
click at [1520, 727] on button "Create" at bounding box center [1520, 727] width 55 height 26
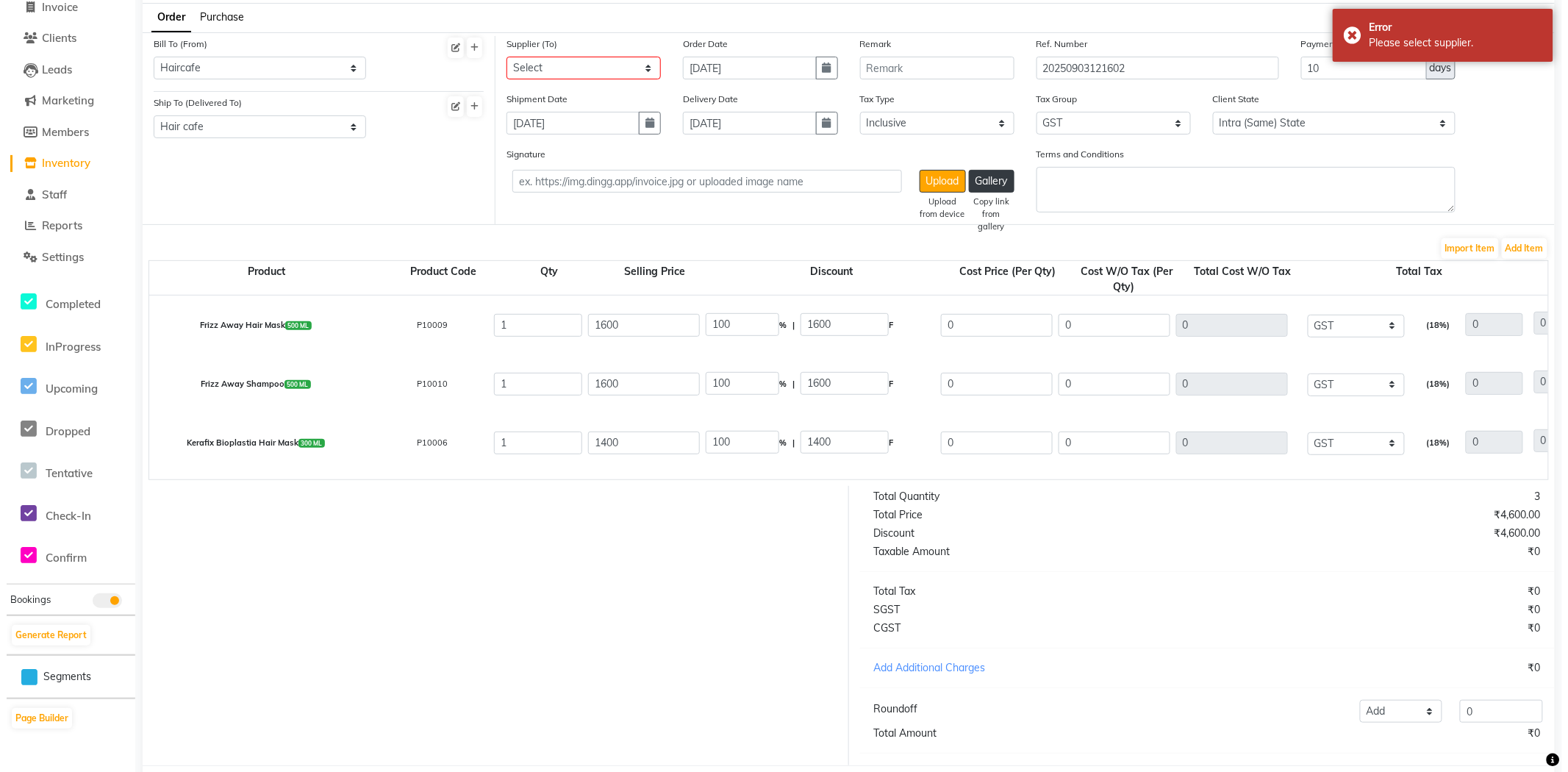
scroll to position [0, 0]
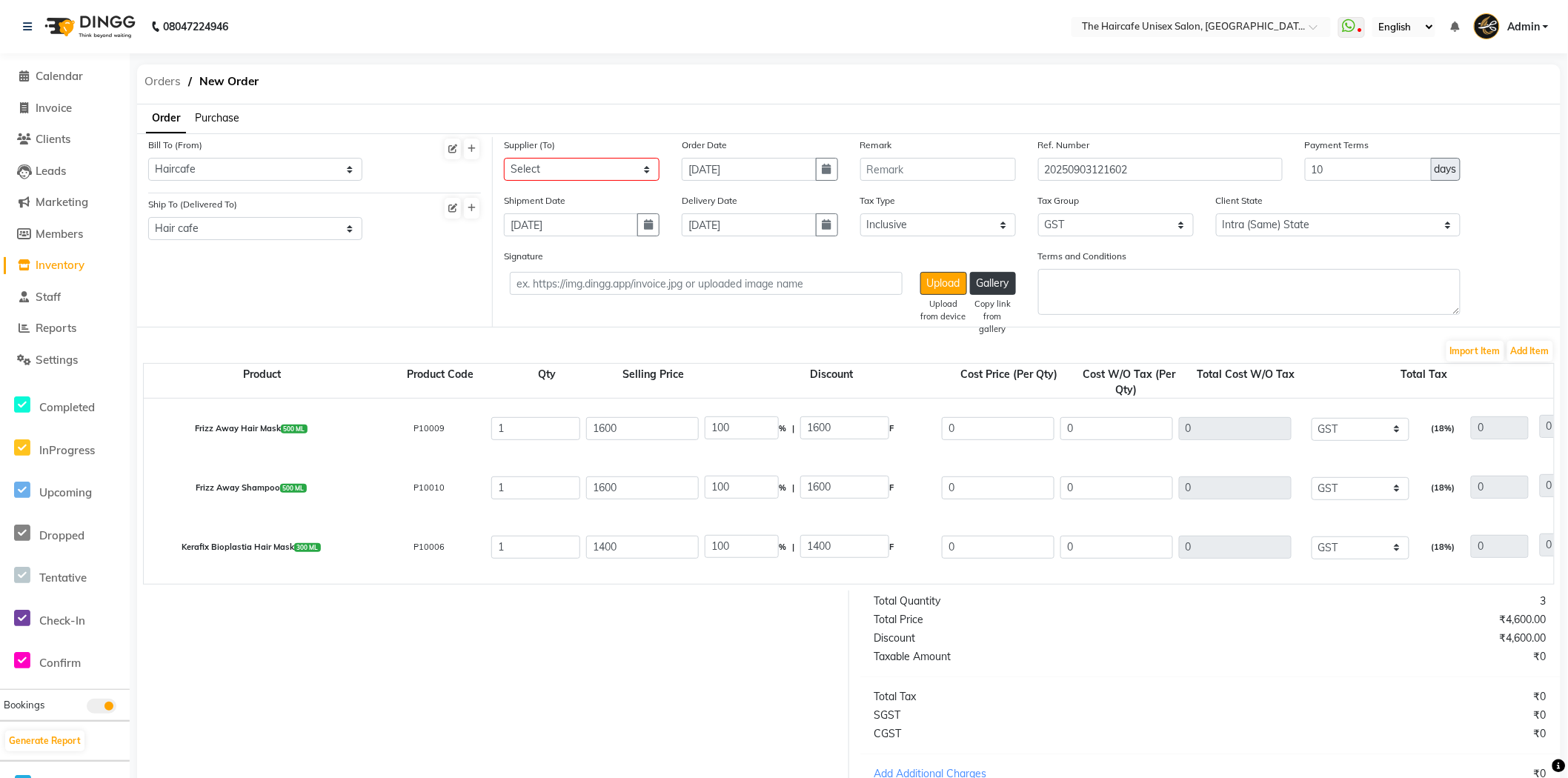
click at [167, 87] on span "Orders" at bounding box center [163, 81] width 51 height 26
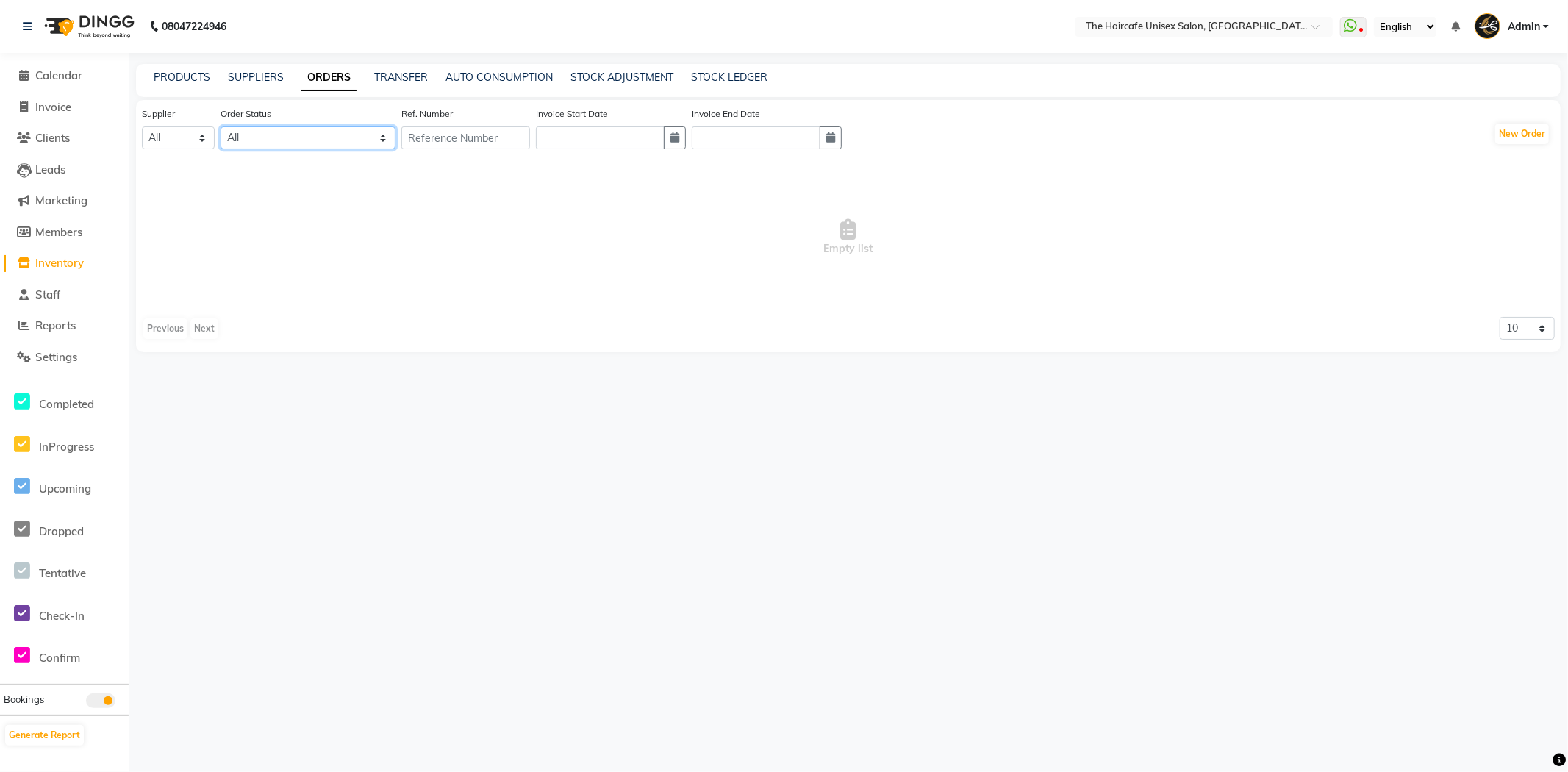
click at [260, 137] on select "All ORDERED PARTIAL-RECEIVED RECEIVED CANCELLED RETURNED" at bounding box center [308, 137] width 175 height 23
click at [776, 302] on span "Empty list" at bounding box center [848, 237] width 1413 height 147
click at [57, 101] on span "Invoice" at bounding box center [53, 107] width 36 height 14
select select "service"
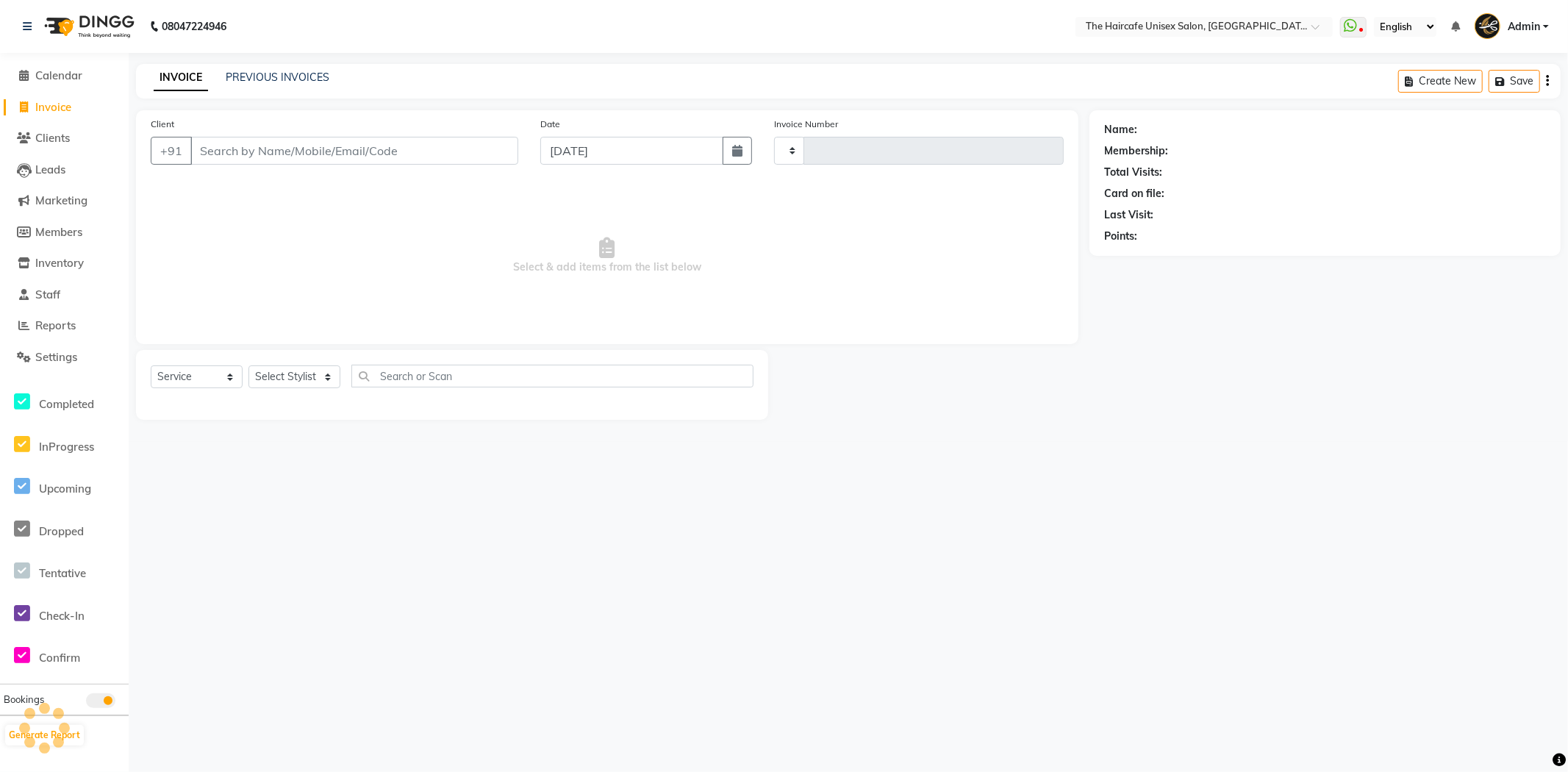
type input "1589"
select select "7412"
click at [246, 149] on input "Client" at bounding box center [354, 150] width 328 height 28
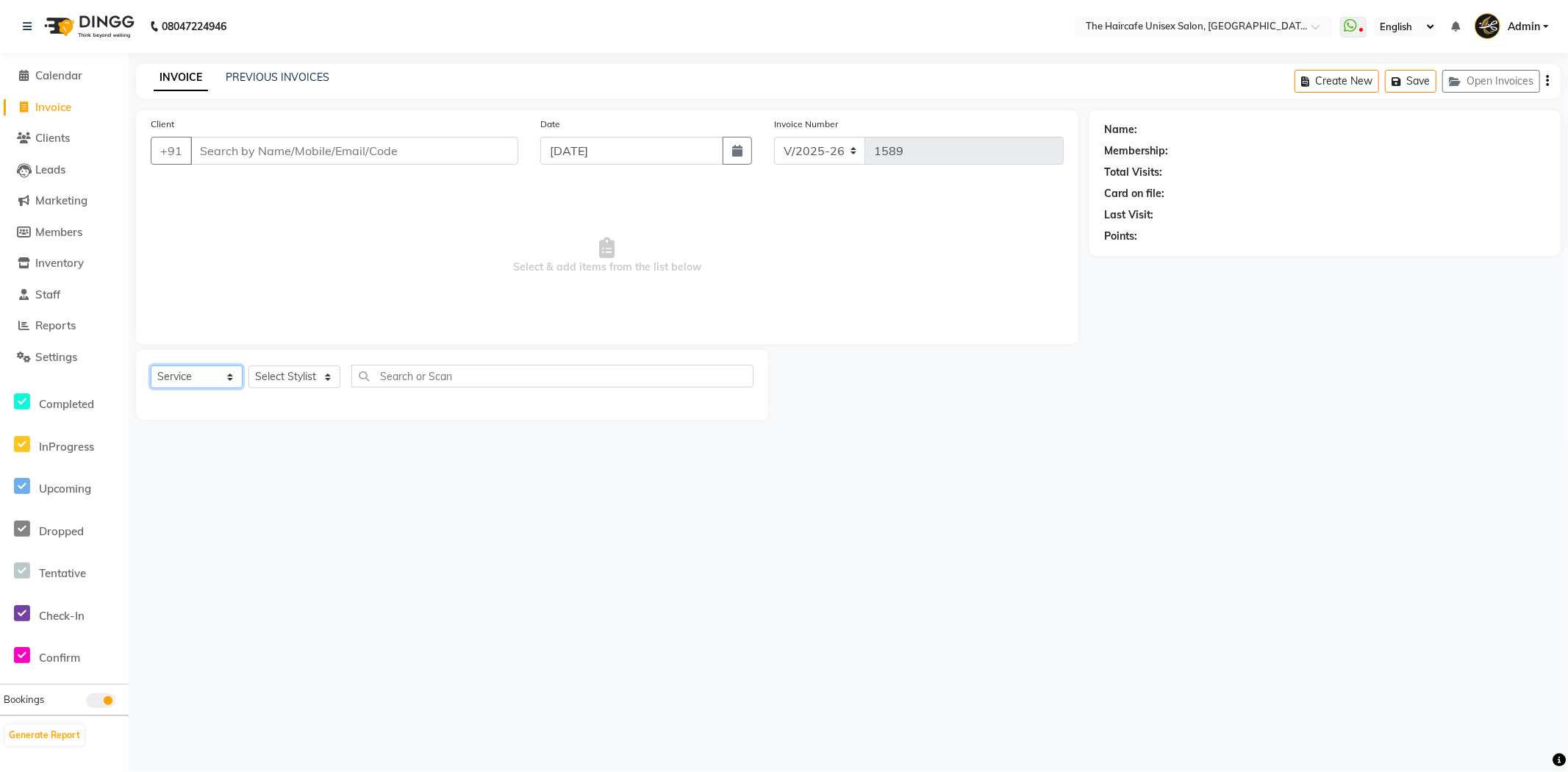
click at [182, 378] on select "Select Service Product Membership Package Voucher Prepaid Gift Card" at bounding box center [197, 376] width 92 height 23
click at [216, 148] on input "Client" at bounding box center [354, 150] width 328 height 28
click at [240, 148] on input "Client" at bounding box center [354, 150] width 328 height 28
click at [234, 149] on input "Client" at bounding box center [354, 150] width 328 height 28
type input "8383044819"
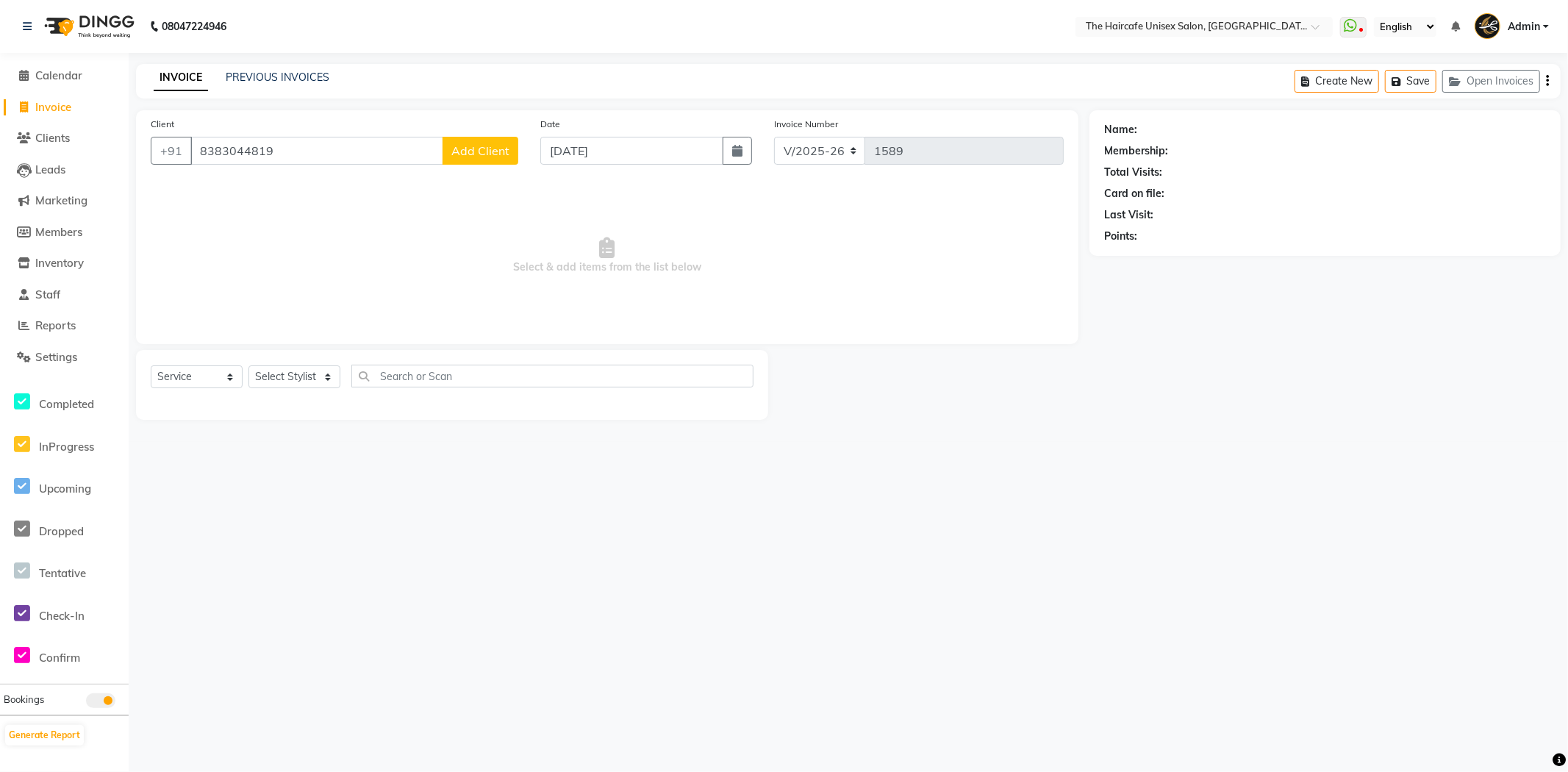
click at [485, 148] on span "Add Client" at bounding box center [480, 151] width 58 height 15
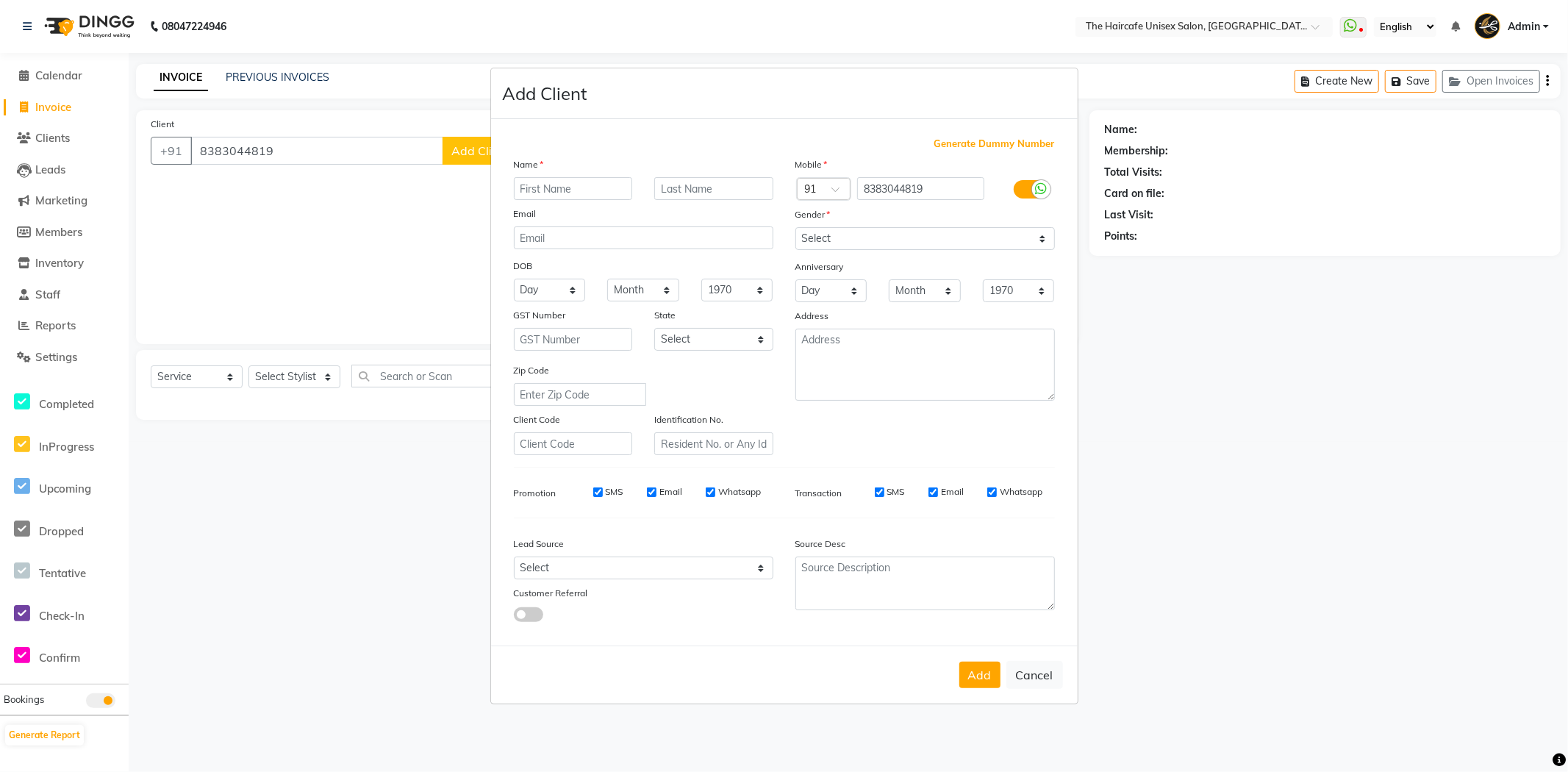
click at [276, 246] on ngb-modal-window "Add Client Generate Dummy Number Name Email DOB Day 01 02 03 04 05 06 07 08 09 …" at bounding box center [784, 386] width 1568 height 772
click at [547, 191] on input "text" at bounding box center [573, 188] width 119 height 23
type input "SHERYA"
click at [968, 680] on button "Add" at bounding box center [979, 674] width 41 height 26
click at [843, 225] on div "Gender" at bounding box center [924, 216] width 282 height 20
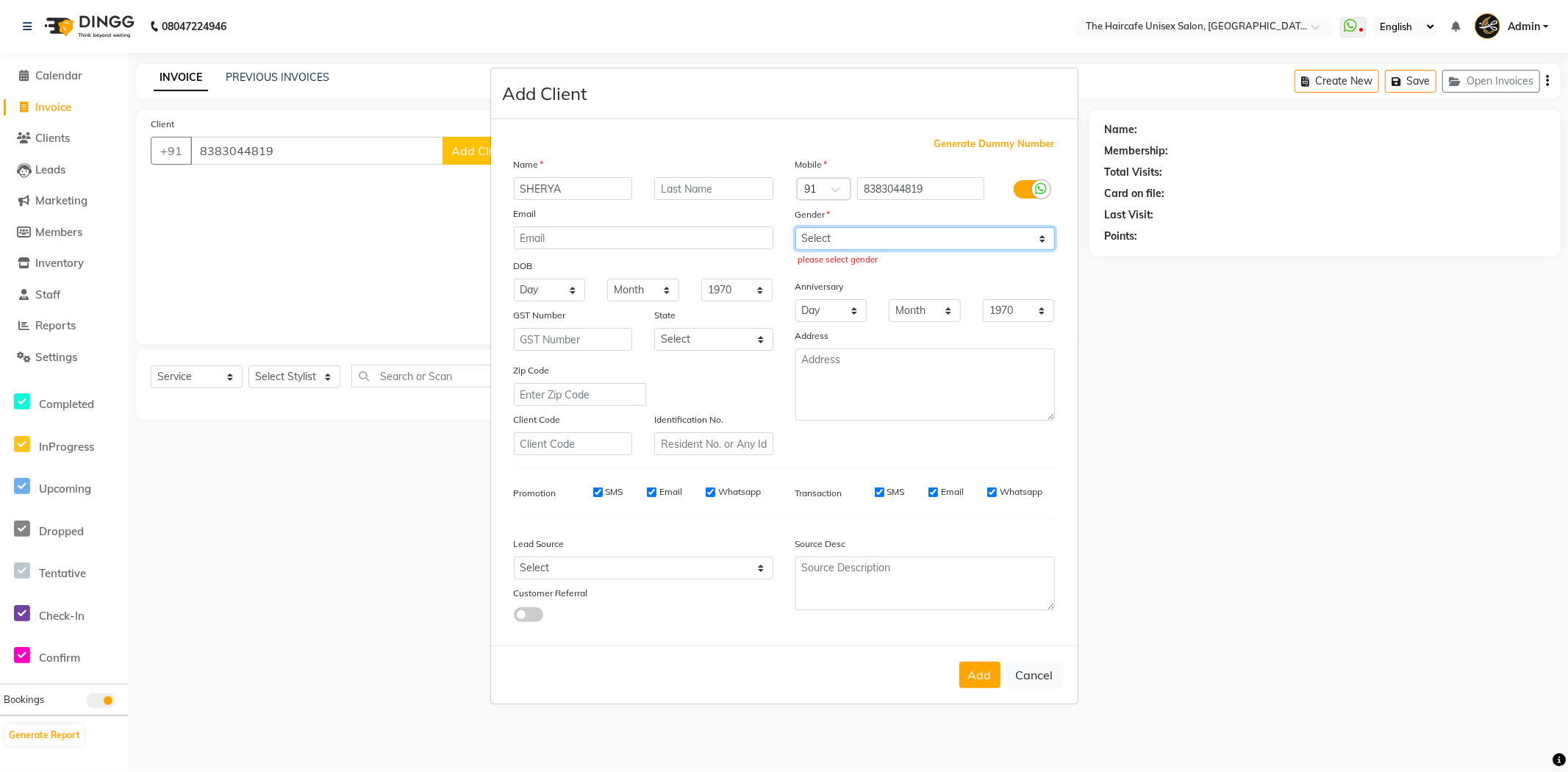
click at [840, 243] on select "Select Male Female Other Prefer Not To Say" at bounding box center [925, 238] width 260 height 23
select select "female"
click at [795, 227] on select "Select Male Female Other Prefer Not To Say" at bounding box center [925, 238] width 260 height 23
click at [981, 686] on button "Add" at bounding box center [979, 674] width 41 height 26
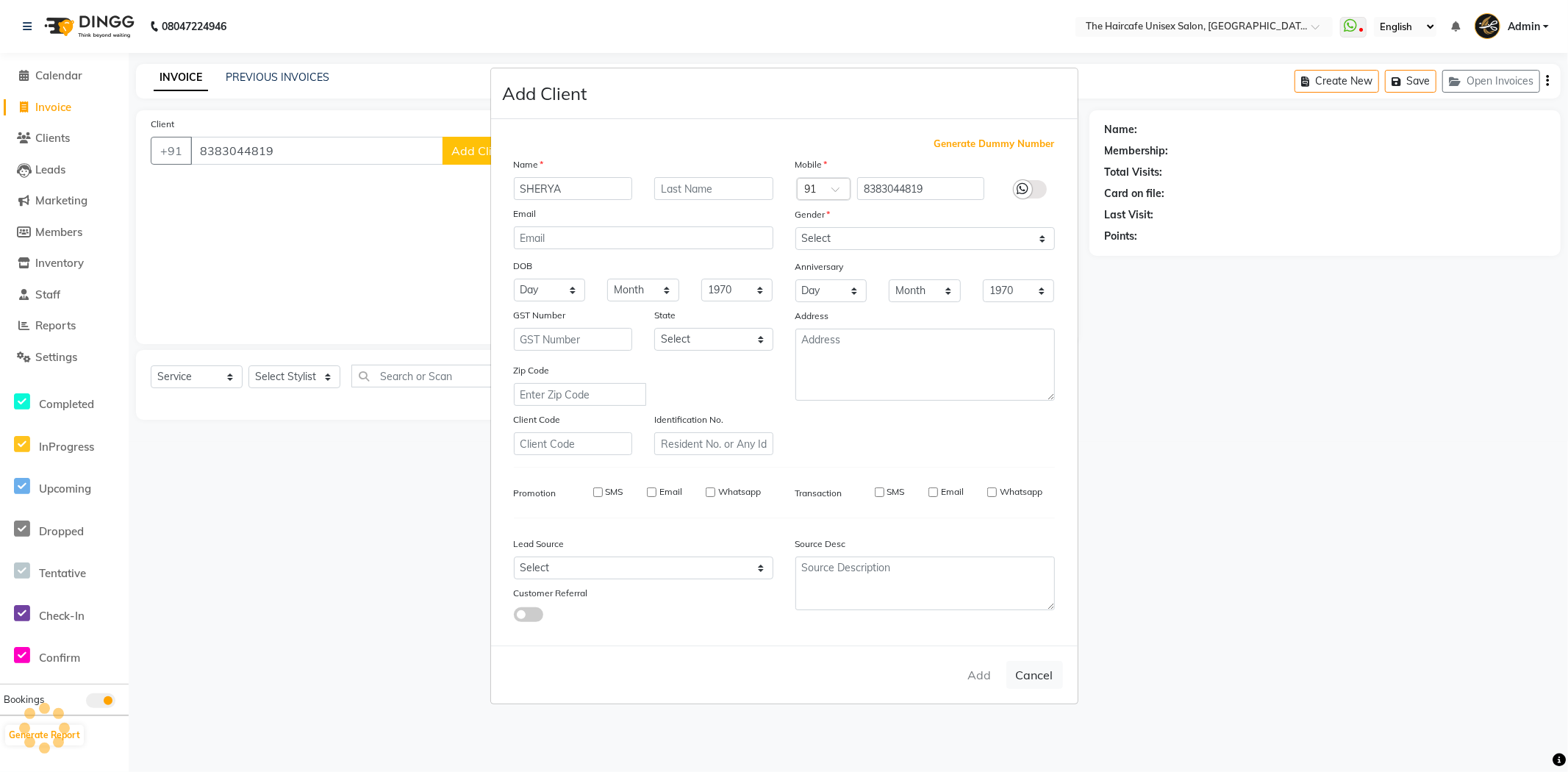
select select
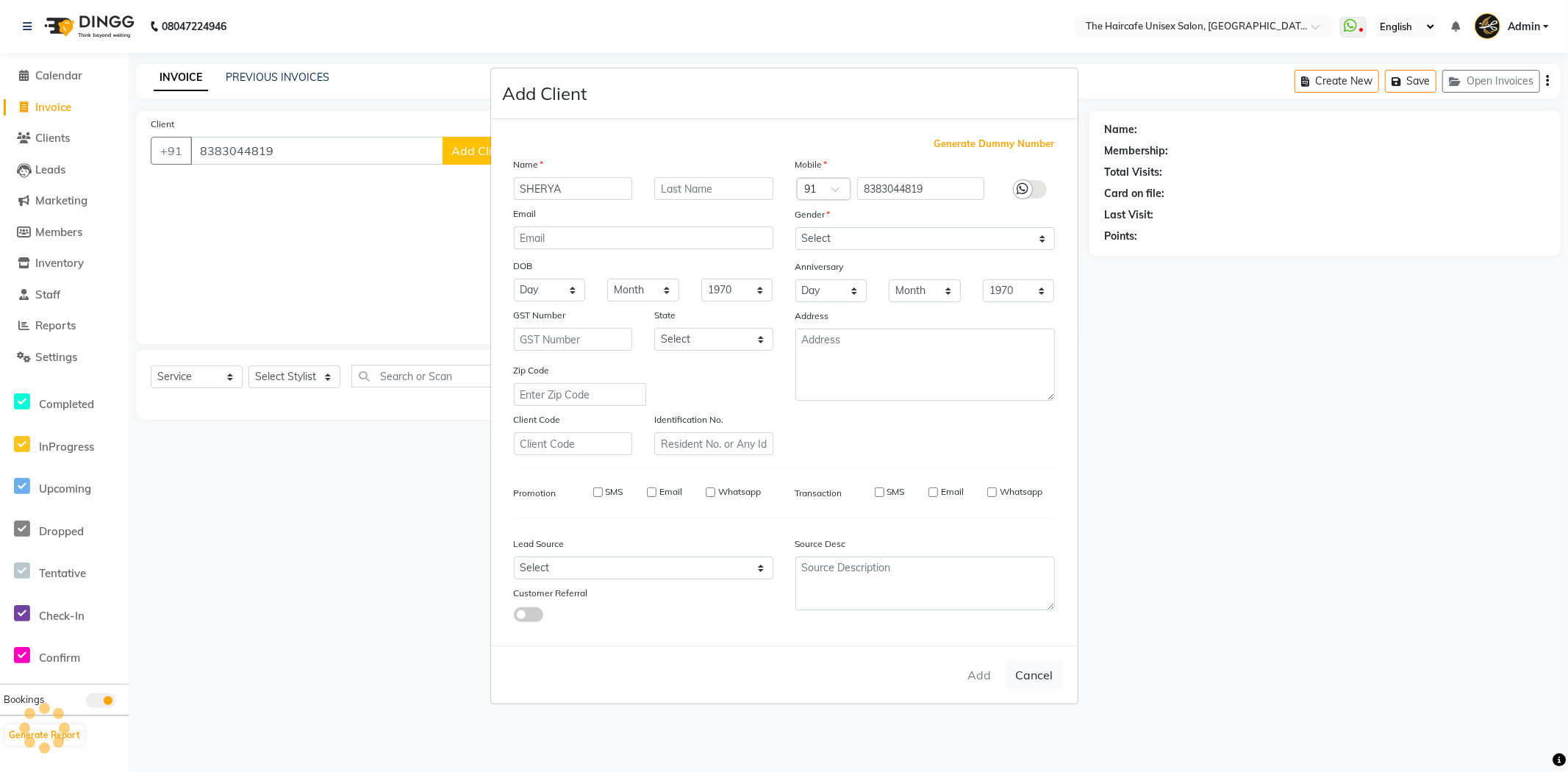
select select
checkbox input "false"
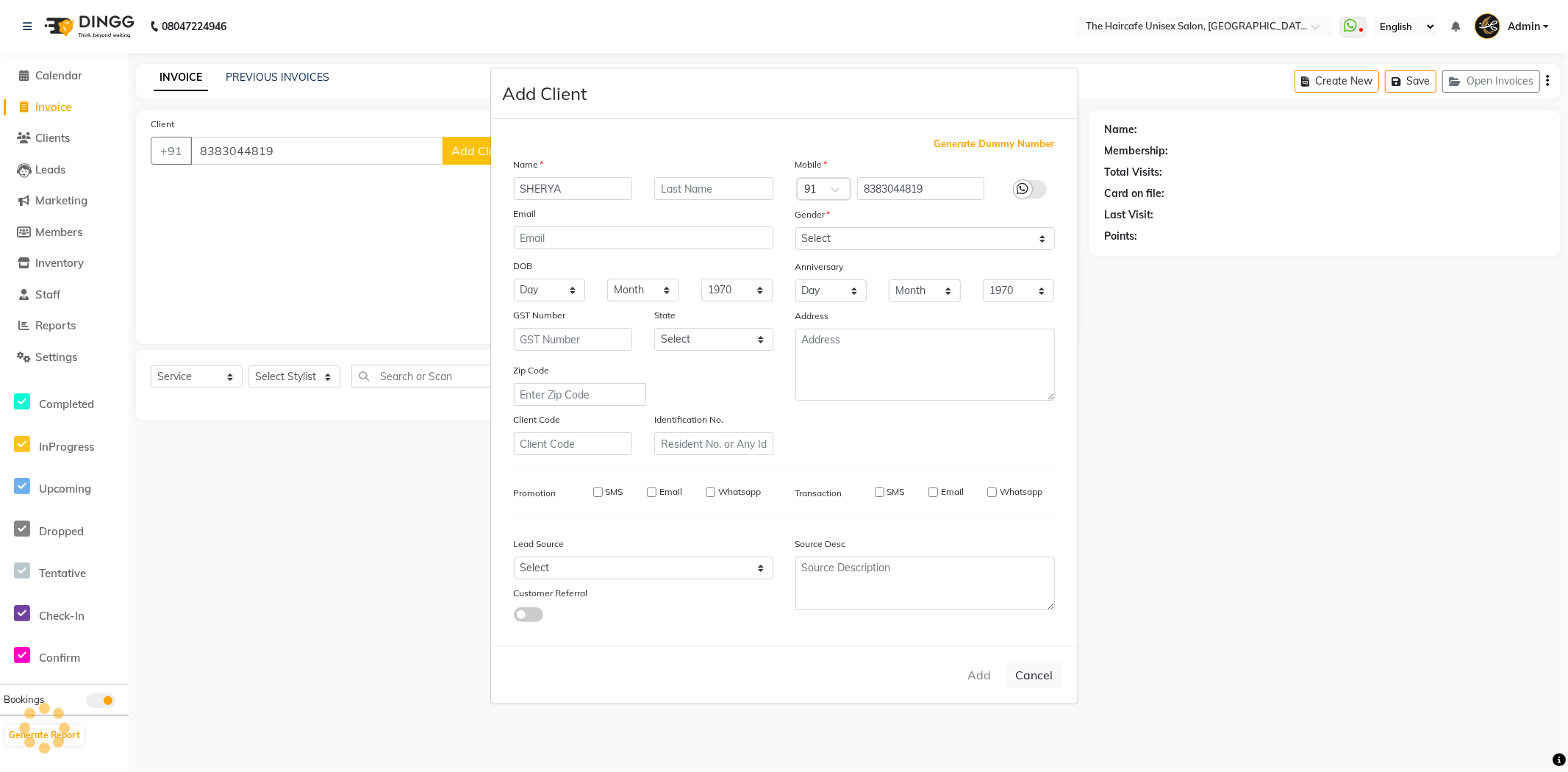
checkbox input "false"
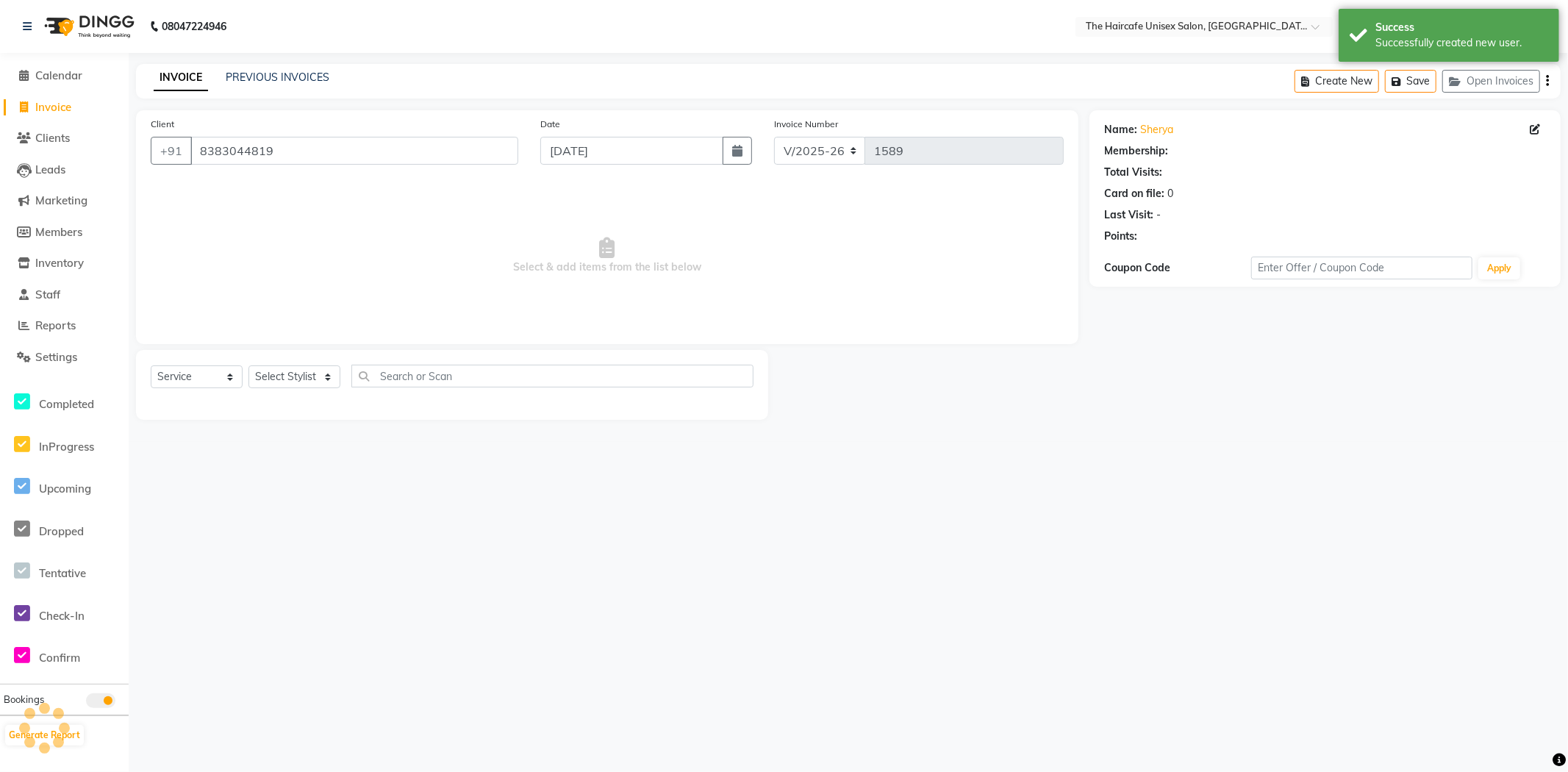
select select "1: Object"
click at [289, 369] on select "Select Stylist AFTAB ARCHANA DEEVKI MAHESH VERMA MUSKAN RAJ SHYAM SHYAM JI SURE…" at bounding box center [294, 376] width 92 height 23
select select "64975"
click at [249, 366] on select "Select Stylist AFTAB ARCHANA DEEVKI MAHESH VERMA MUSKAN RAJ SHYAM SHYAM JI SURE…" at bounding box center [294, 376] width 92 height 23
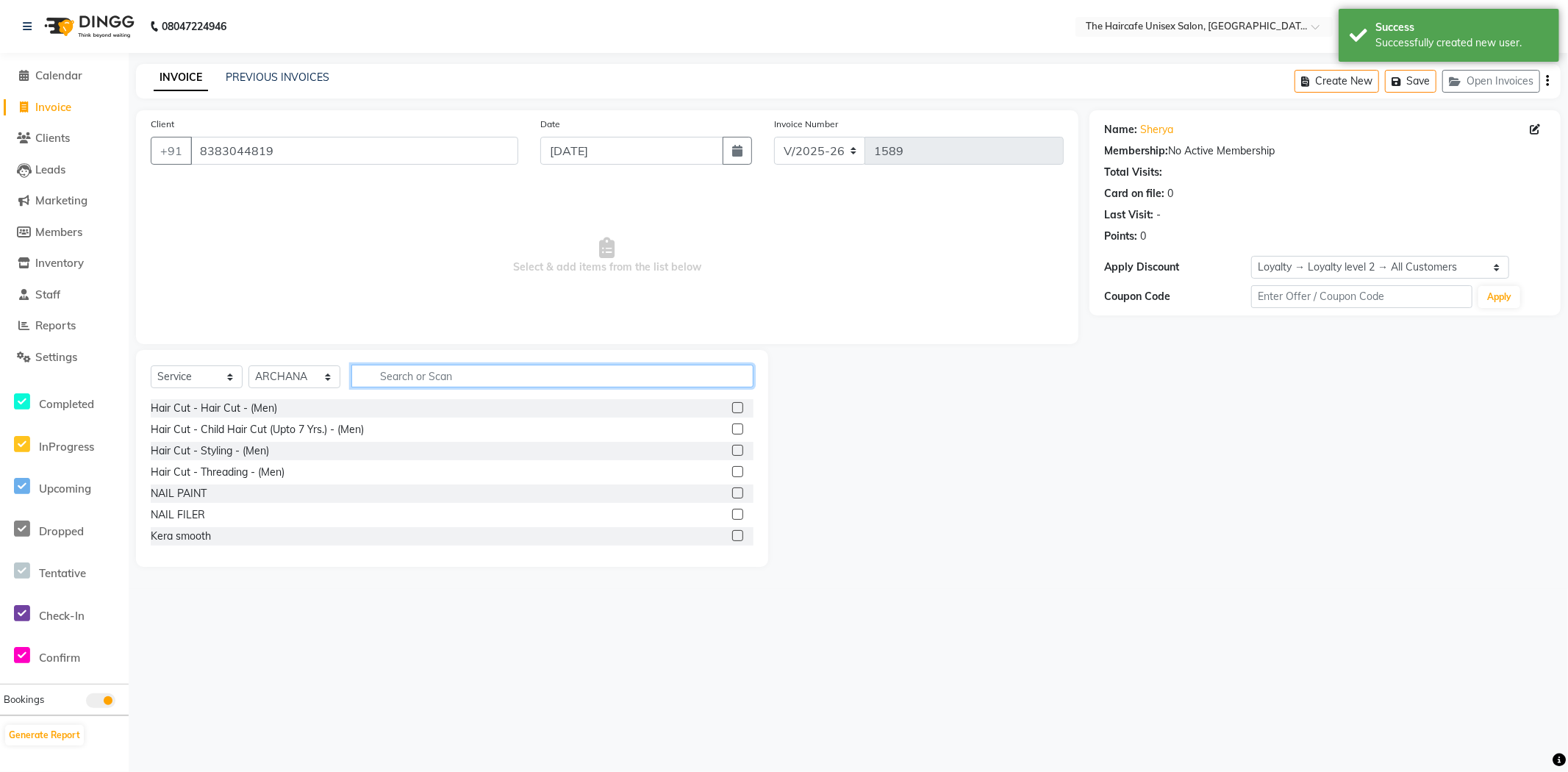
click at [400, 375] on input "text" at bounding box center [552, 375] width 402 height 23
type input "THRE"
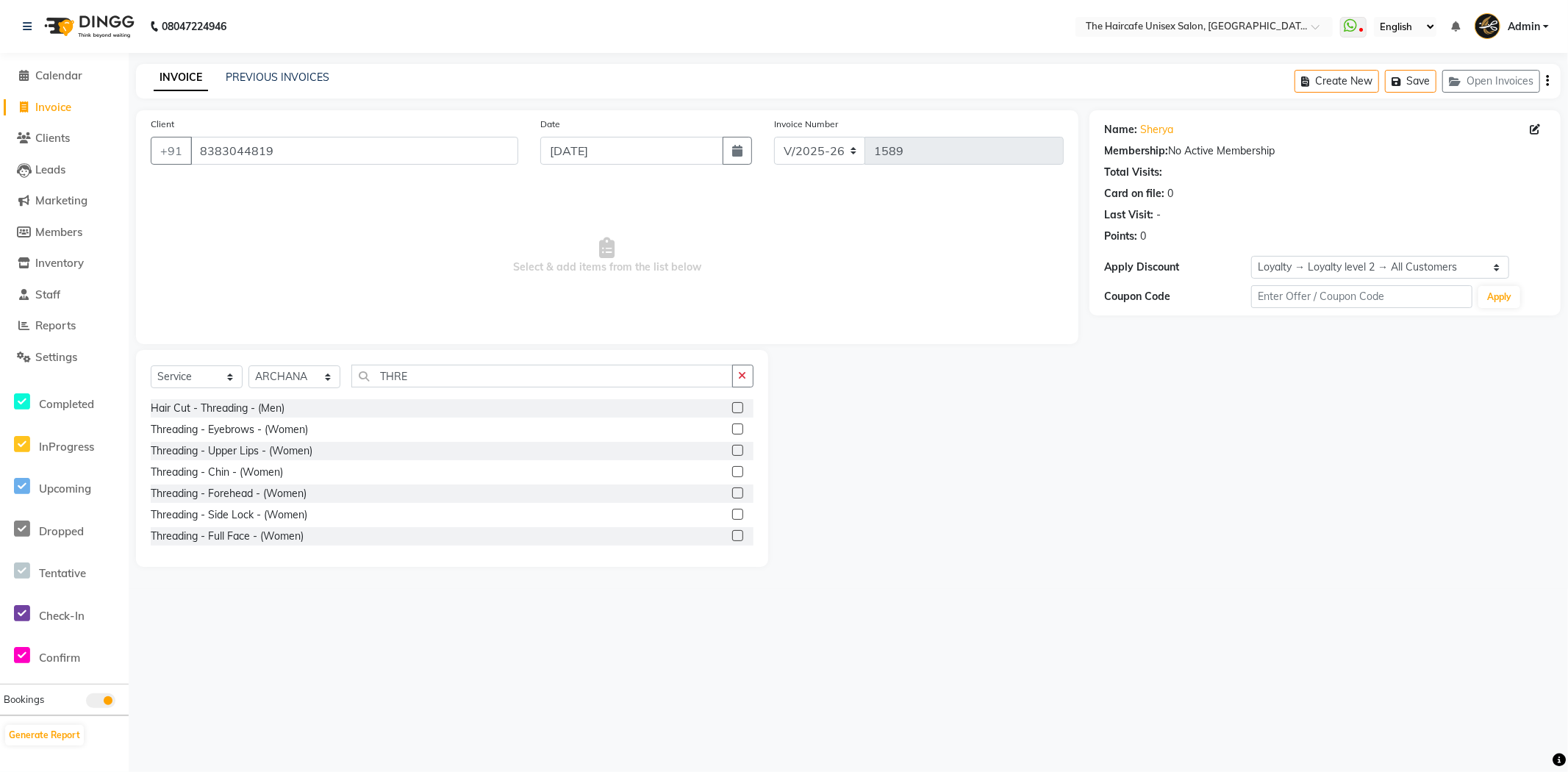
click at [732, 428] on label at bounding box center [737, 429] width 11 height 11
click at [732, 428] on input "checkbox" at bounding box center [737, 430] width 10 height 10
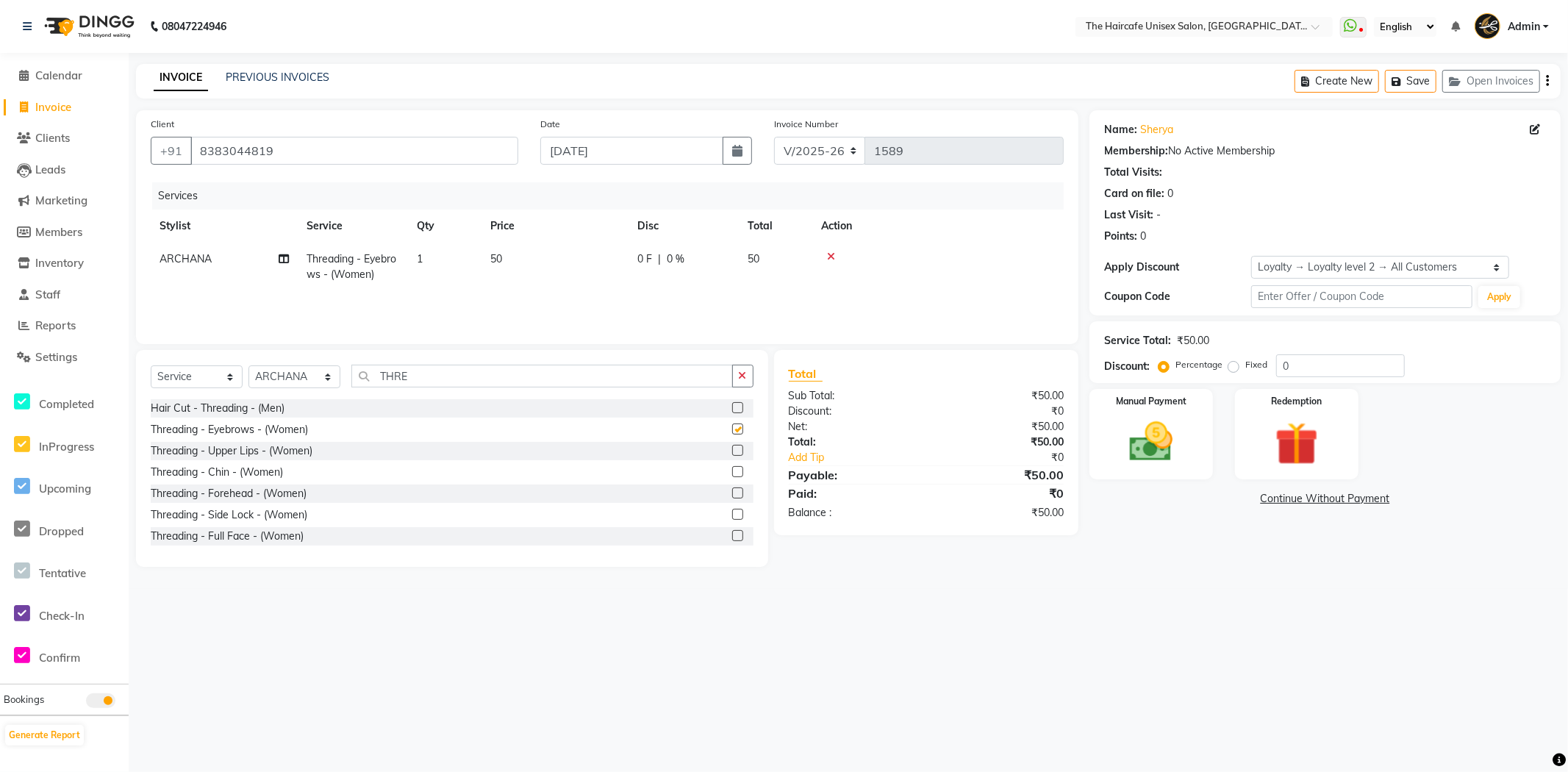
checkbox input "false"
click at [732, 493] on label at bounding box center [737, 493] width 11 height 11
click at [732, 493] on input "checkbox" at bounding box center [737, 493] width 10 height 10
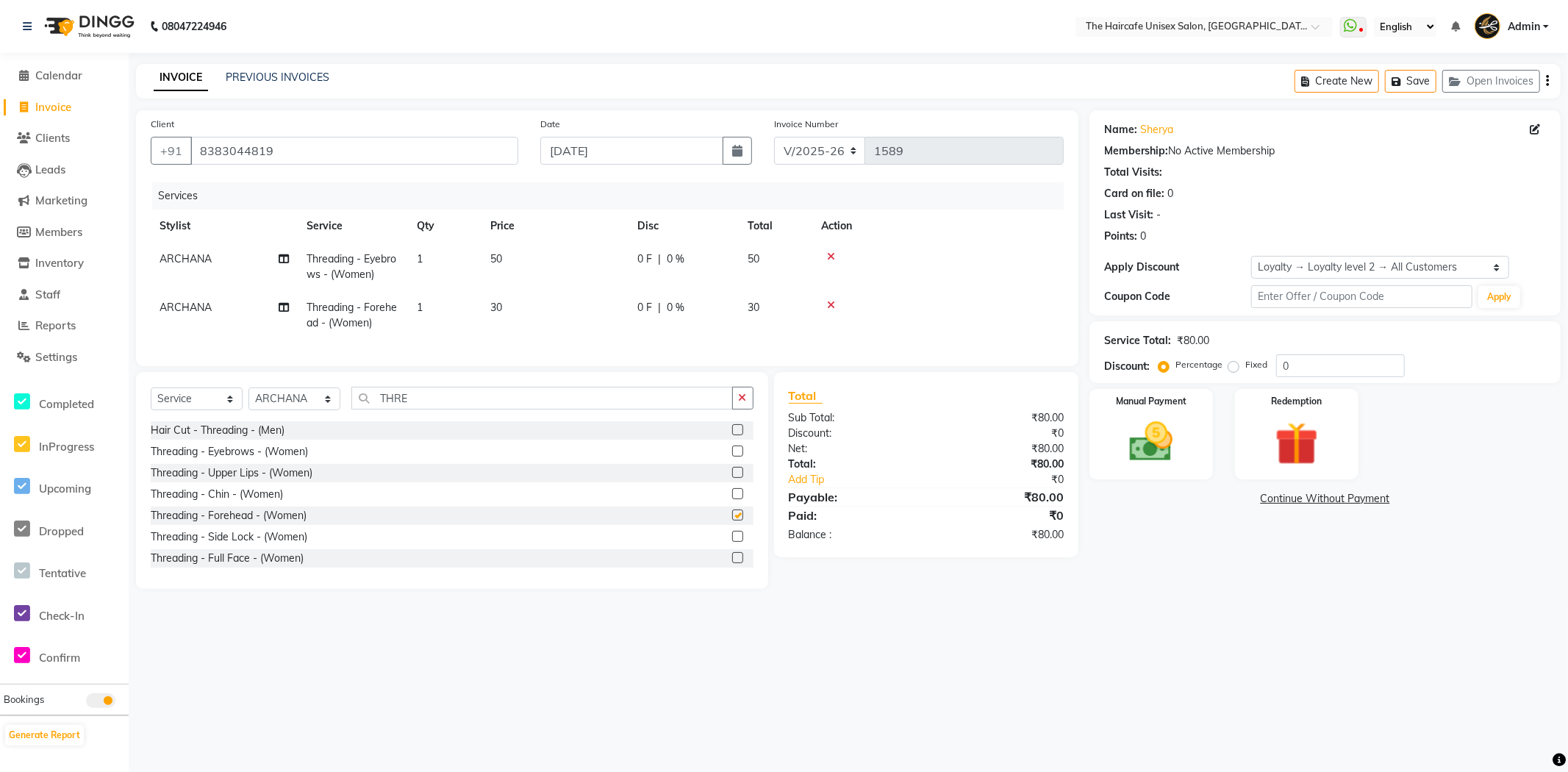
checkbox input "false"
click at [745, 403] on button "button" at bounding box center [743, 398] width 21 height 23
click at [418, 409] on input "text" at bounding box center [552, 398] width 402 height 23
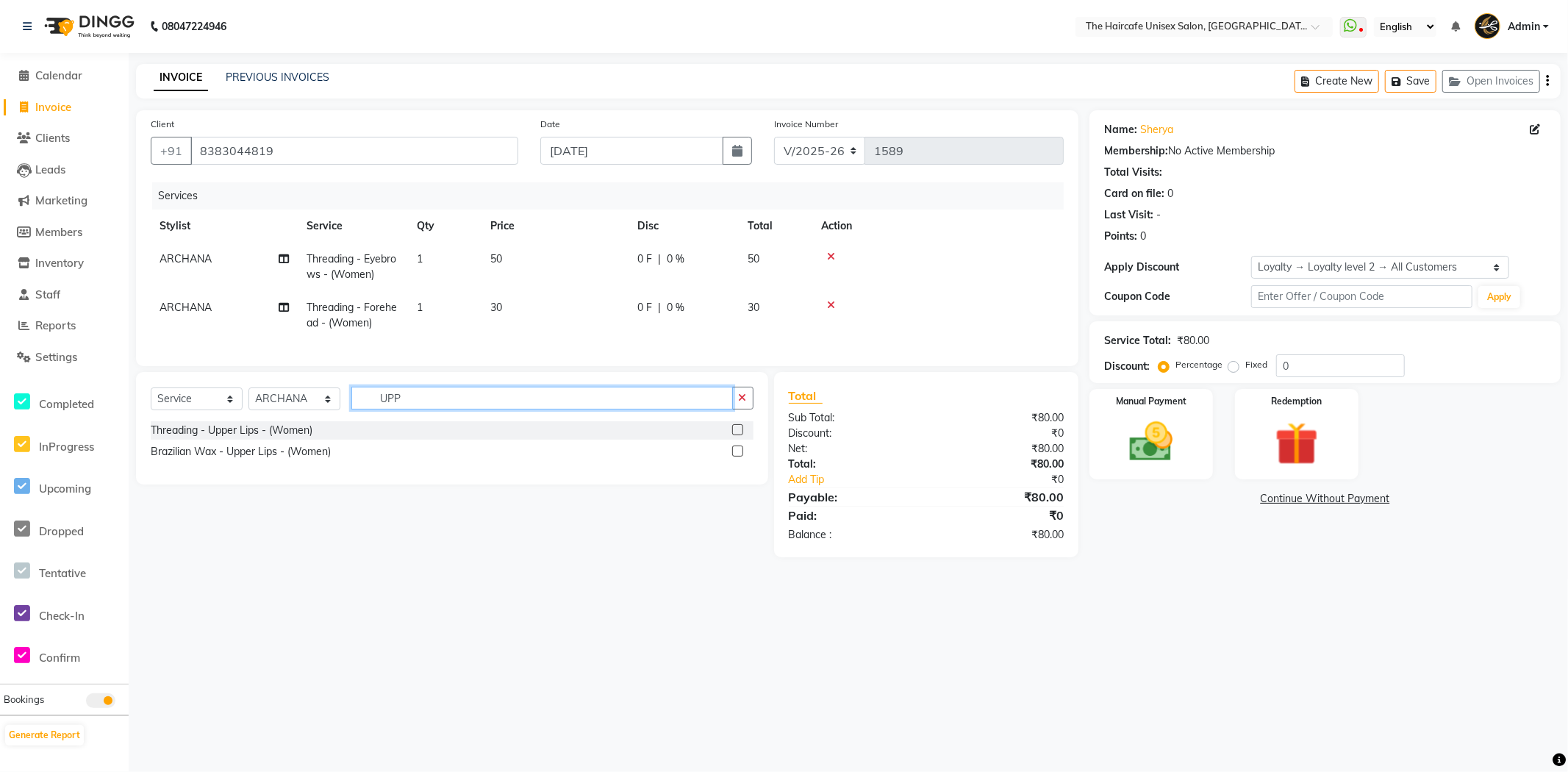
type input "UPP"
click at [738, 457] on label at bounding box center [737, 451] width 11 height 11
click at [738, 457] on input "checkbox" at bounding box center [737, 451] width 10 height 10
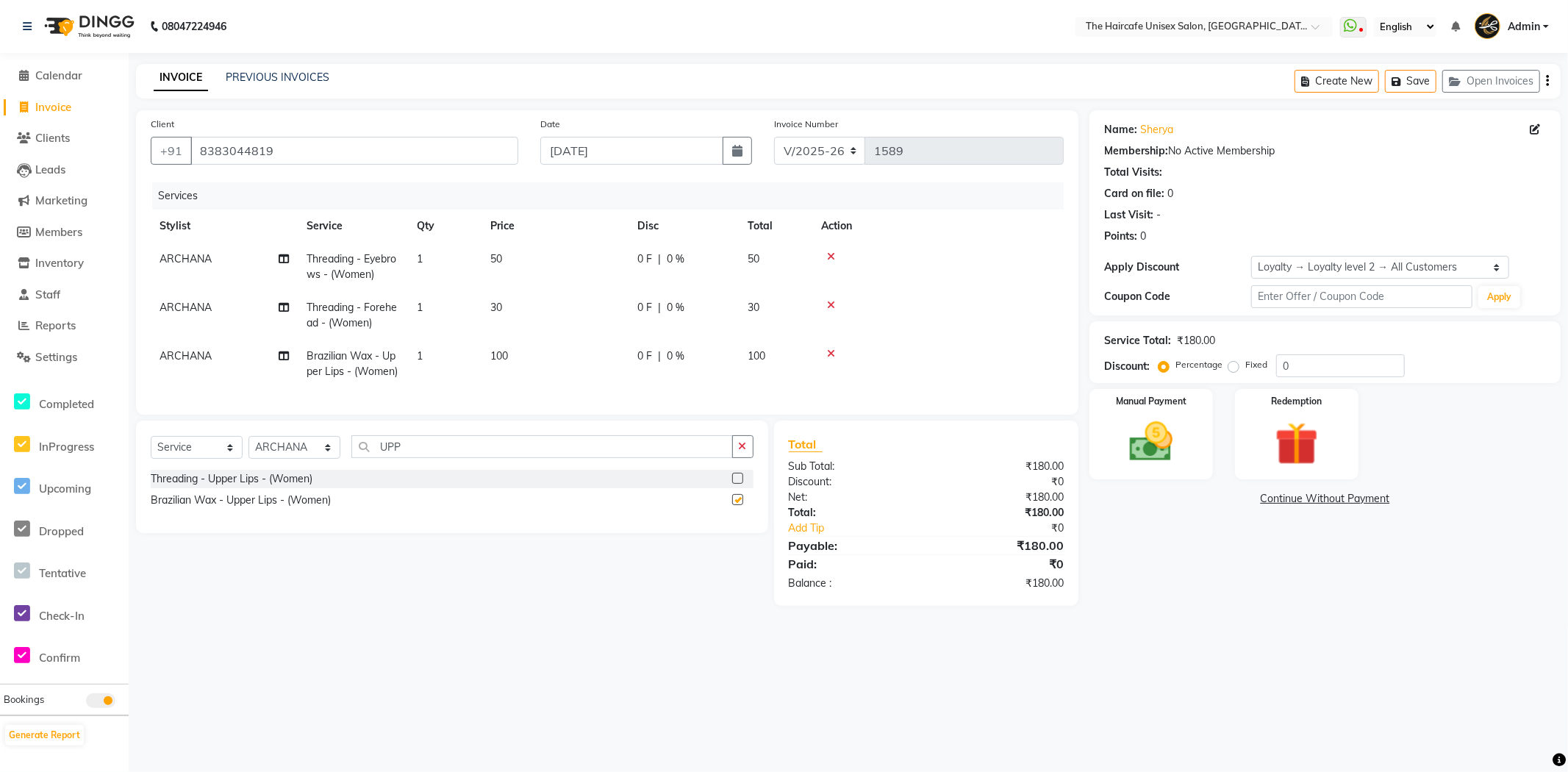
checkbox input "false"
click at [744, 451] on icon "button" at bounding box center [743, 446] width 8 height 11
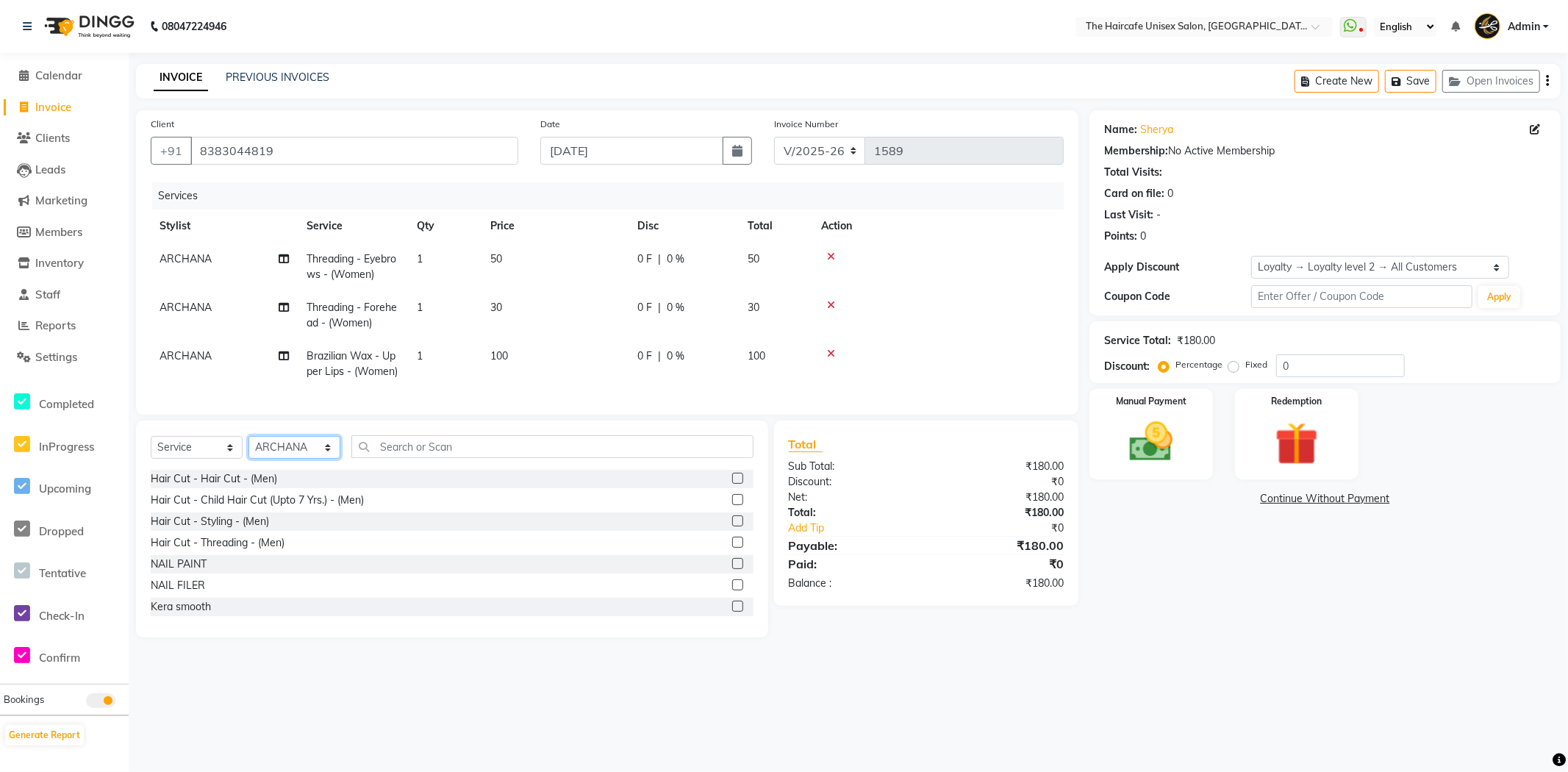
click at [287, 456] on select "Select Stylist AFTAB ARCHANA DEEVKI MAHESH VERMA MUSKAN RAJ SHYAM SHYAM JI SURE…" at bounding box center [294, 447] width 92 height 23
select select "68578"
click at [249, 448] on select "Select Stylist AFTAB ARCHANA DEEVKI MAHESH VERMA MUSKAN RAJ SHYAM SHYAM JI SURE…" at bounding box center [294, 447] width 92 height 23
click at [449, 458] on input "text" at bounding box center [552, 446] width 402 height 23
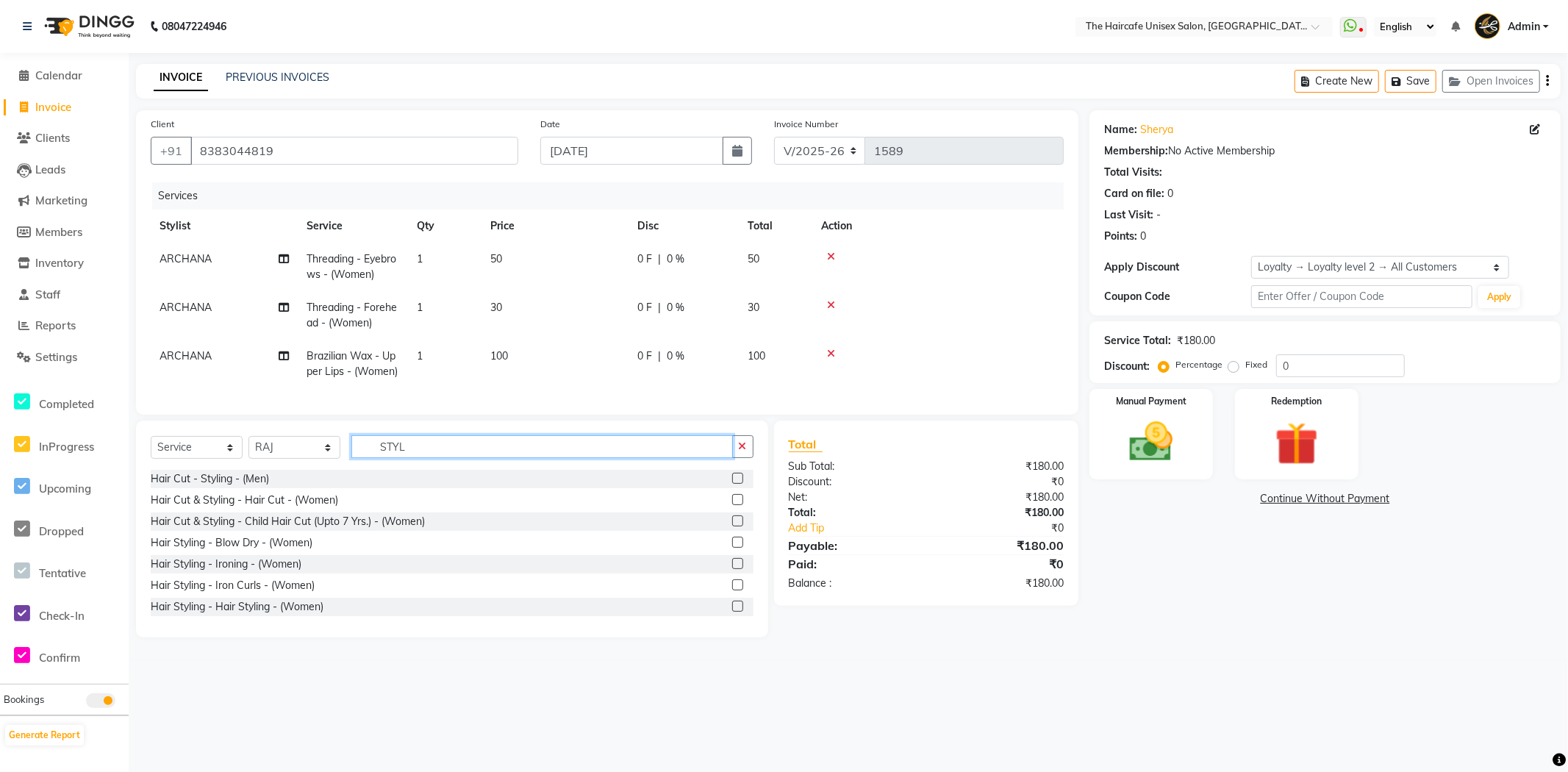
type input "STYL"
click at [732, 547] on label at bounding box center [737, 542] width 11 height 11
click at [732, 547] on input "checkbox" at bounding box center [737, 543] width 10 height 10
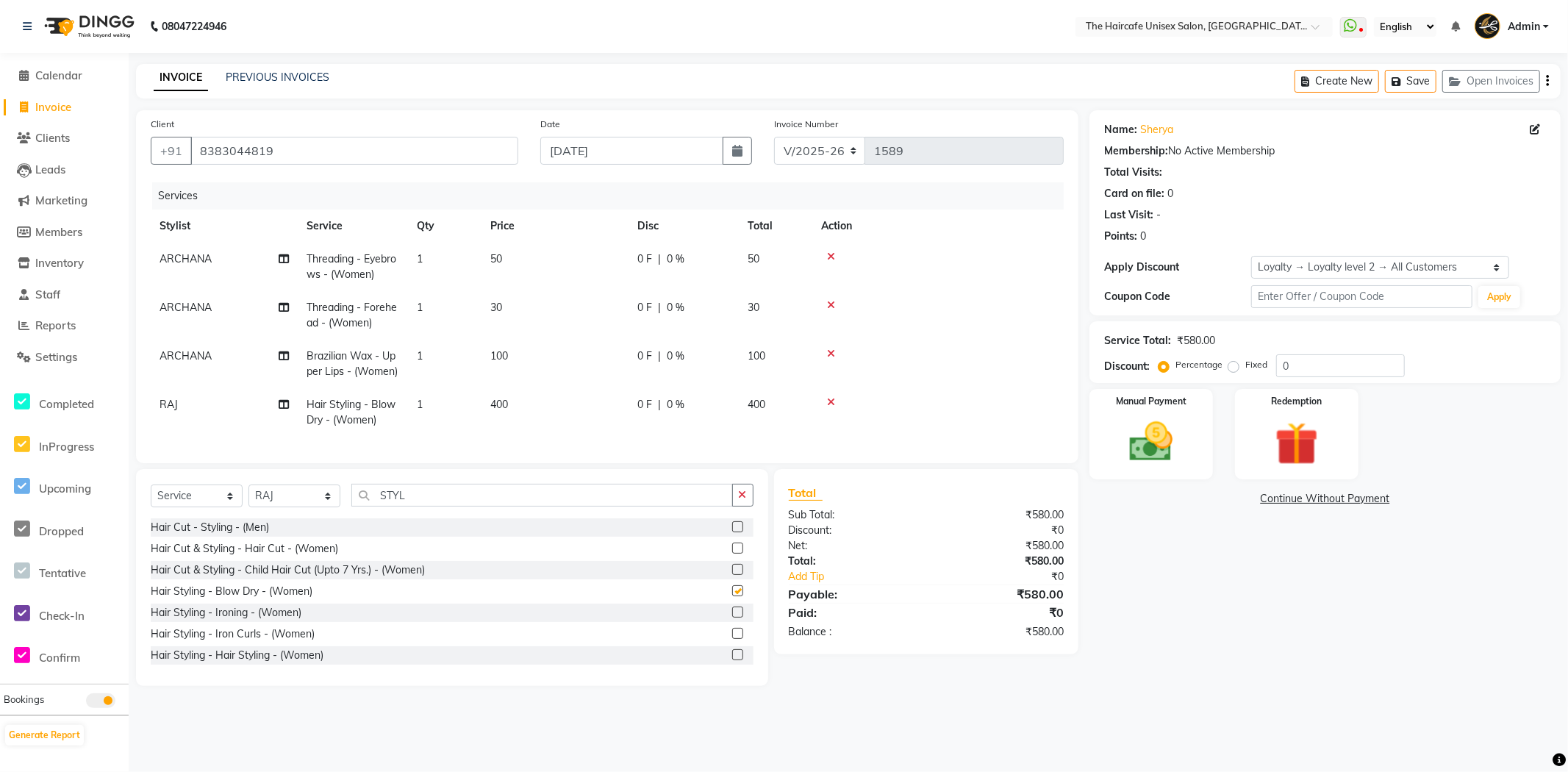
checkbox input "false"
click at [732, 553] on label at bounding box center [737, 547] width 11 height 11
click at [732, 553] on input "checkbox" at bounding box center [737, 548] width 10 height 10
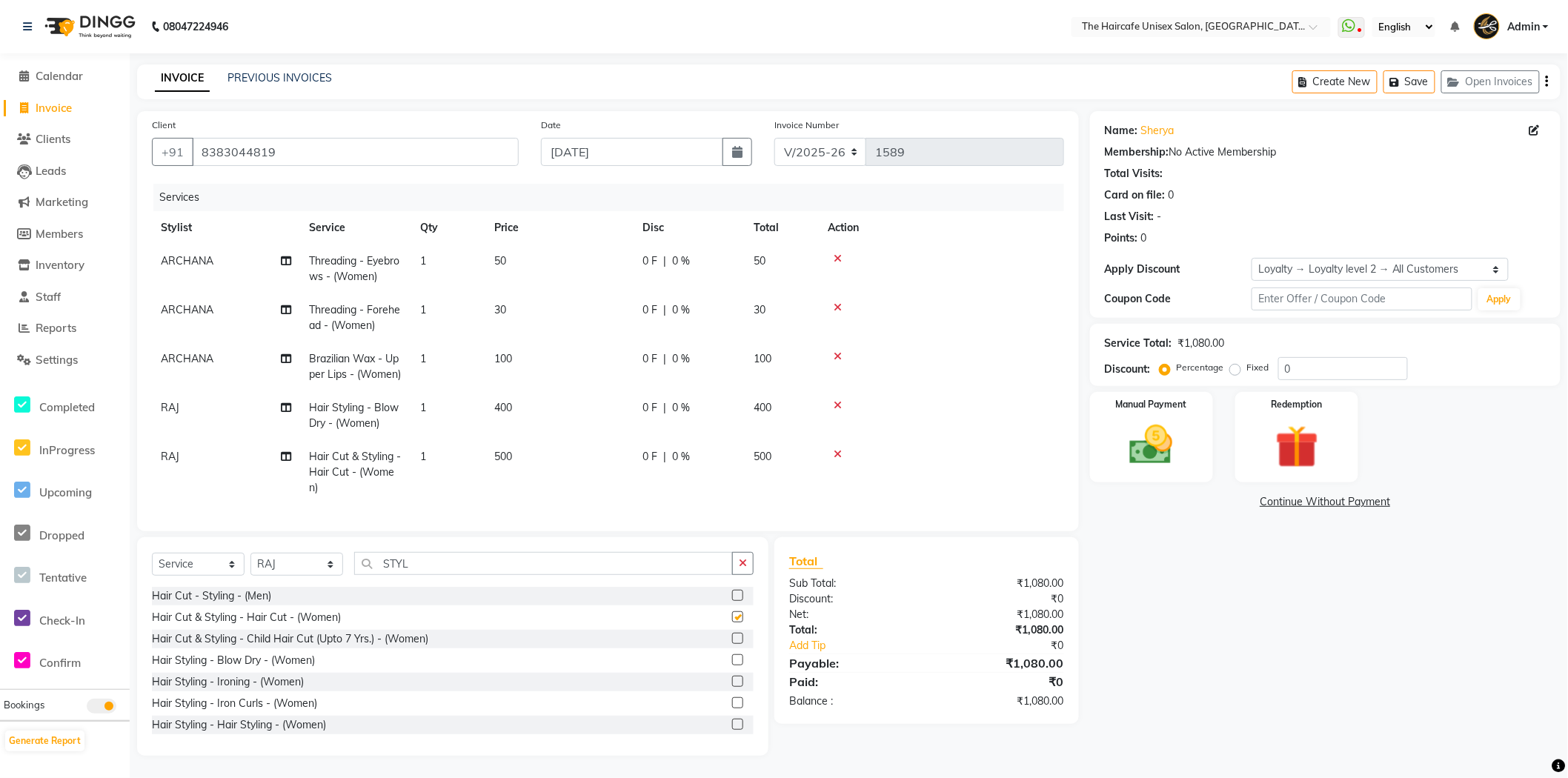
checkbox input "false"
click at [842, 404] on div at bounding box center [941, 406] width 227 height 11
click at [836, 403] on icon at bounding box center [837, 406] width 8 height 11
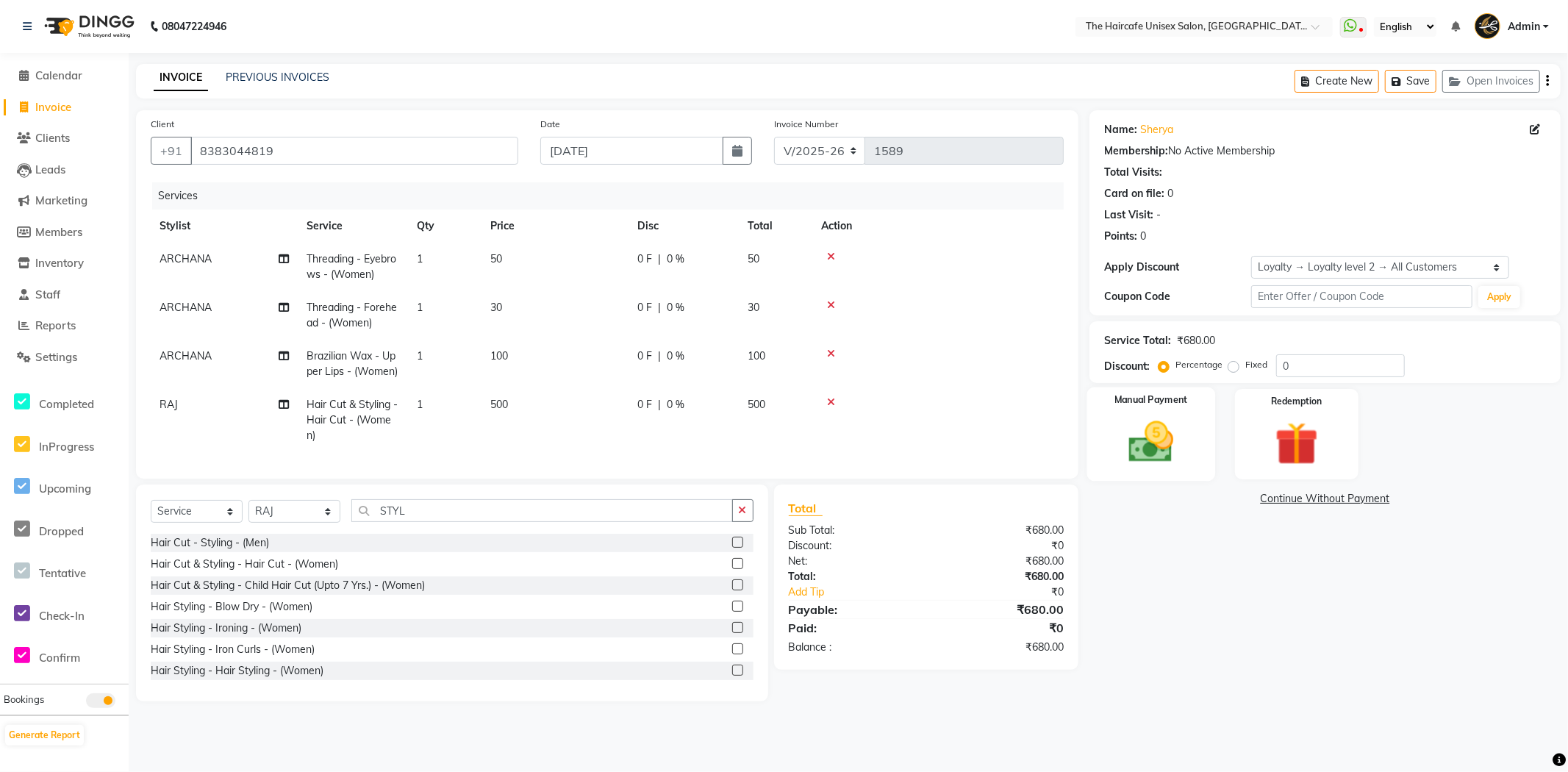
click at [1147, 433] on img at bounding box center [1151, 442] width 74 height 52
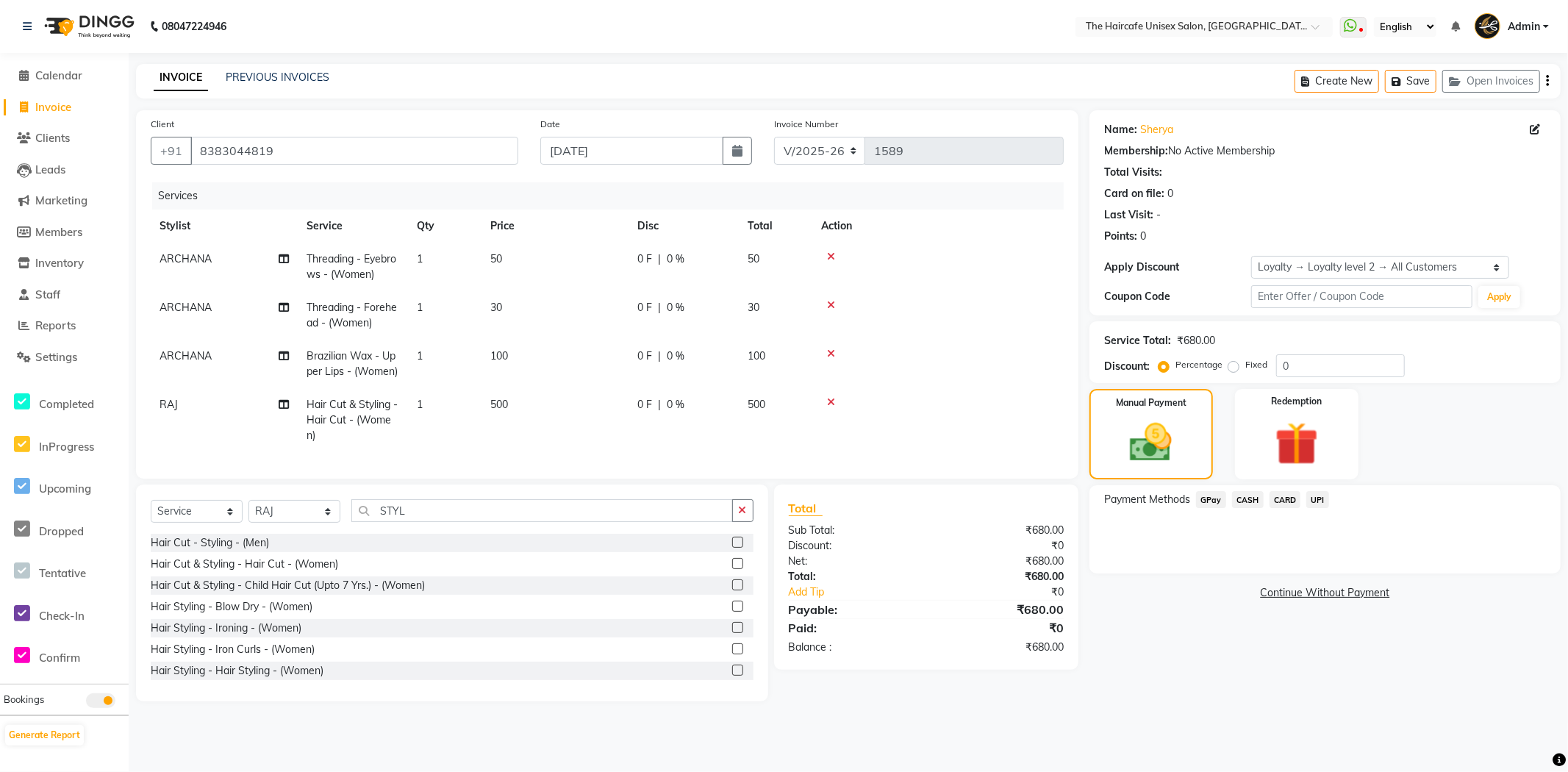
click at [1240, 497] on span "CASH" at bounding box center [1248, 499] width 32 height 17
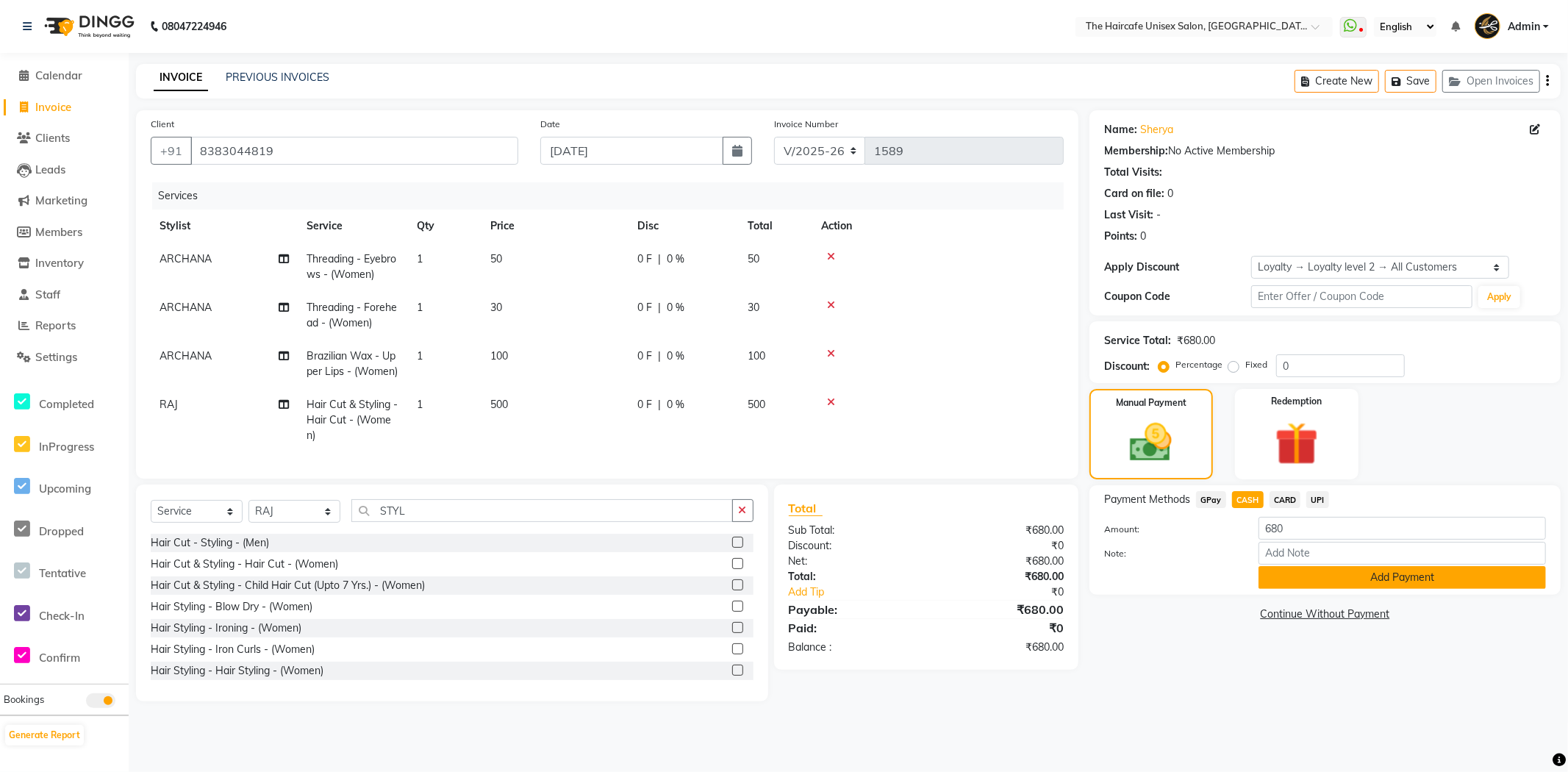
click at [1383, 569] on button "Add Payment" at bounding box center [1402, 577] width 288 height 23
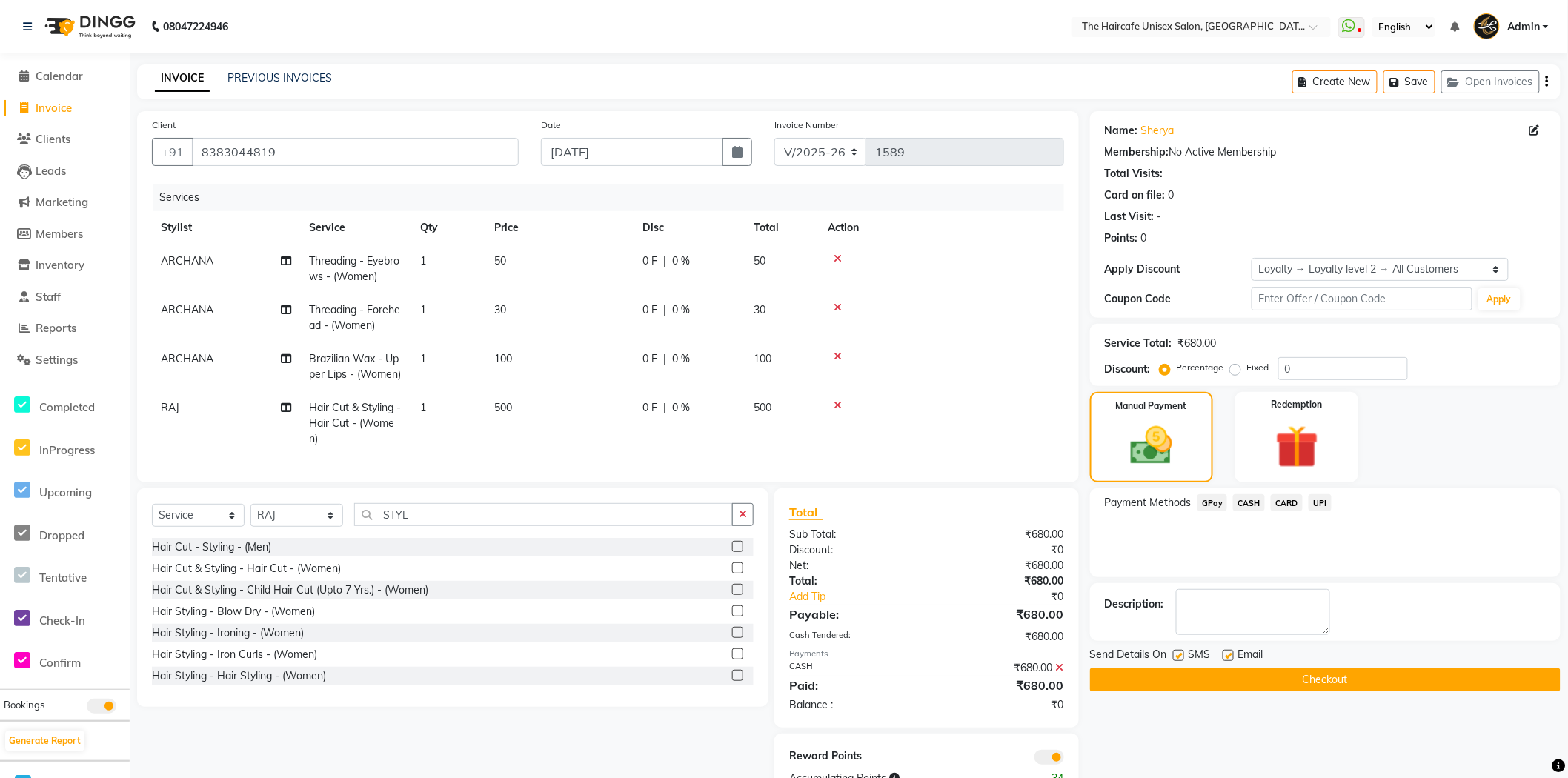
click at [1342, 682] on button "Checkout" at bounding box center [1326, 680] width 471 height 23
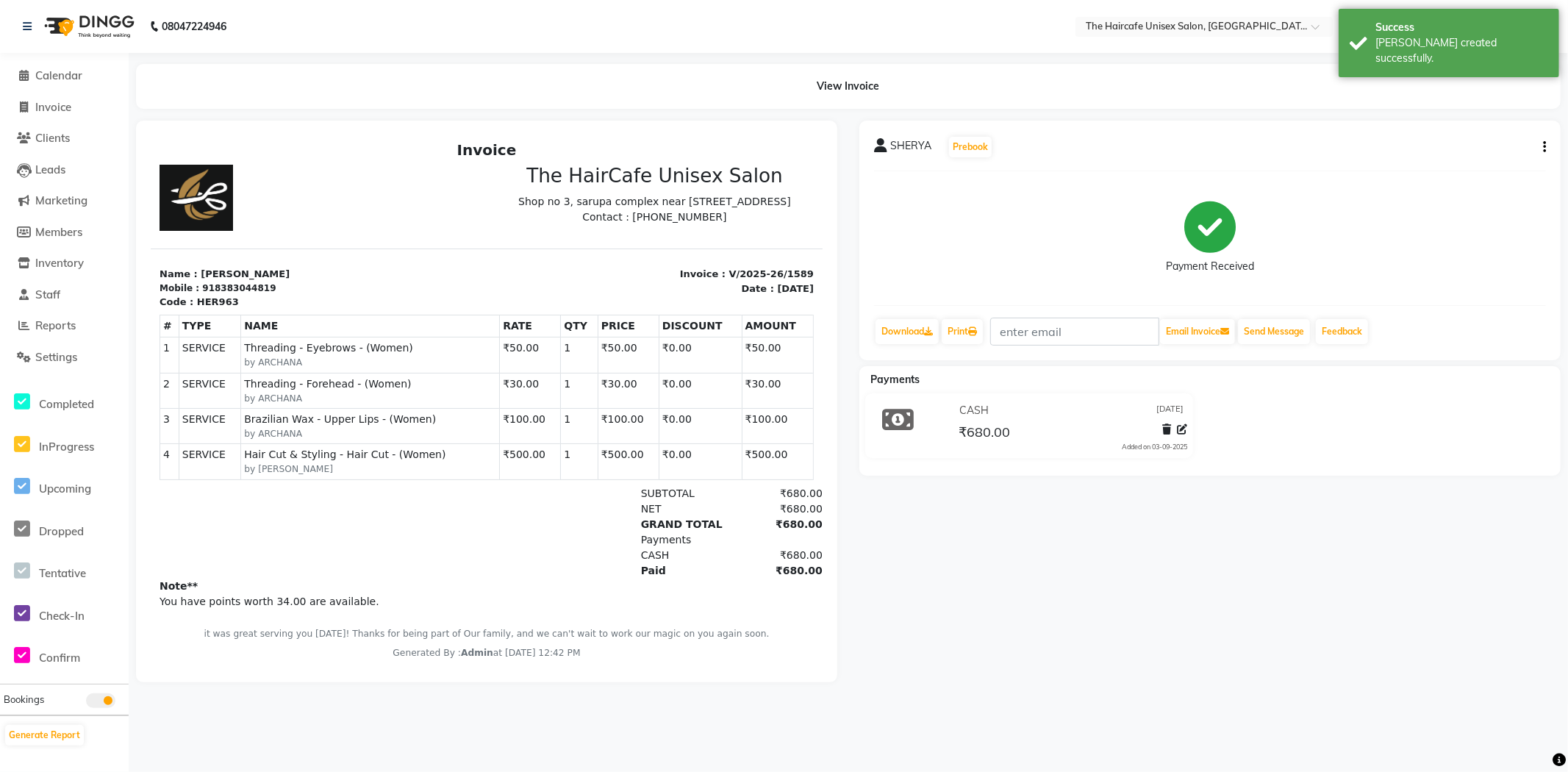
select select "service"
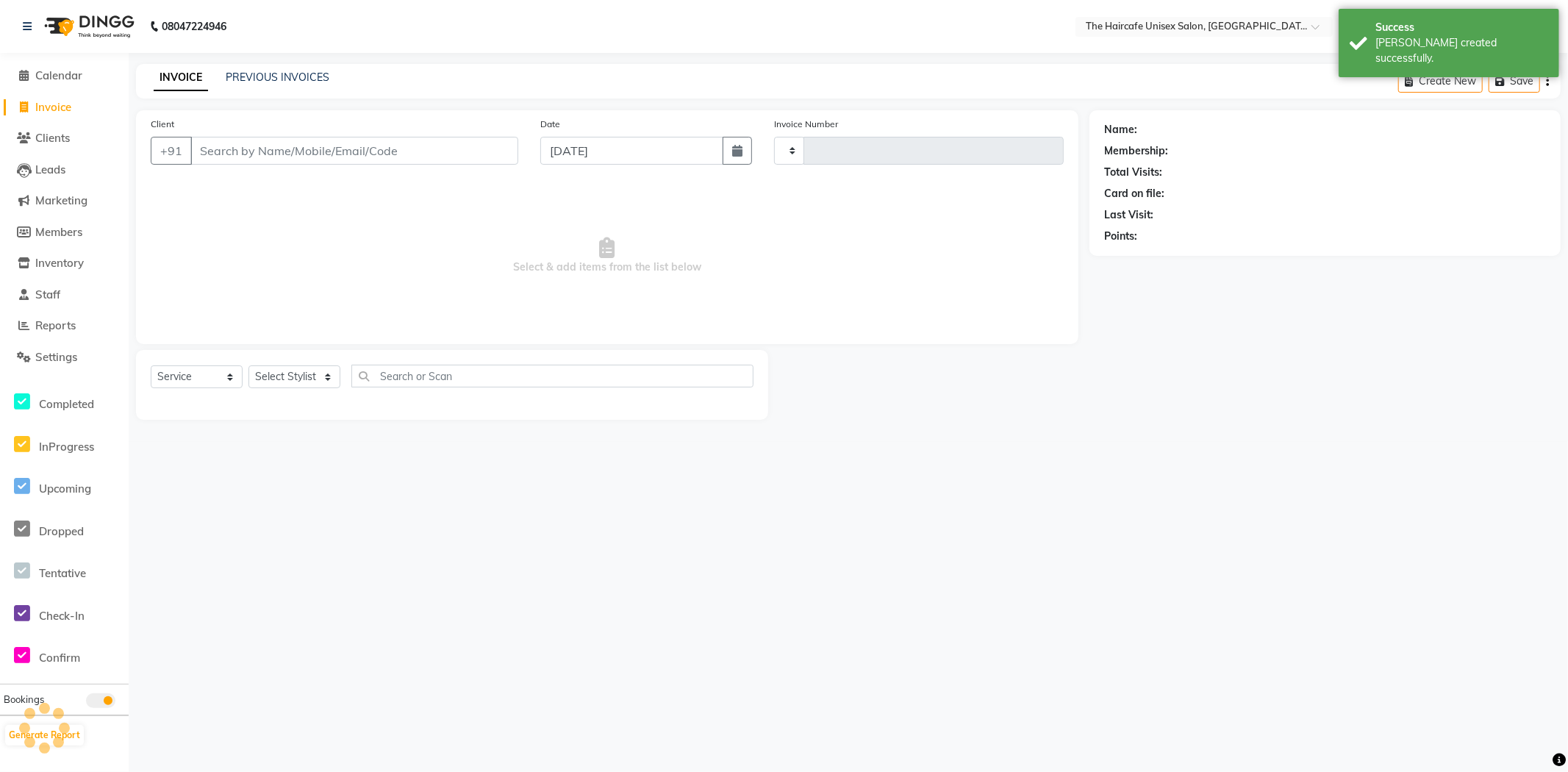
type input "1590"
select select "7412"
click at [219, 145] on input "Client" at bounding box center [354, 150] width 328 height 28
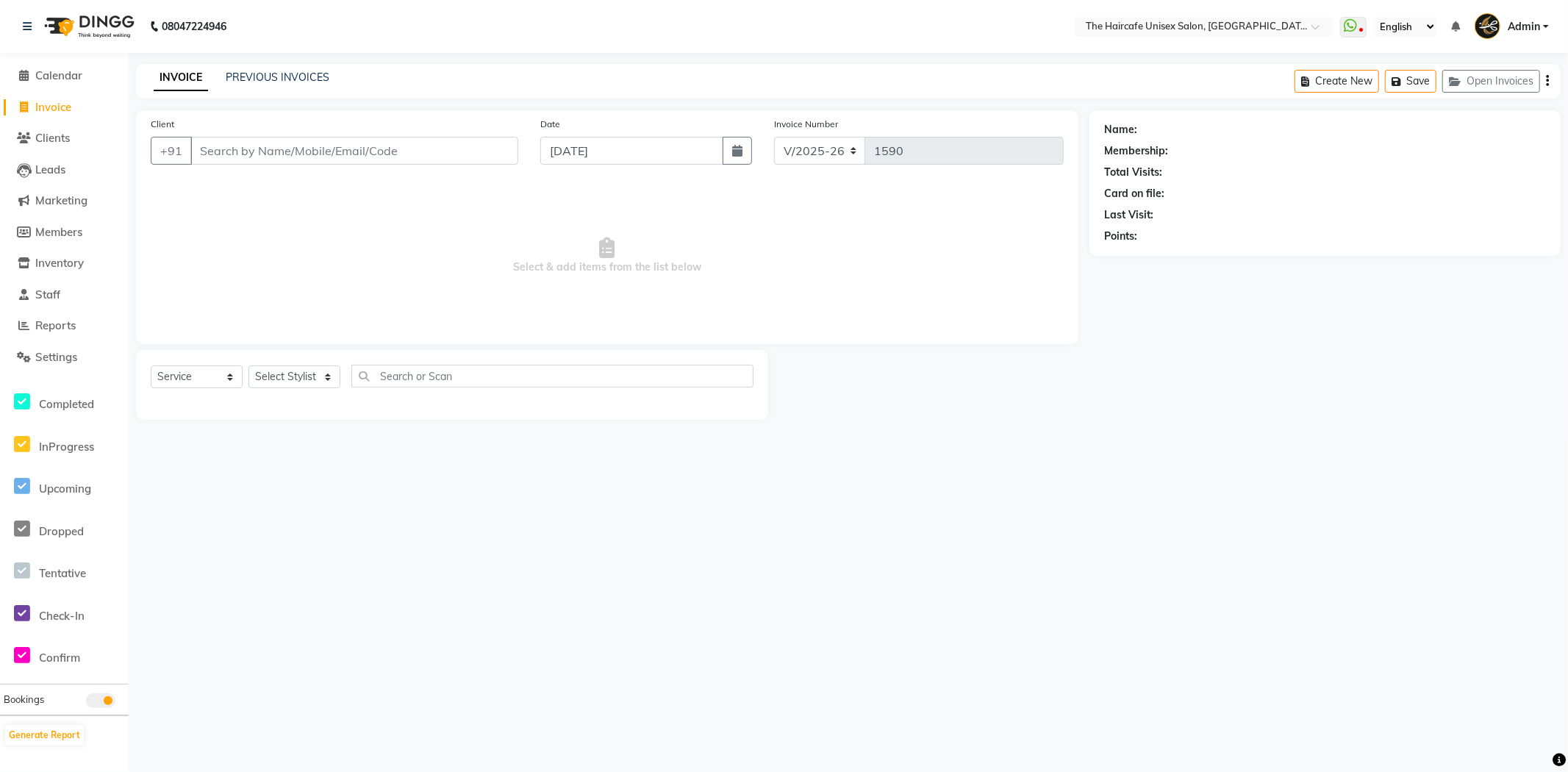
click at [222, 152] on input "Client" at bounding box center [354, 150] width 328 height 28
click at [280, 156] on input "9891600323" at bounding box center [317, 150] width 253 height 28
type input "9"
click at [62, 77] on span "Calendar" at bounding box center [59, 75] width 47 height 14
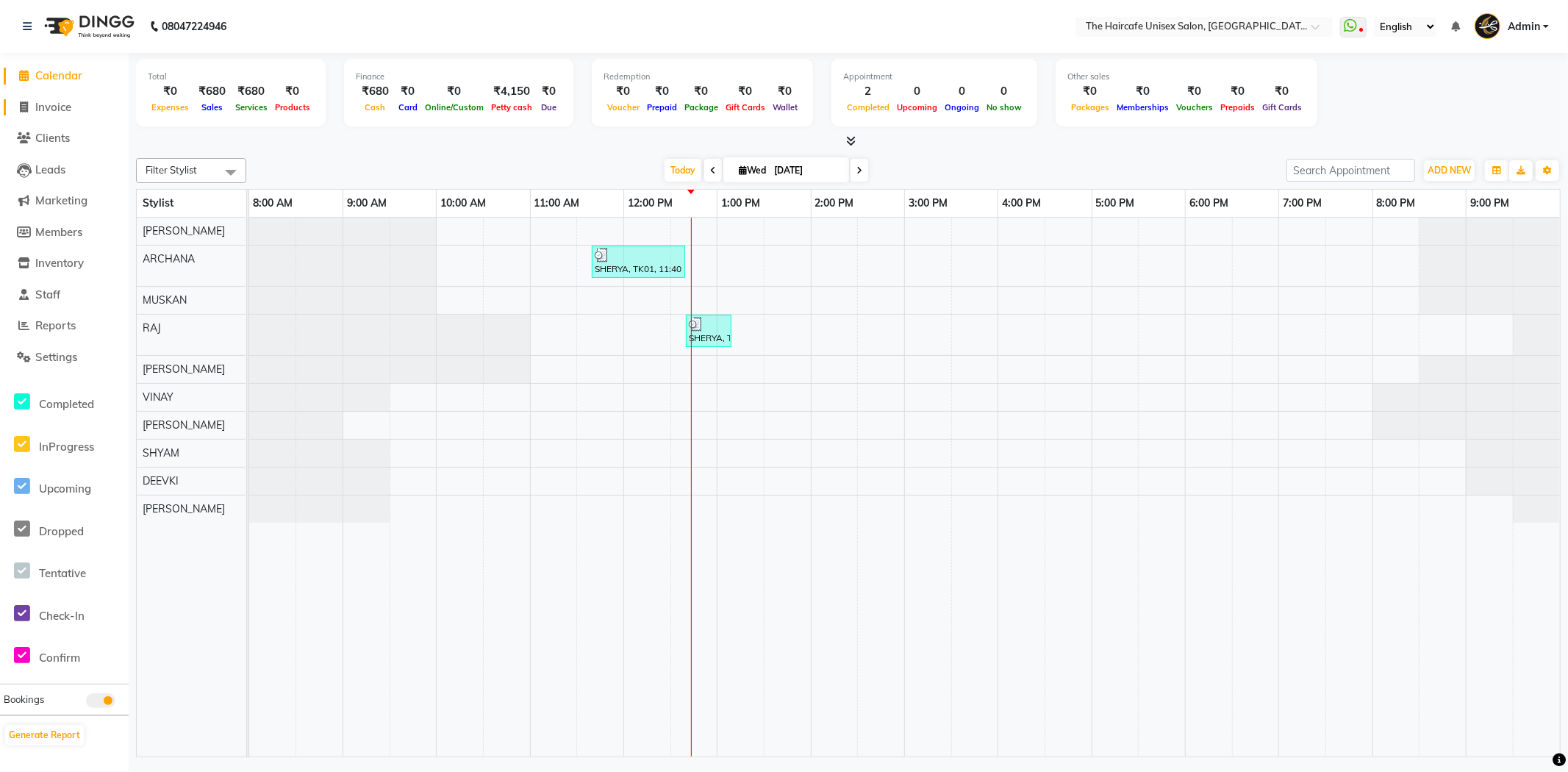
click at [67, 101] on span "Invoice" at bounding box center [53, 107] width 36 height 14
select select "service"
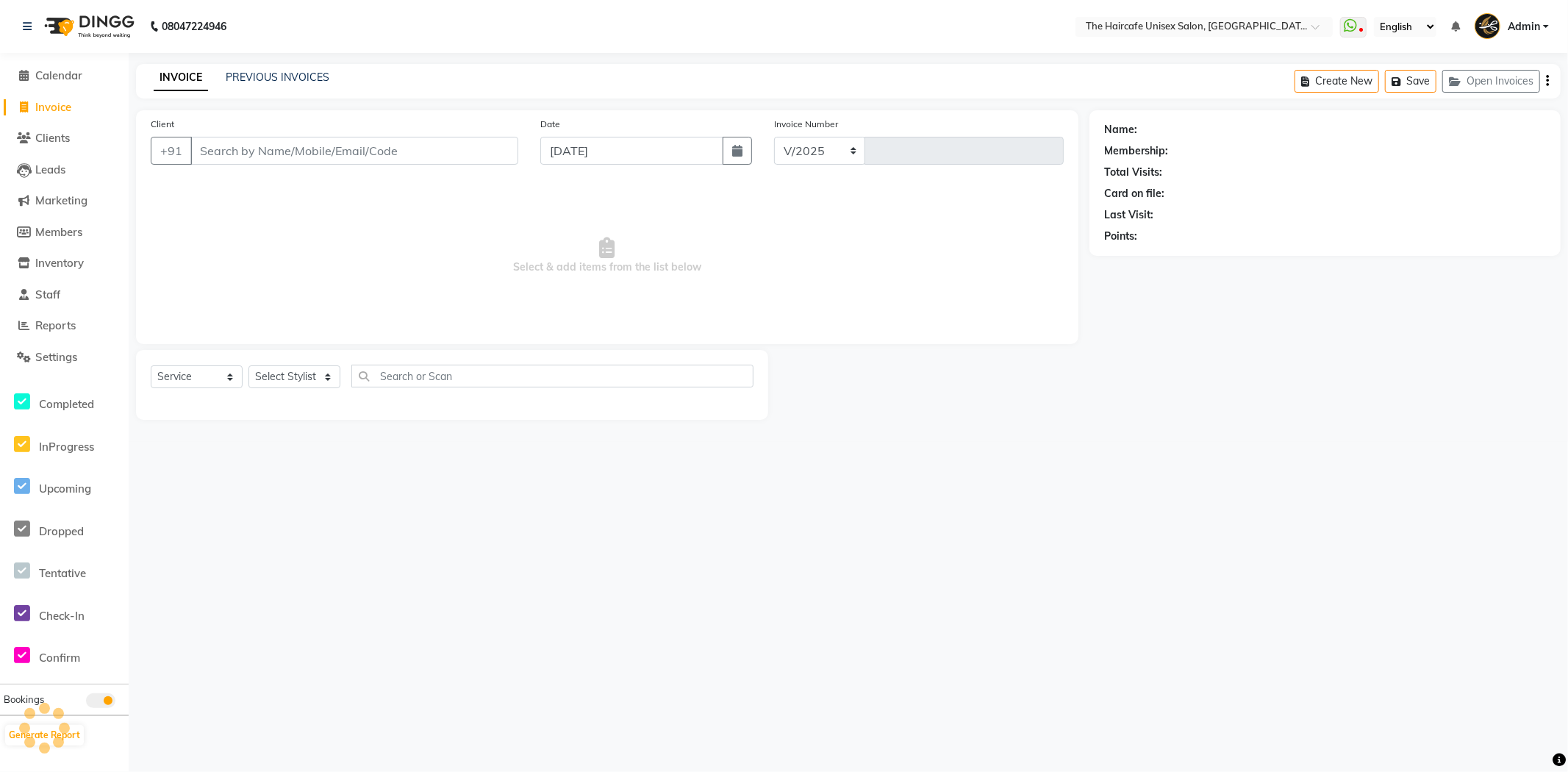
select select "7412"
type input "1590"
click at [466, 158] on input "Client" at bounding box center [354, 150] width 328 height 28
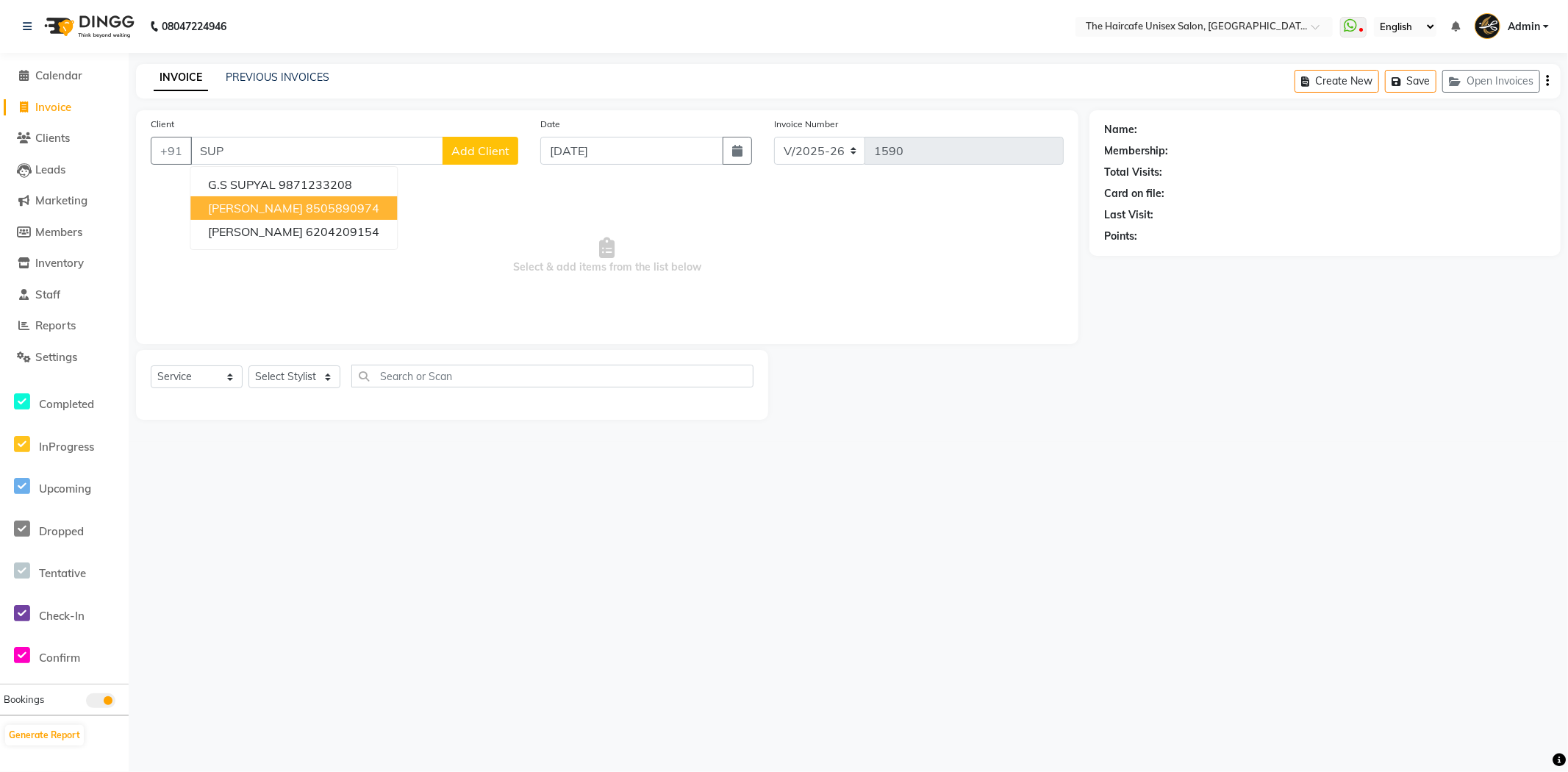
click at [327, 204] on ngb-highlight "8505890974" at bounding box center [342, 208] width 74 height 15
type input "8505890974"
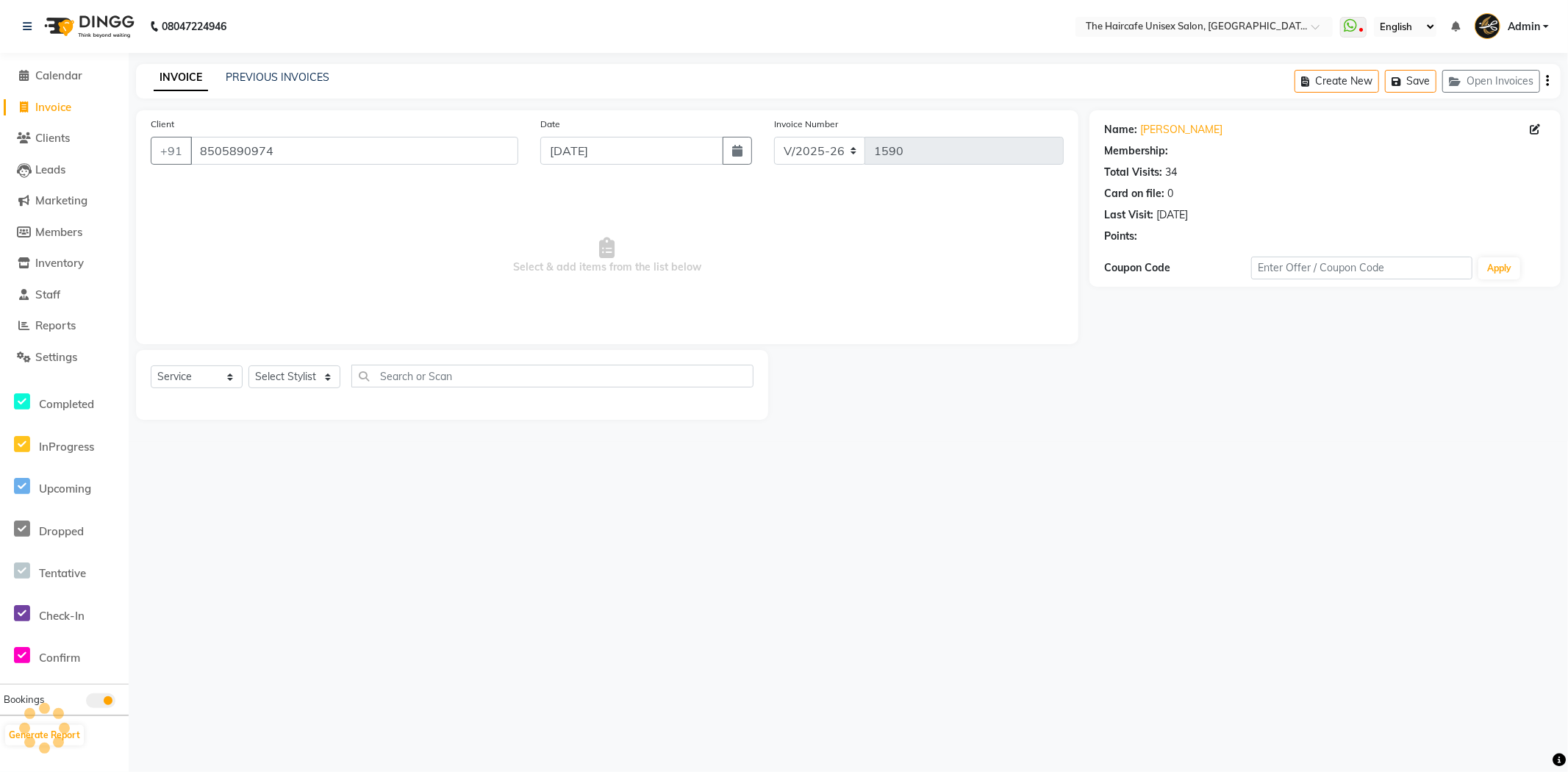
select select "1: Object"
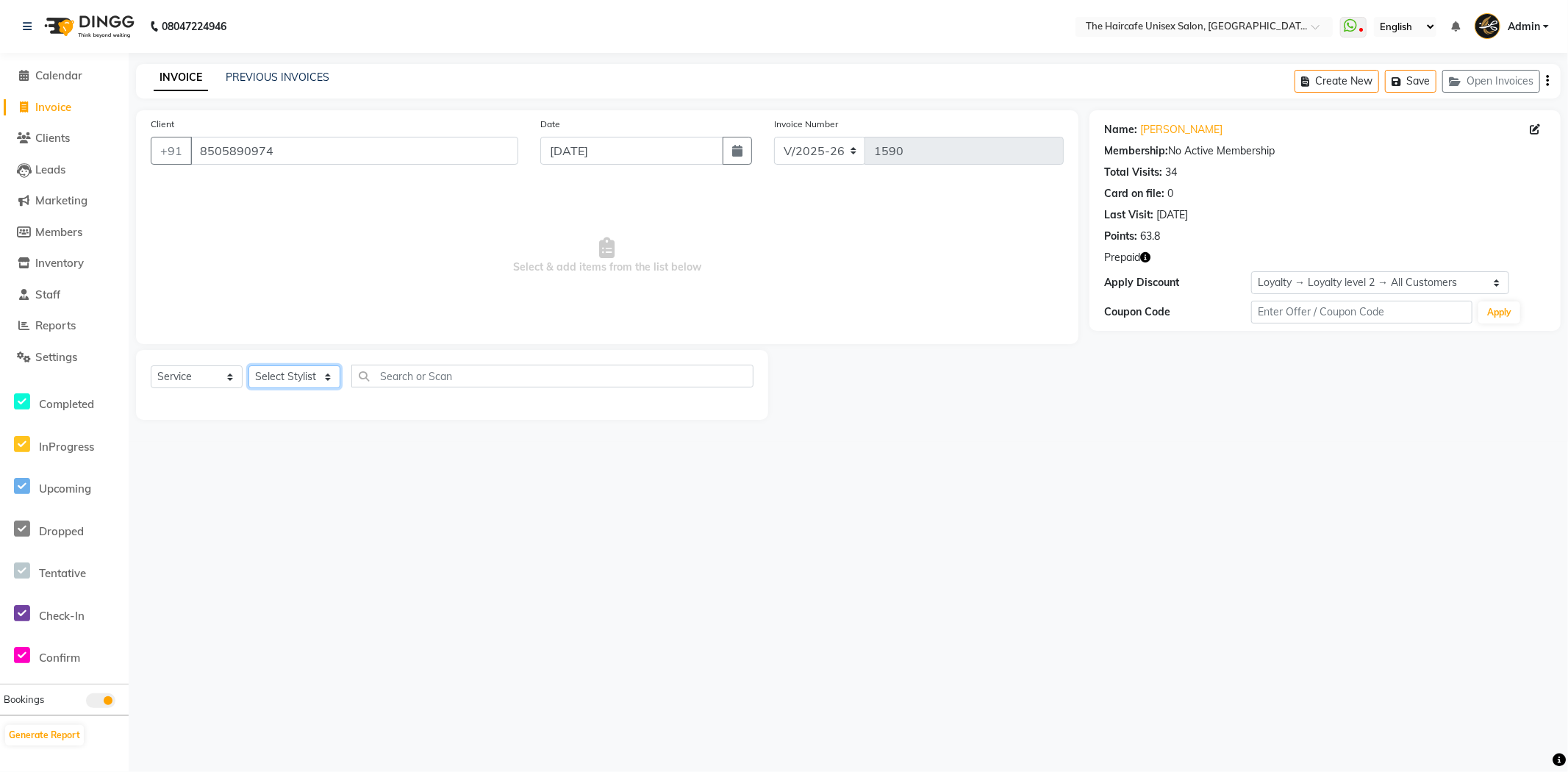
click at [283, 375] on select "Select Stylist AFTAB ARCHANA DEEVKI MAHESH VERMA MUSKAN RAJ SHYAM SHYAM JI SURE…" at bounding box center [294, 376] width 92 height 23
select select "64974"
click at [249, 366] on select "Select Stylist AFTAB ARCHANA DEEVKI MAHESH VERMA MUSKAN RAJ SHYAM SHYAM JI SURE…" at bounding box center [294, 376] width 92 height 23
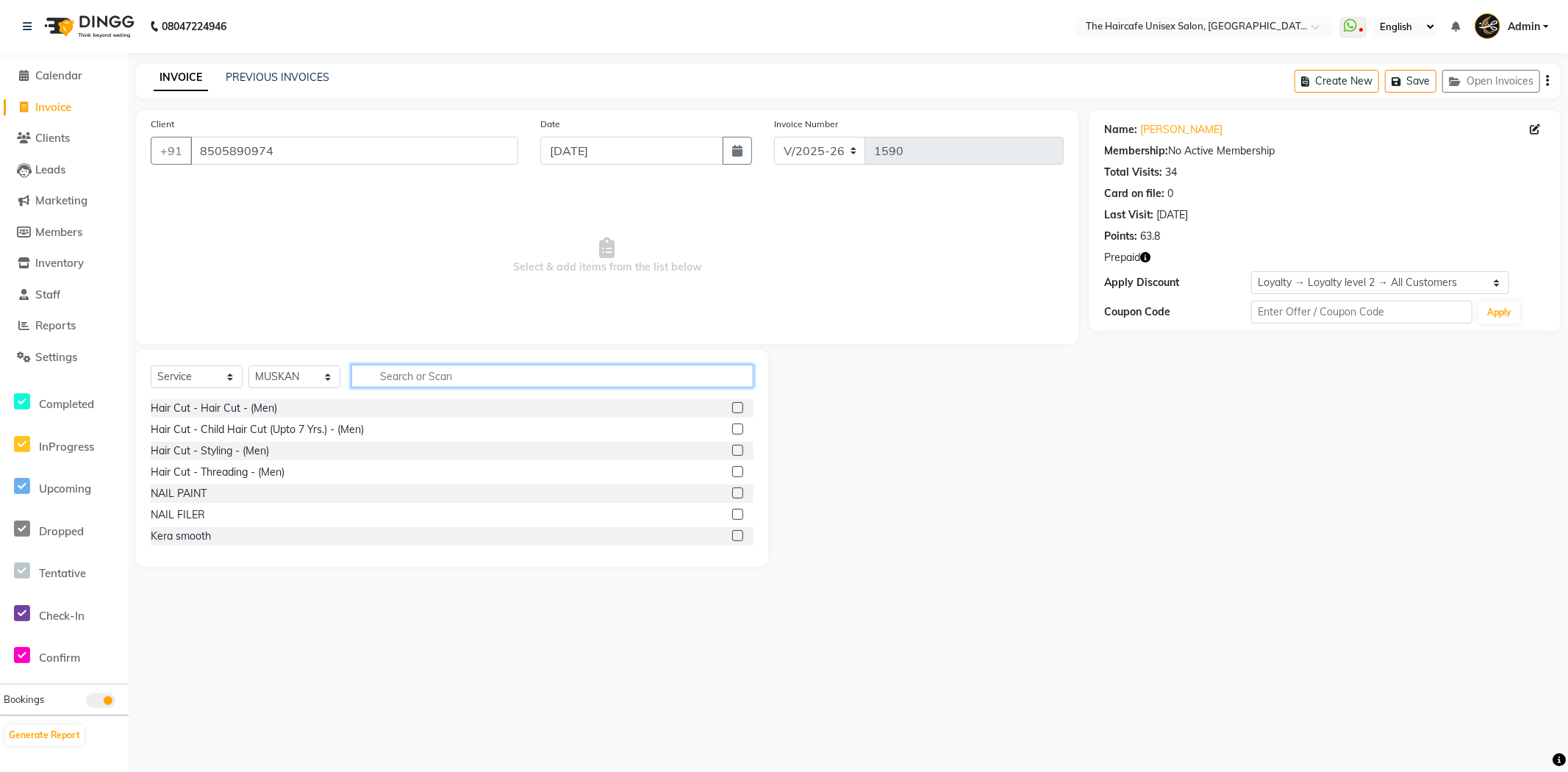
click at [544, 369] on input "text" at bounding box center [552, 375] width 402 height 23
type input "SH"
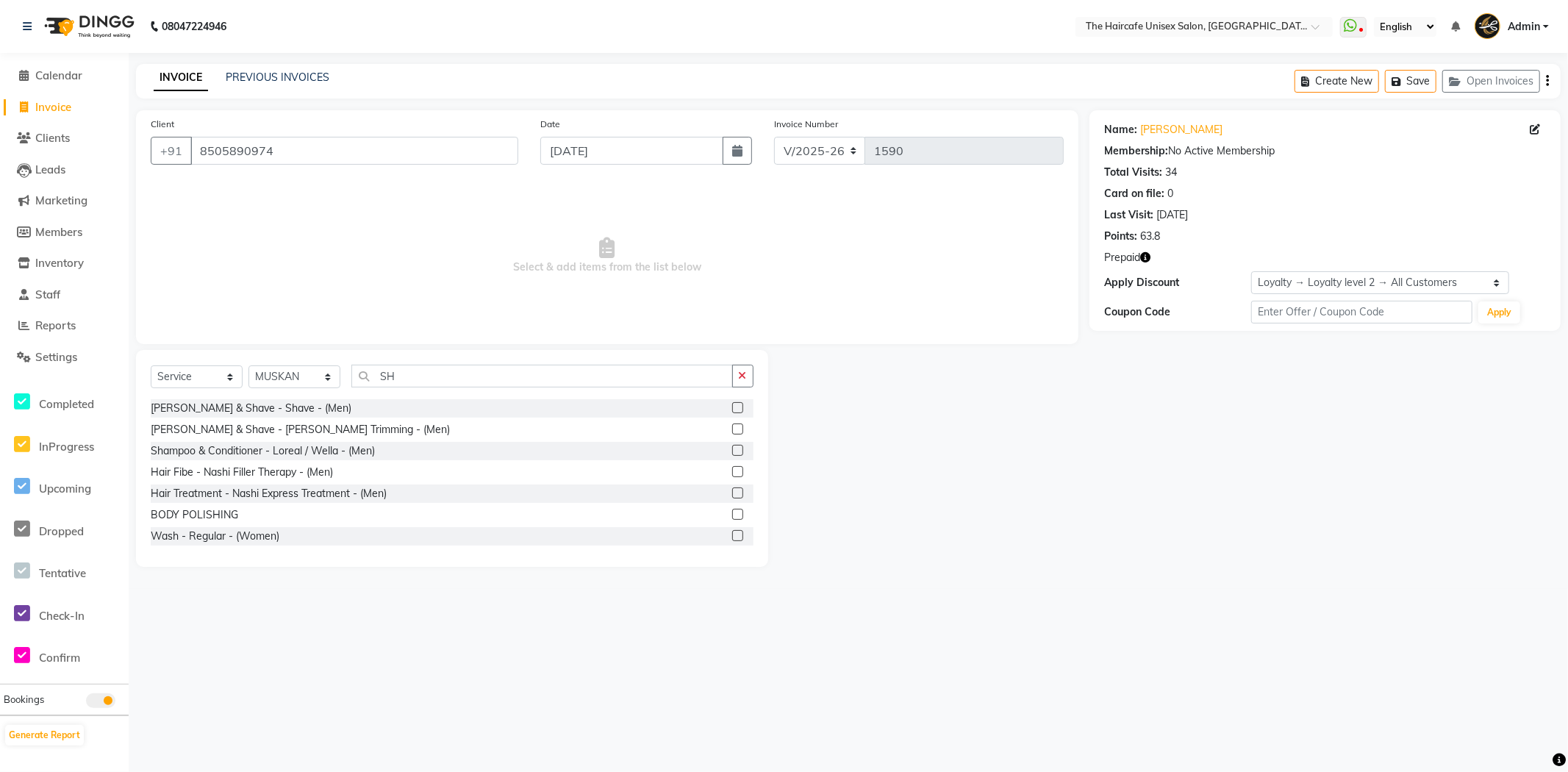
click at [732, 535] on label at bounding box center [737, 535] width 11 height 11
click at [732, 535] on input "checkbox" at bounding box center [737, 536] width 10 height 10
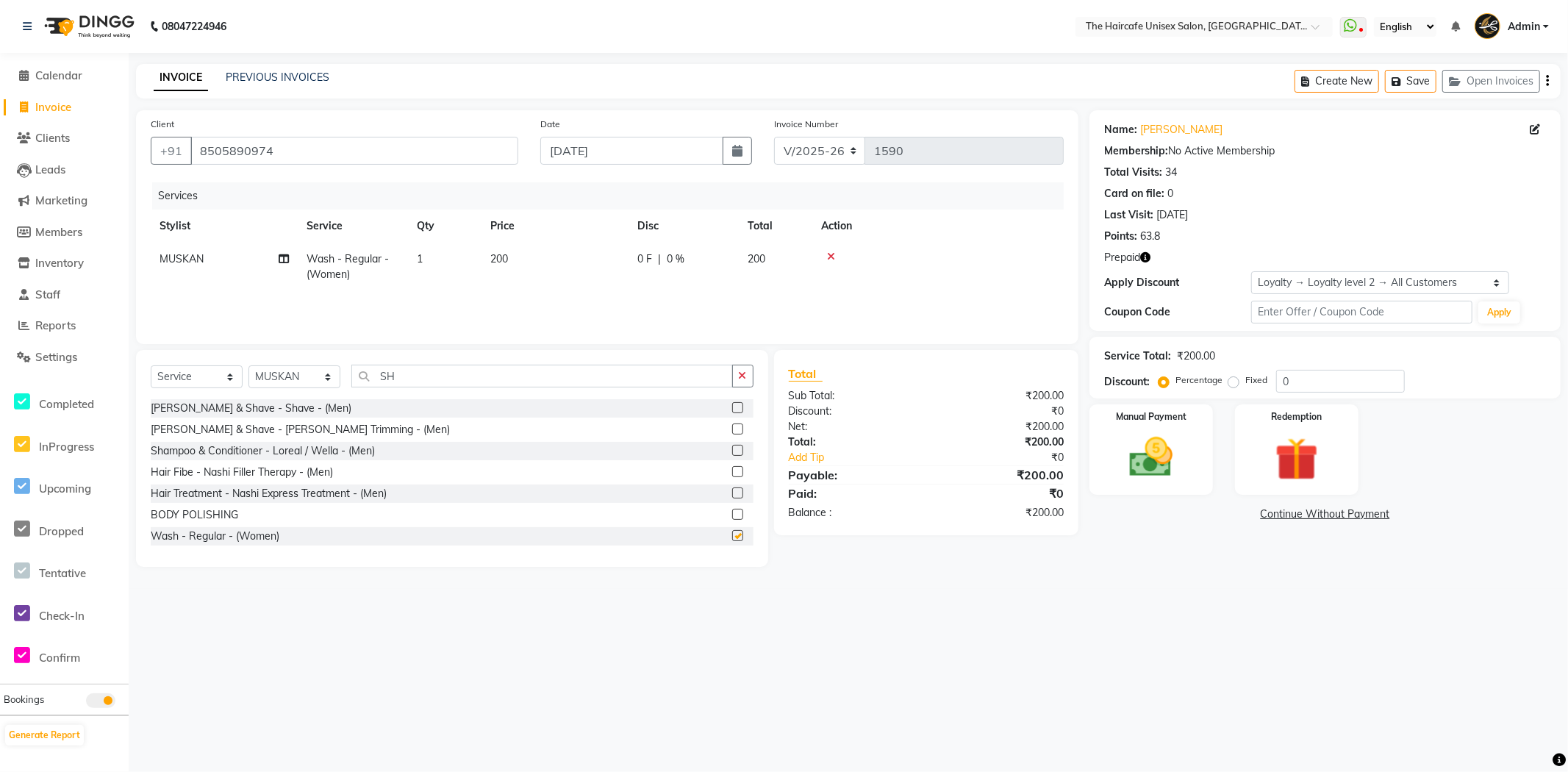
checkbox input "false"
click at [747, 373] on button "button" at bounding box center [743, 375] width 21 height 23
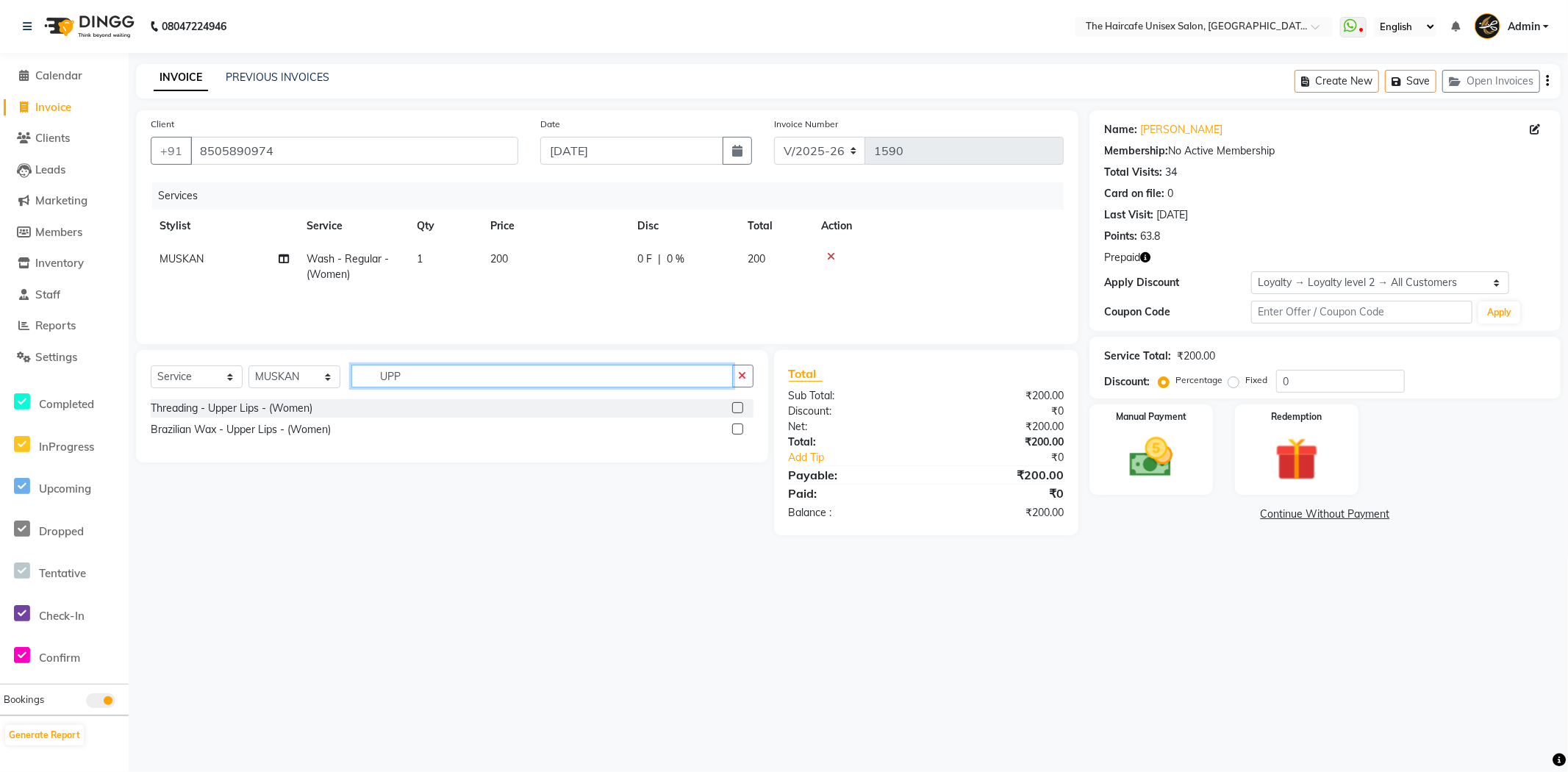
type input "UPP"
click at [737, 404] on label at bounding box center [737, 407] width 11 height 11
click at [737, 404] on input "checkbox" at bounding box center [737, 408] width 10 height 10
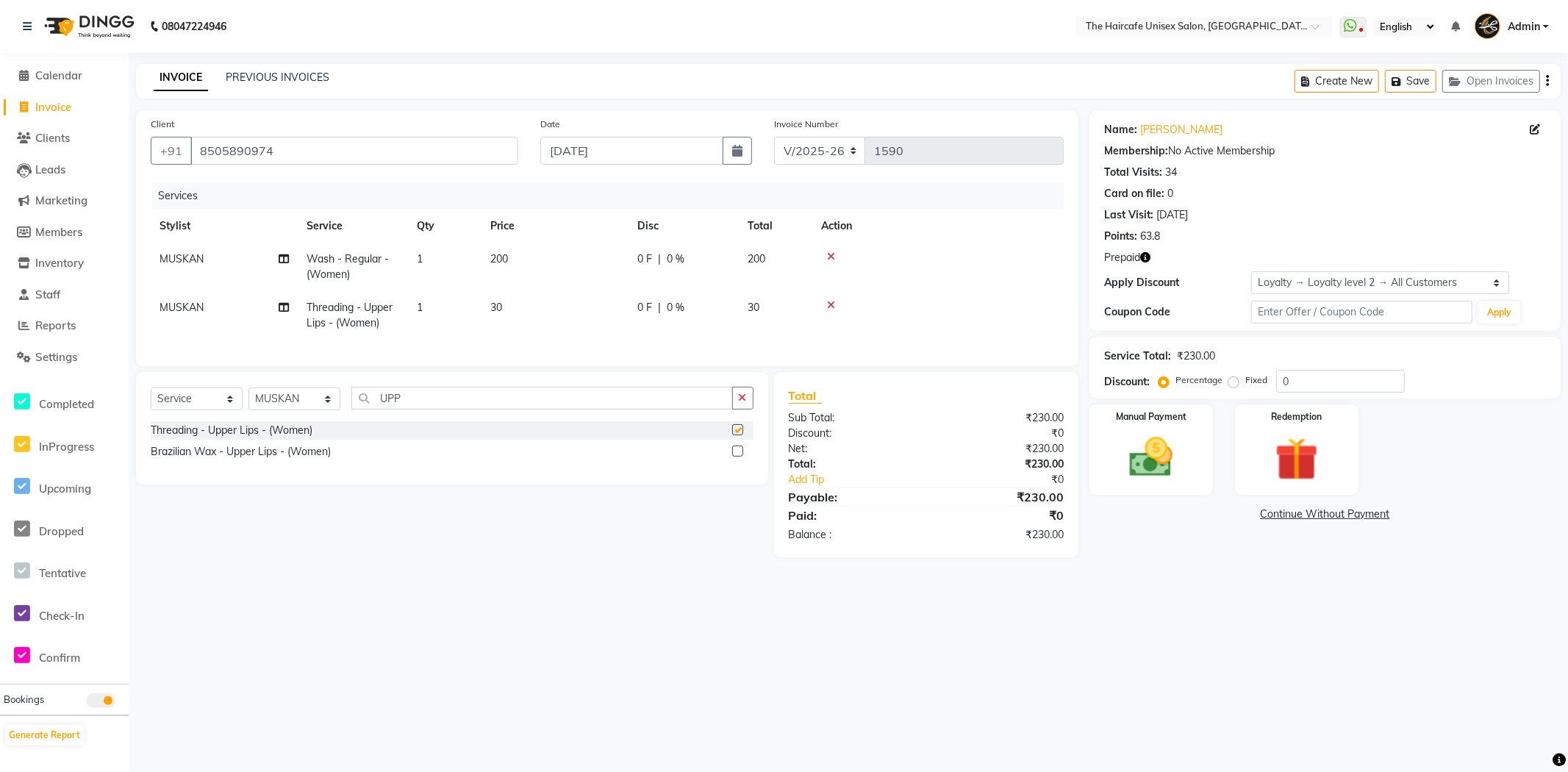
checkbox input "false"
click at [1289, 472] on img at bounding box center [1297, 460] width 74 height 56
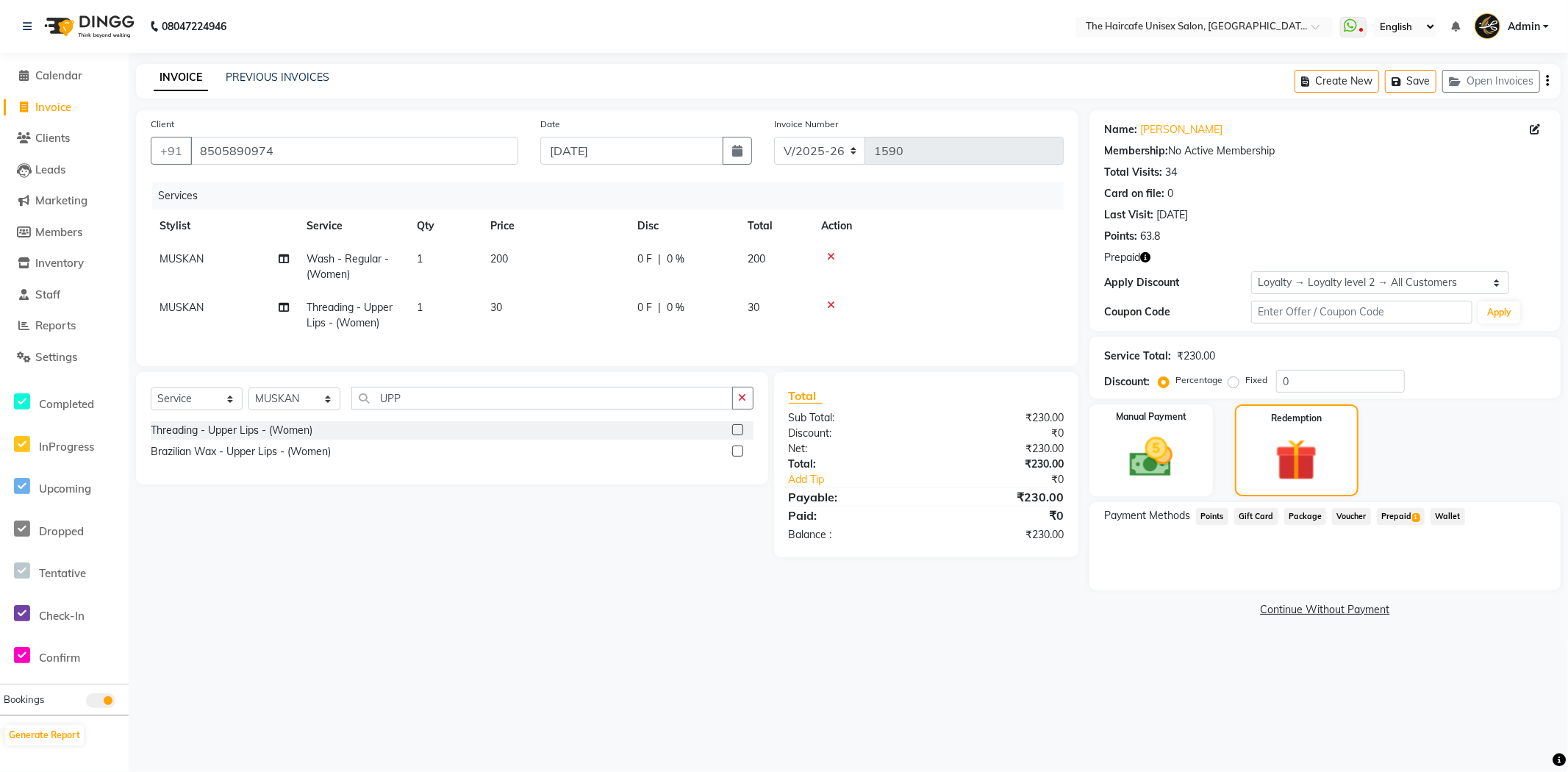
click at [1389, 508] on div "Prepaid 1" at bounding box center [1398, 517] width 53 height 20
click at [1385, 517] on span "Prepaid 1" at bounding box center [1401, 516] width 48 height 17
click at [1512, 573] on button "Add" at bounding box center [1510, 575] width 53 height 25
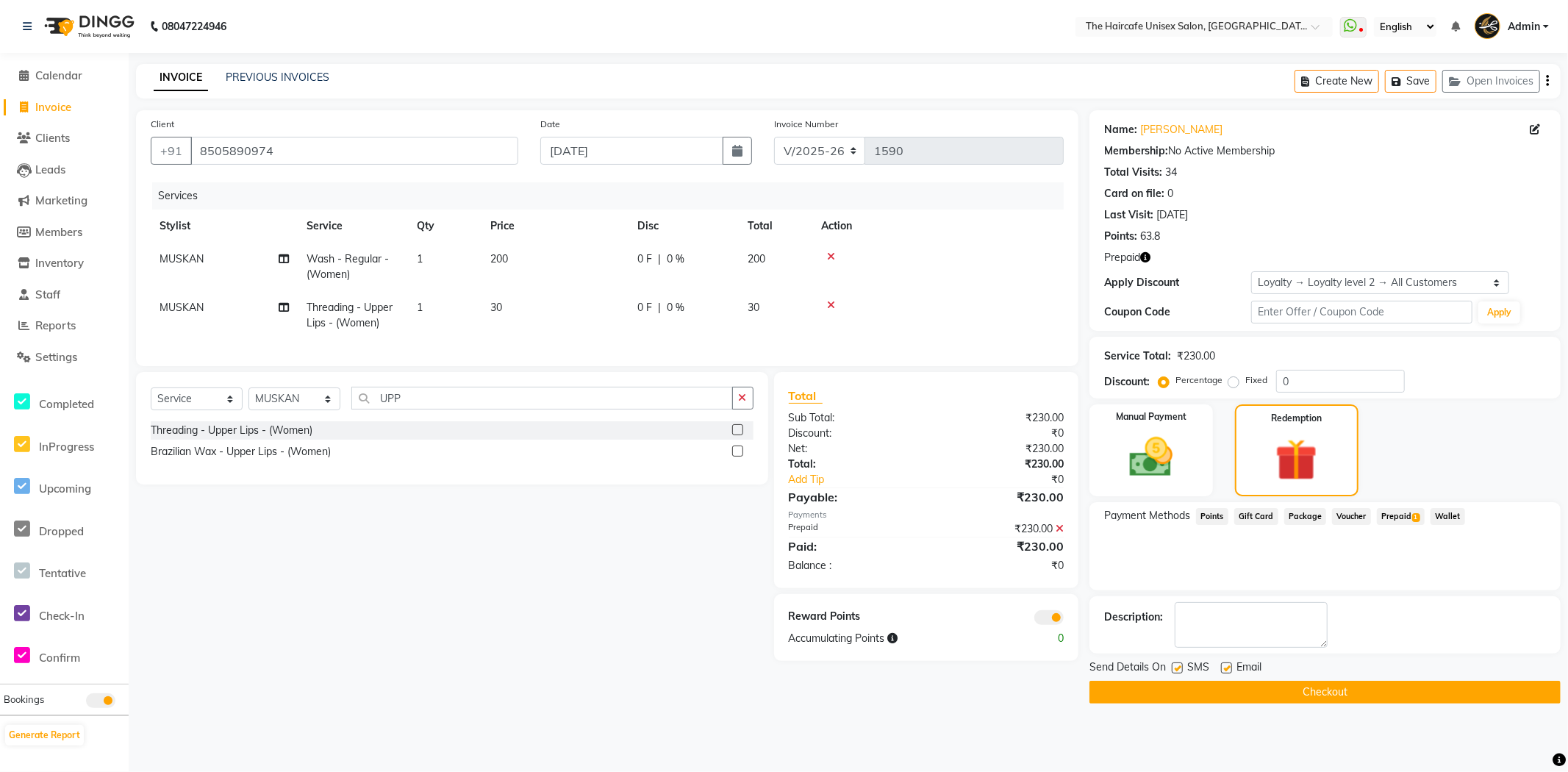
click at [1409, 684] on button "Checkout" at bounding box center [1325, 692] width 471 height 23
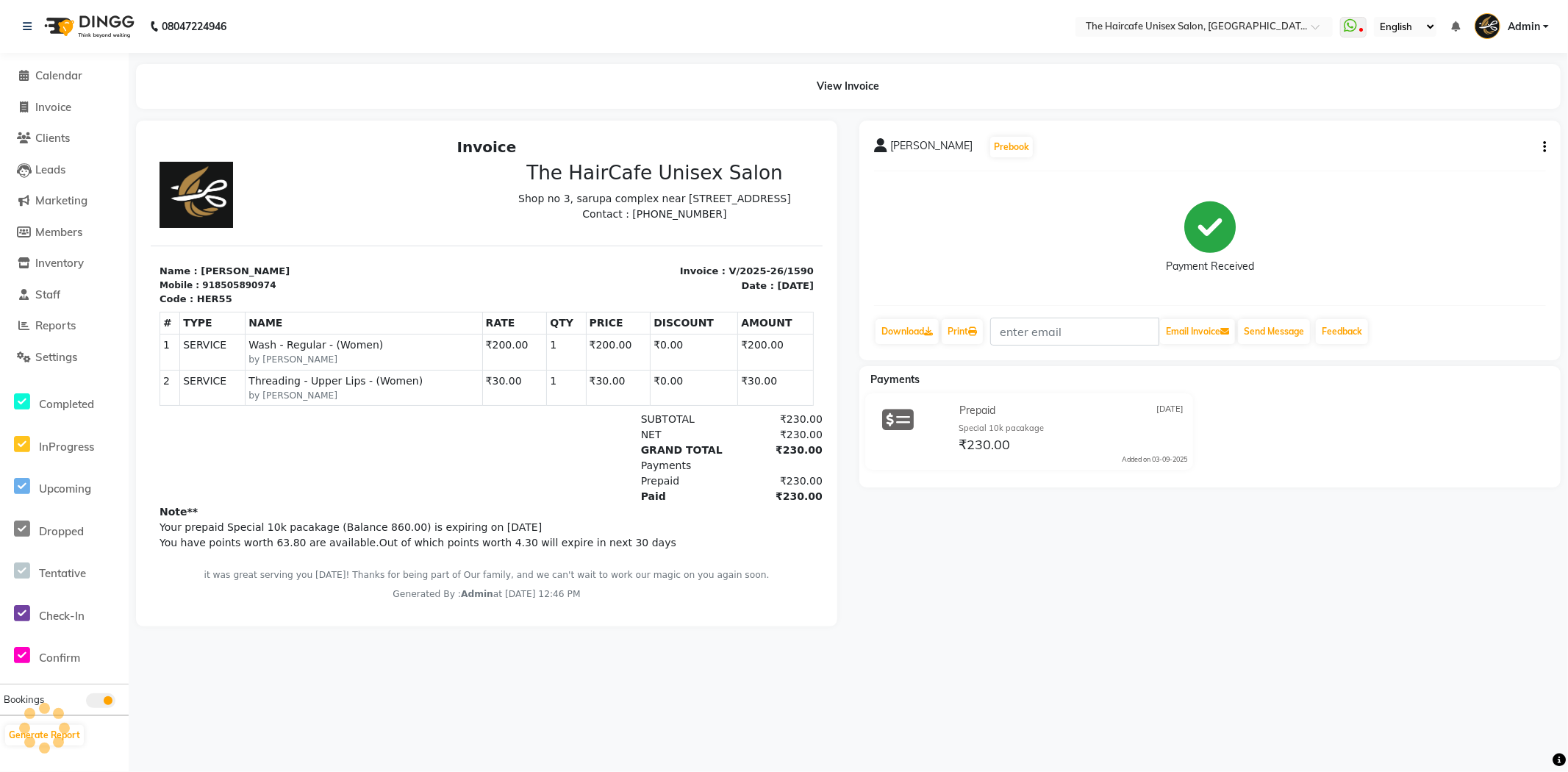
scroll to position [11, 0]
click at [47, 100] on span "Invoice" at bounding box center [53, 107] width 36 height 14
select select "7412"
select select "service"
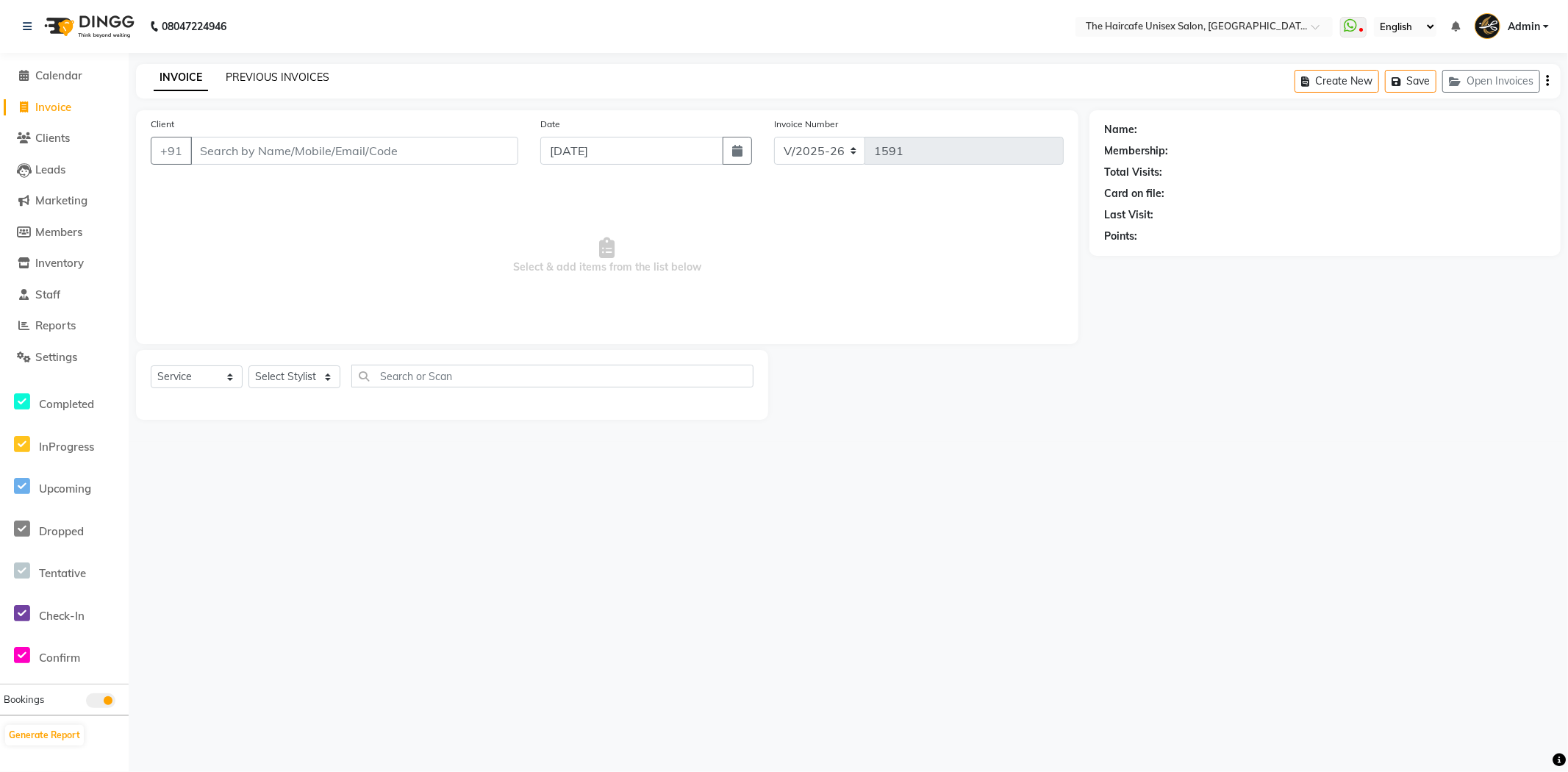
click at [274, 79] on link "PREVIOUS INVOICES" at bounding box center [277, 77] width 104 height 14
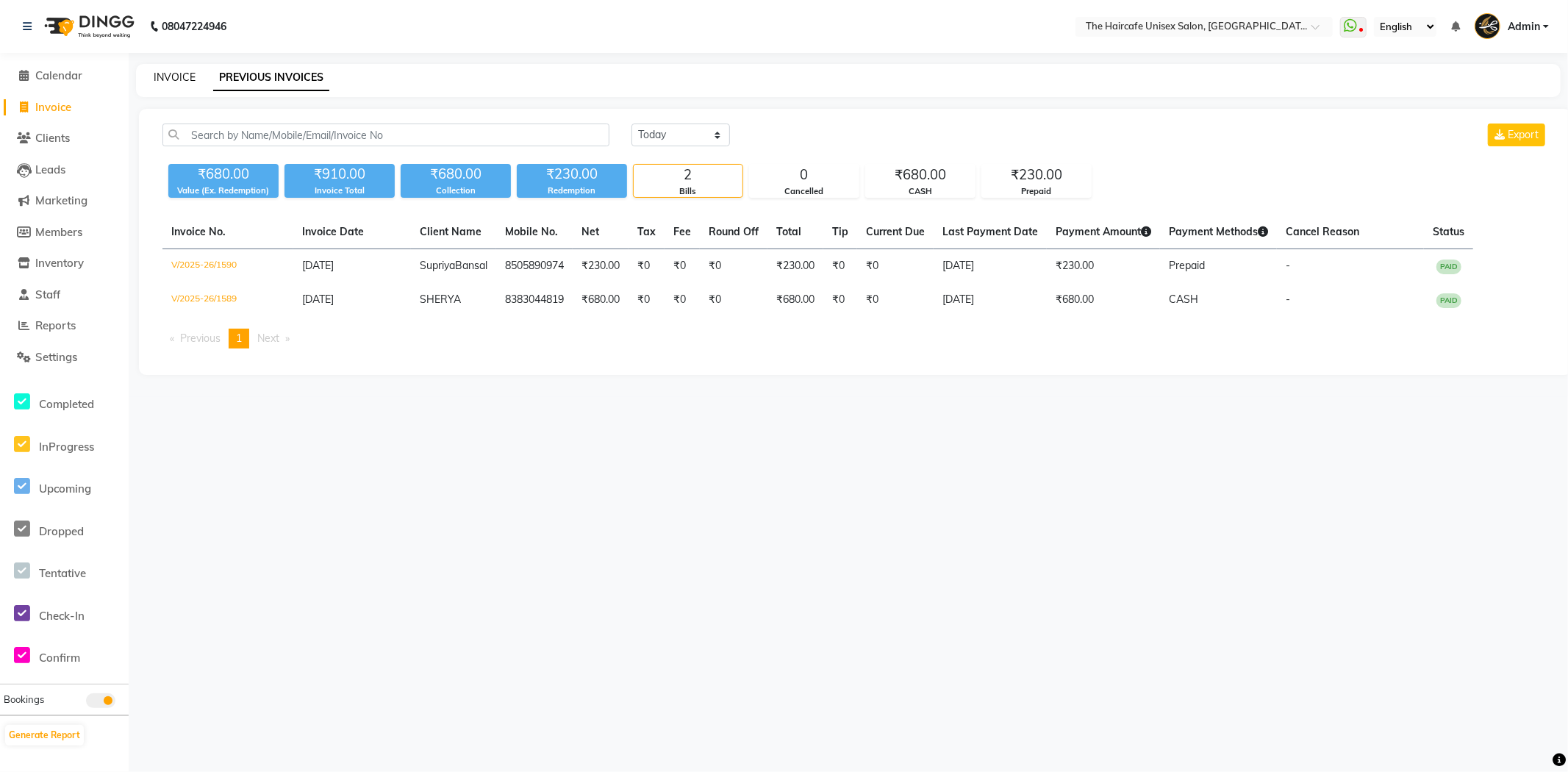
click at [179, 79] on link "INVOICE" at bounding box center [175, 77] width 42 height 14
select select "7412"
select select "service"
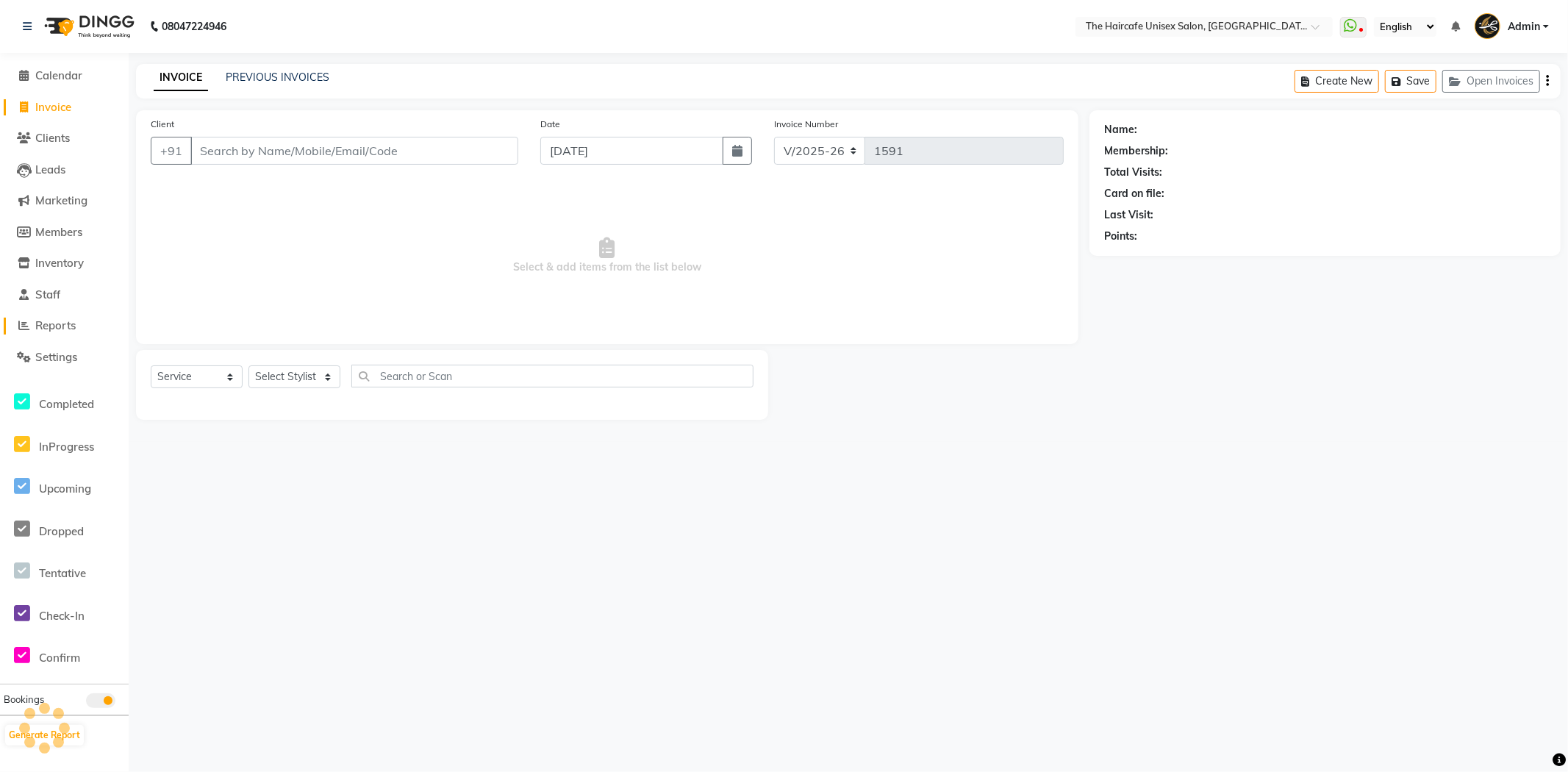
click at [55, 330] on span "Reports" at bounding box center [56, 325] width 41 height 14
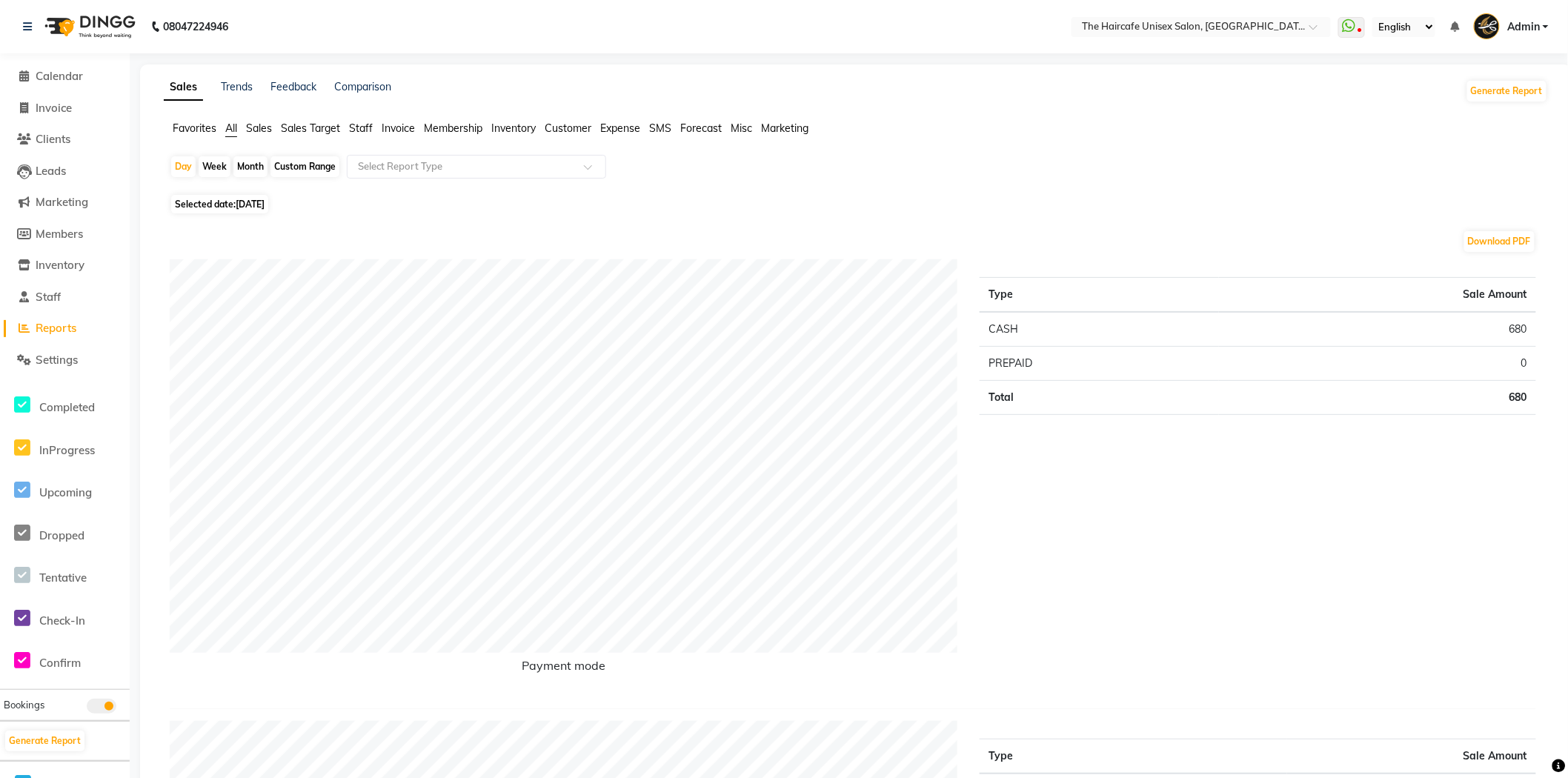
click at [367, 129] on span "Staff" at bounding box center [360, 129] width 23 height 14
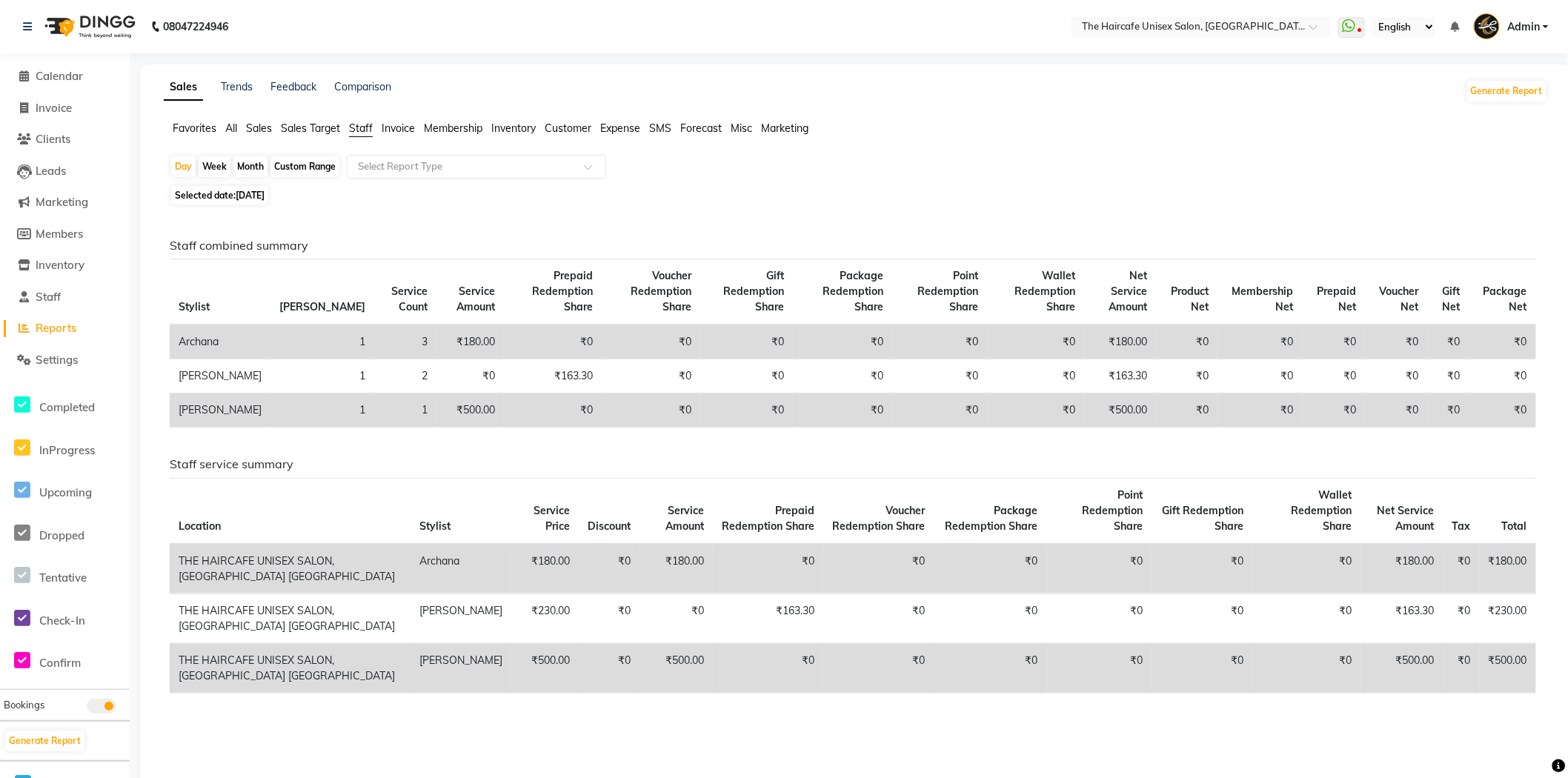
click at [254, 165] on div "Month" at bounding box center [250, 166] width 34 height 20
select select "9"
select select "2025"
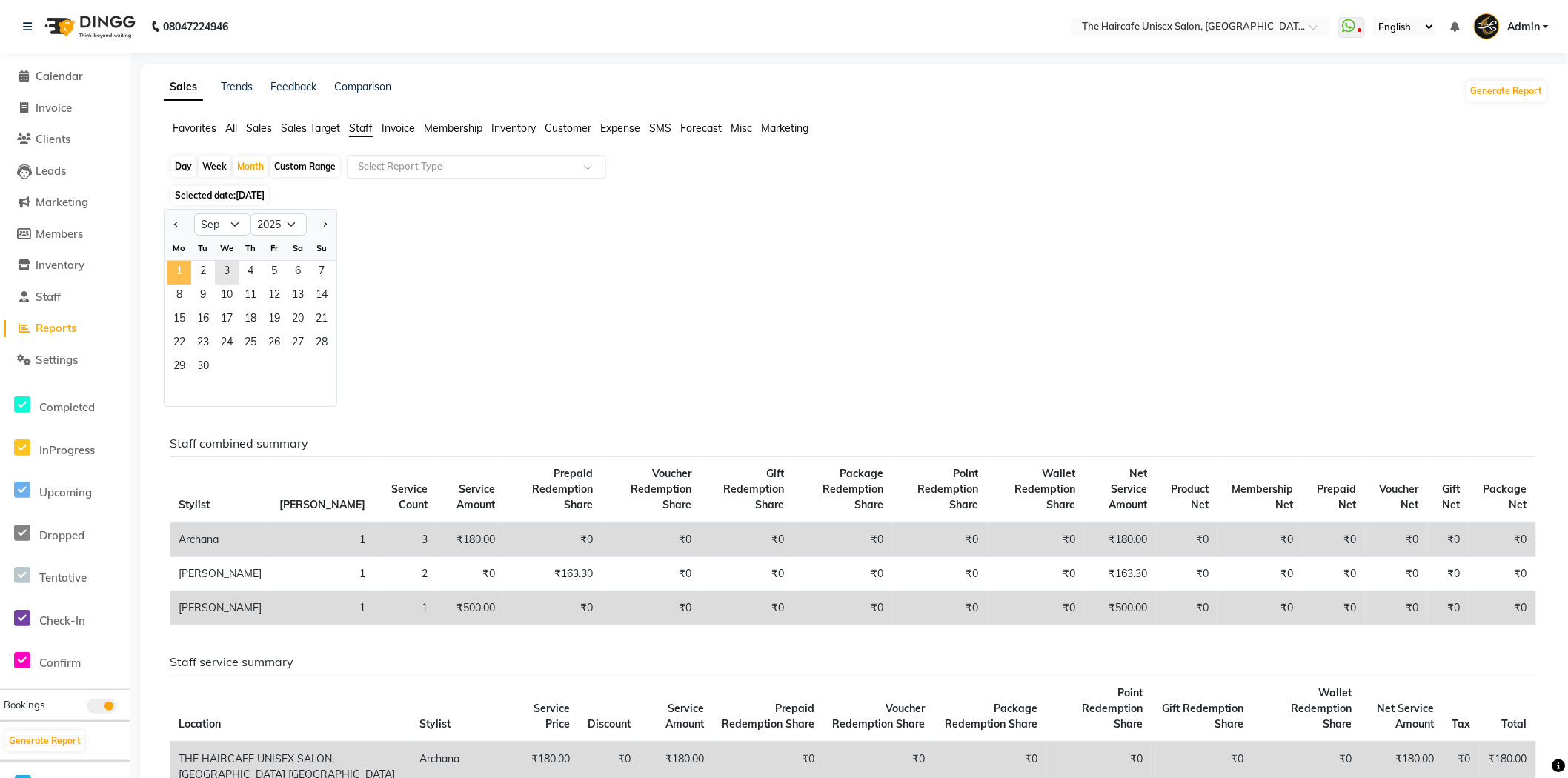
click at [190, 272] on span "1" at bounding box center [179, 272] width 23 height 23
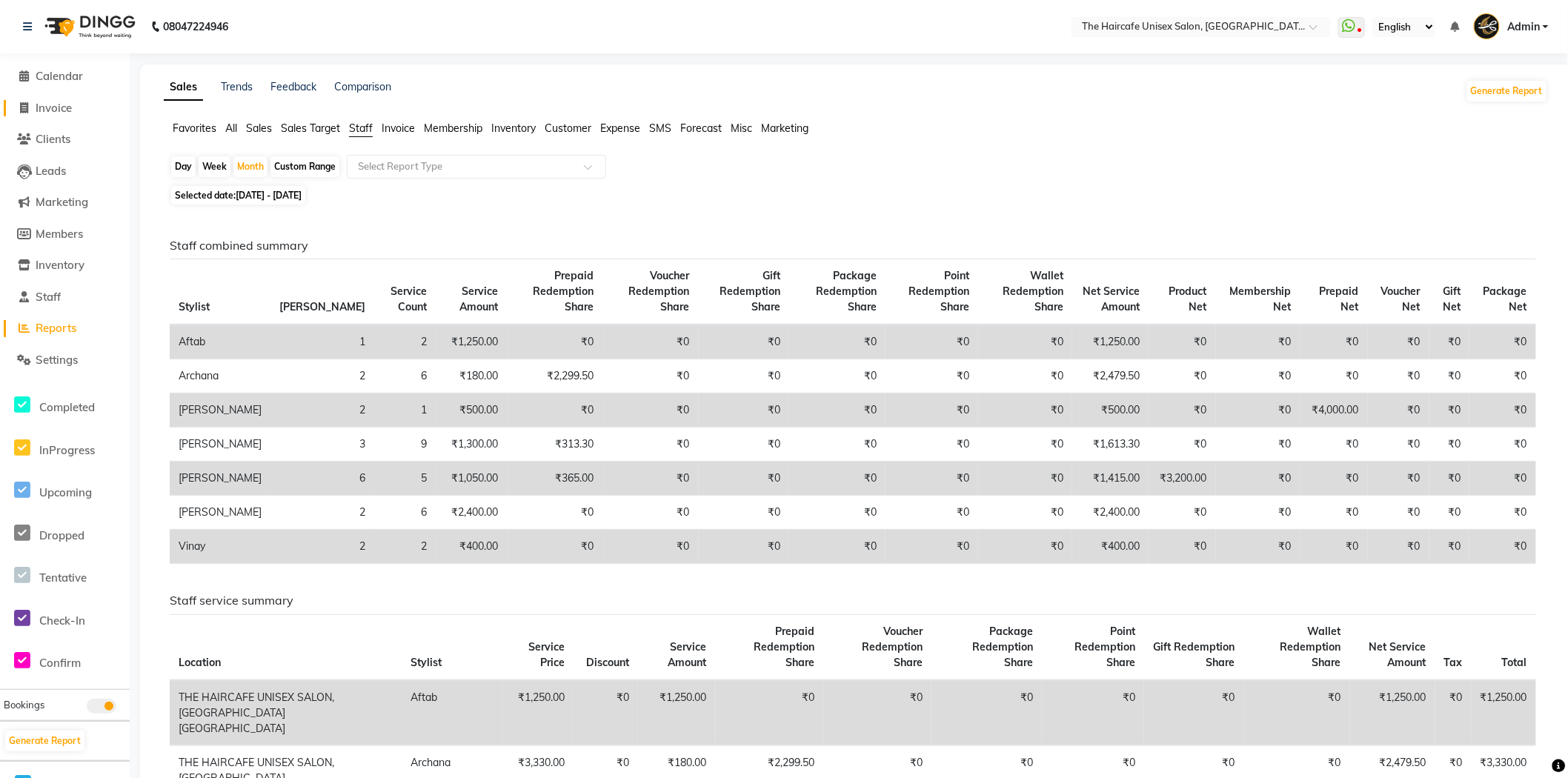
click at [59, 112] on span "Invoice" at bounding box center [54, 107] width 36 height 14
select select "service"
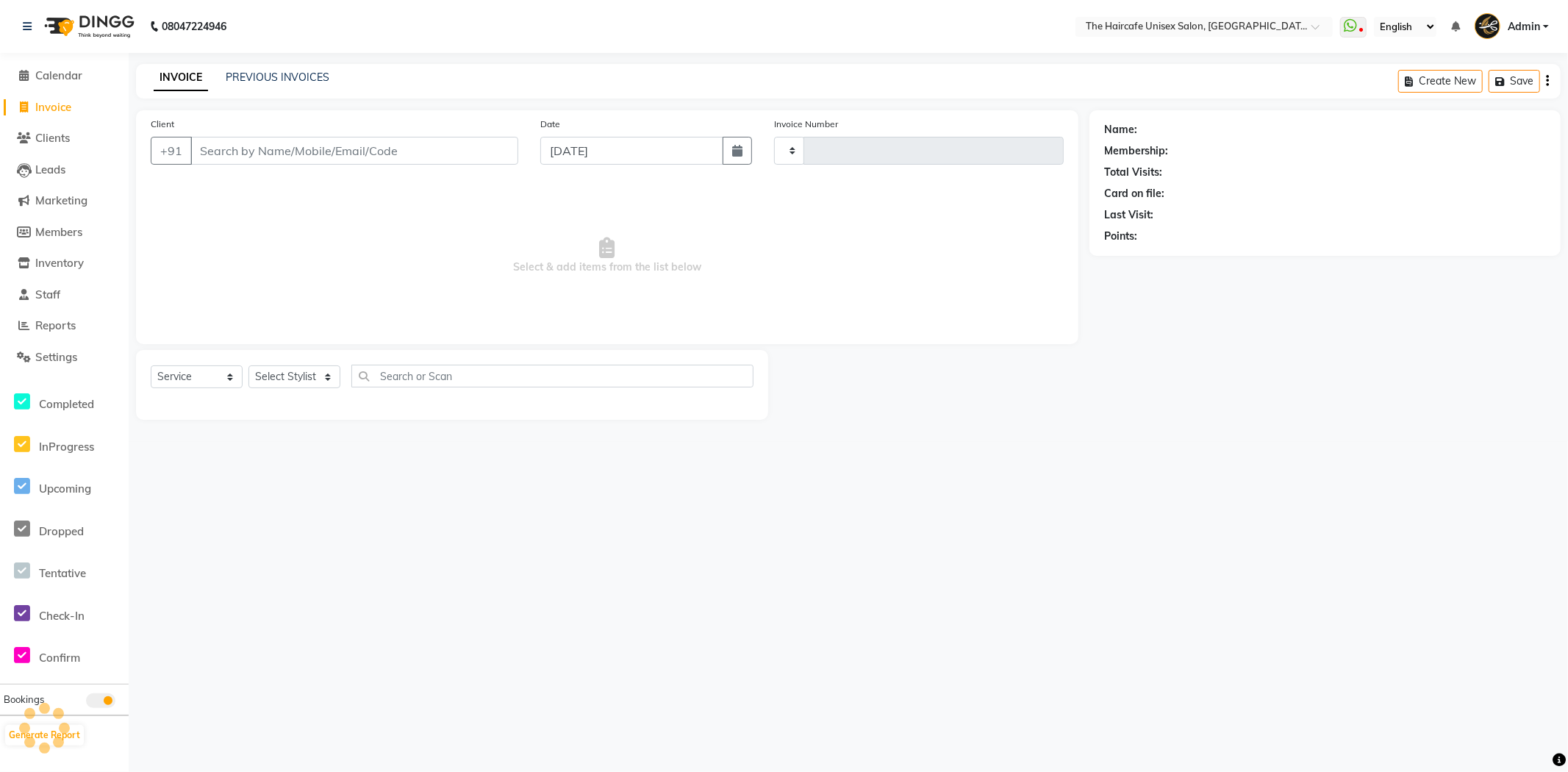
type input "1591"
select select "7412"
click at [268, 74] on link "PREVIOUS INVOICES" at bounding box center [277, 77] width 104 height 14
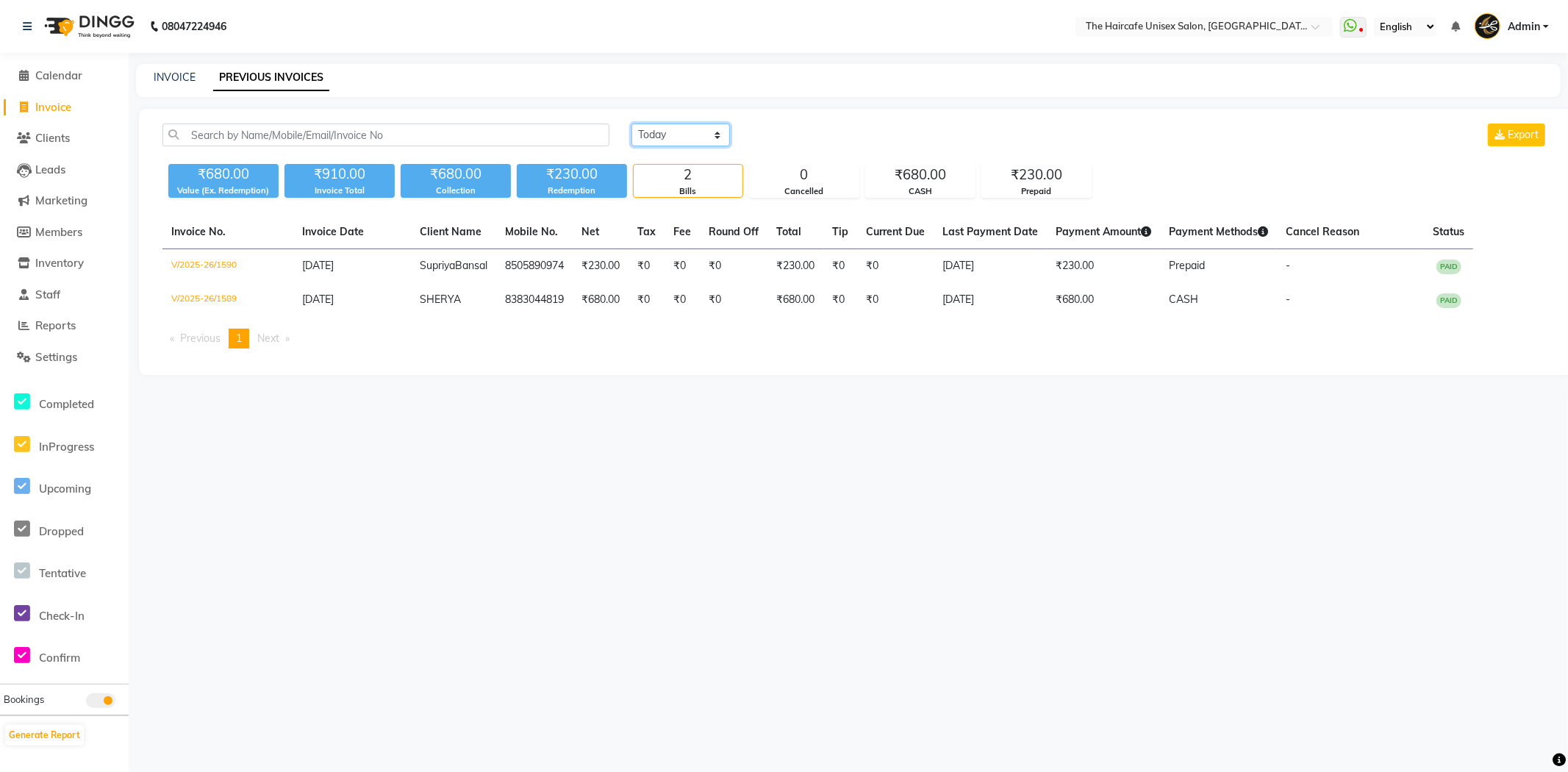
click at [644, 129] on select "Today Yesterday Custom Range" at bounding box center [680, 134] width 98 height 23
select select "yesterday"
click at [632, 123] on select "Today Yesterday Custom Range" at bounding box center [680, 134] width 98 height 23
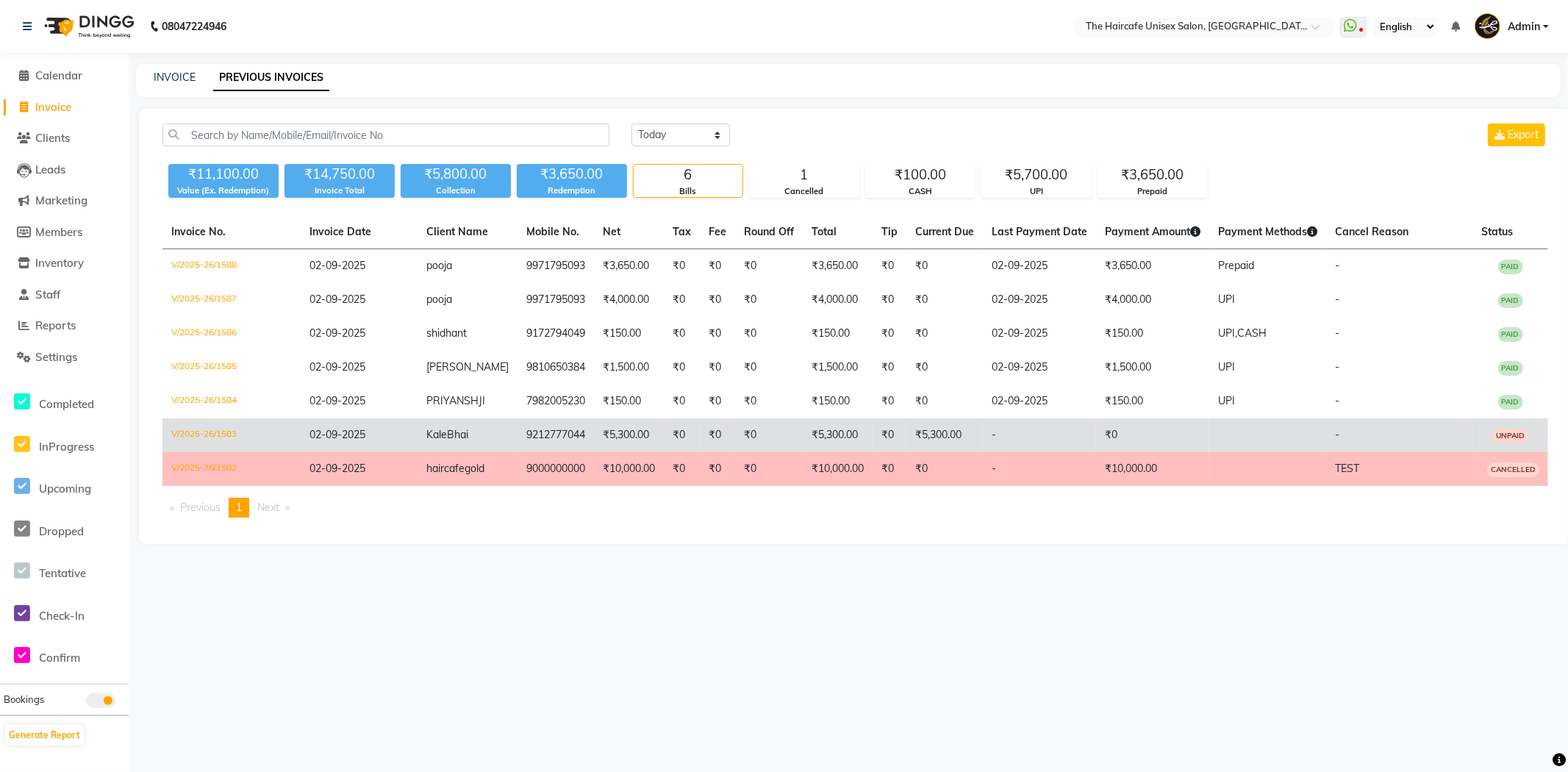
click at [776, 431] on td "₹0" at bounding box center [769, 435] width 68 height 34
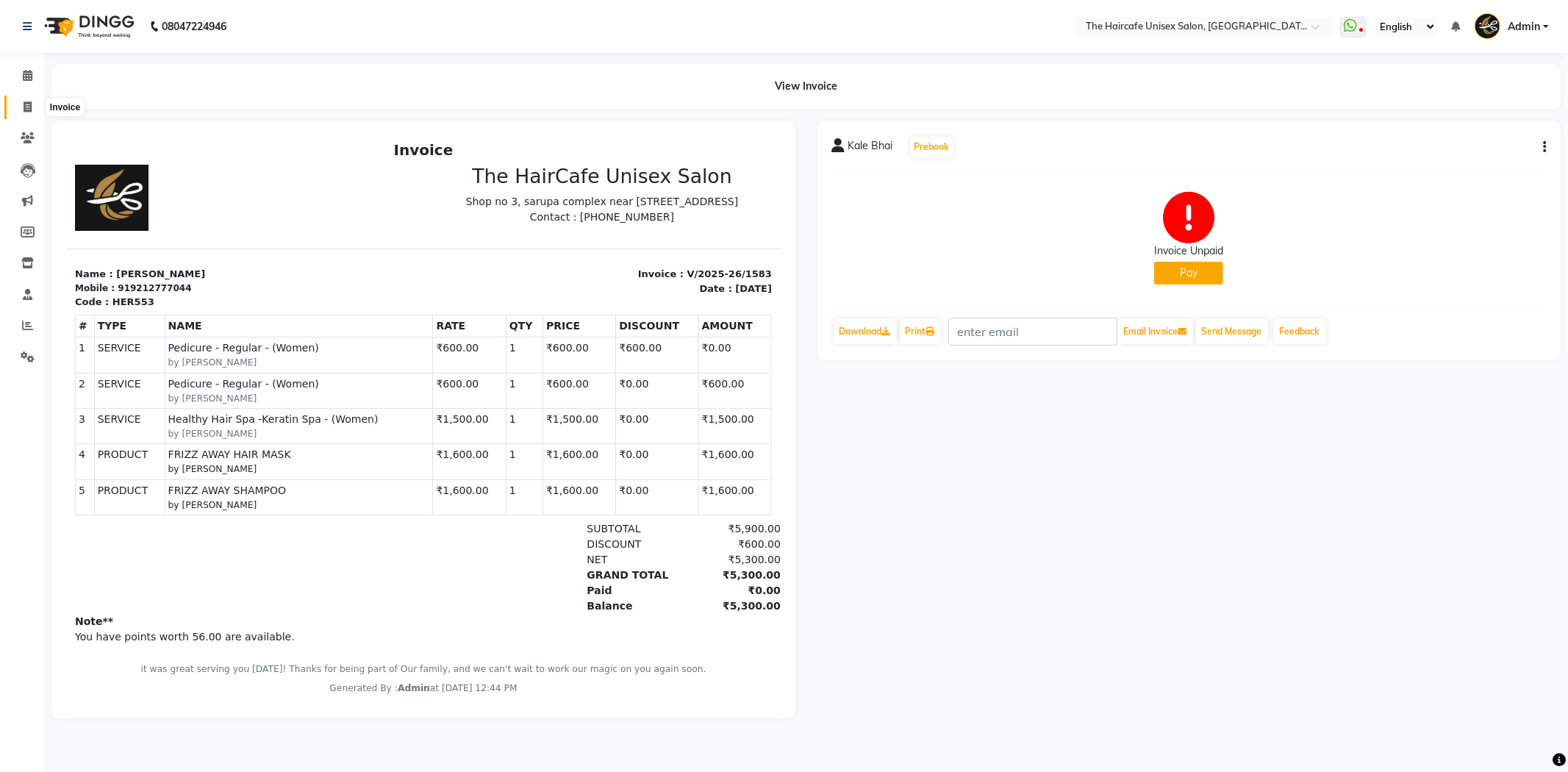
click at [23, 107] on icon at bounding box center [27, 107] width 8 height 11
select select "7412"
select select "service"
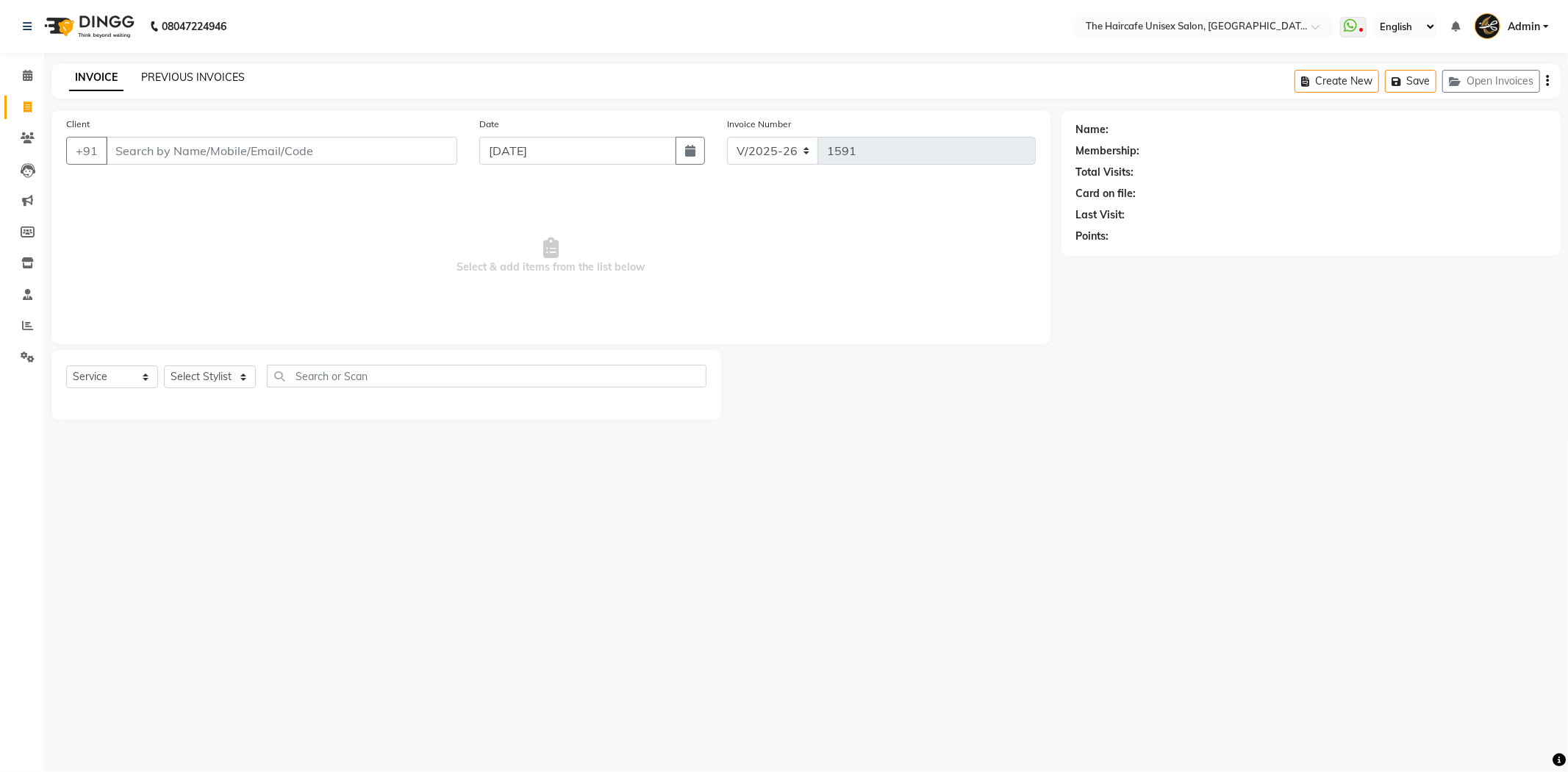
click at [172, 79] on link "PREVIOUS INVOICES" at bounding box center [193, 77] width 104 height 14
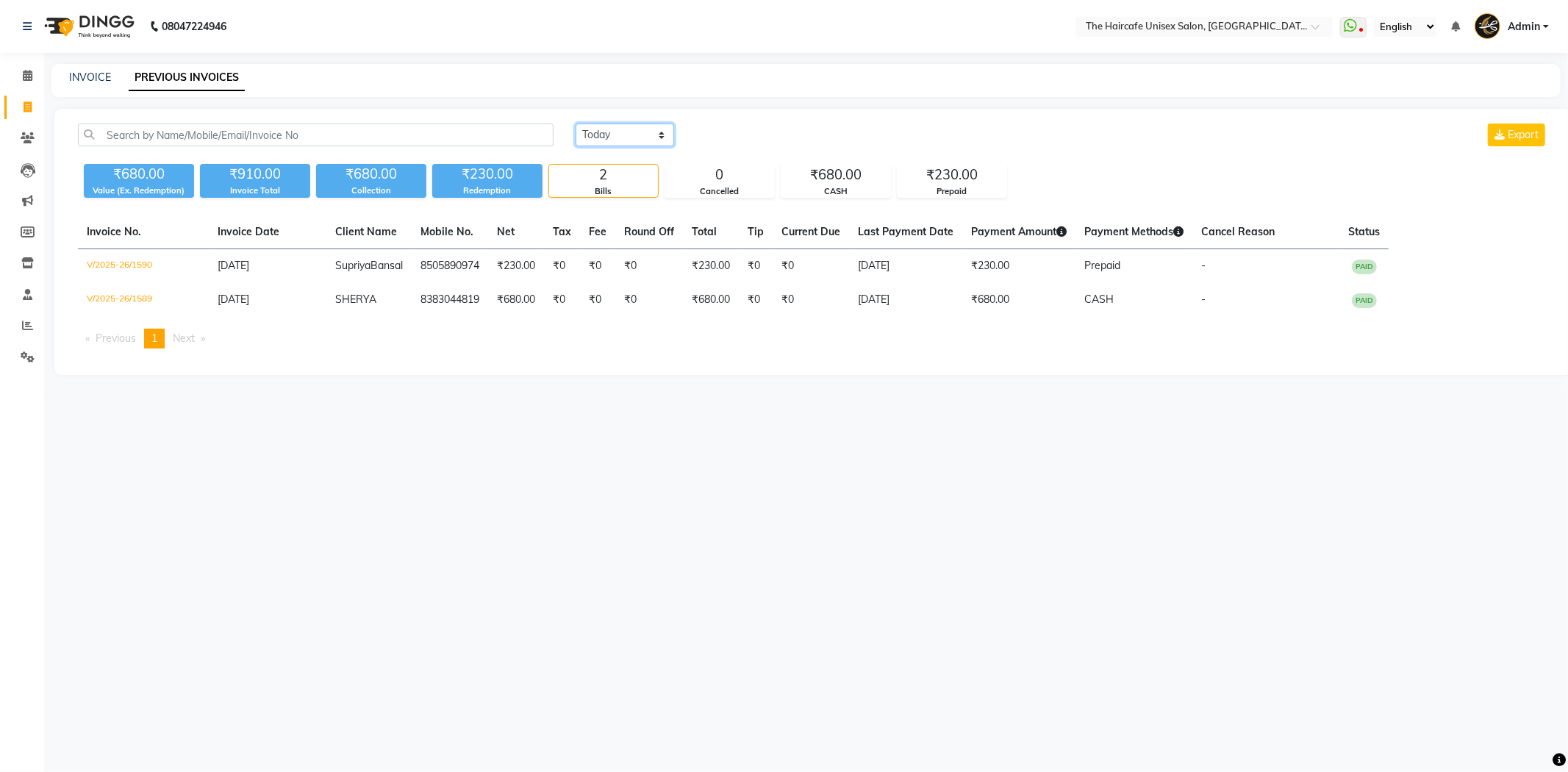
click at [600, 133] on select "[DATE] [DATE] Custom Range" at bounding box center [624, 134] width 98 height 23
click at [575, 123] on select "[DATE] [DATE] Custom Range" at bounding box center [624, 134] width 98 height 23
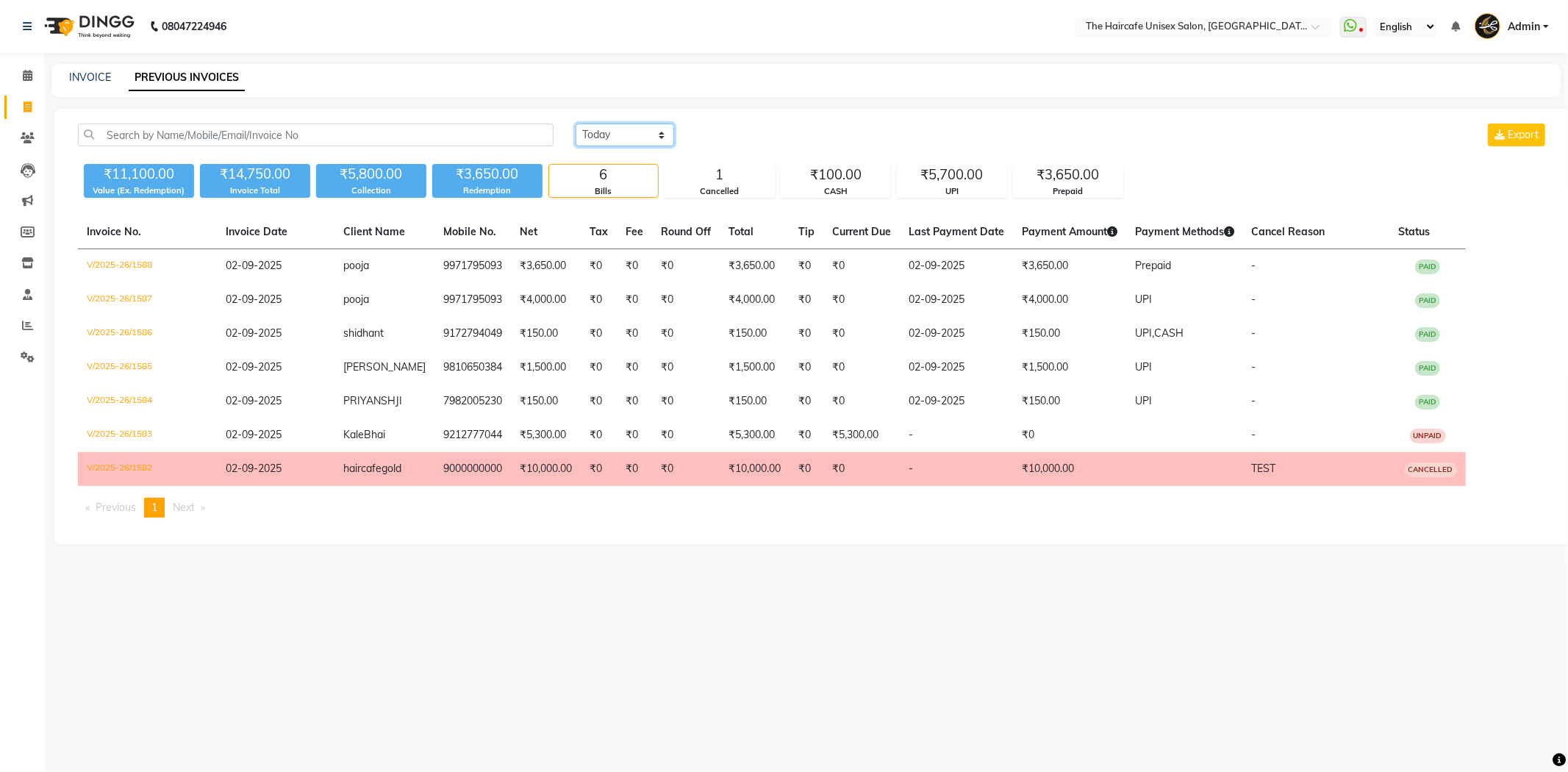
click at [619, 132] on select "[DATE] [DATE] Custom Range" at bounding box center [624, 134] width 98 height 23
select select "today"
click at [575, 123] on select "[DATE] [DATE] Custom Range" at bounding box center [624, 134] width 98 height 23
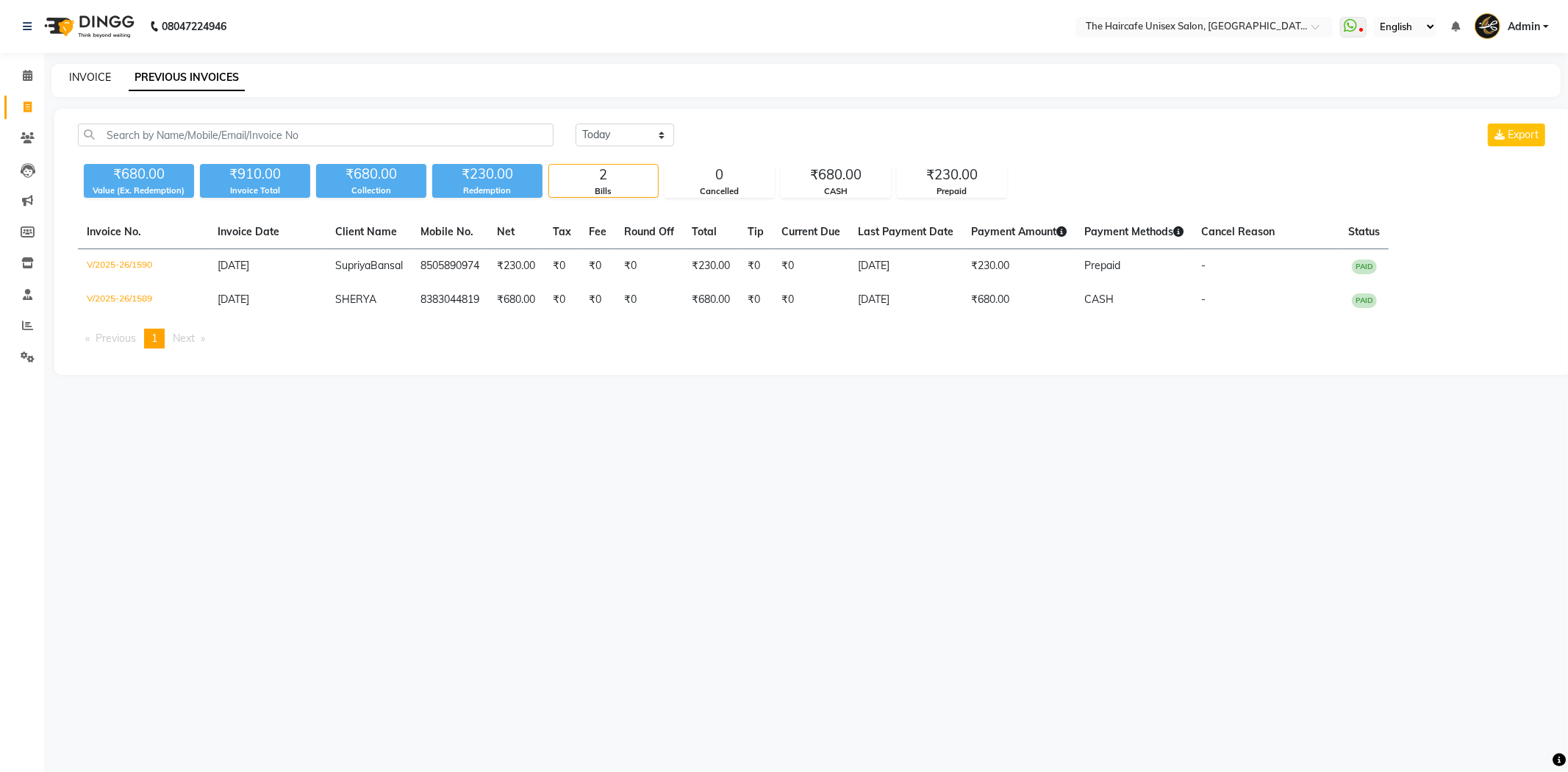
click at [108, 71] on link "INVOICE" at bounding box center [90, 77] width 42 height 14
select select "service"
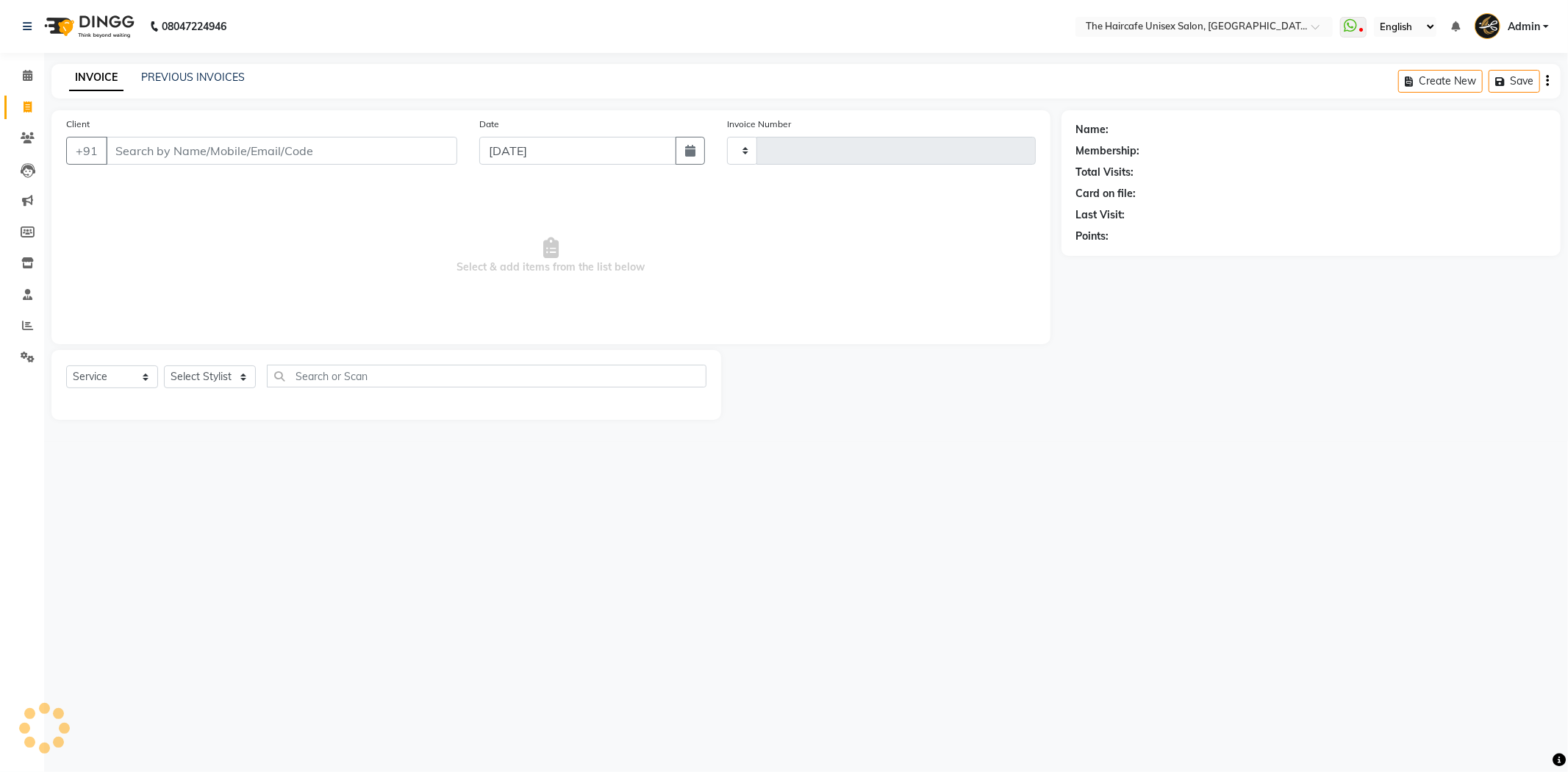
type input "1591"
select select "7412"
click at [122, 229] on span "Select & add items from the list below" at bounding box center [550, 256] width 969 height 147
